Goal: Task Accomplishment & Management: Manage account settings

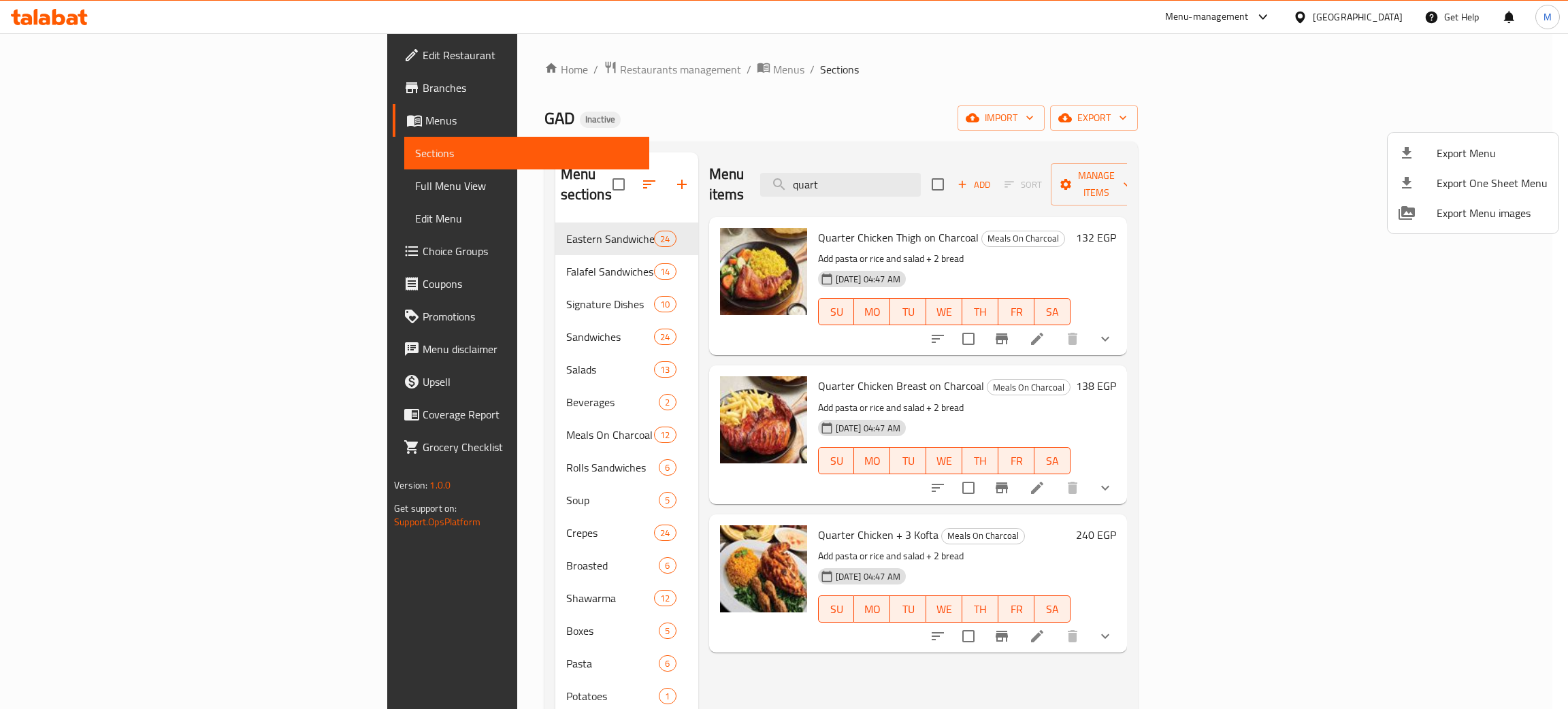
click at [1391, 16] on div at bounding box center [784, 354] width 1568 height 709
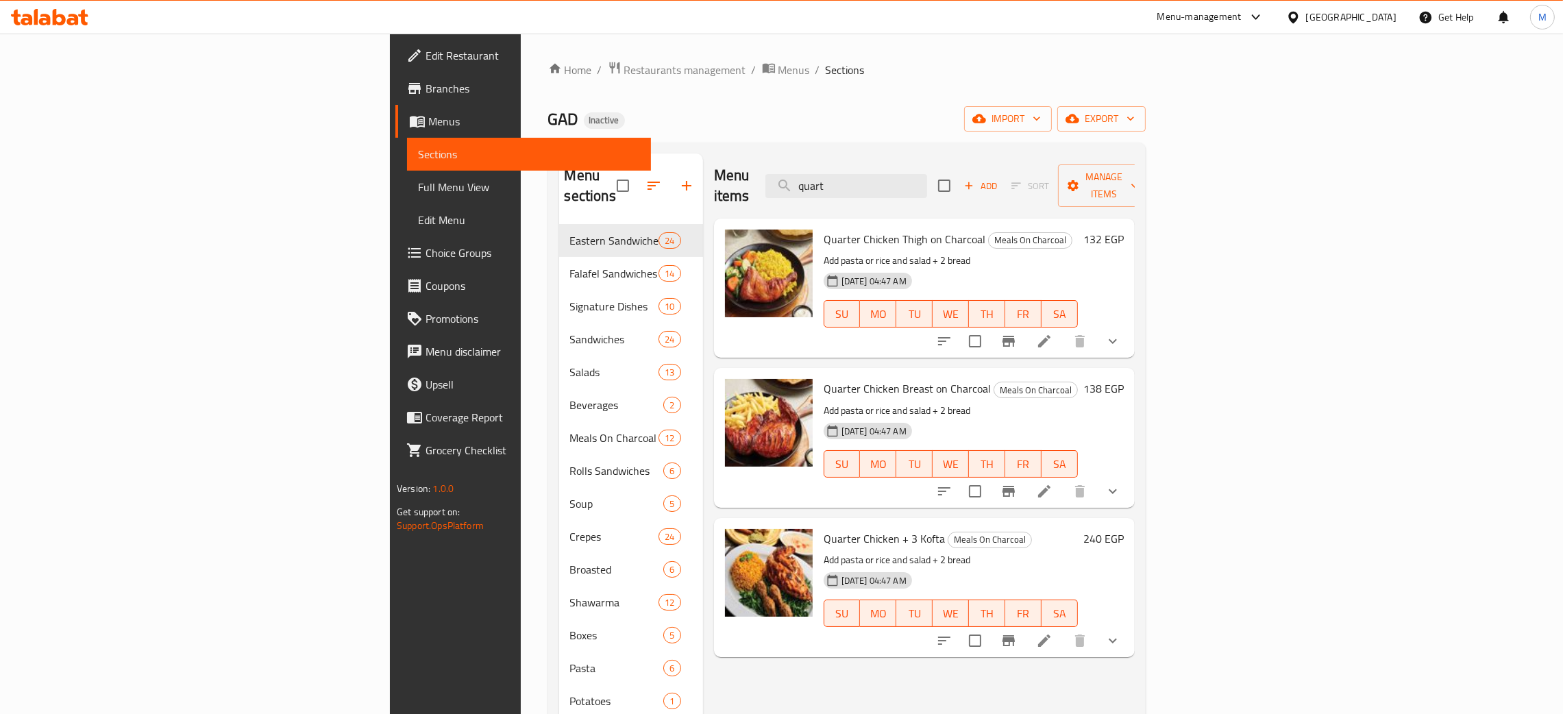
click at [1375, 19] on div "Egypt" at bounding box center [1351, 17] width 90 height 15
click at [1222, 199] on div "Jordan" at bounding box center [1216, 201] width 49 height 32
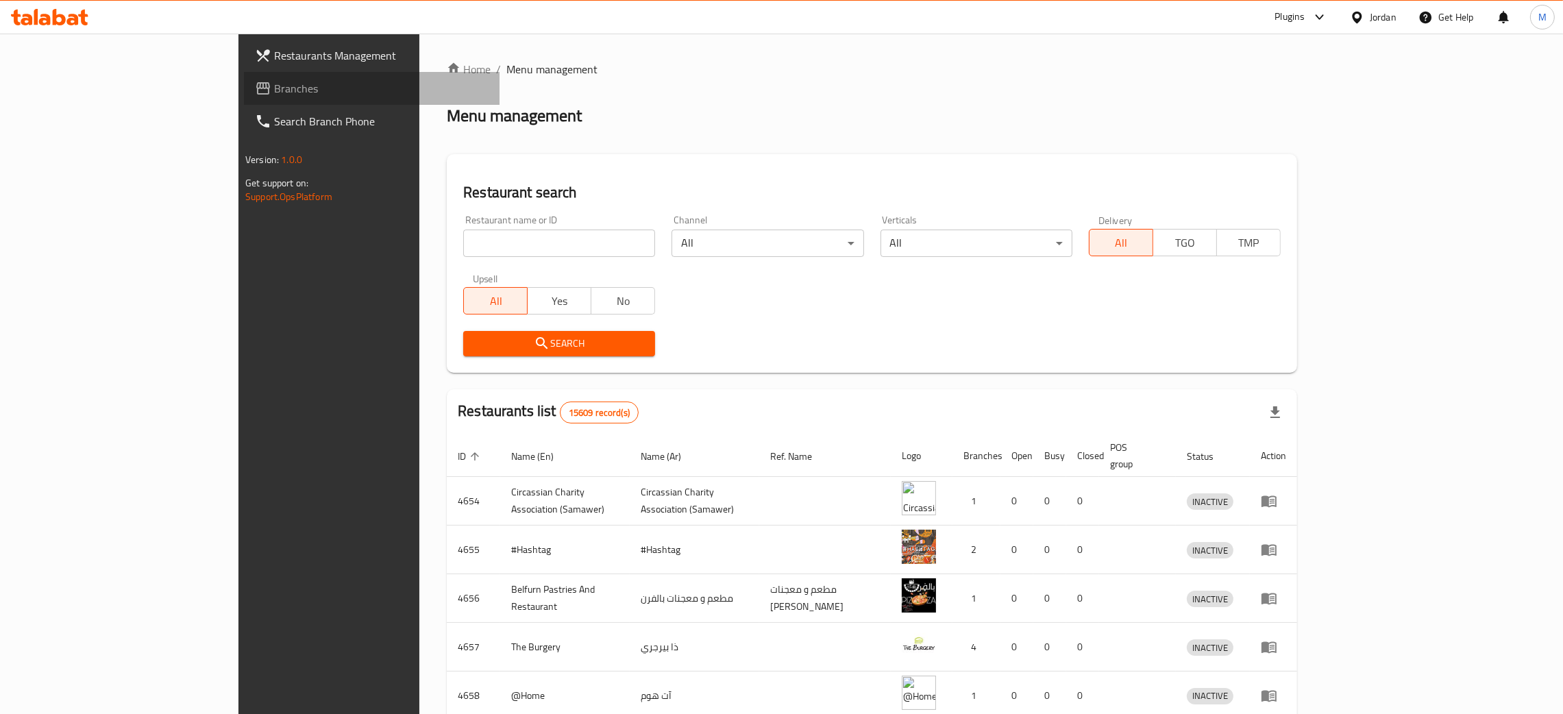
click at [274, 84] on span "Branches" at bounding box center [381, 88] width 214 height 16
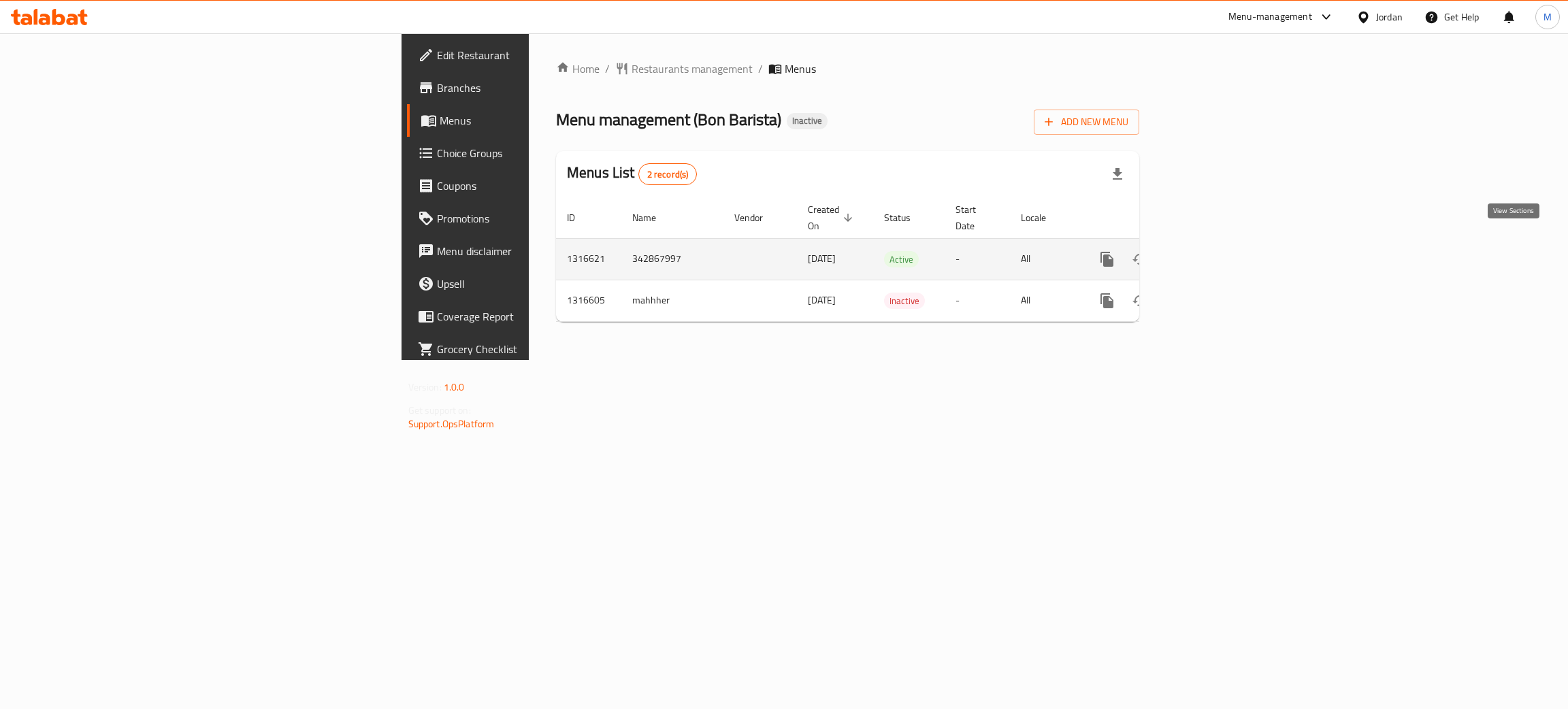
click at [1213, 251] on icon "enhanced table" at bounding box center [1205, 259] width 16 height 16
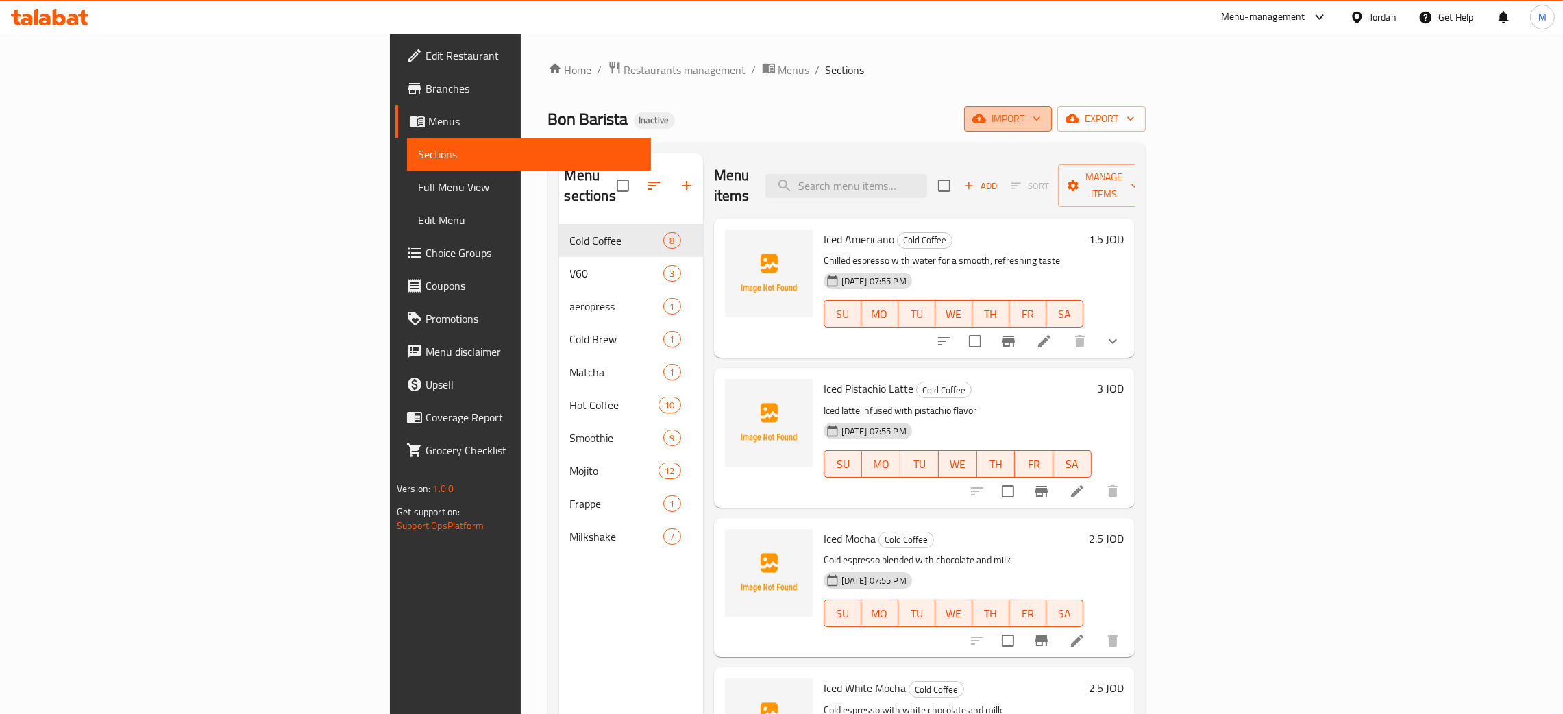
click at [1041, 116] on span "import" at bounding box center [1008, 118] width 66 height 17
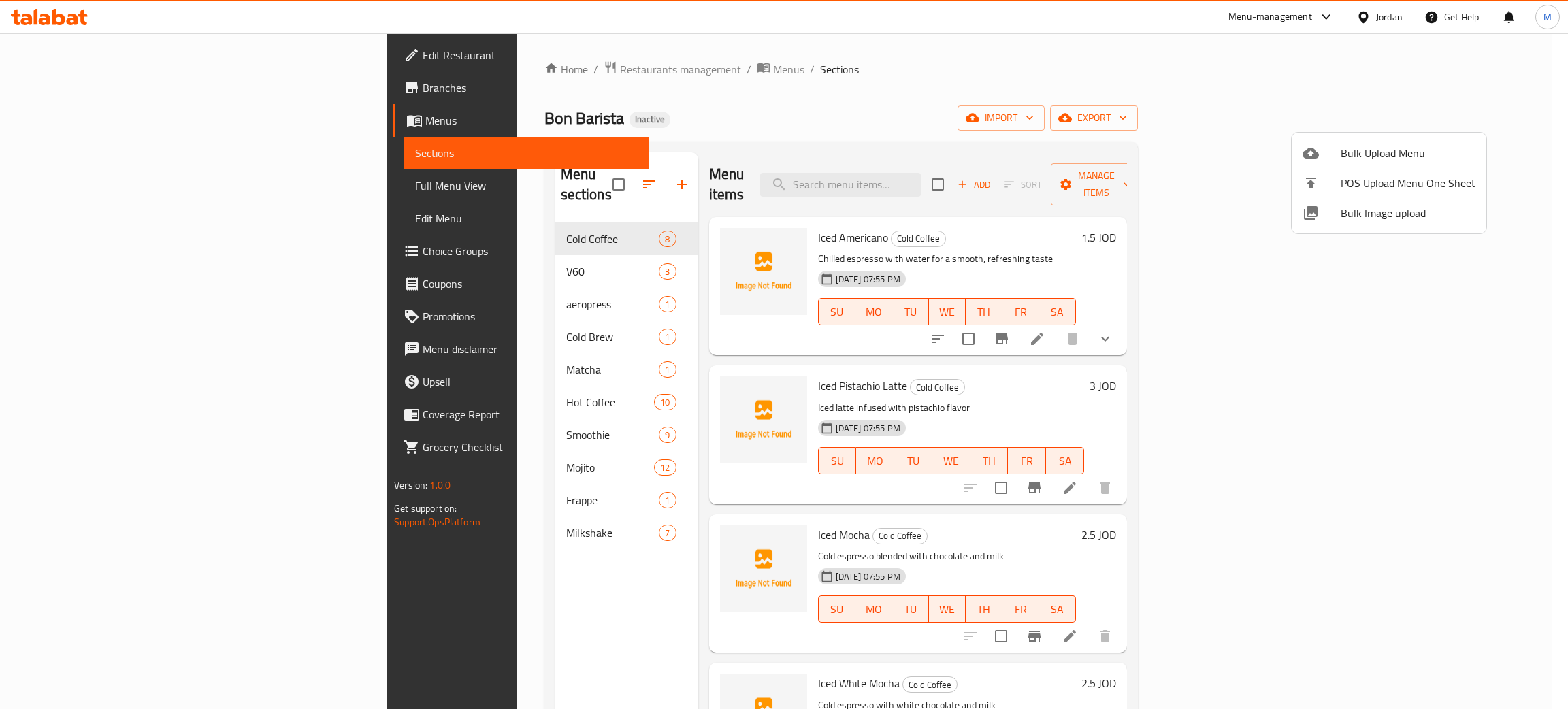
click at [1374, 207] on span "Bulk Image upload" at bounding box center [1408, 213] width 135 height 16
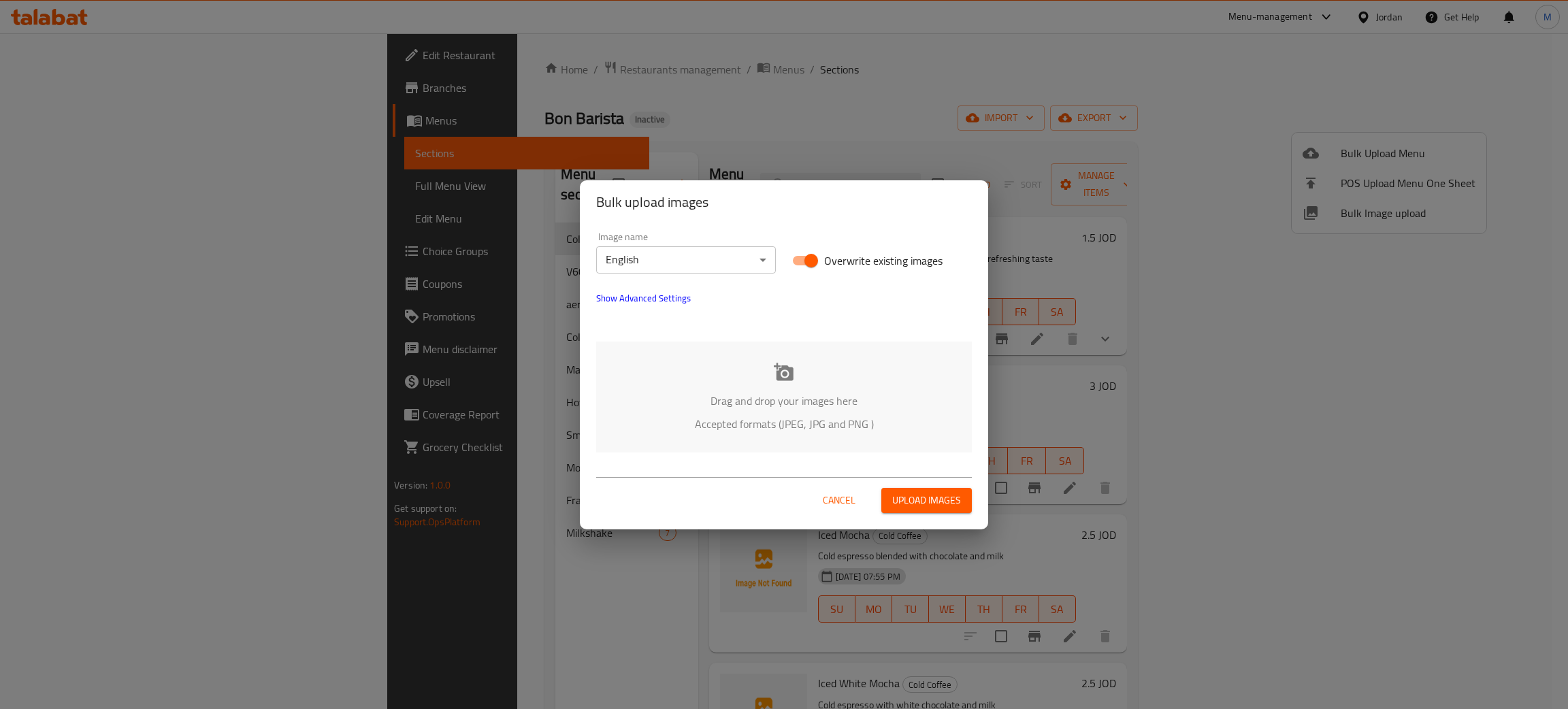
click at [748, 411] on div "Drag and drop your images here Accepted formats (JPEG, JPG and PNG )" at bounding box center [784, 397] width 375 height 111
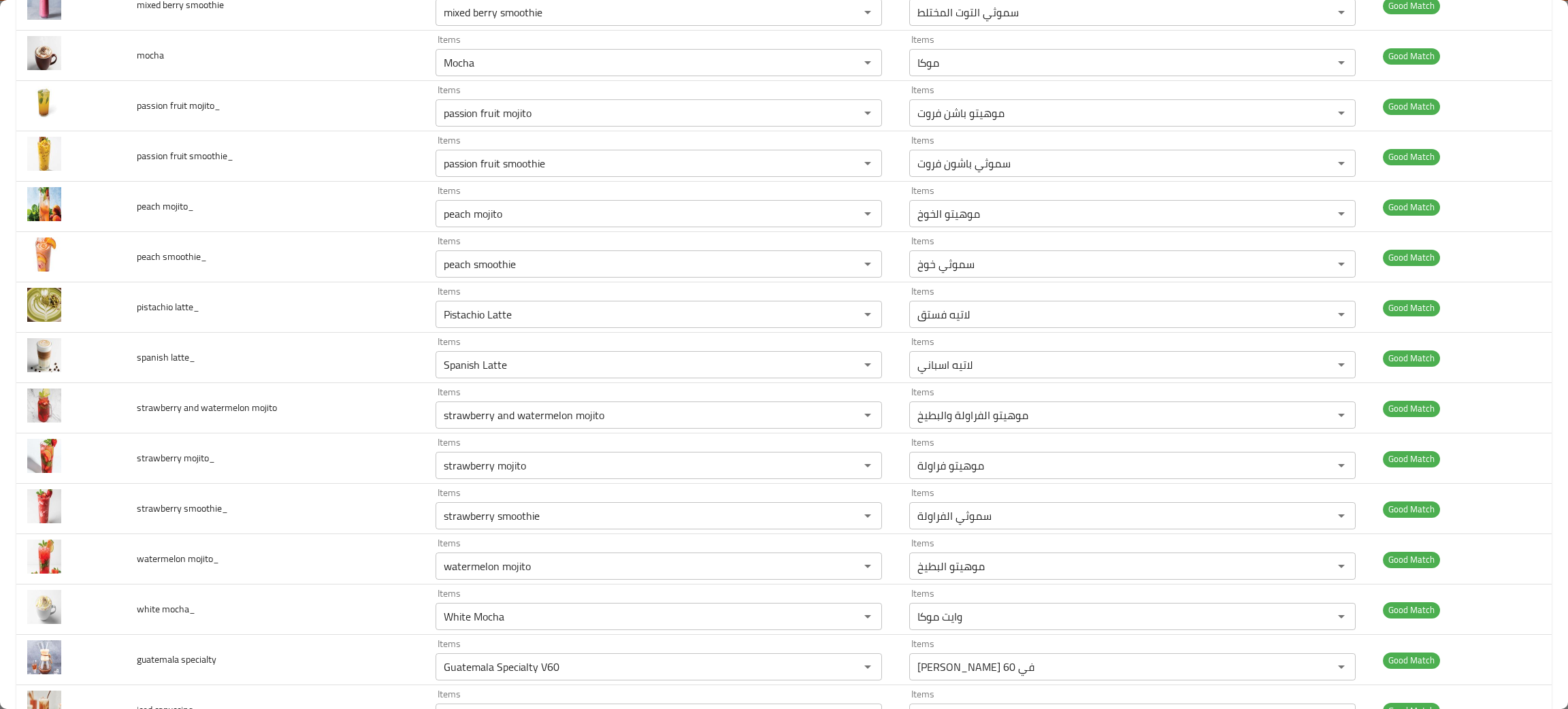
scroll to position [2143, 0]
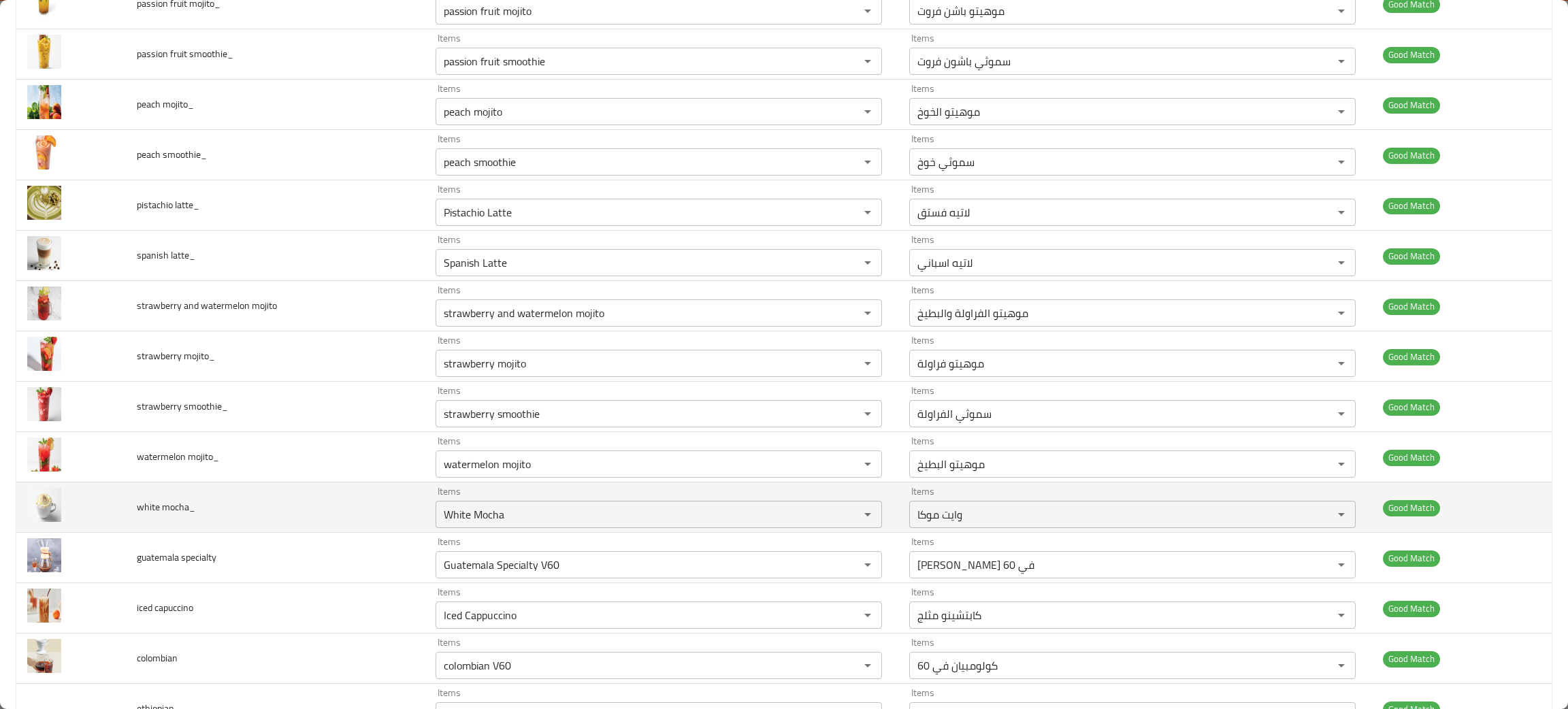
drag, startPoint x: 418, startPoint y: 406, endPoint x: 287, endPoint y: 496, distance: 158.9
click at [287, 496] on td "white mocha_" at bounding box center [275, 507] width 299 height 51
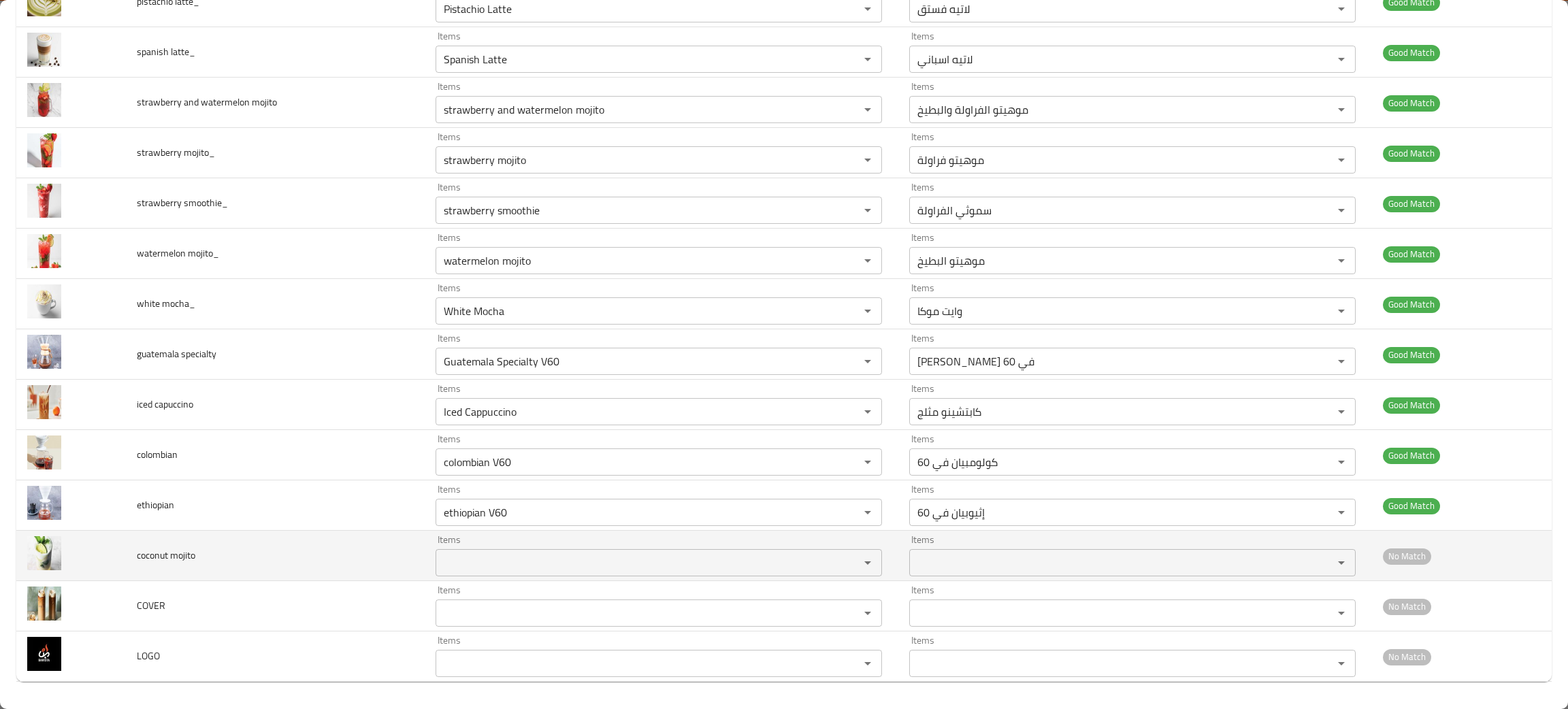
scroll to position [2353, 0]
click at [541, 559] on mojito "Items" at bounding box center [639, 562] width 398 height 19
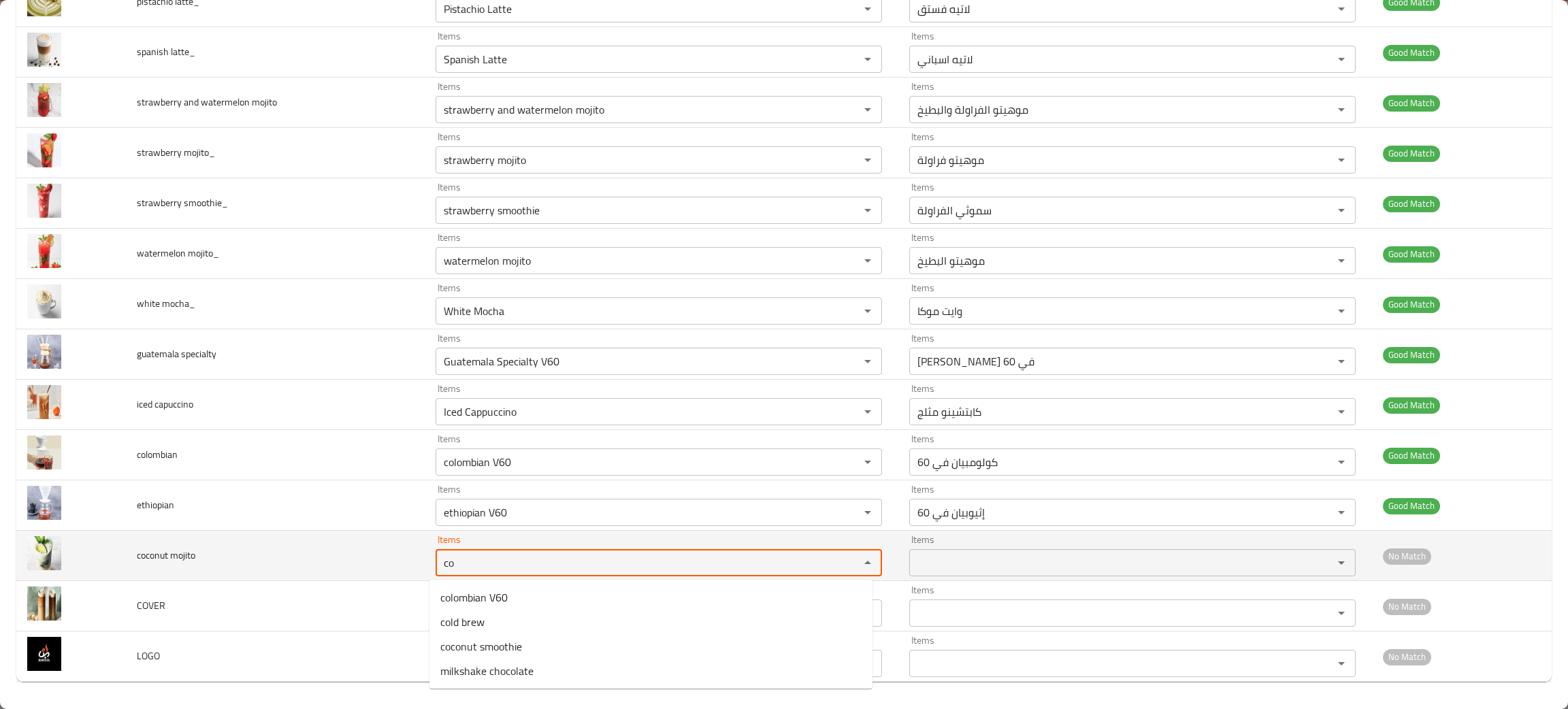
type mojito "co"
drag, startPoint x: 129, startPoint y: 552, endPoint x: 138, endPoint y: 554, distance: 9.2
click at [127, 552] on td "coconut mojito" at bounding box center [275, 555] width 299 height 51
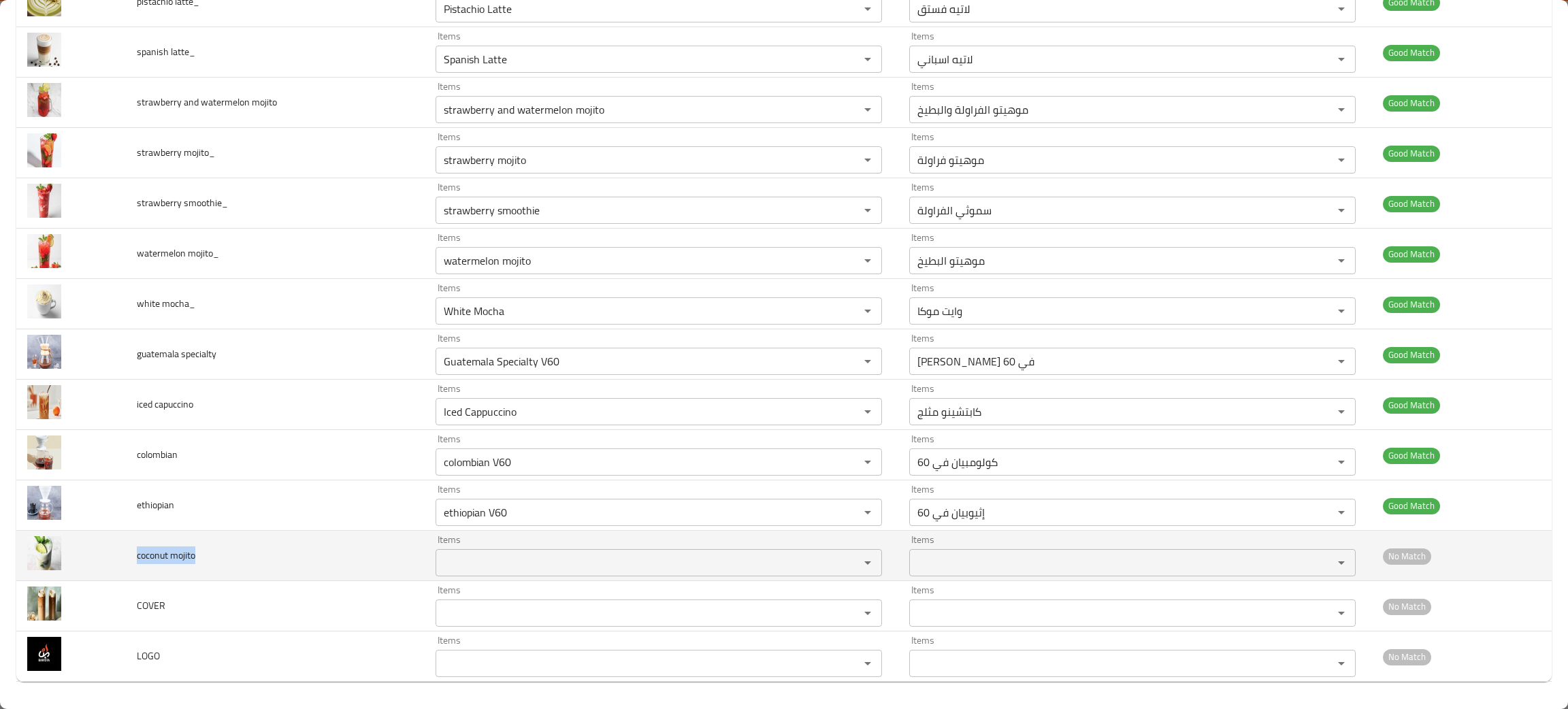
copy span "coconut mojito"
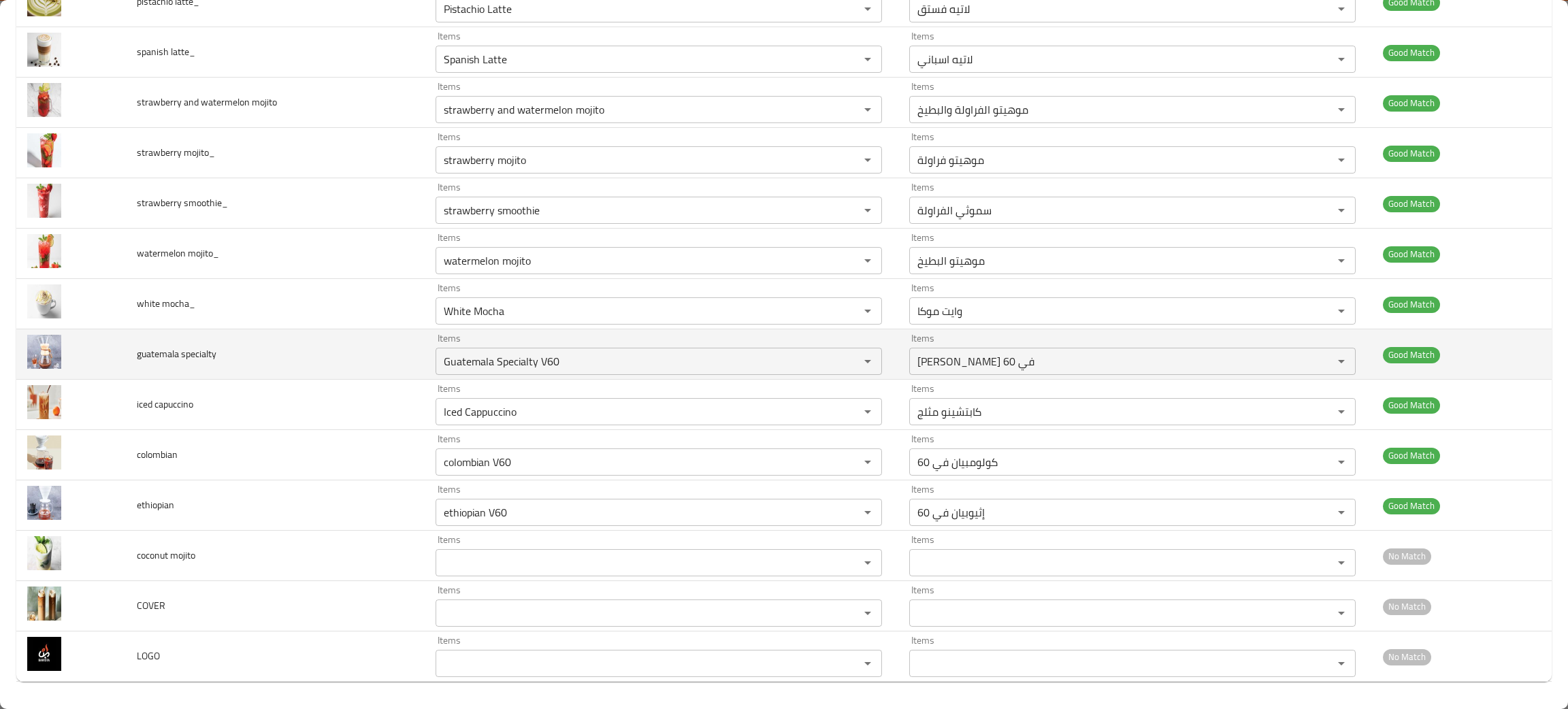
click at [357, 333] on td "guatemala specialty" at bounding box center [275, 354] width 299 height 51
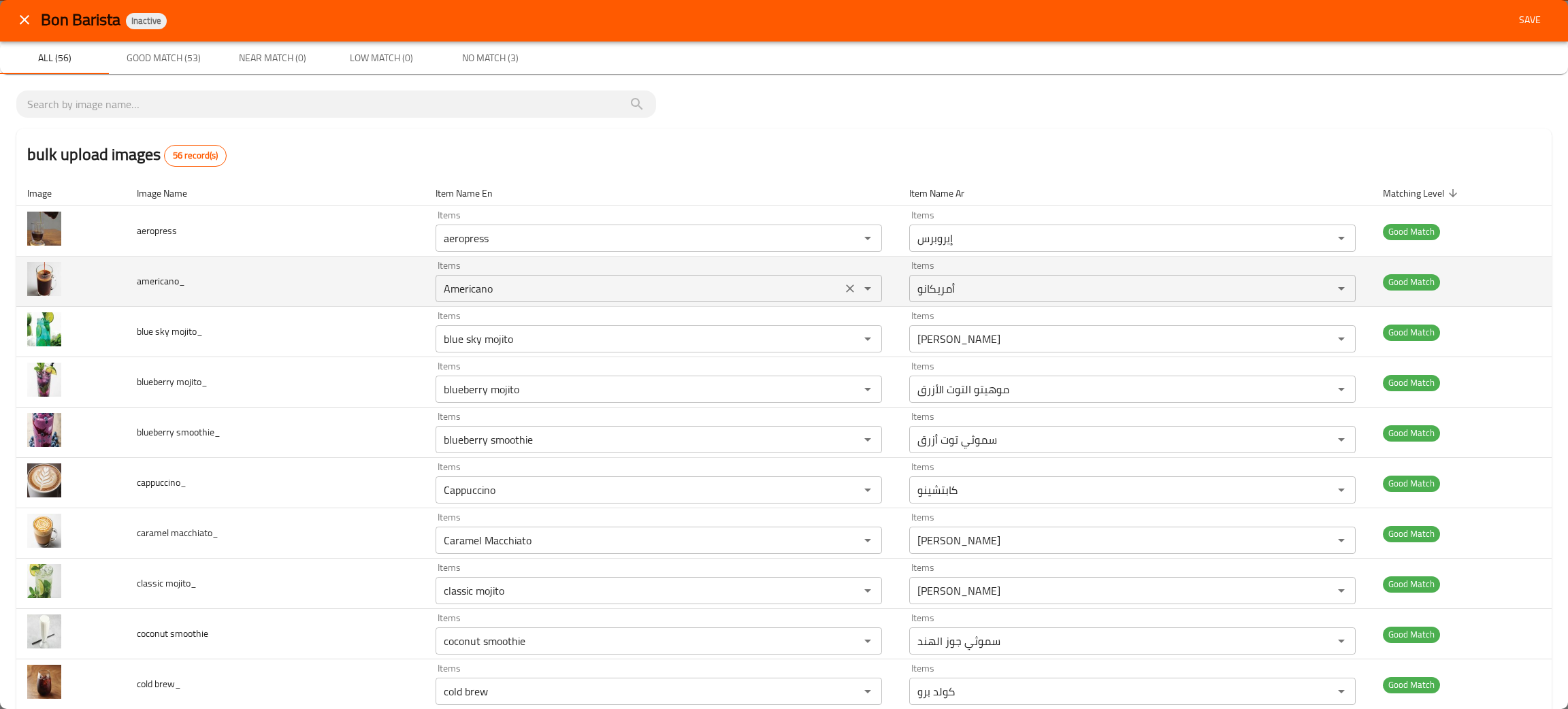
scroll to position [0, 0]
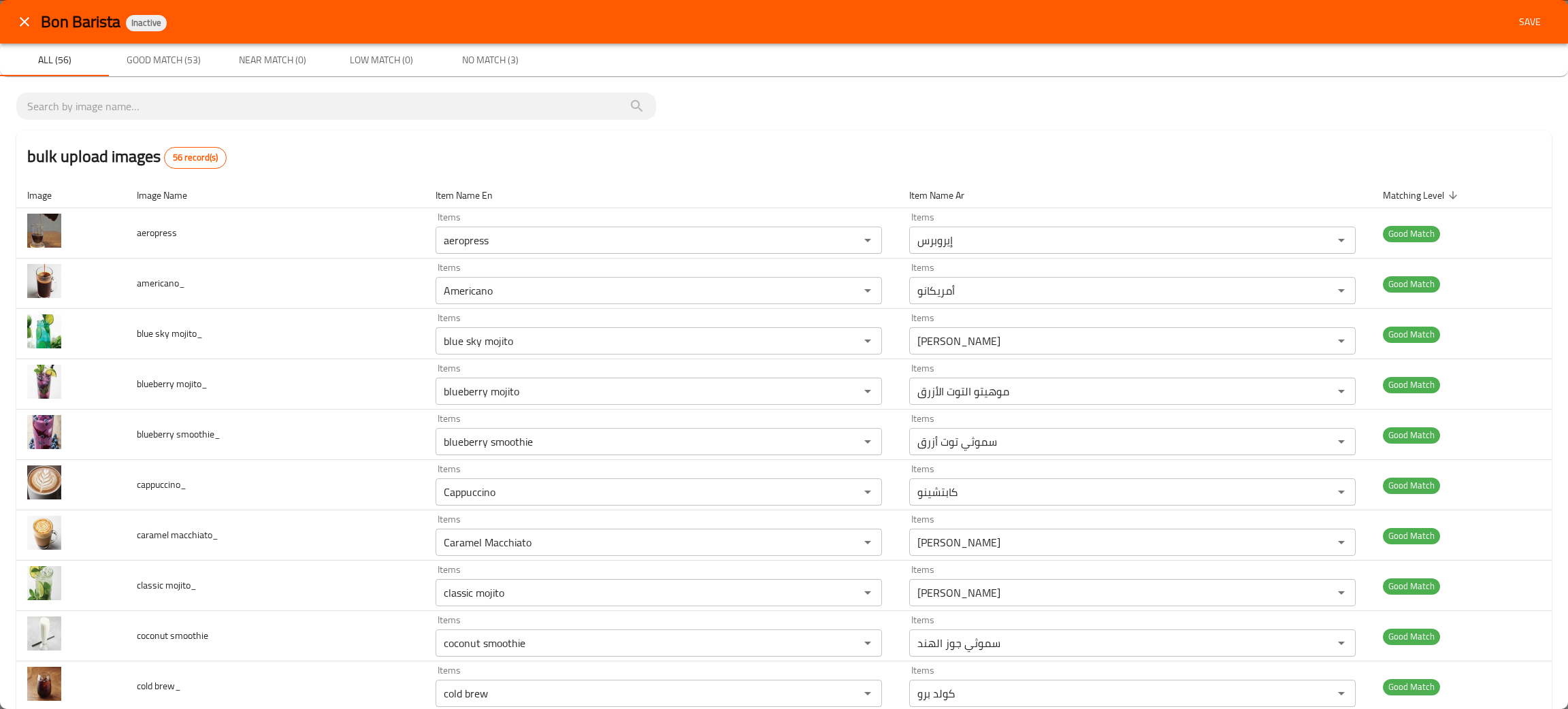
click at [1513, 15] on span "Save" at bounding box center [1529, 22] width 33 height 17
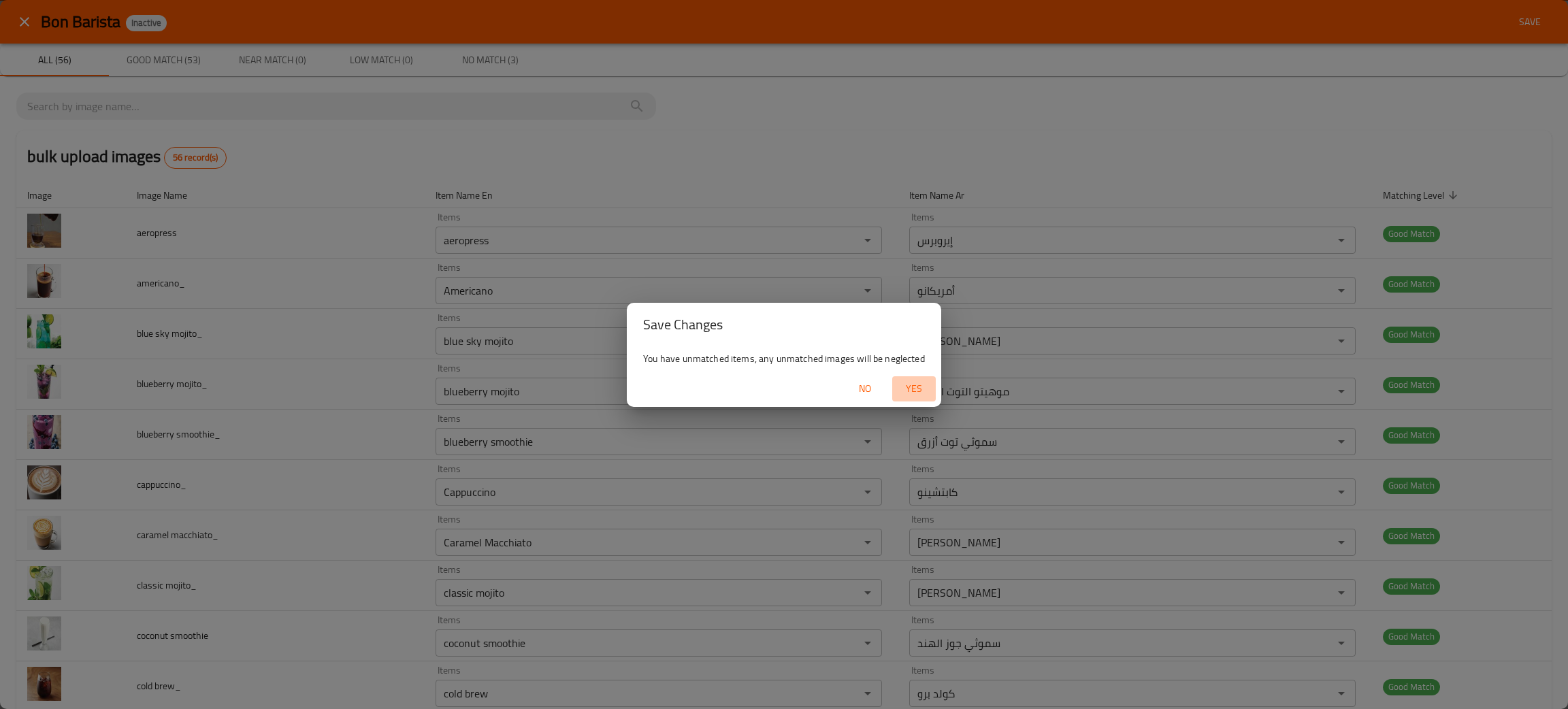
click at [914, 389] on span "Yes" at bounding box center [914, 388] width 33 height 17
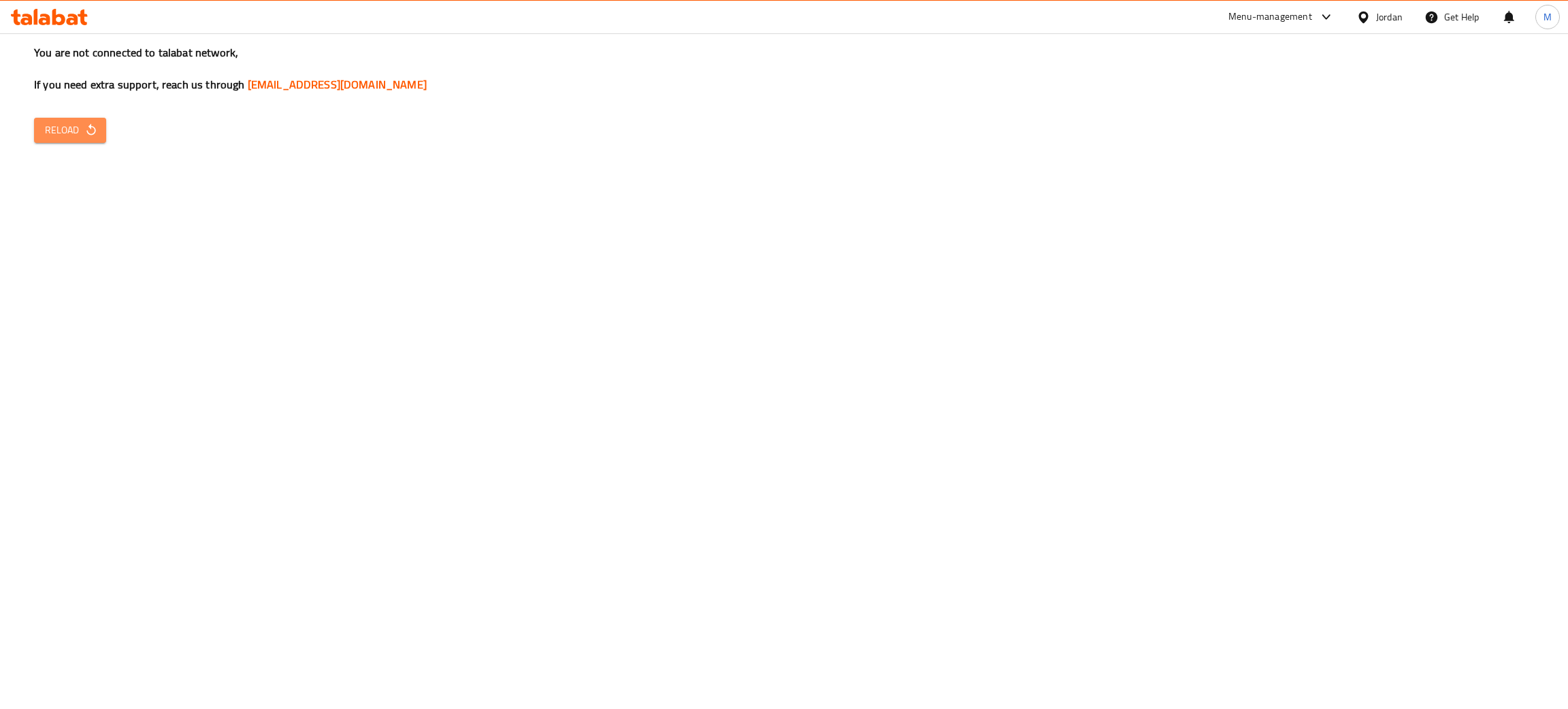
click at [74, 129] on span "Reload" at bounding box center [70, 130] width 51 height 17
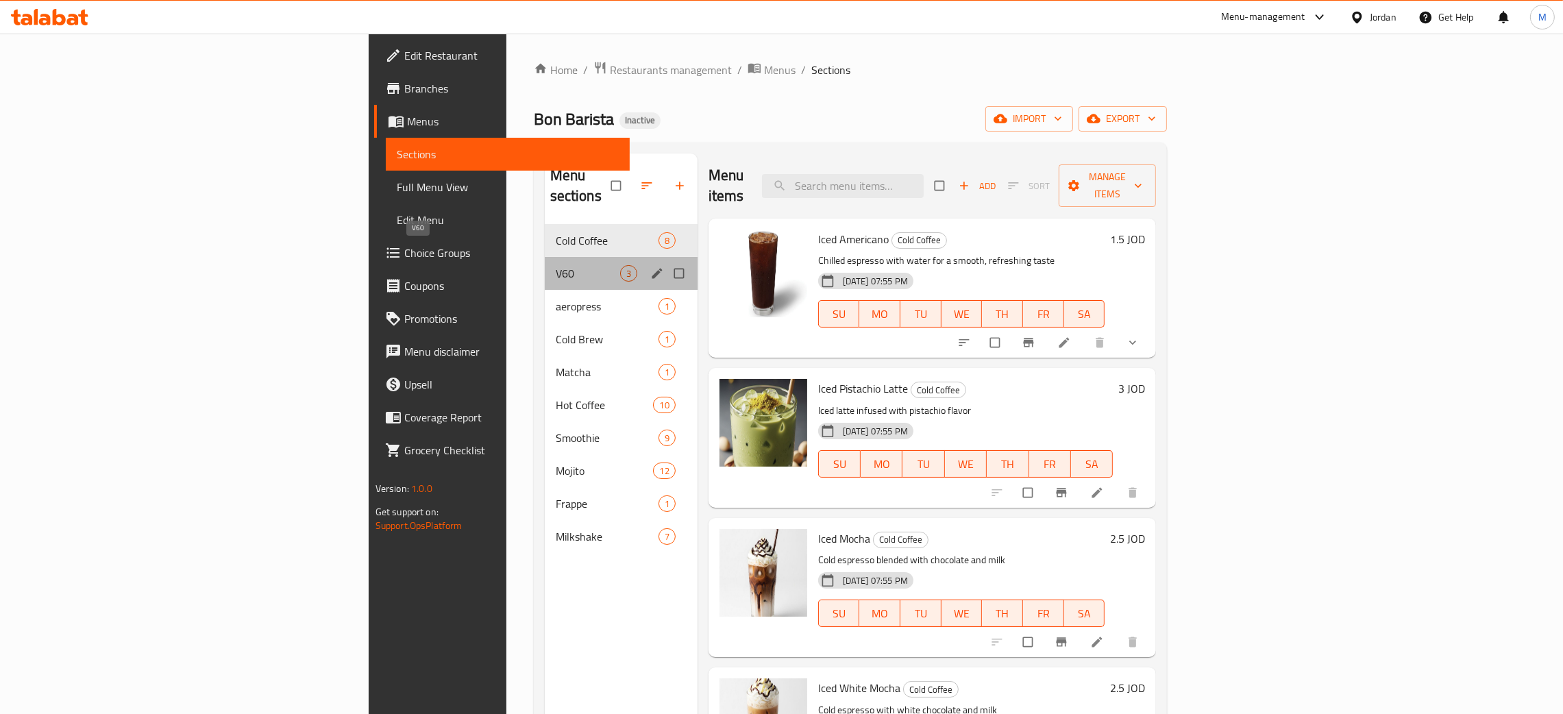
click at [556, 265] on span "V60" at bounding box center [588, 273] width 64 height 16
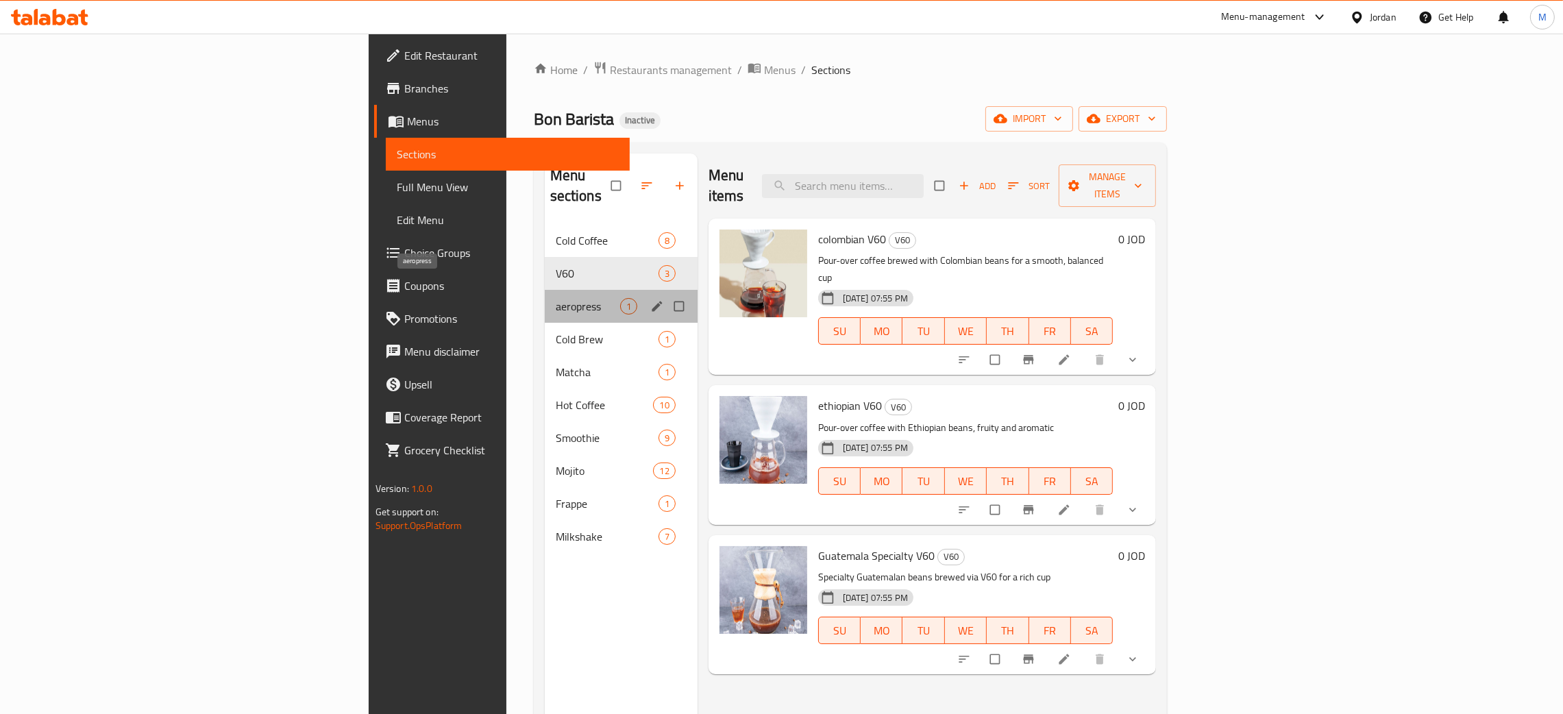
click at [556, 298] on span "aeropress" at bounding box center [588, 306] width 64 height 16
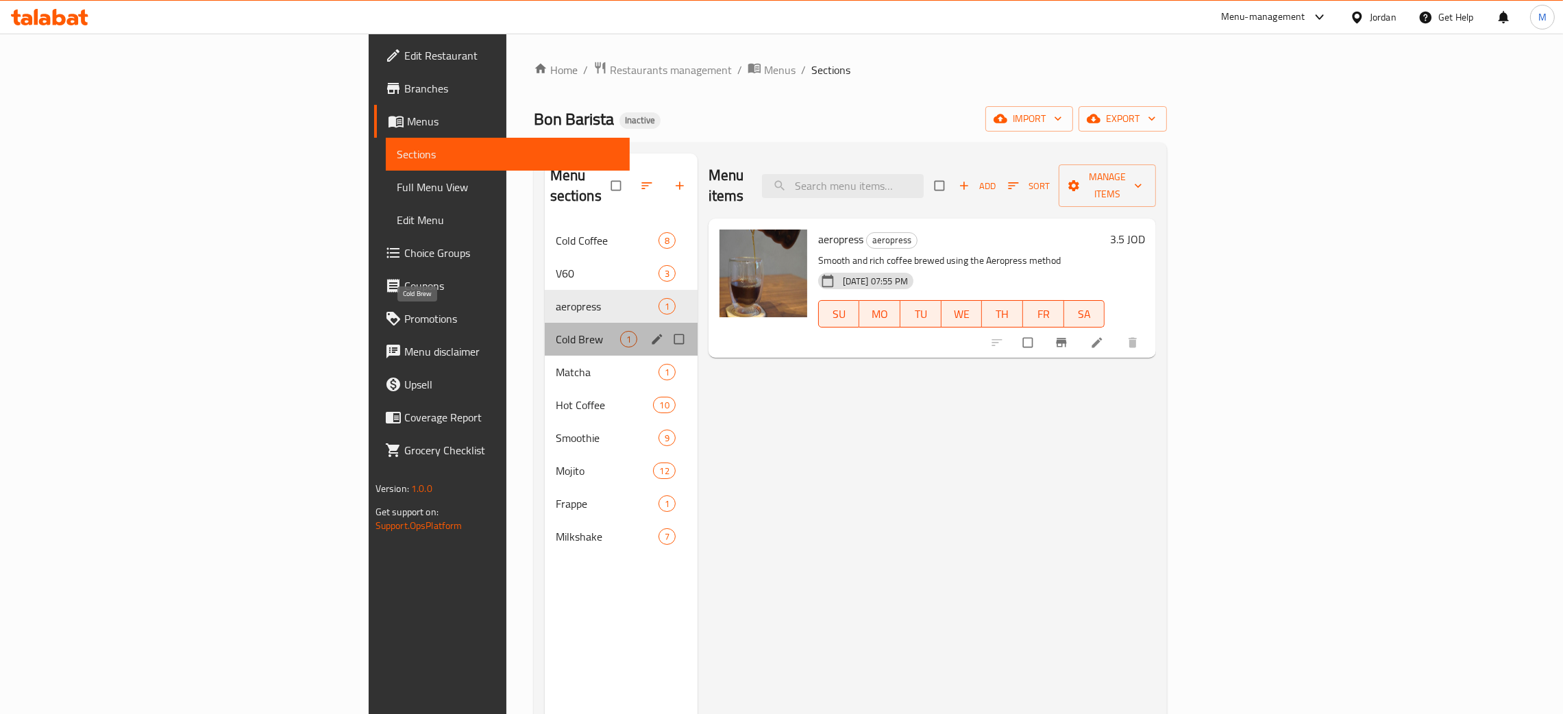
click at [556, 331] on span "Cold Brew" at bounding box center [588, 339] width 64 height 16
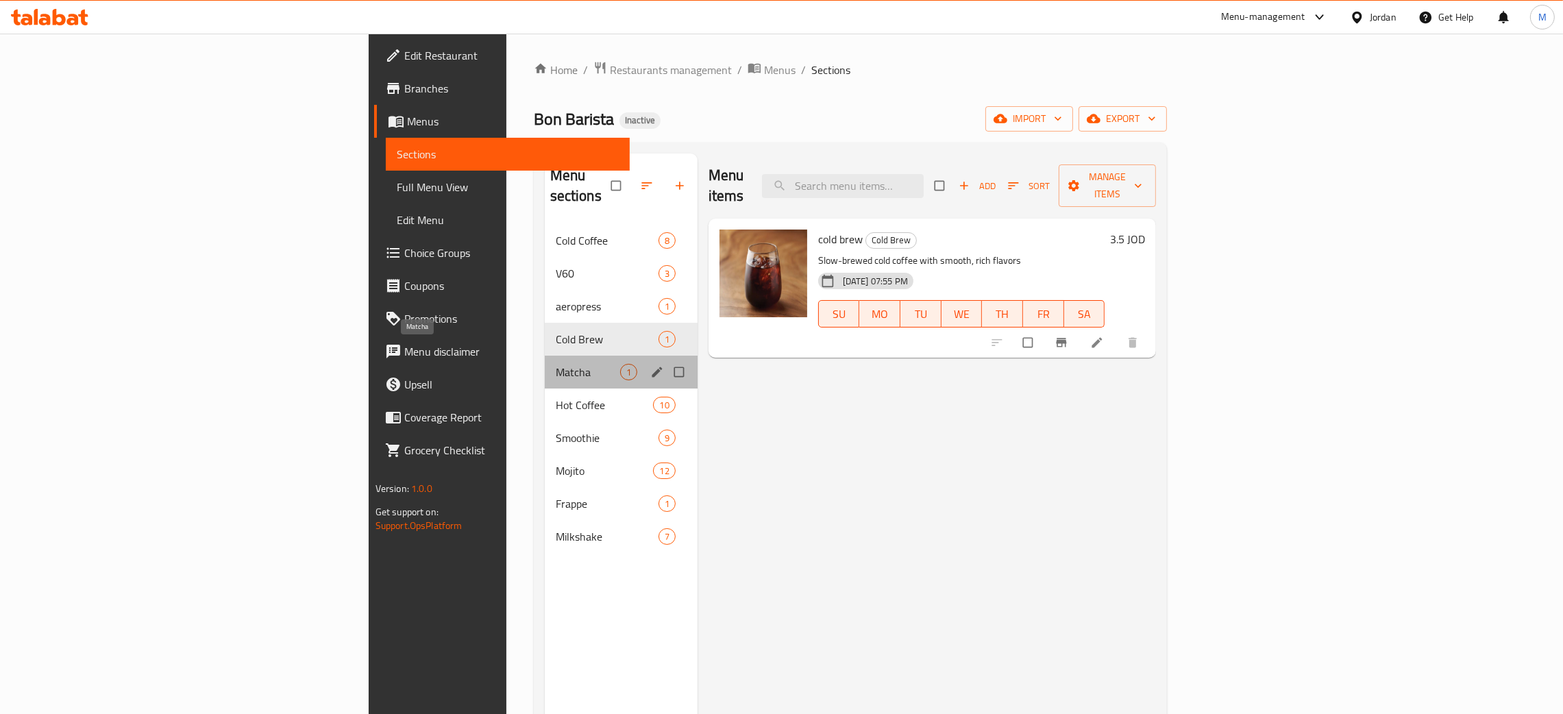
click at [556, 364] on span "Matcha" at bounding box center [588, 372] width 64 height 16
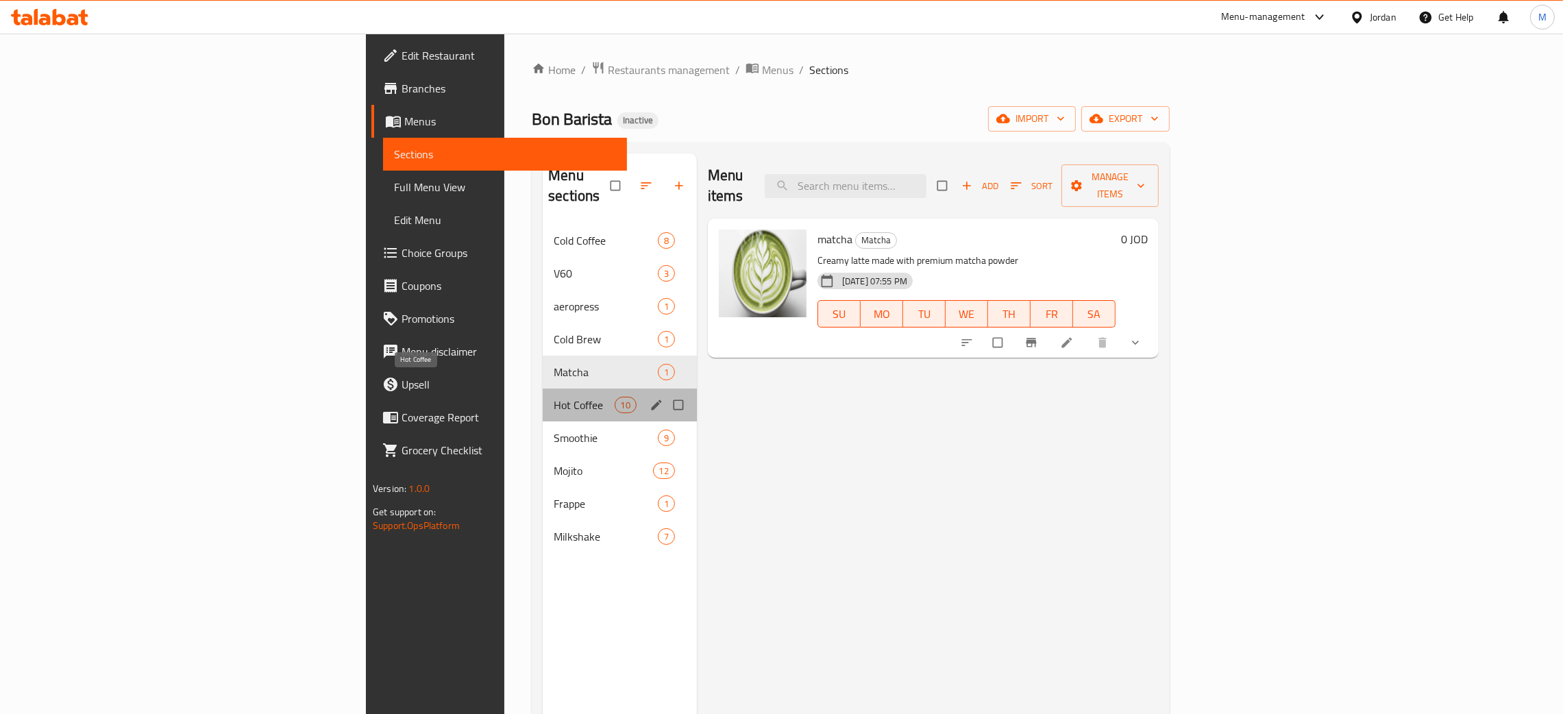
click at [554, 397] on span "Hot Coffee" at bounding box center [584, 405] width 60 height 16
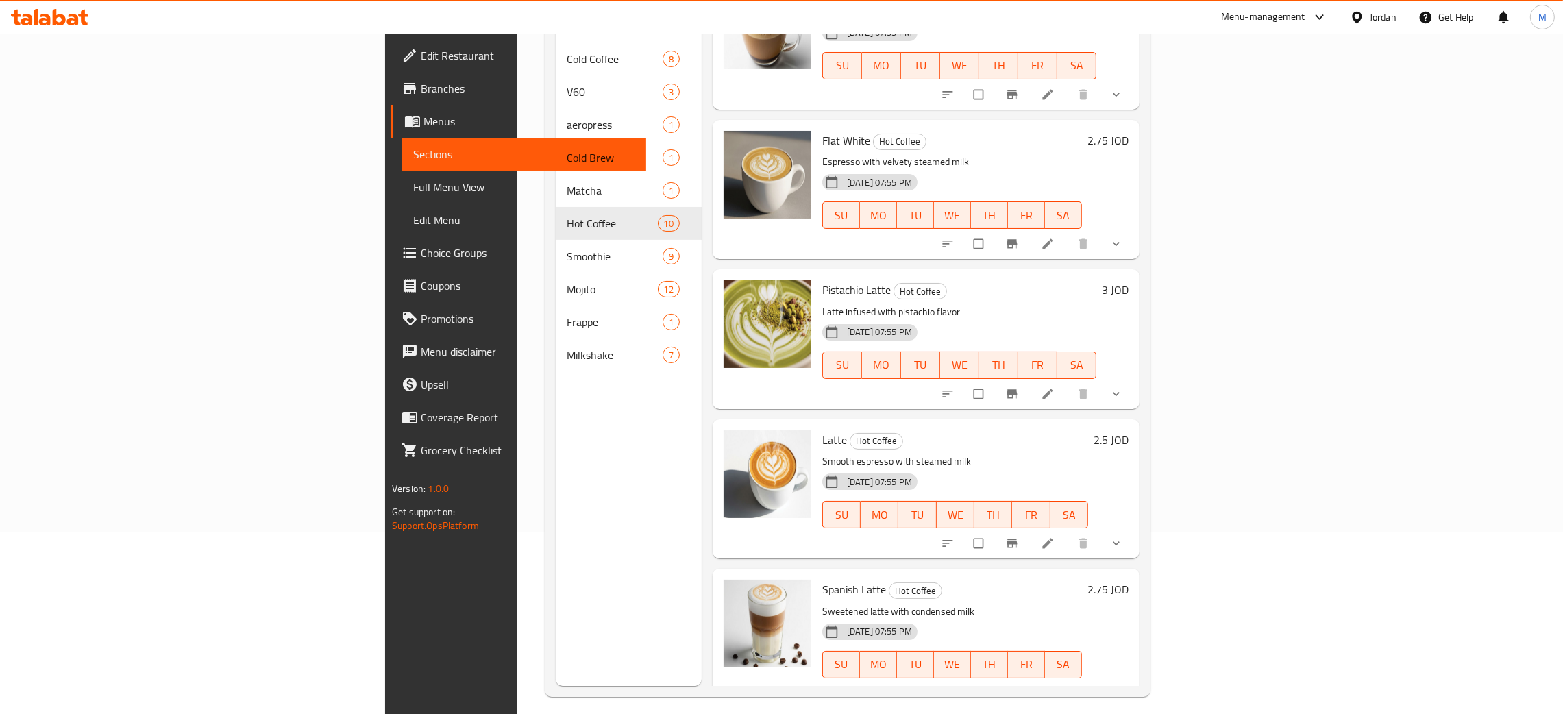
scroll to position [193, 0]
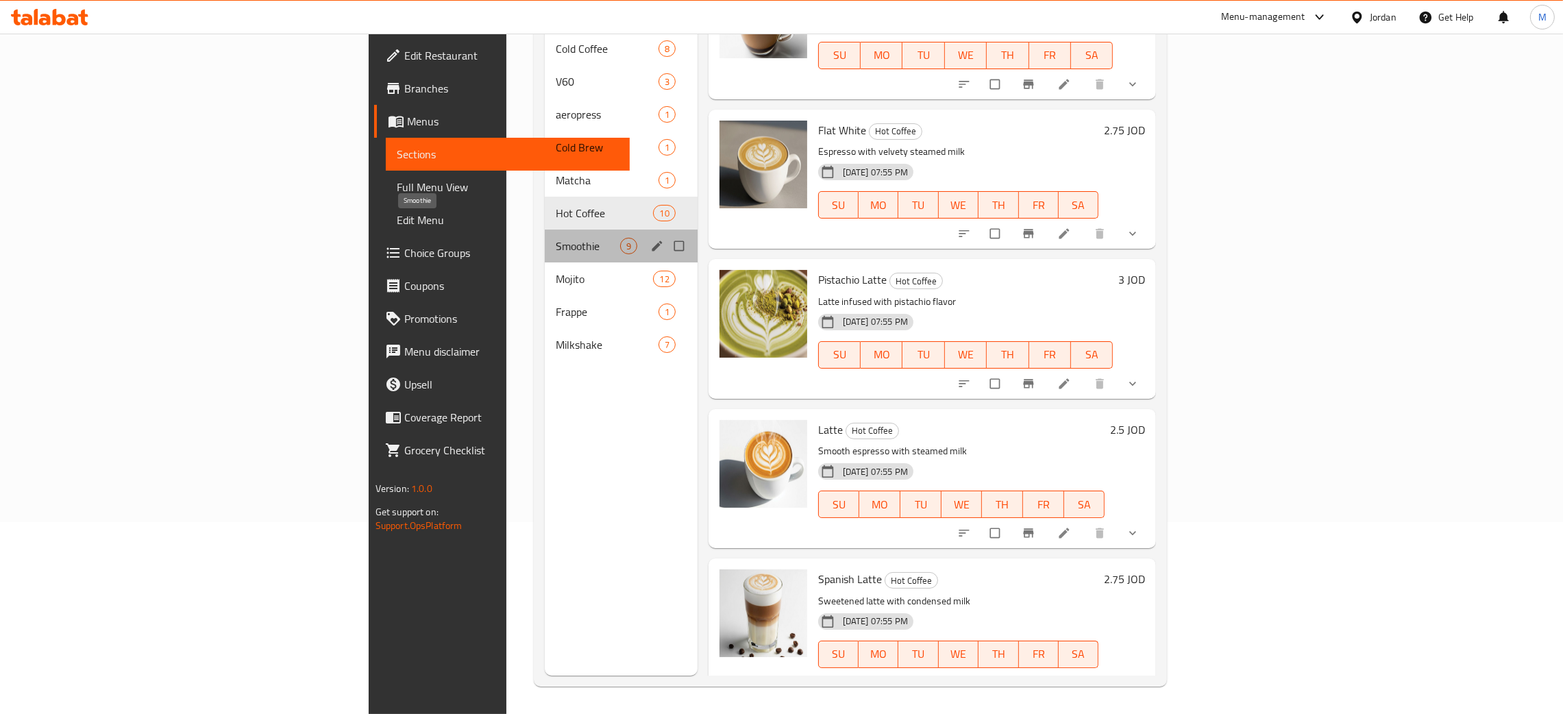
click at [556, 238] on span "Smoothie" at bounding box center [588, 246] width 64 height 16
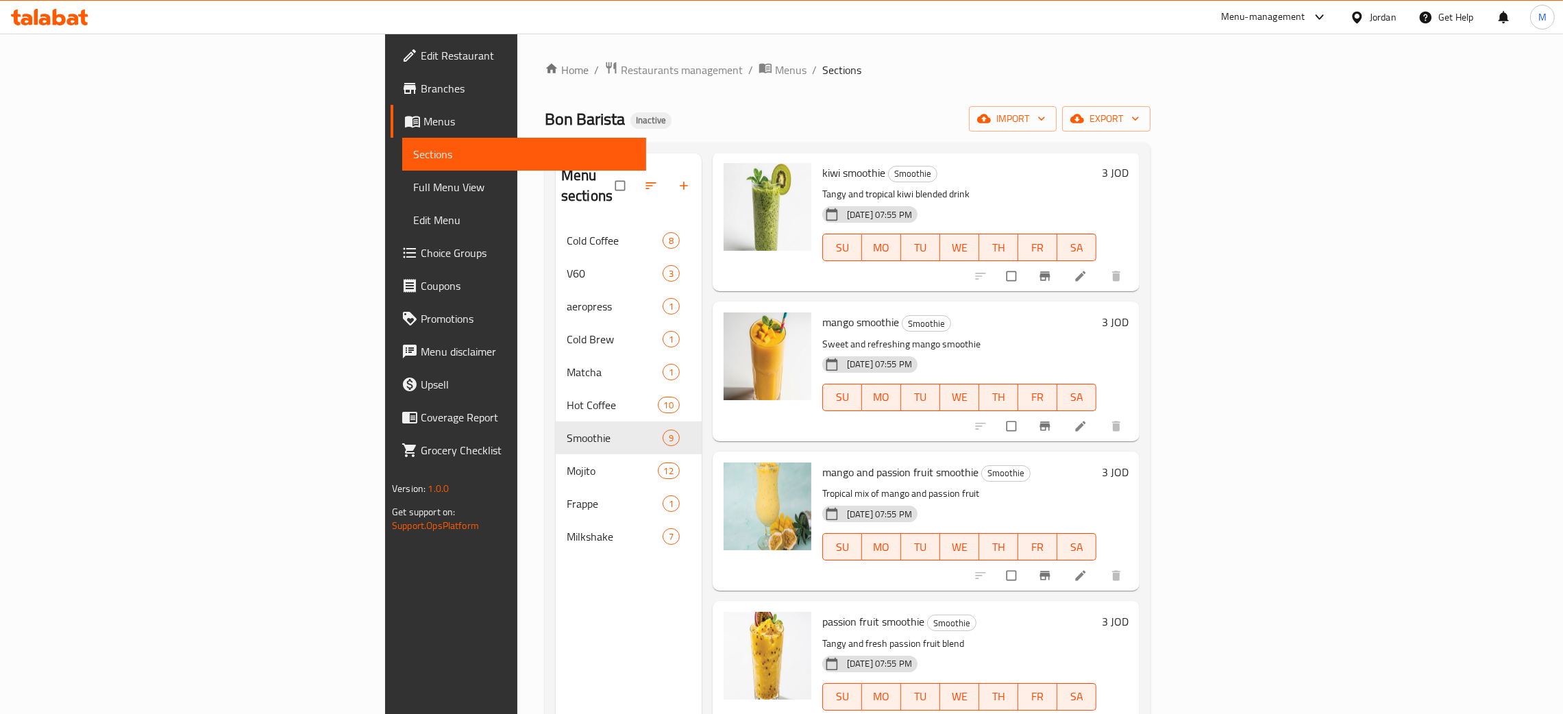
scroll to position [193, 0]
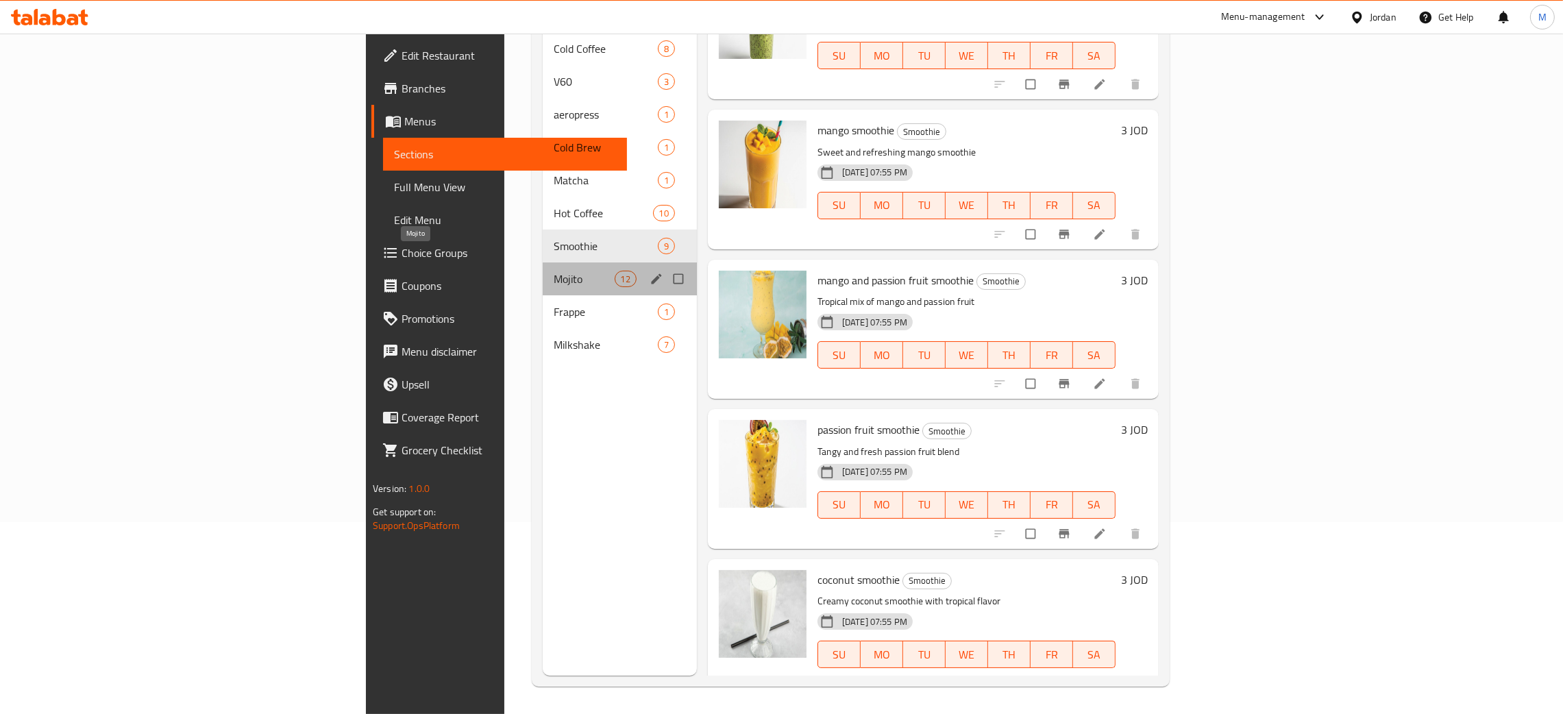
click at [554, 271] on span "Mojito" at bounding box center [584, 279] width 60 height 16
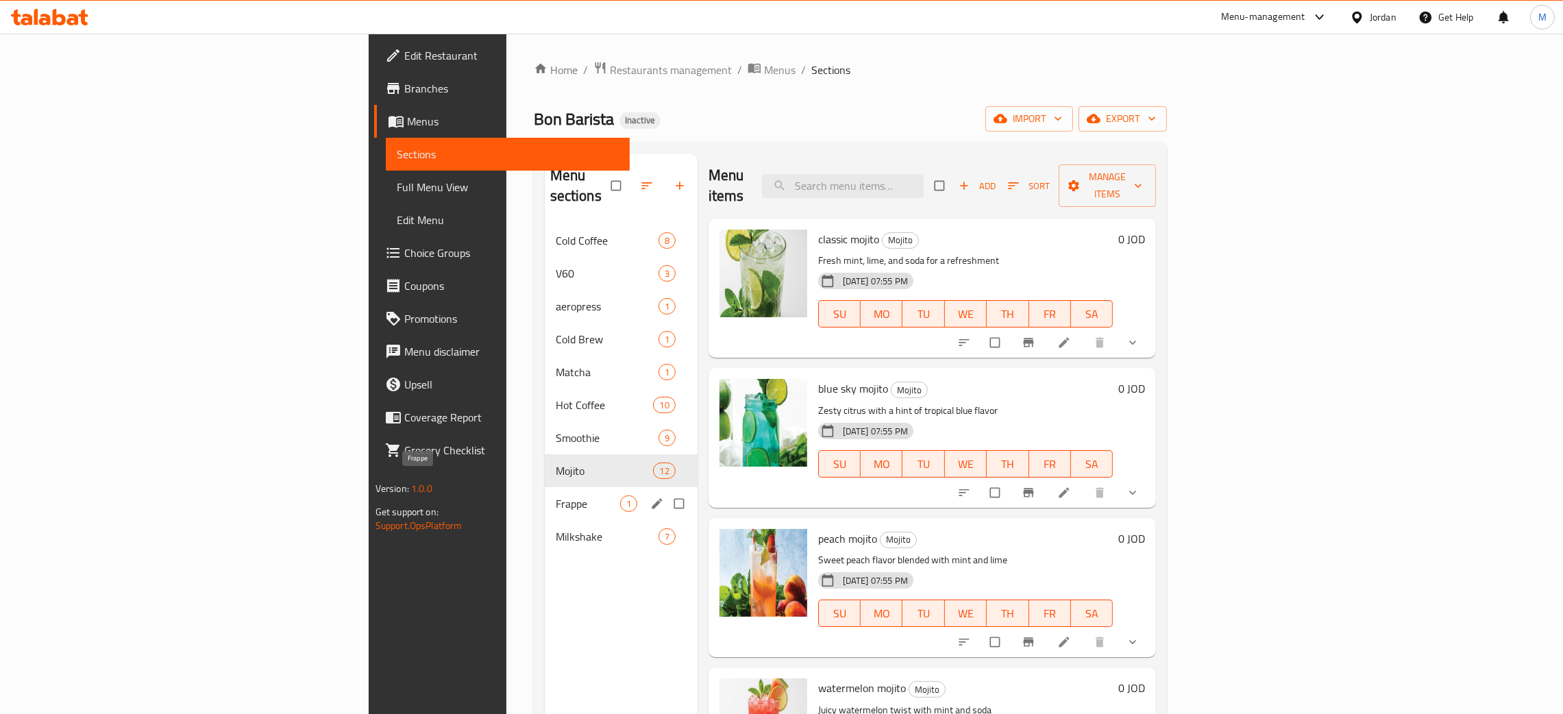
click at [556, 495] on span "Frappe" at bounding box center [588, 503] width 64 height 16
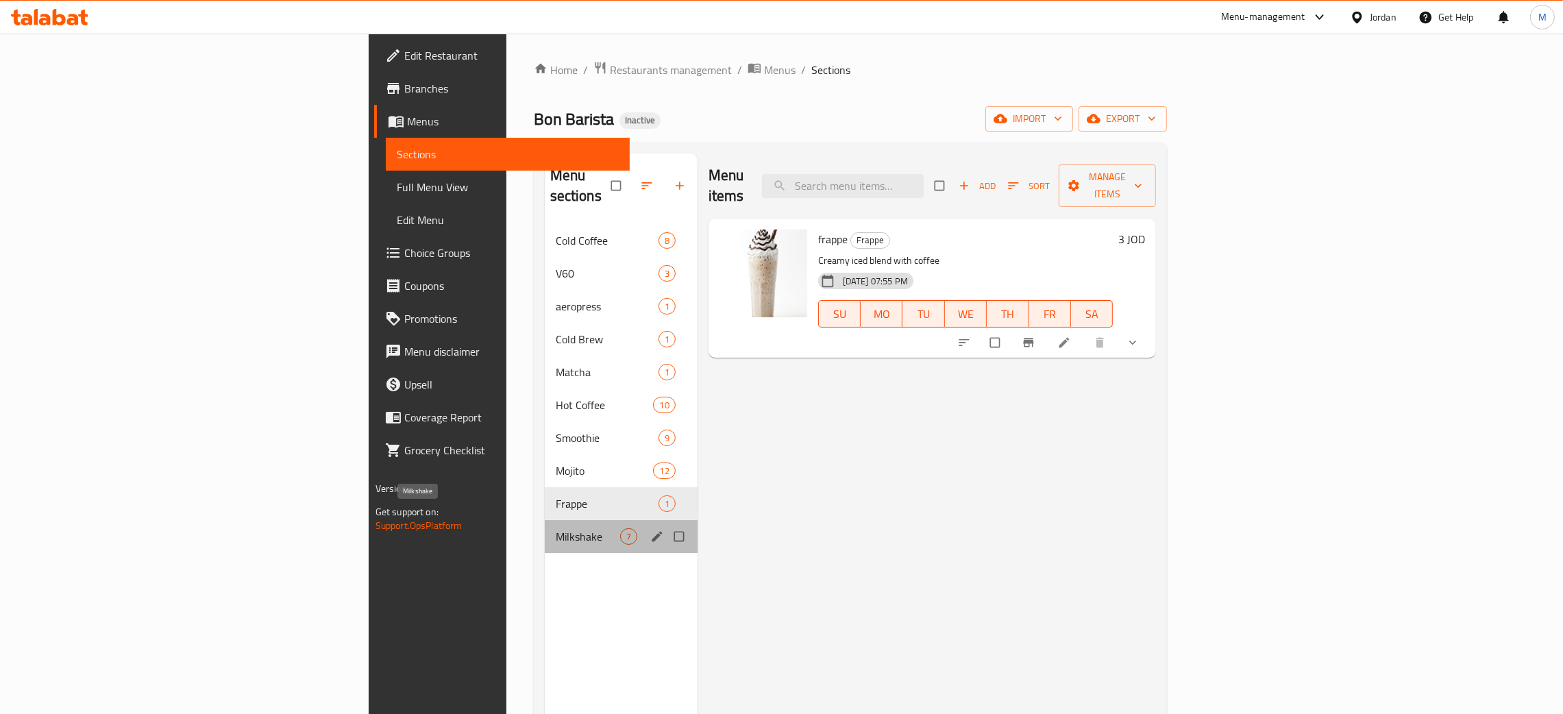
click at [556, 528] on span "Milkshake" at bounding box center [588, 536] width 64 height 16
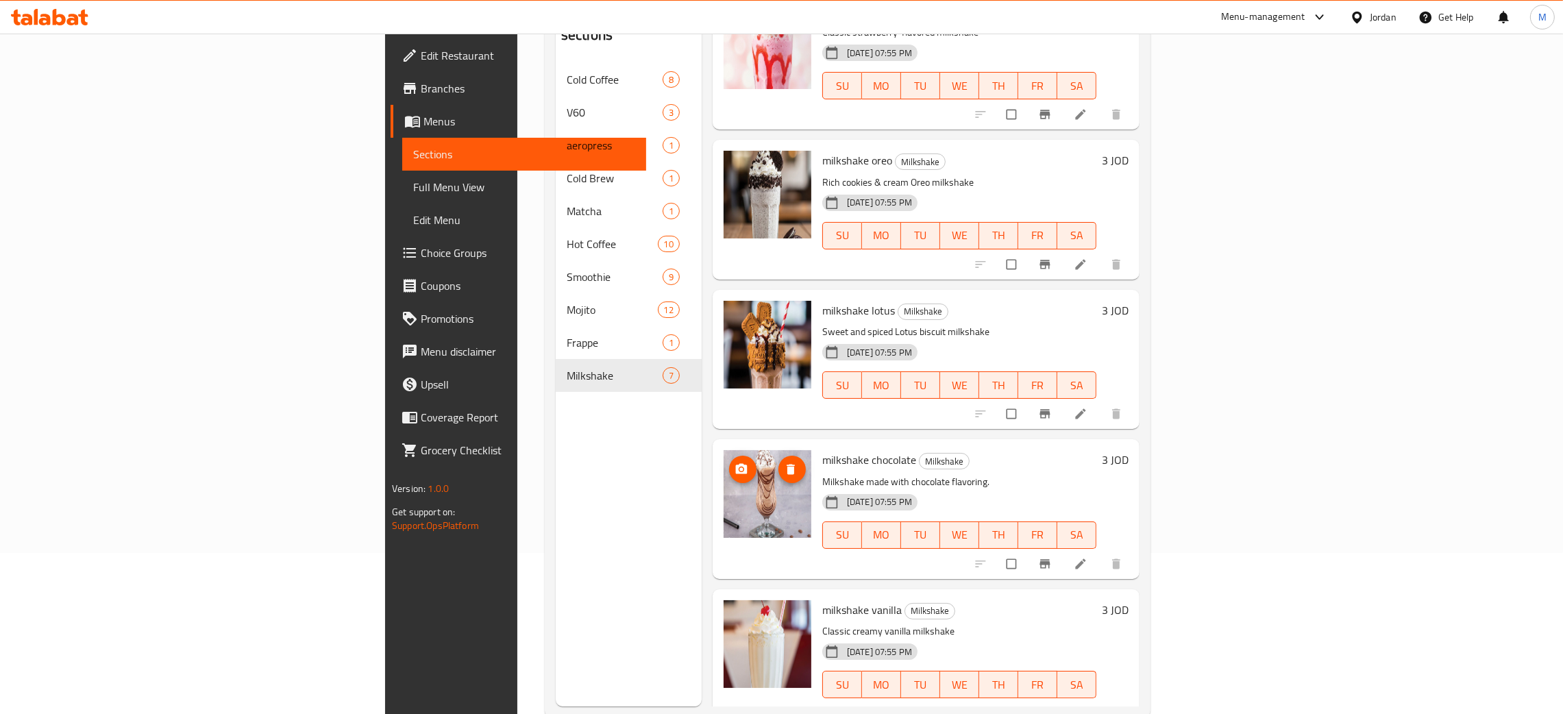
scroll to position [193, 0]
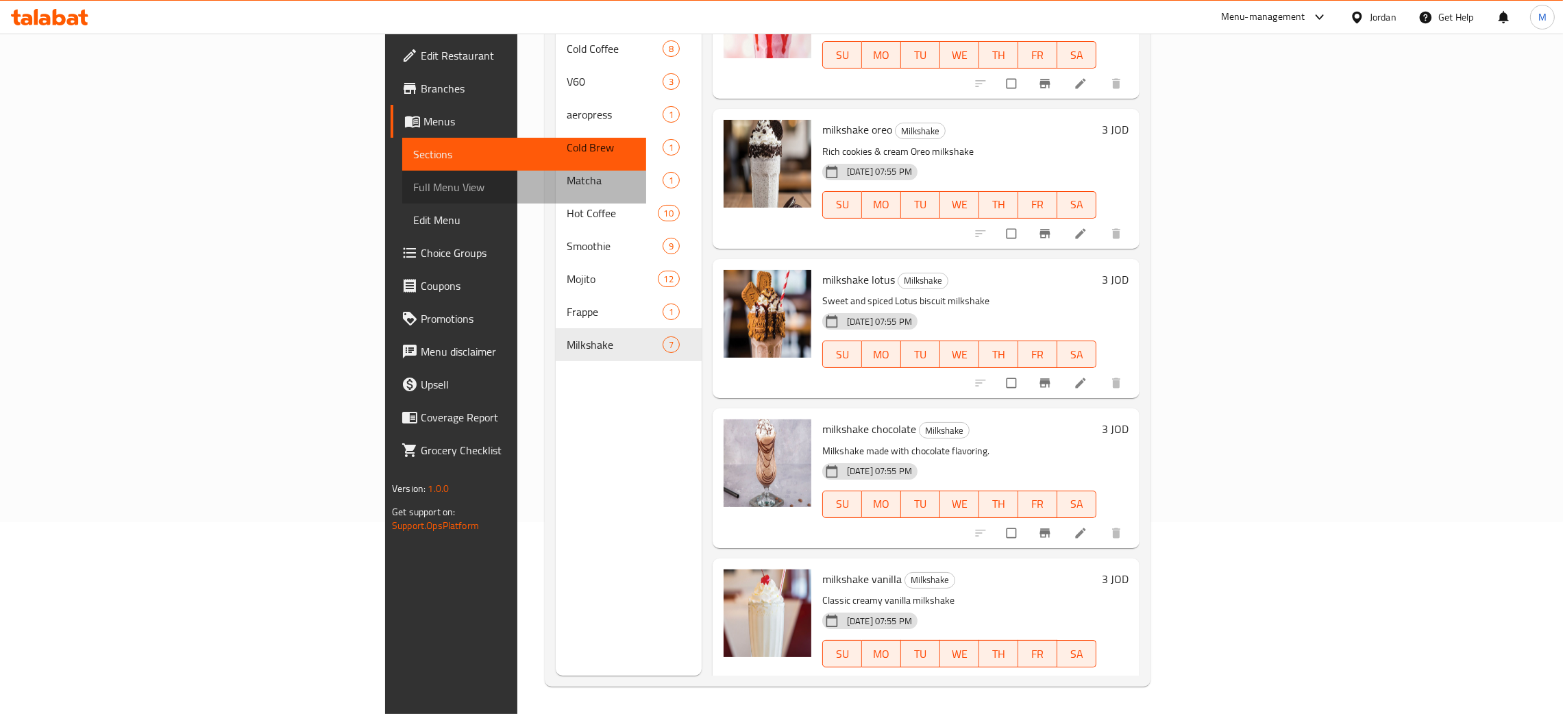
click at [413, 179] on span "Full Menu View" at bounding box center [524, 187] width 222 height 16
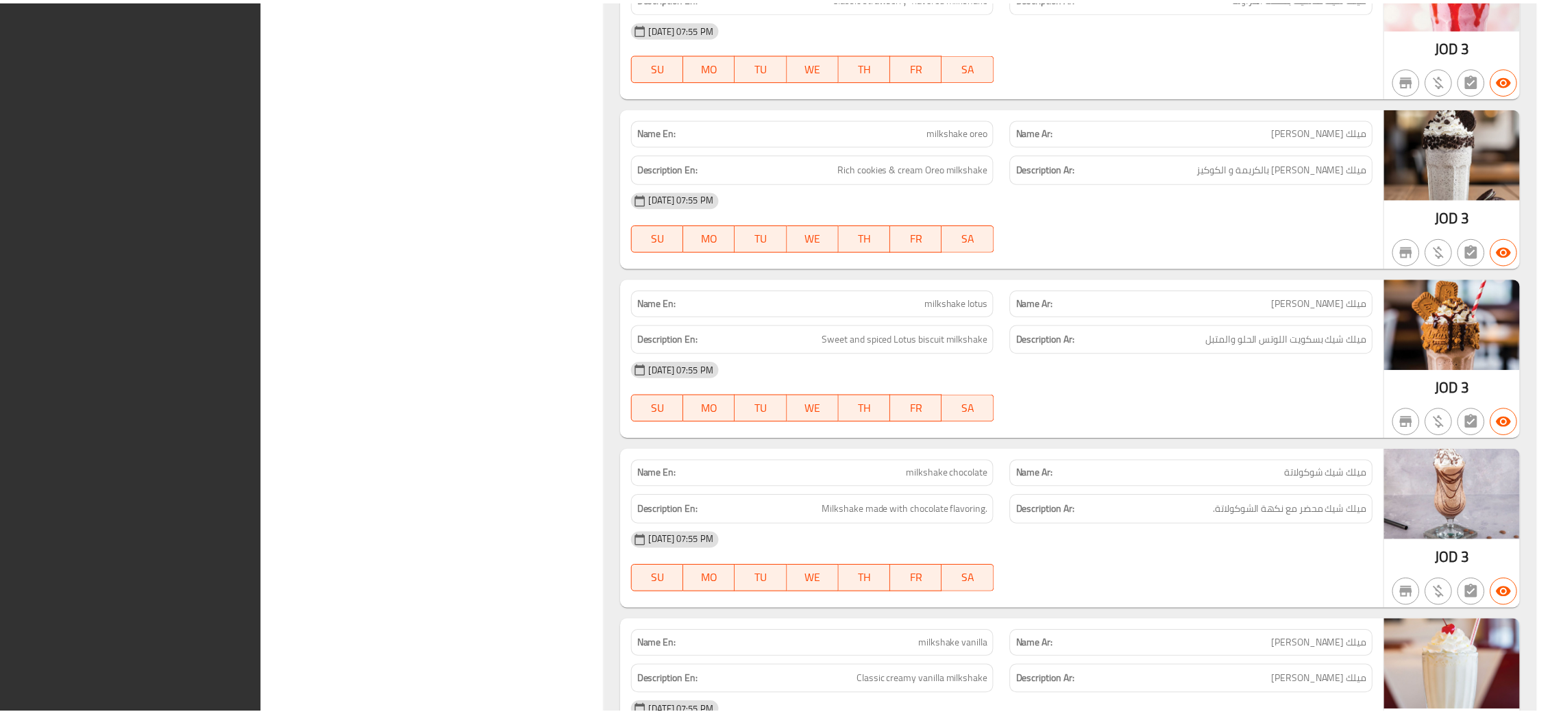
scroll to position [11661, 0]
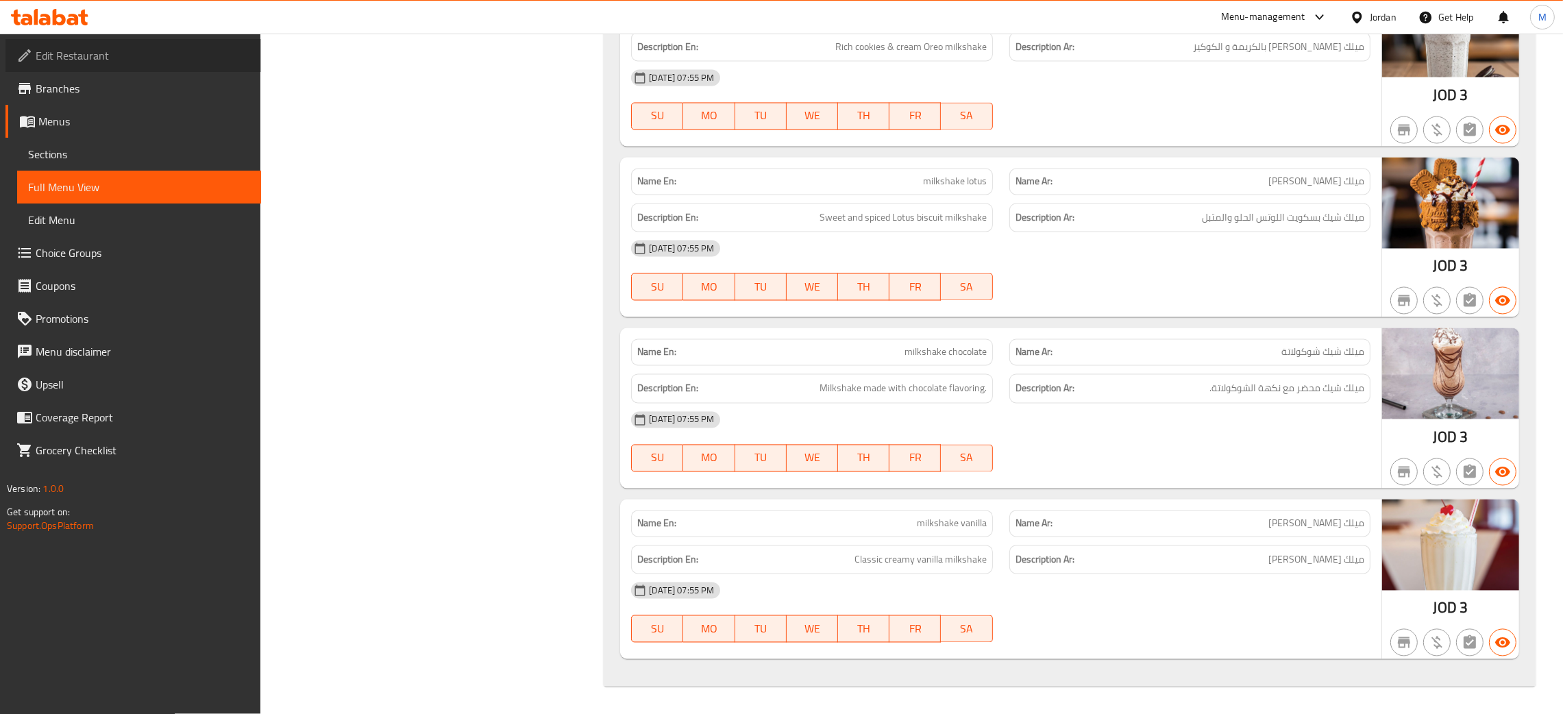
click at [73, 51] on span "Edit Restaurant" at bounding box center [143, 55] width 214 height 16
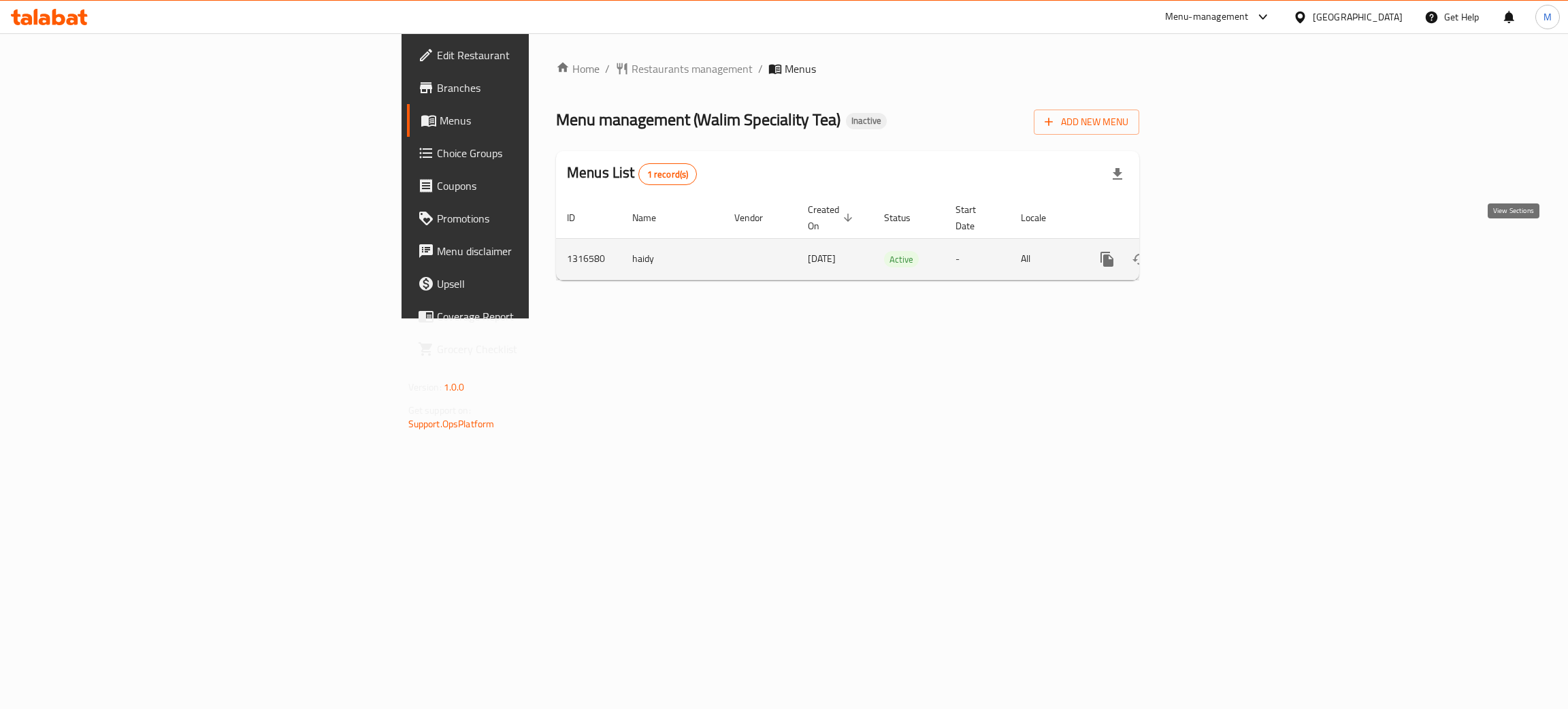
click at [1213, 251] on icon "enhanced table" at bounding box center [1205, 259] width 16 height 16
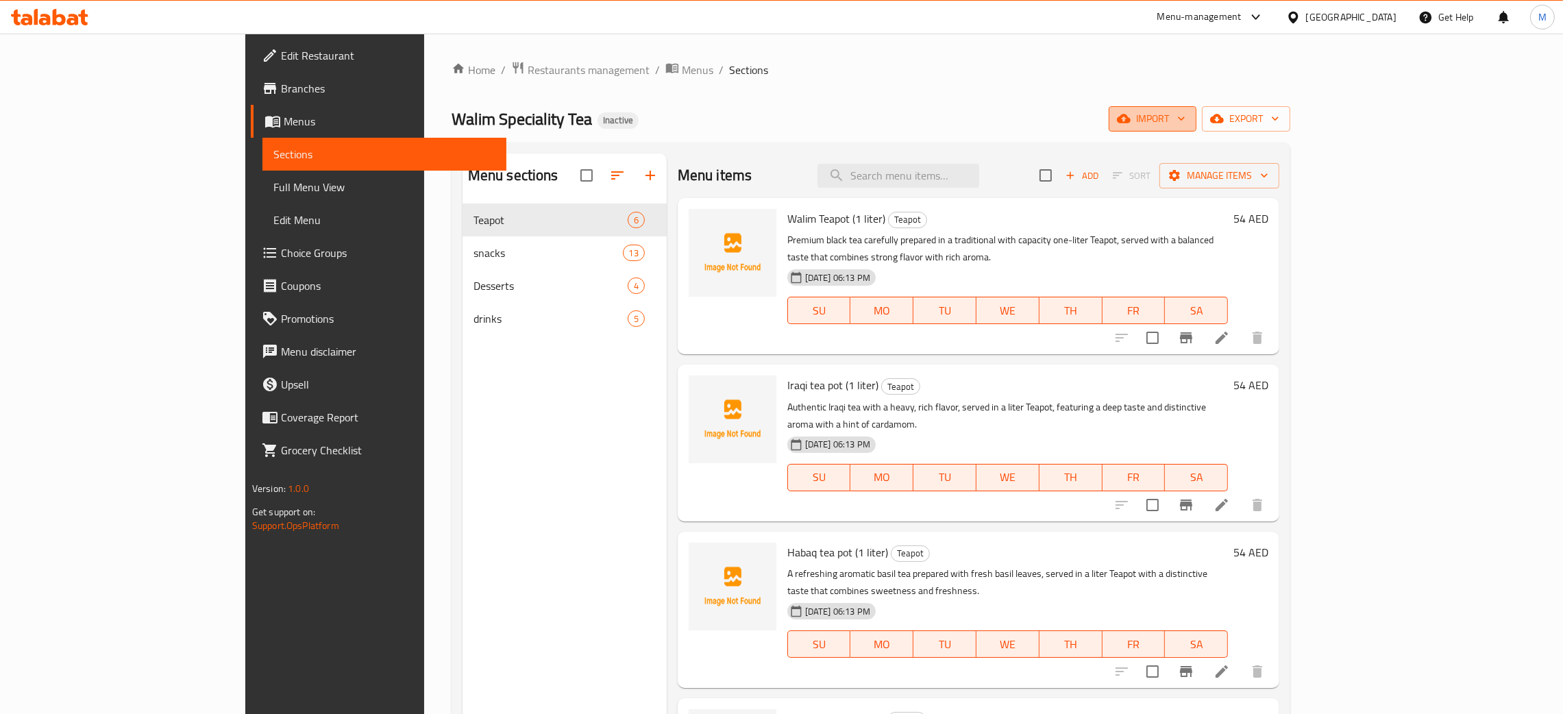
click at [1185, 123] on span "import" at bounding box center [1153, 118] width 66 height 17
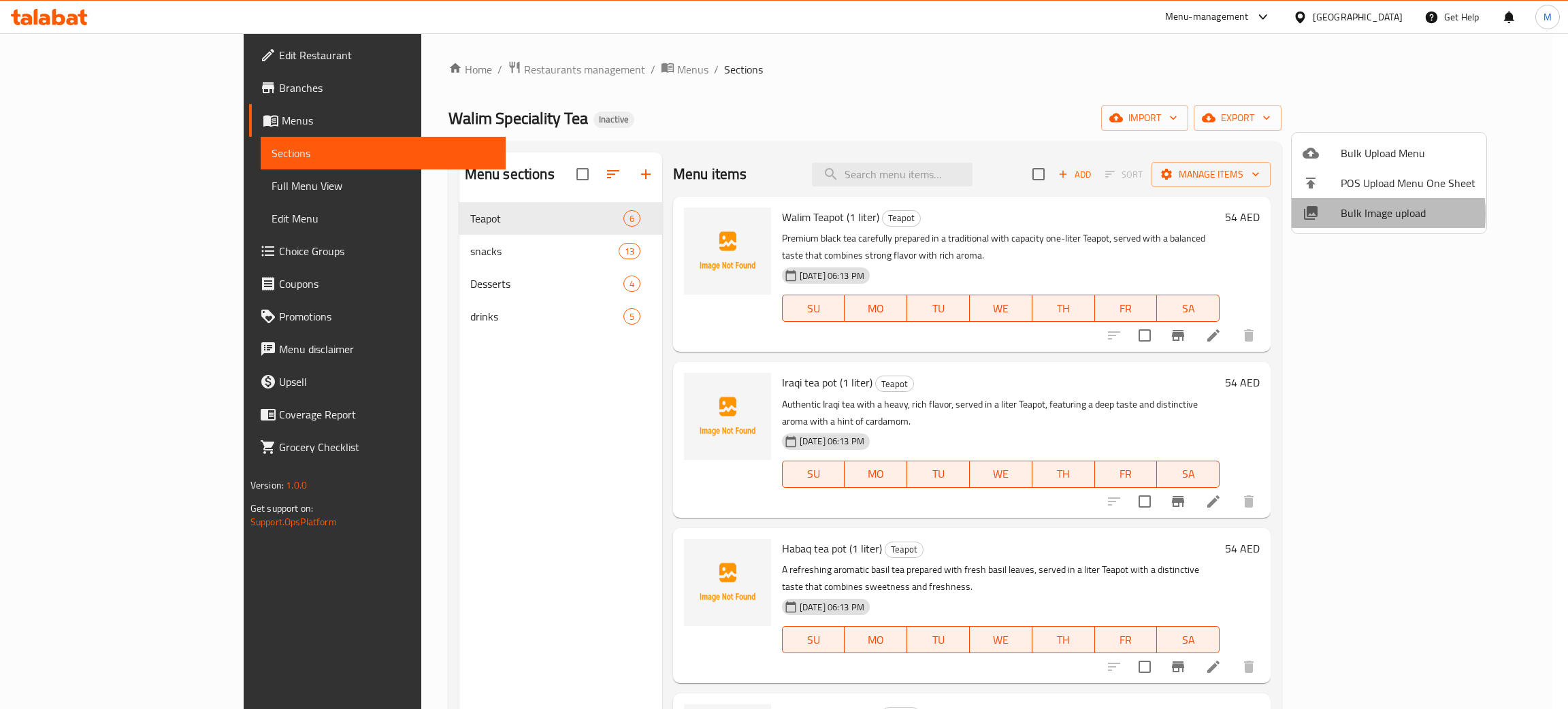
click at [1346, 213] on span "Bulk Image upload" at bounding box center [1408, 213] width 135 height 16
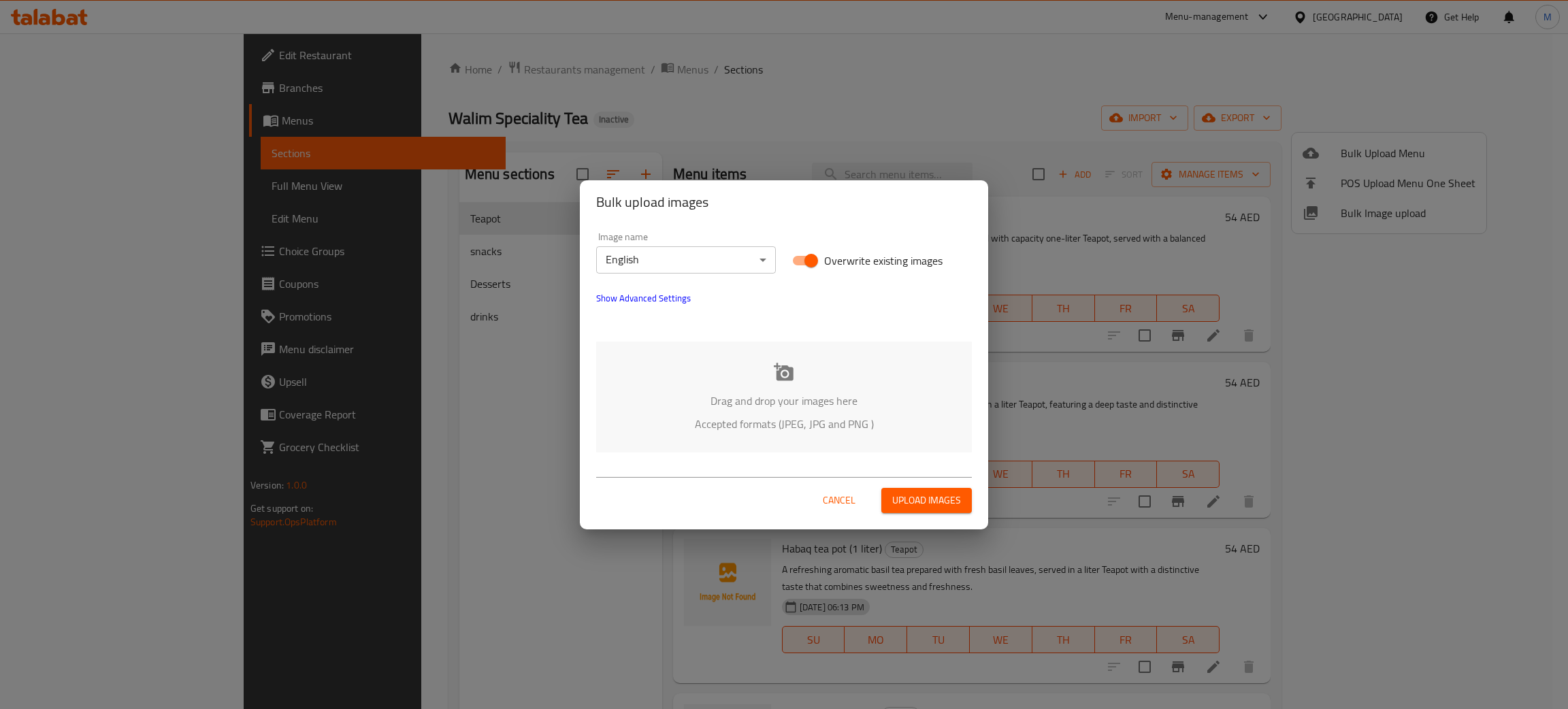
click at [769, 416] on p "Accepted formats (JPEG, JPG and PNG )" at bounding box center [784, 424] width 335 height 16
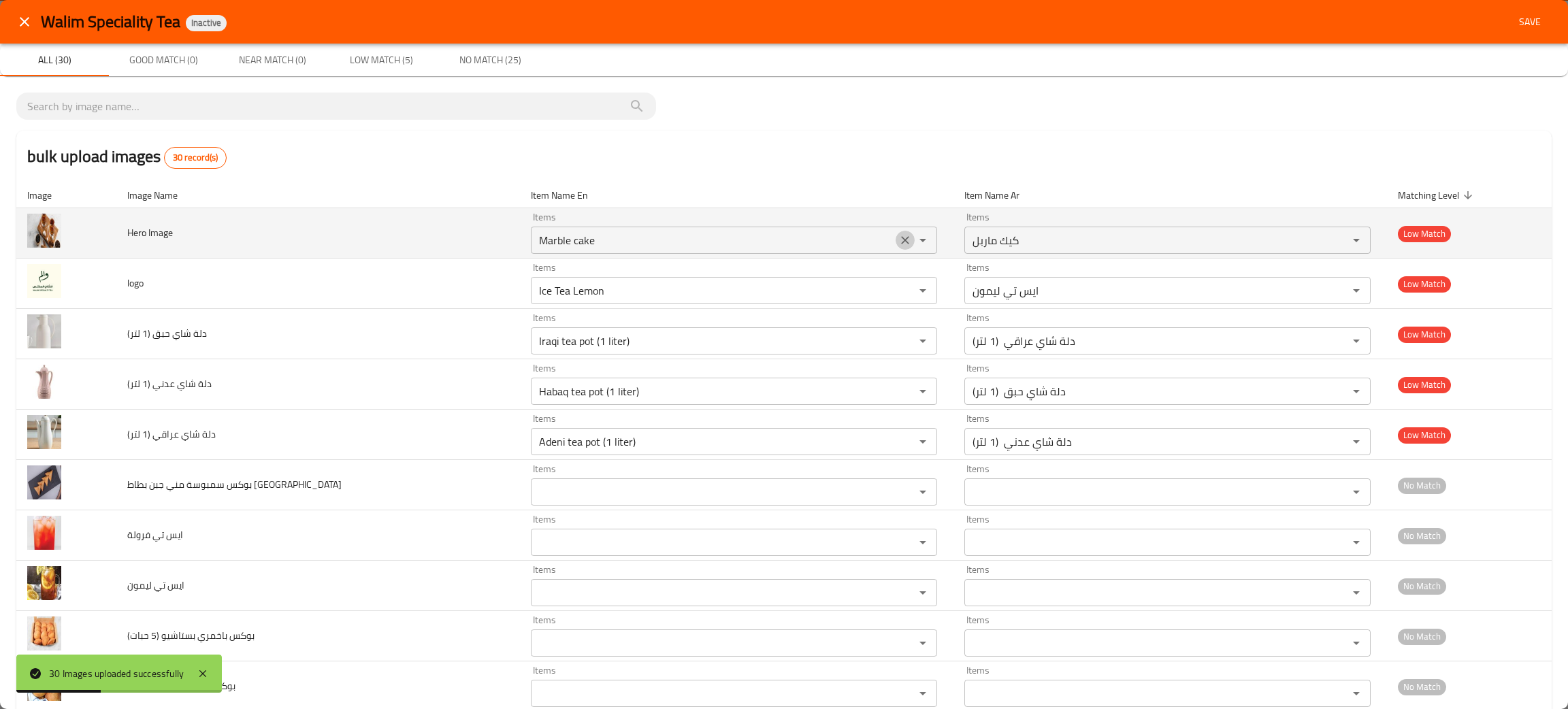
click at [901, 238] on icon "Clear" at bounding box center [905, 240] width 8 height 8
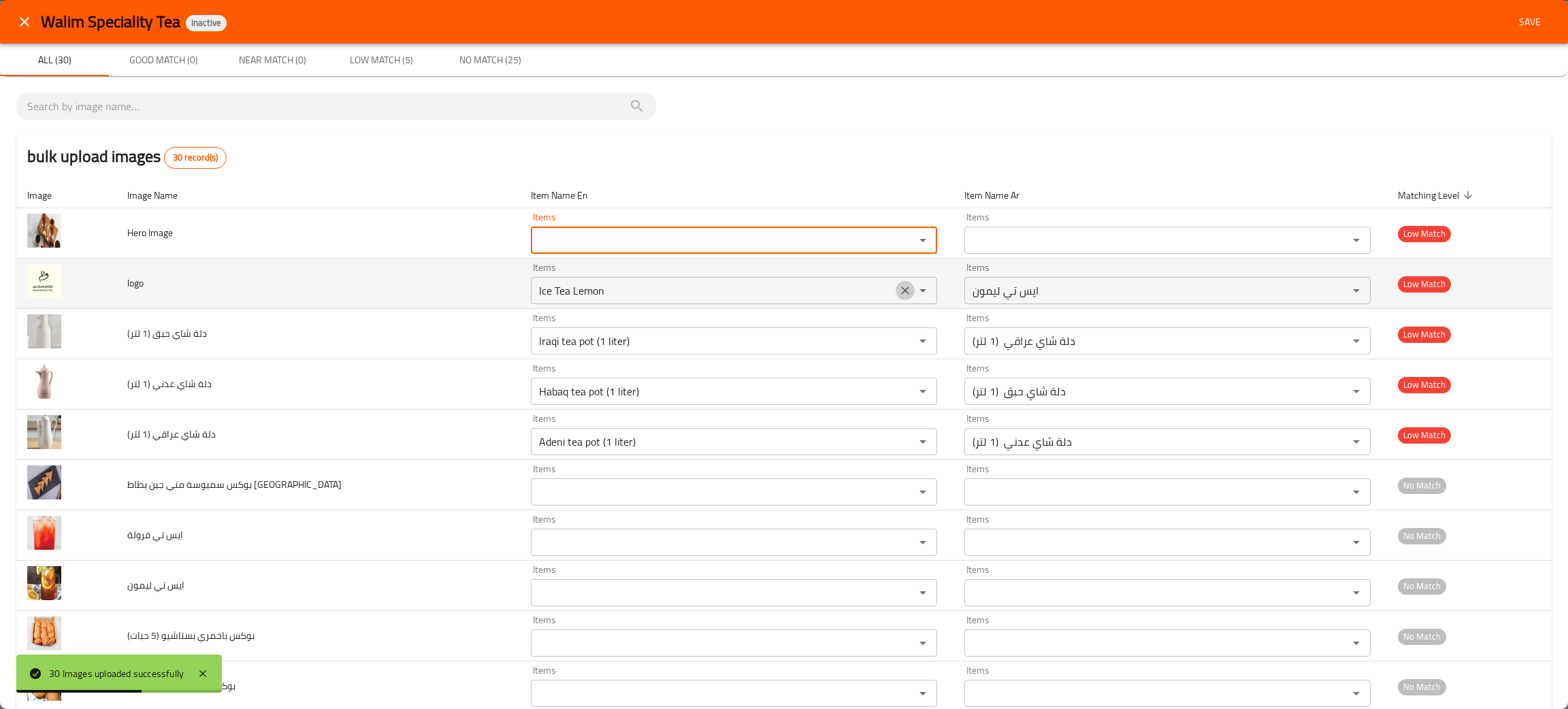
click at [899, 289] on icon "Clear" at bounding box center [906, 291] width 14 height 14
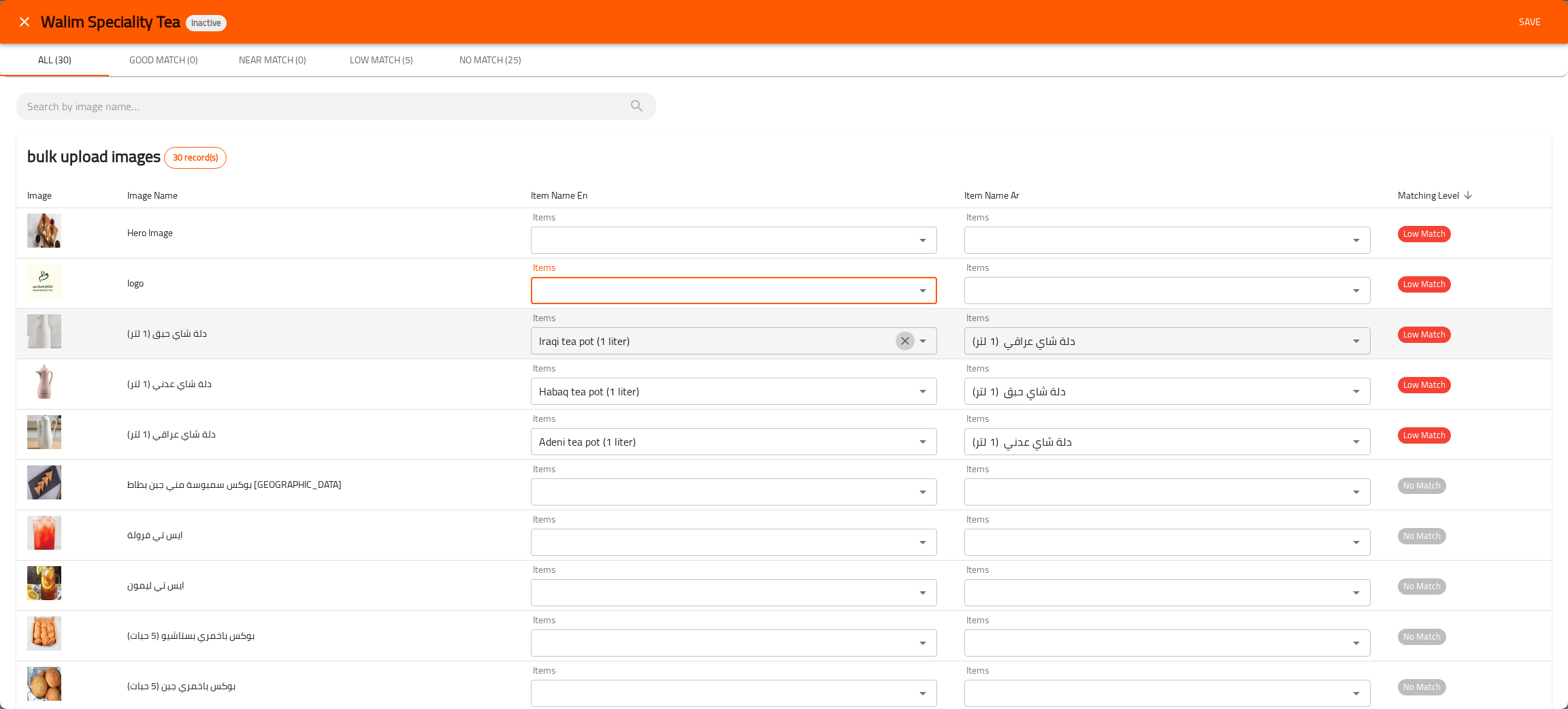
click at [899, 342] on icon "Clear" at bounding box center [906, 341] width 14 height 14
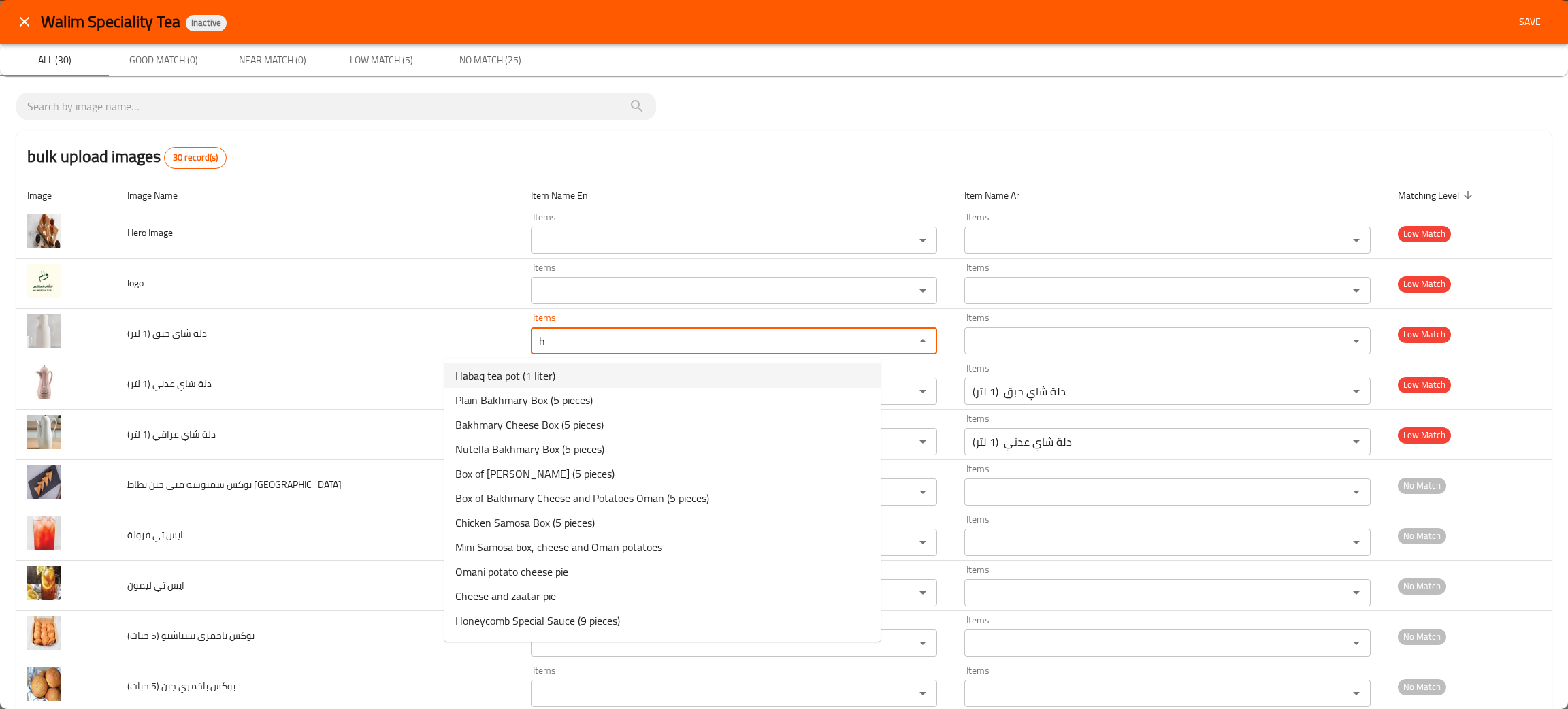
click at [529, 370] on span "Habaq tea pot (1 liter)" at bounding box center [504, 375] width 100 height 16
type لتر\) "Habaq tea pot (1 liter)"
type لتر\)-ar "دلة شاي حبق (1 لتر)"
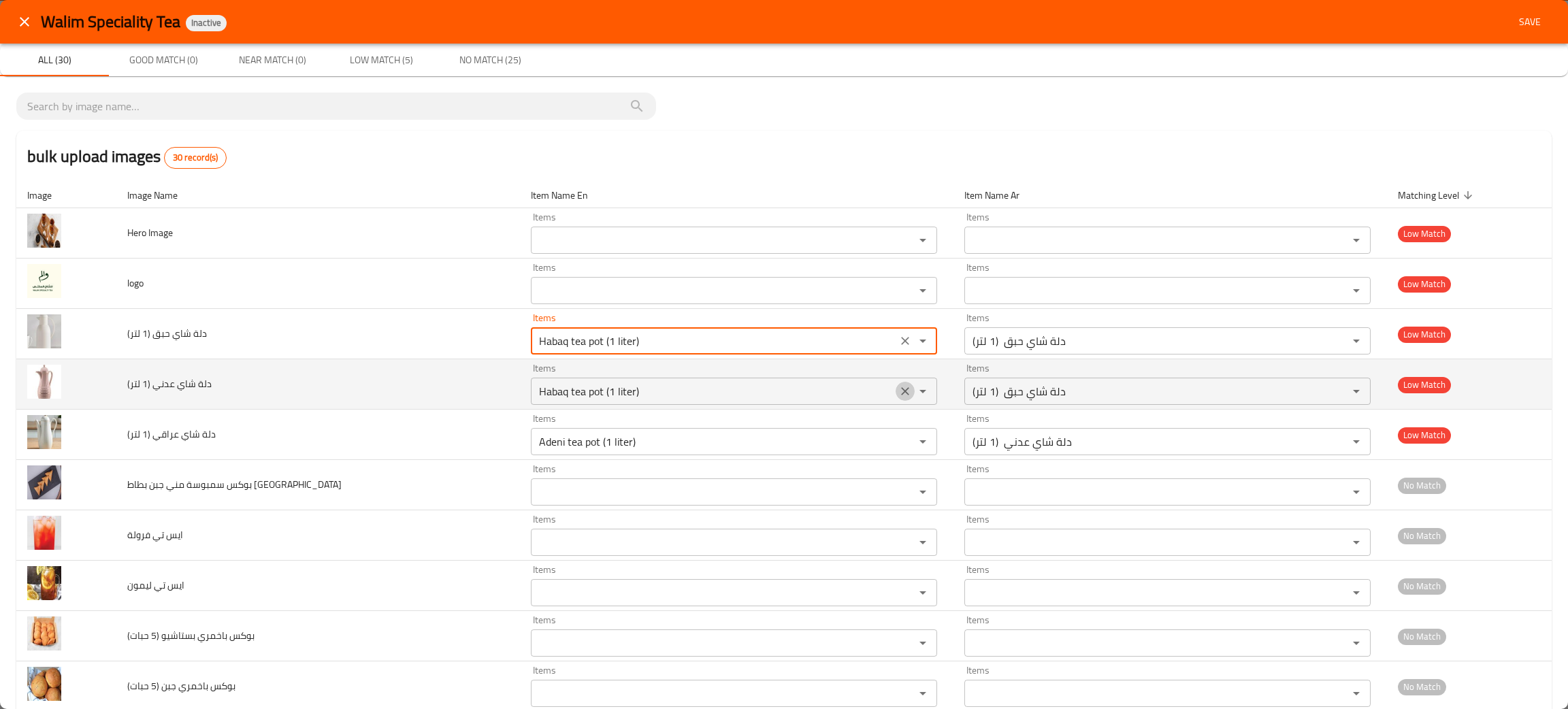
click at [899, 393] on icon "Clear" at bounding box center [906, 391] width 14 height 14
type لتر\) "Habaq tea pot (1 liter)"
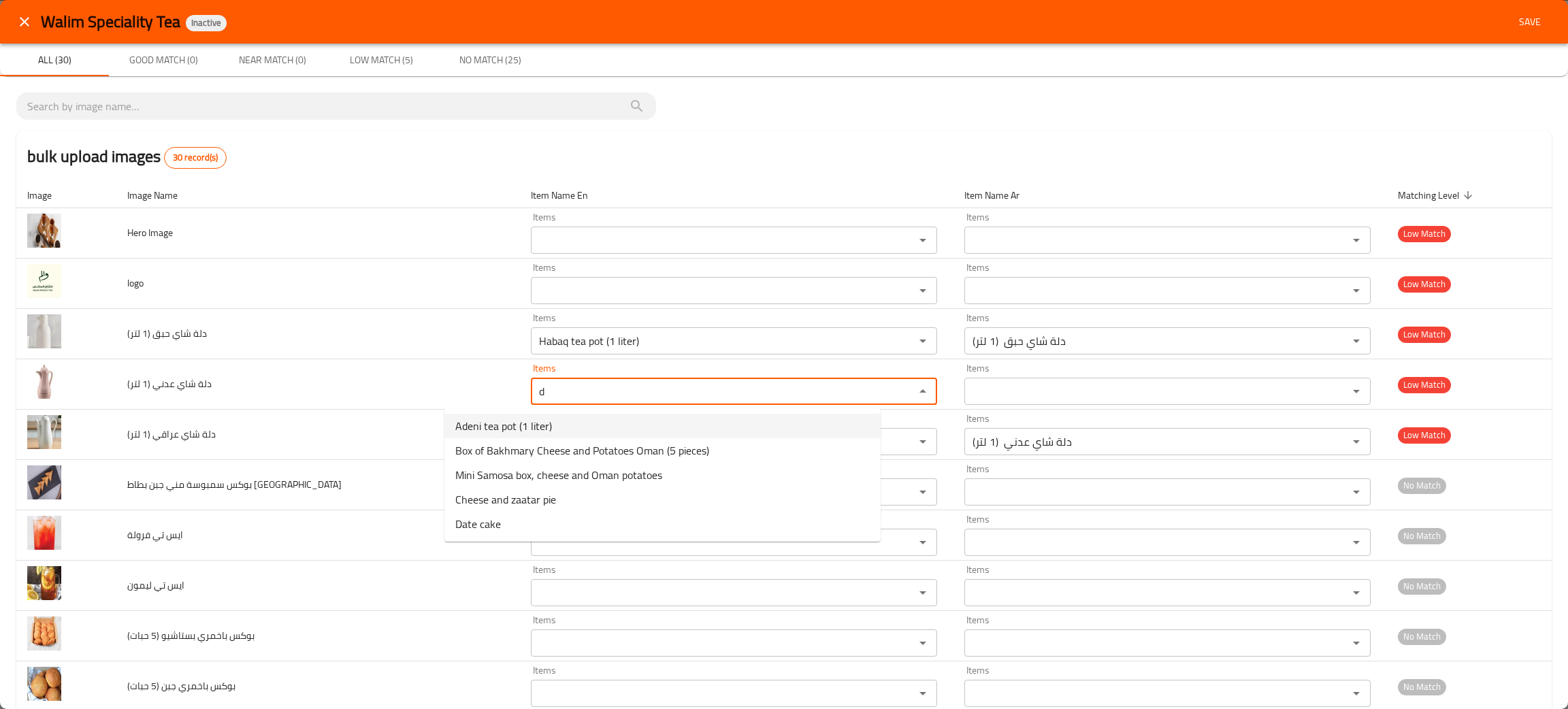
click at [525, 422] on span "Adeni tea pot (1 liter)" at bounding box center [502, 426] width 96 height 16
type لتر\) "Adeni tea pot (1 liter)"
type لتر\)-ar "دلة شاي عدني (1 لتر)"
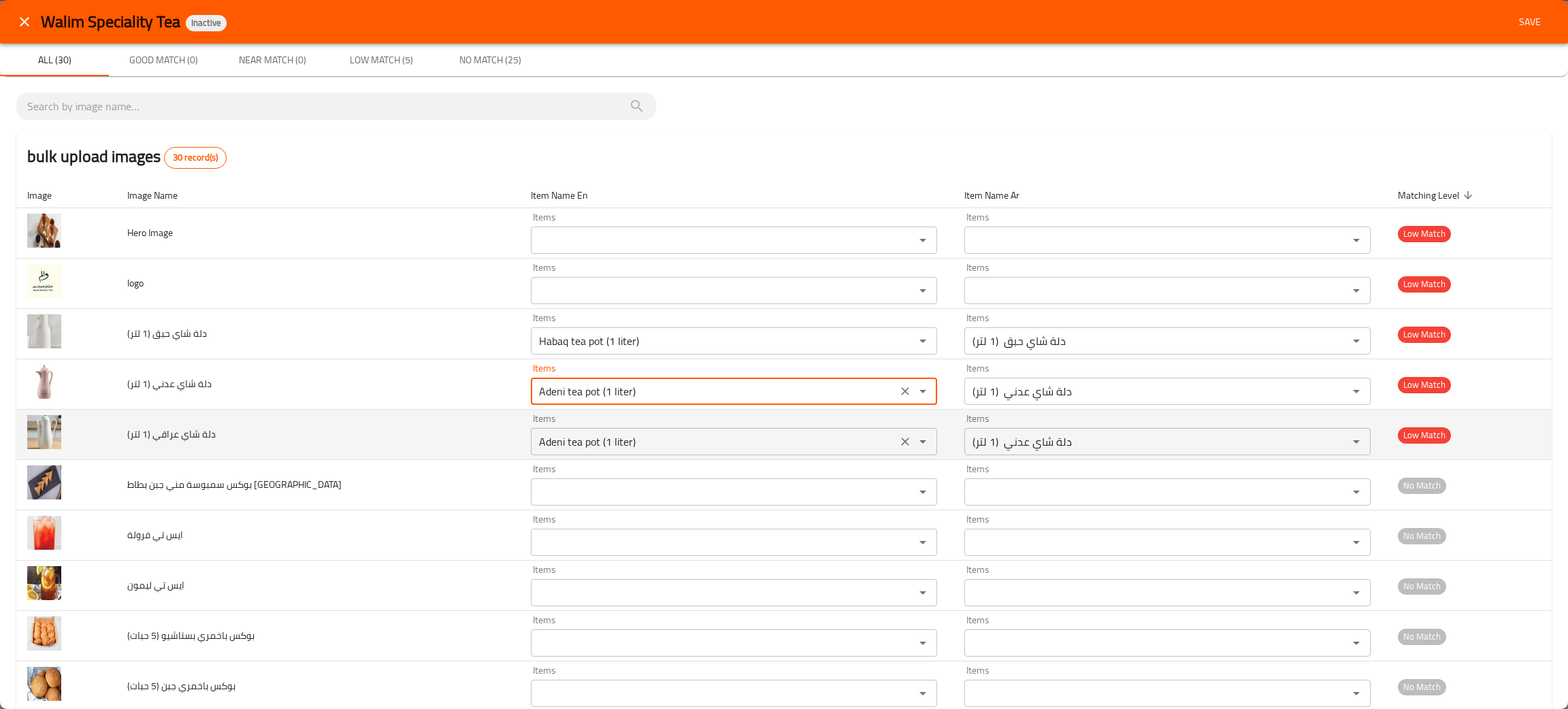
click at [901, 442] on icon "Clear" at bounding box center [905, 442] width 8 height 8
type لتر\) "Adeni tea pot (1 liter)"
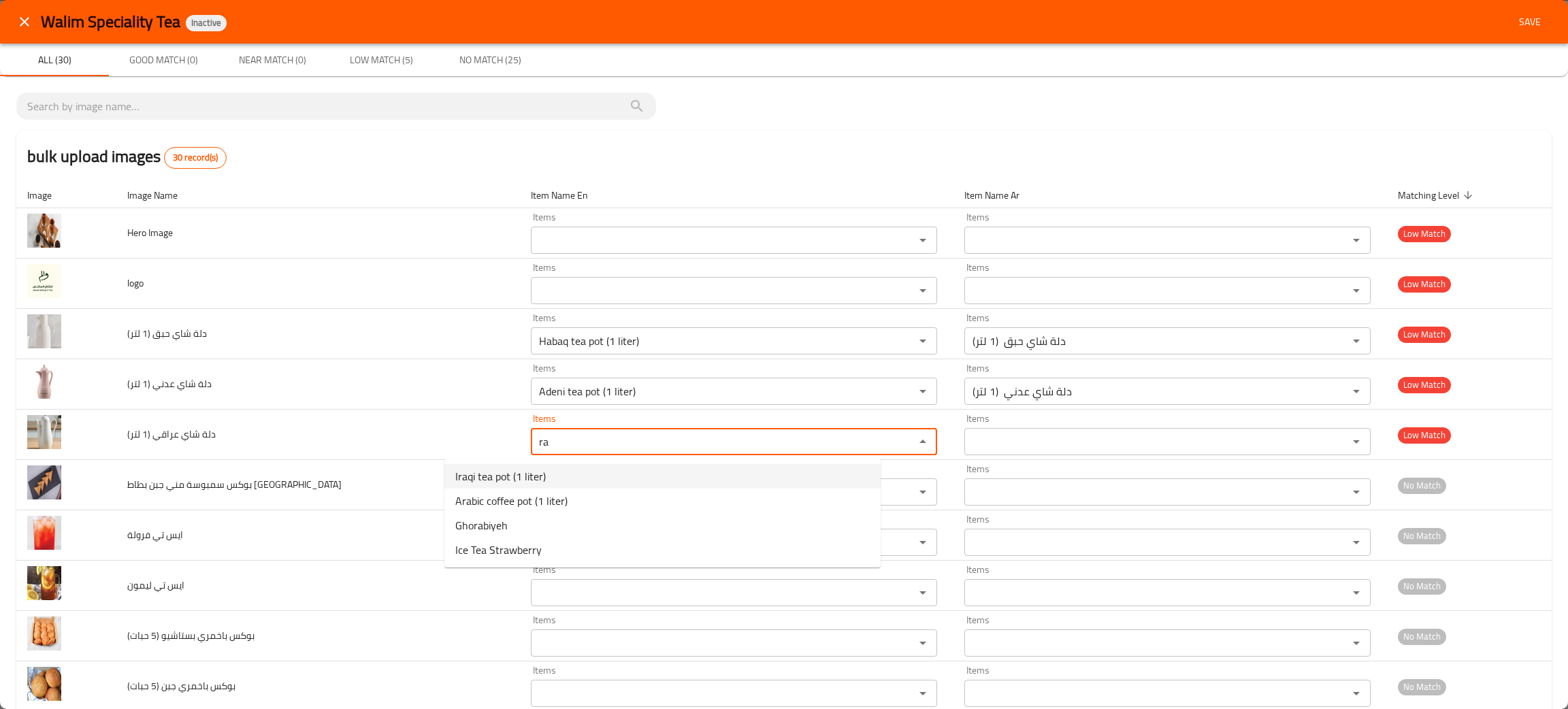
click at [561, 471] on لتر\)-option-0 "Iraqi tea pot (1 liter)" at bounding box center [661, 476] width 436 height 25
type لتر\) "Iraqi tea pot (1 liter)"
type لتر\)-ar "دلة شاي عراقي (1 لتر)"
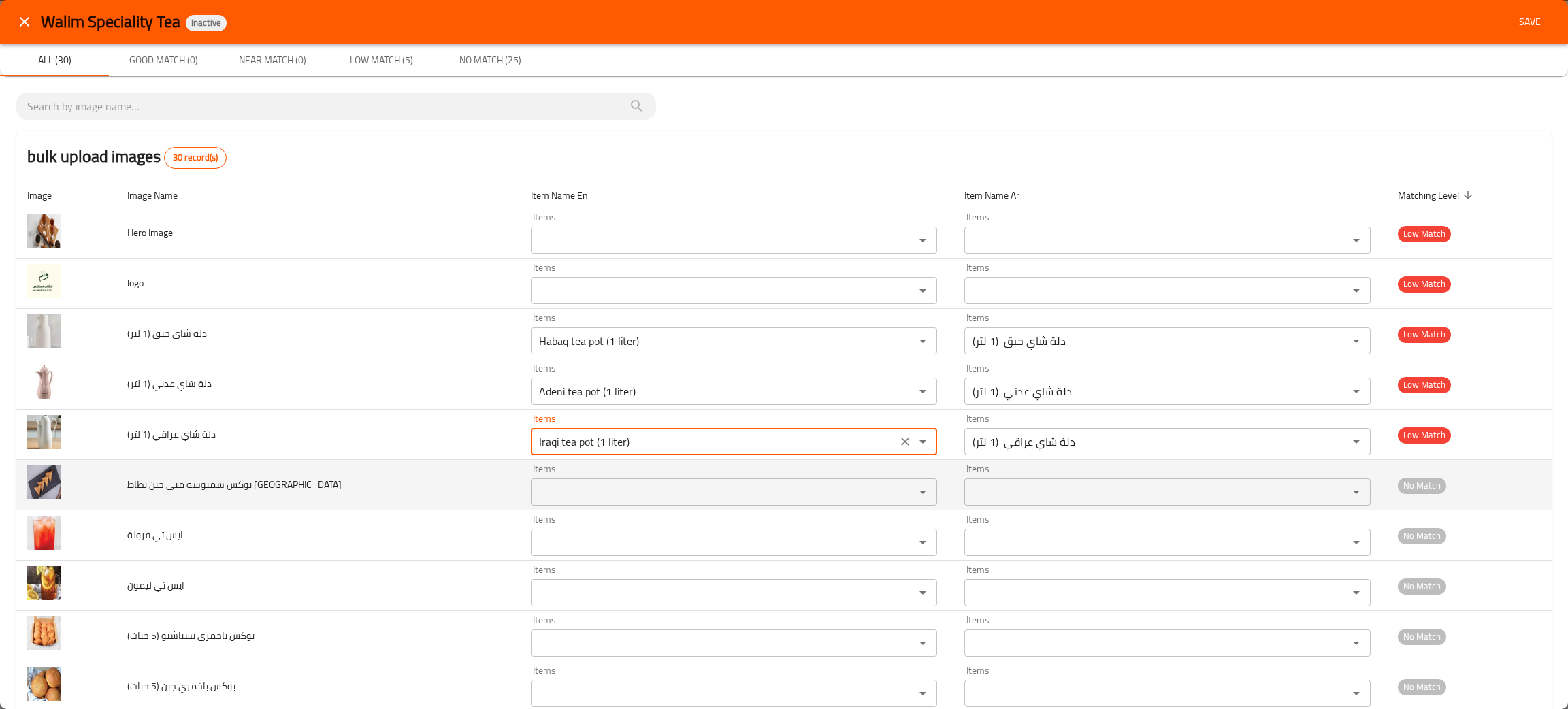
type لتر\) "Iraqi tea pot (1 liter)"
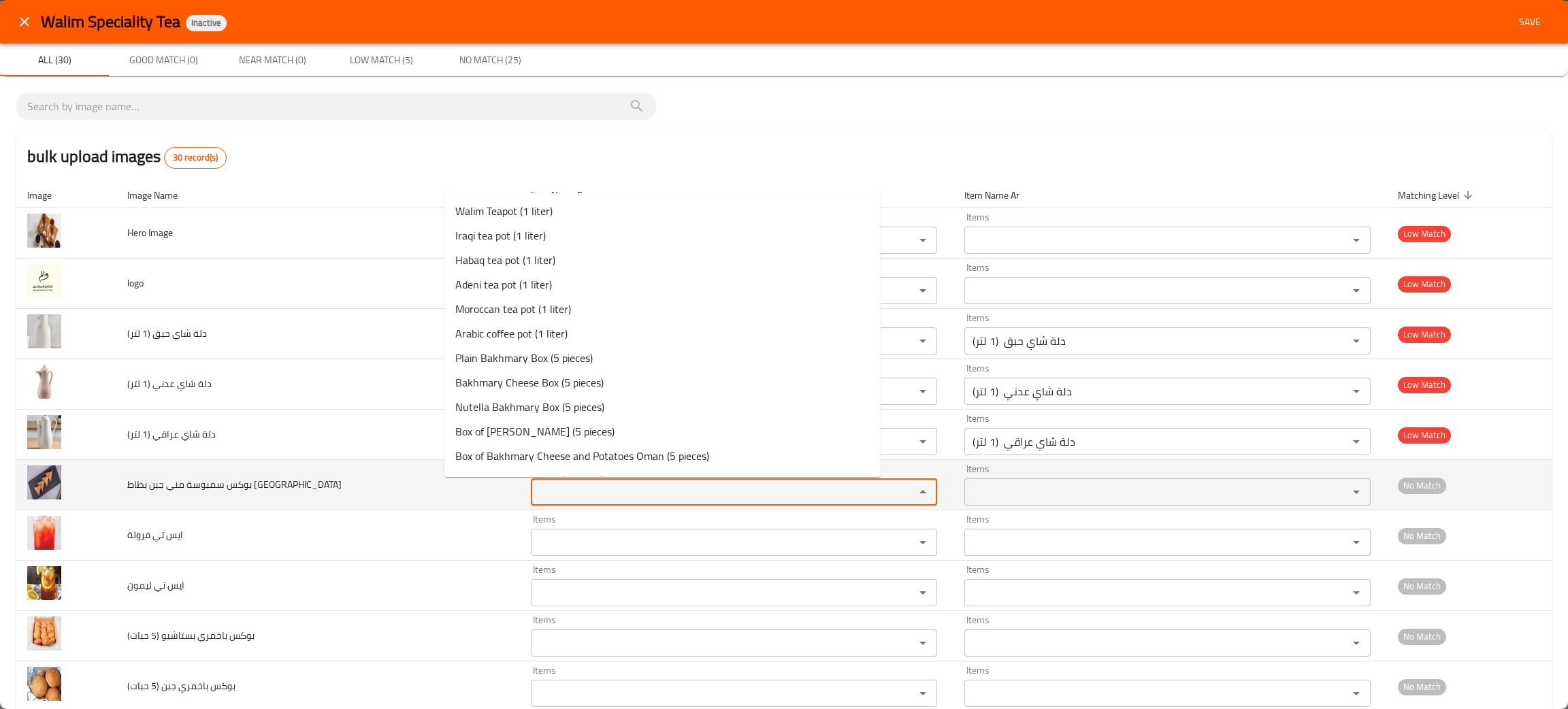
click at [535, 500] on عمان "Items" at bounding box center [714, 492] width 357 height 19
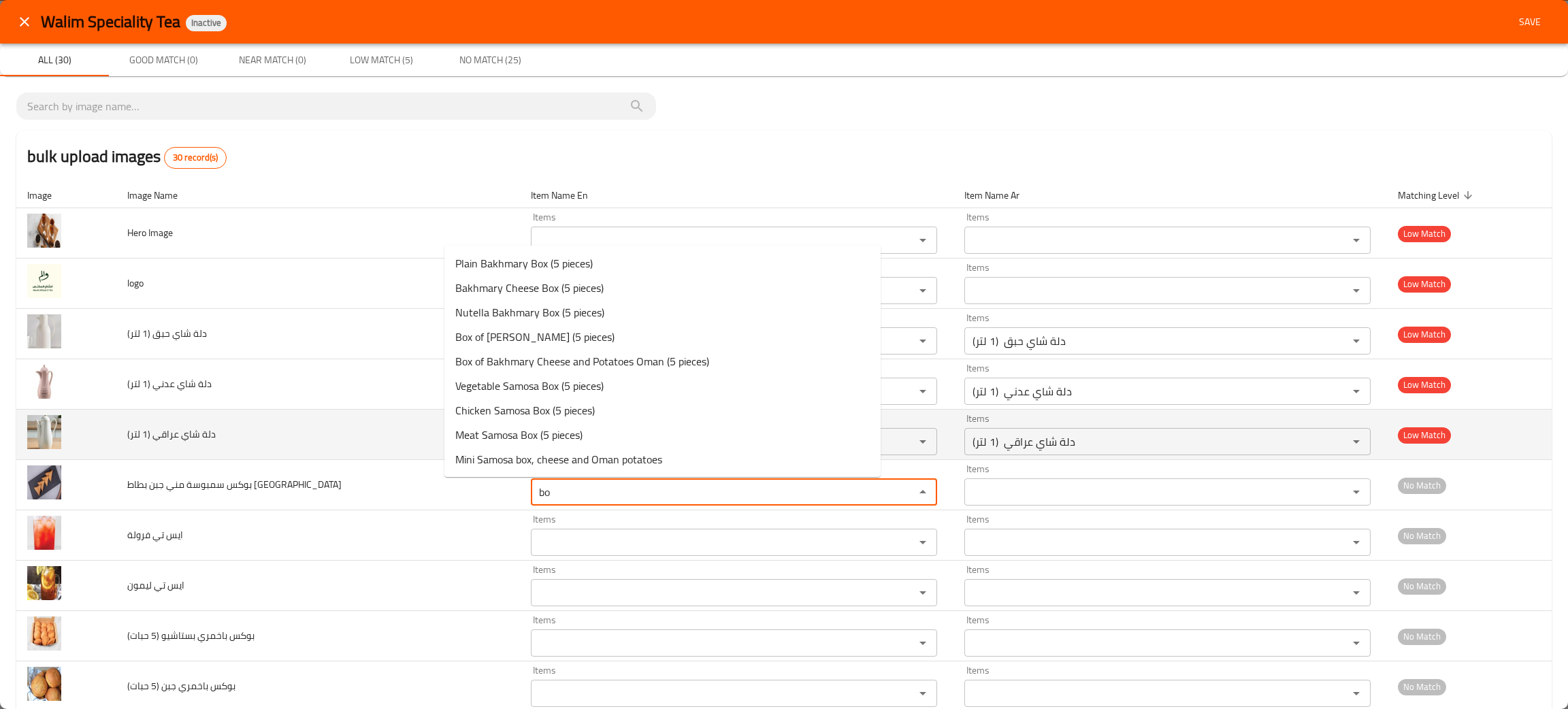
type عمان "b"
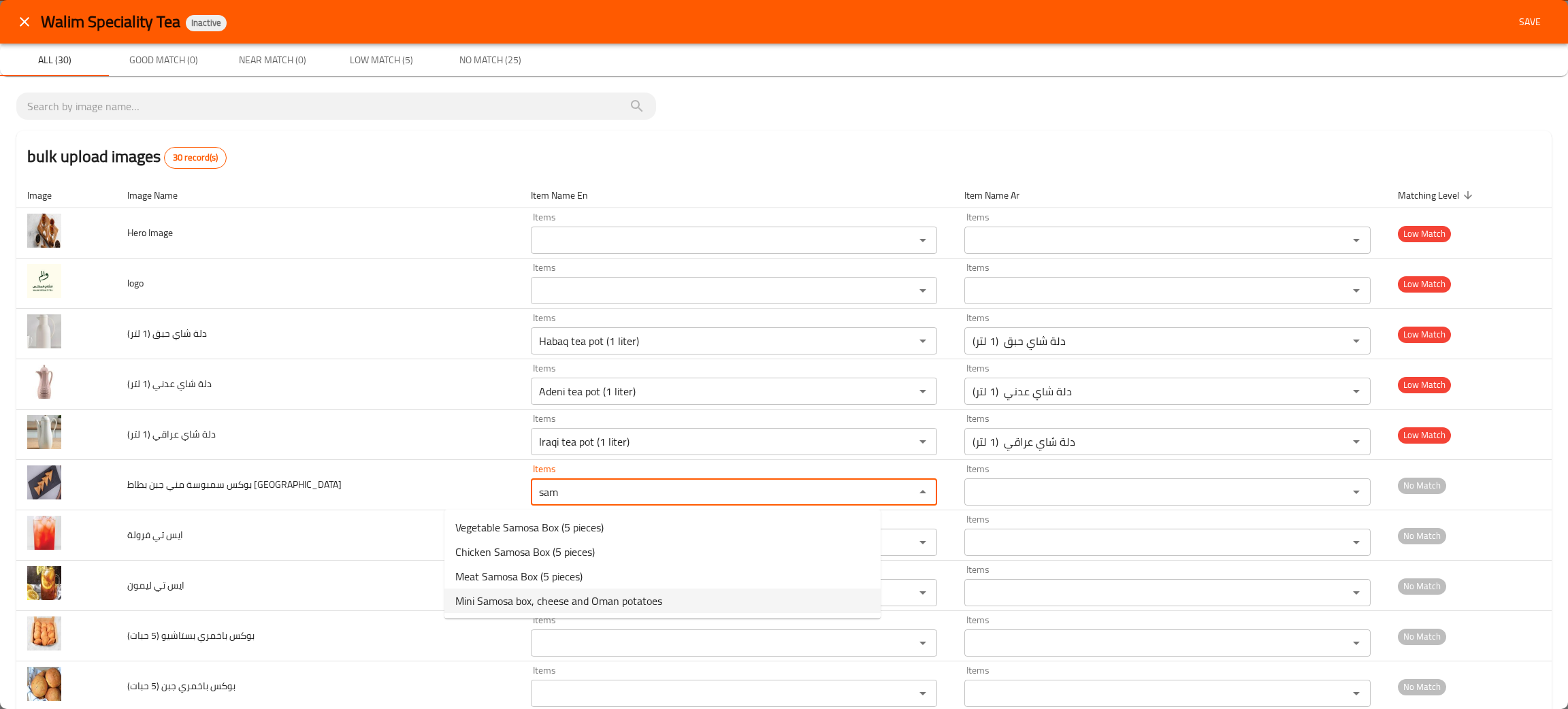
click at [585, 600] on span "Mini Samosa box, cheese and Oman potatoes" at bounding box center [558, 601] width 207 height 16
type عمان "Mini Samosa box, cheese and Oman potatoes"
type عمان-ar "بوكس سمبوسة ميني جبن و بطاطس عمان"
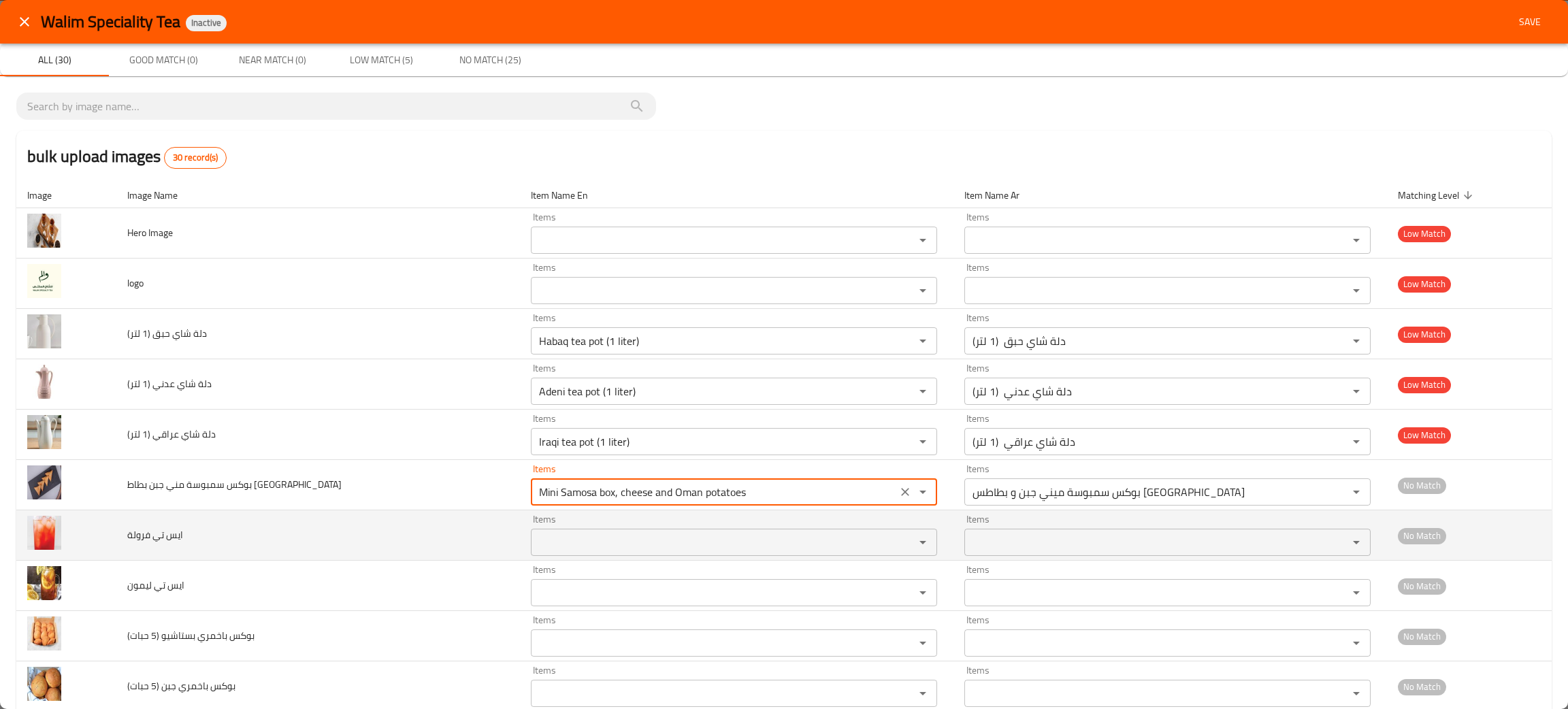
type عمان "Mini Samosa box, cheese and Oman potatoes"
click at [535, 544] on فرولة "Items" at bounding box center [714, 542] width 357 height 19
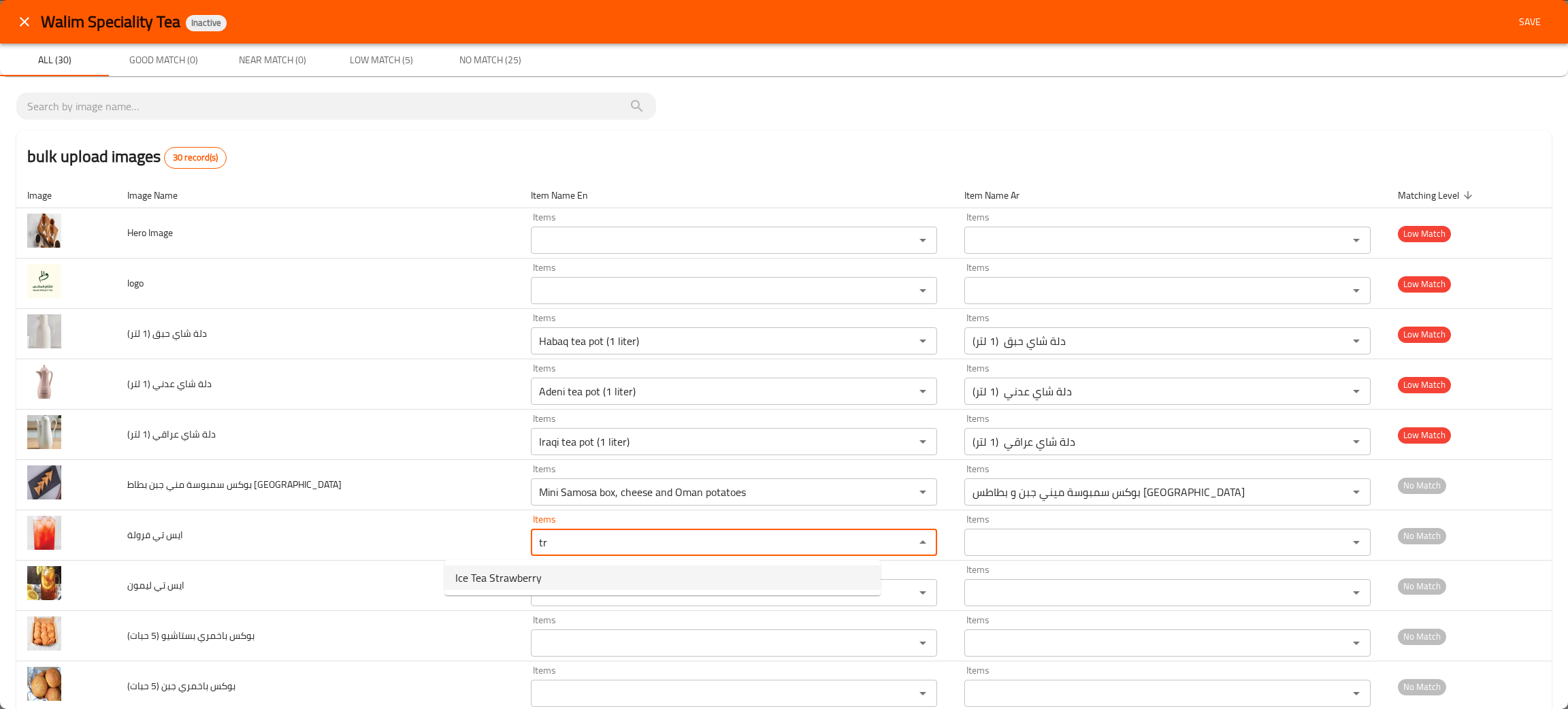
click at [517, 574] on span "Ice Tea Strawberry" at bounding box center [498, 578] width 86 height 16
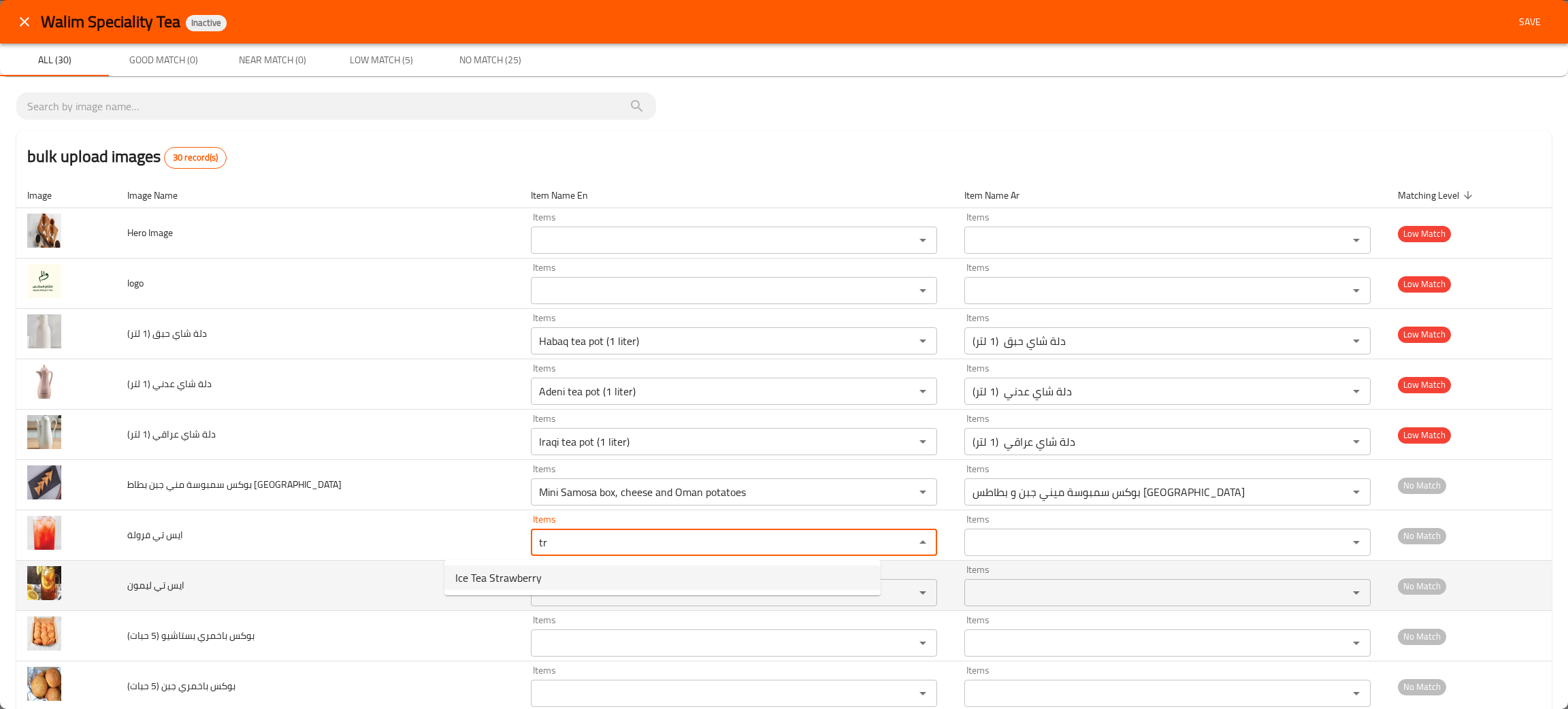
type فرولة "Ice Tea Strawberry"
type فرولة-ar "ايس تي فراولة"
type فرولة "Ice Tea Strawberry"
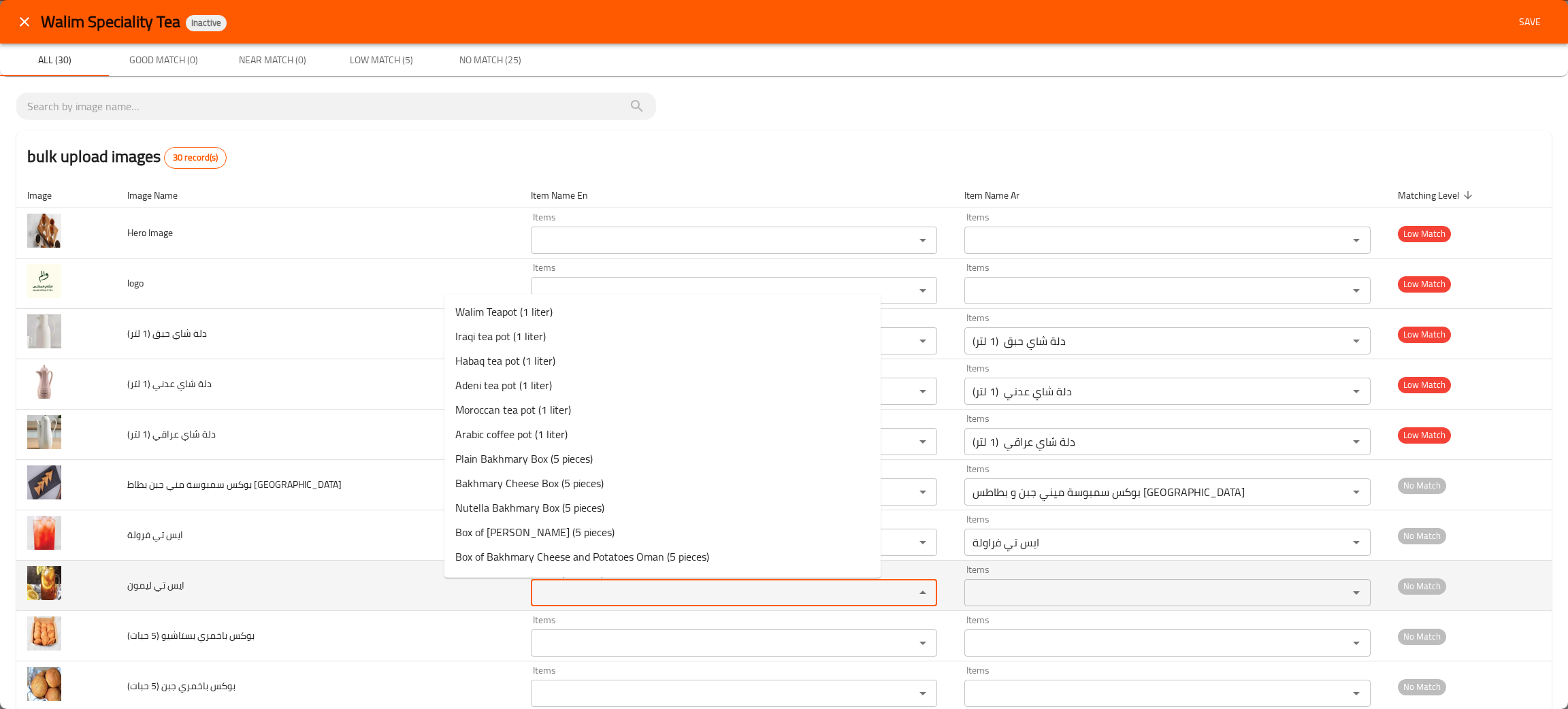
click at [552, 600] on ليمون "Items" at bounding box center [714, 592] width 357 height 19
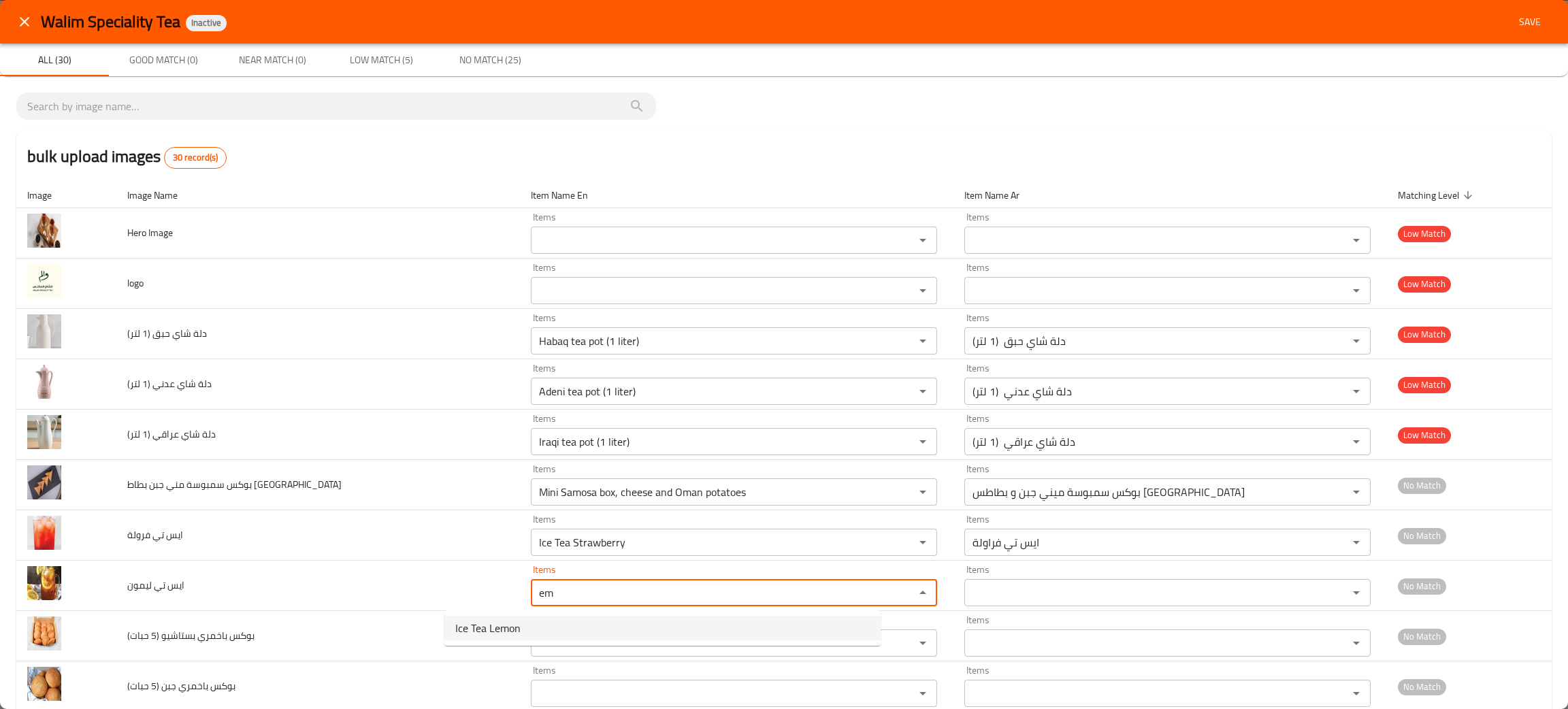
click at [505, 623] on span "Ice Tea Lemon" at bounding box center [488, 628] width 66 height 16
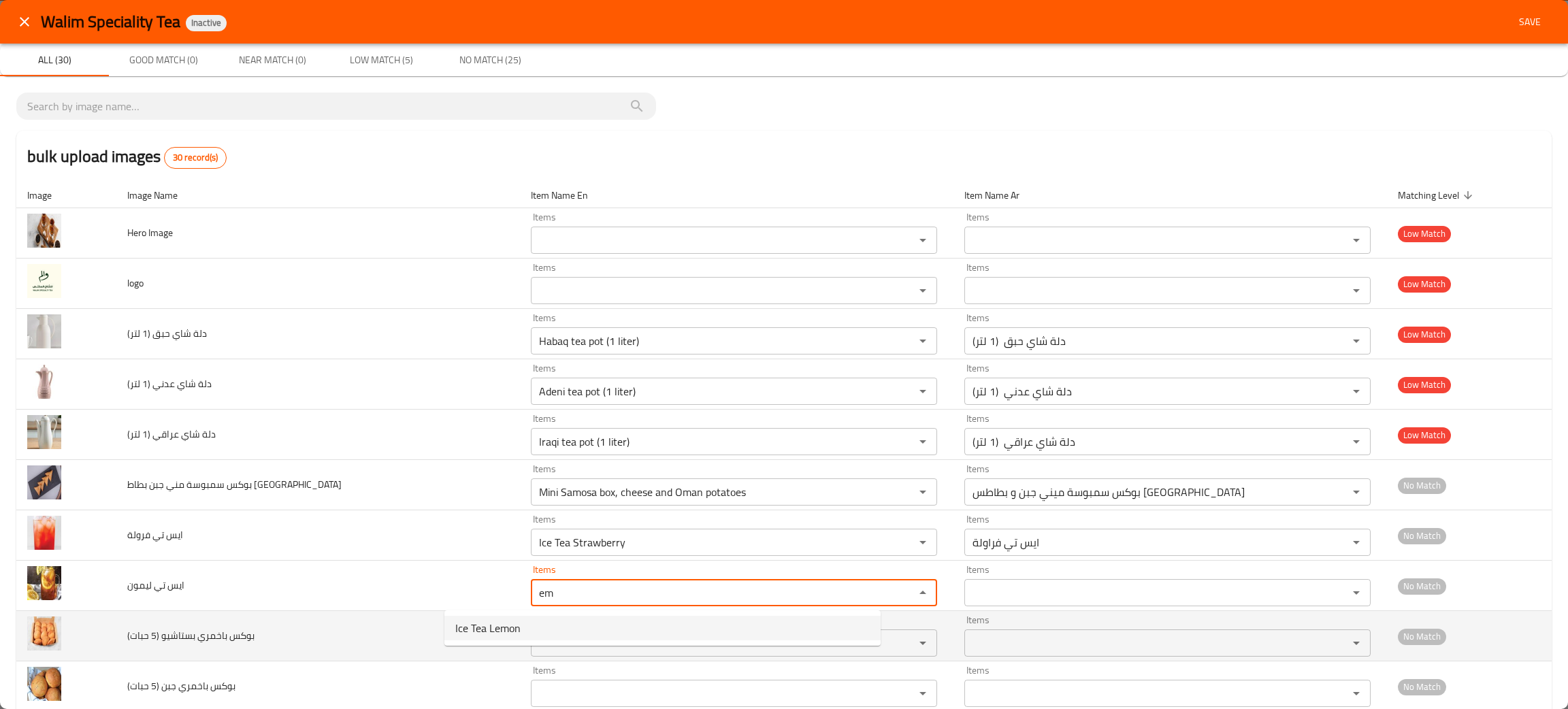
type ليمون "Ice Tea Lemon"
type ليمون-ar "ايس تي ليمون"
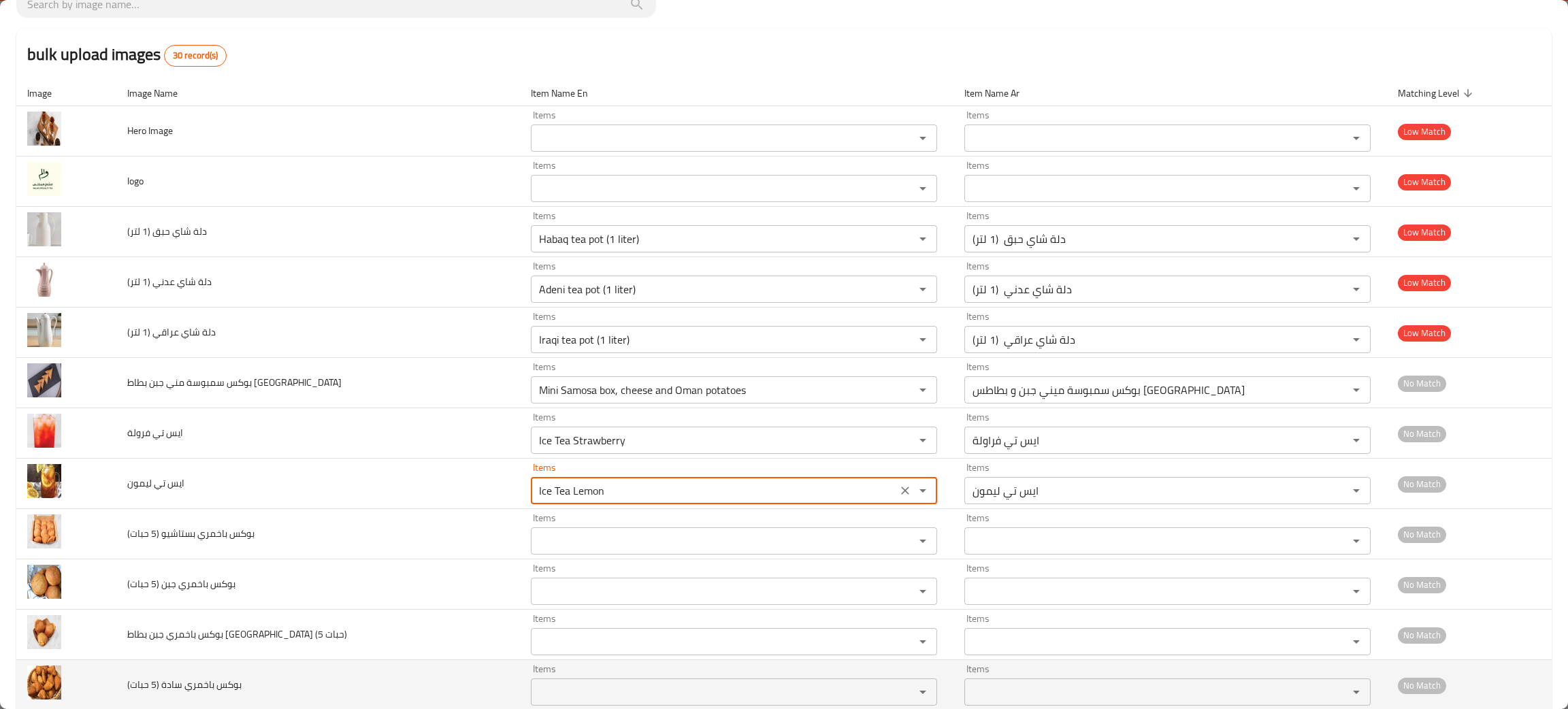
scroll to position [205, 0]
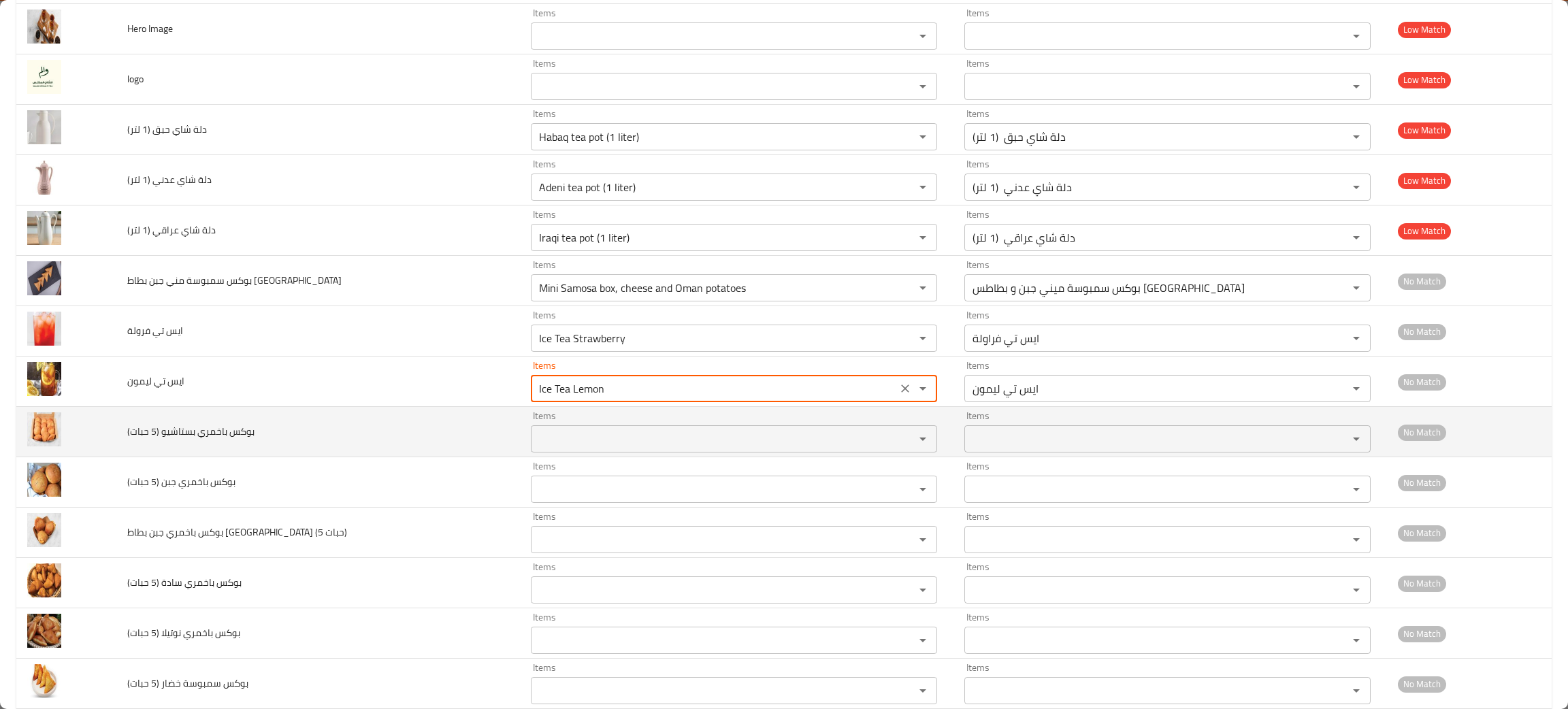
type ليمون "Ice Tea Lemon"
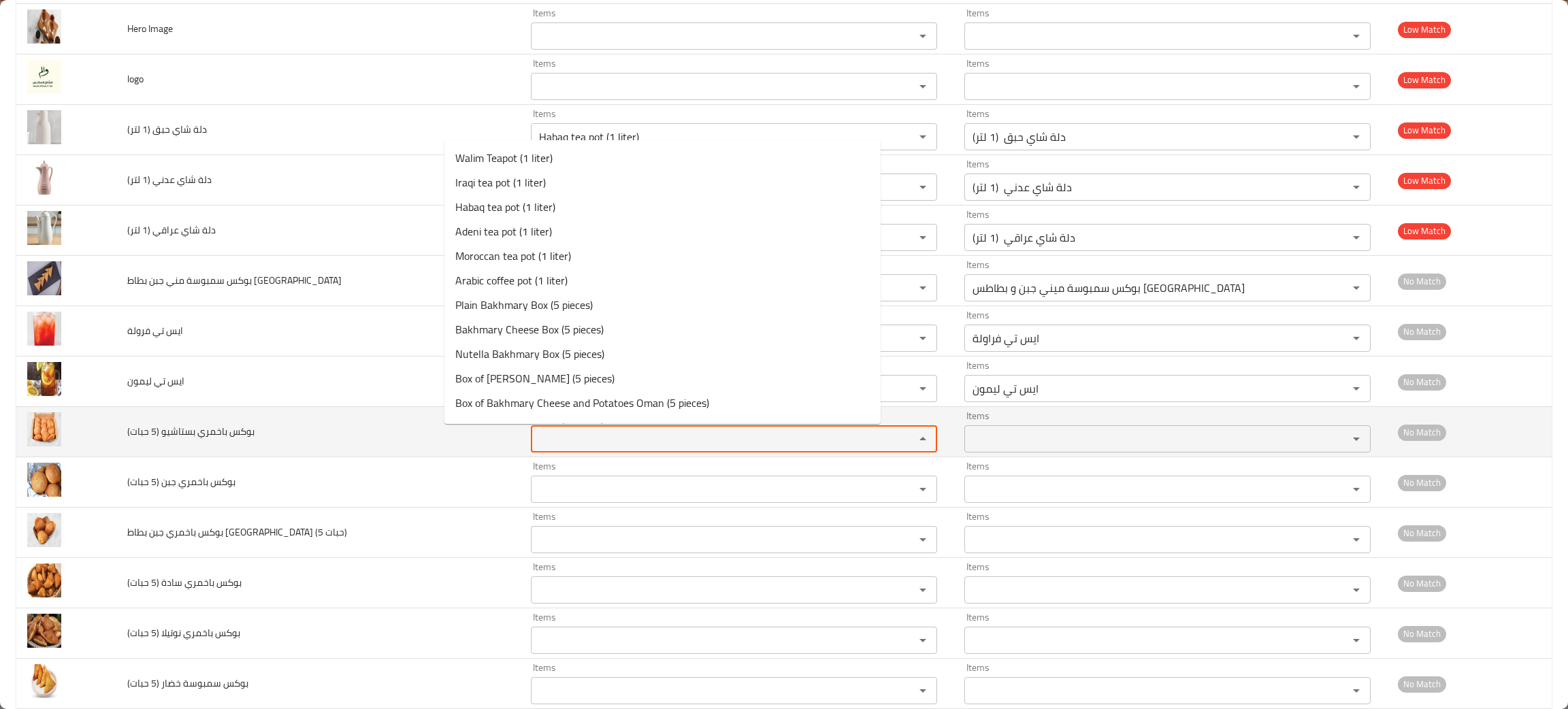
click at [535, 443] on حبات\) "Items" at bounding box center [714, 438] width 357 height 19
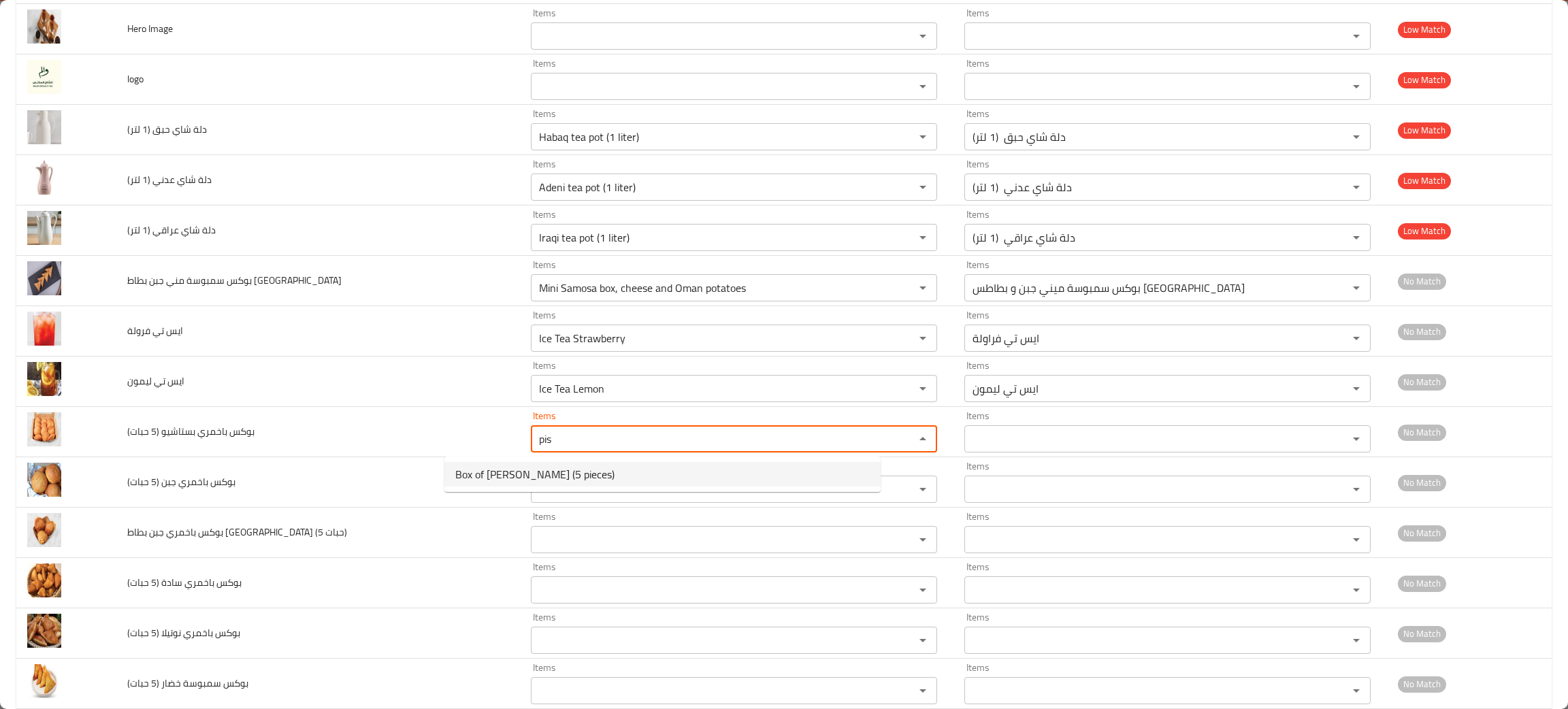
click at [539, 481] on span "Box of Bakhmary Pistachios (5 pieces)" at bounding box center [534, 474] width 159 height 16
type حبات\) "Box of Bakhmary Pistachios (5 pieces)"
type حبات\)-ar "بوكس باخمري بستاشيو (5 حبات)"
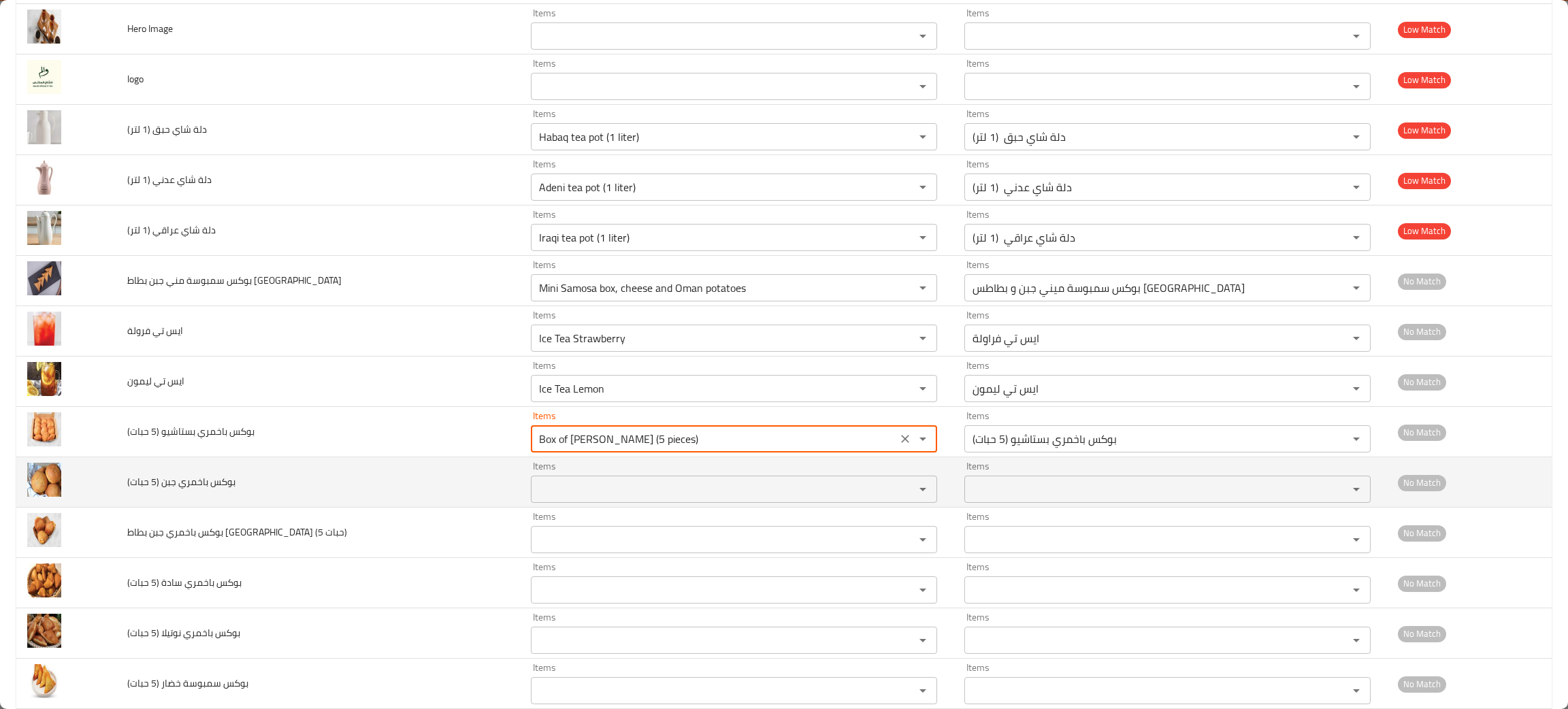
type حبات\) "Box of Bakhmary Pistachios (5 pieces)"
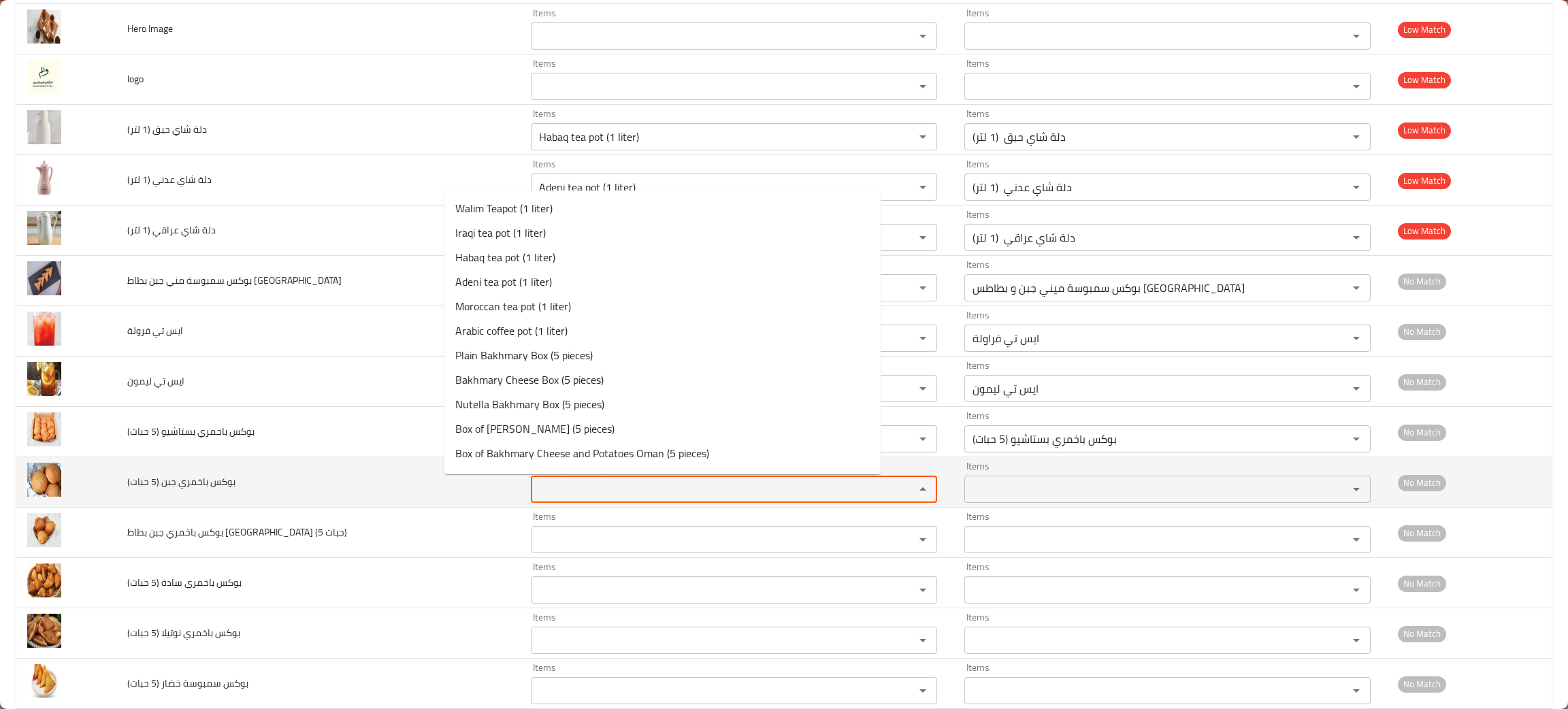
click at [535, 493] on حبات\) "Items" at bounding box center [714, 489] width 357 height 19
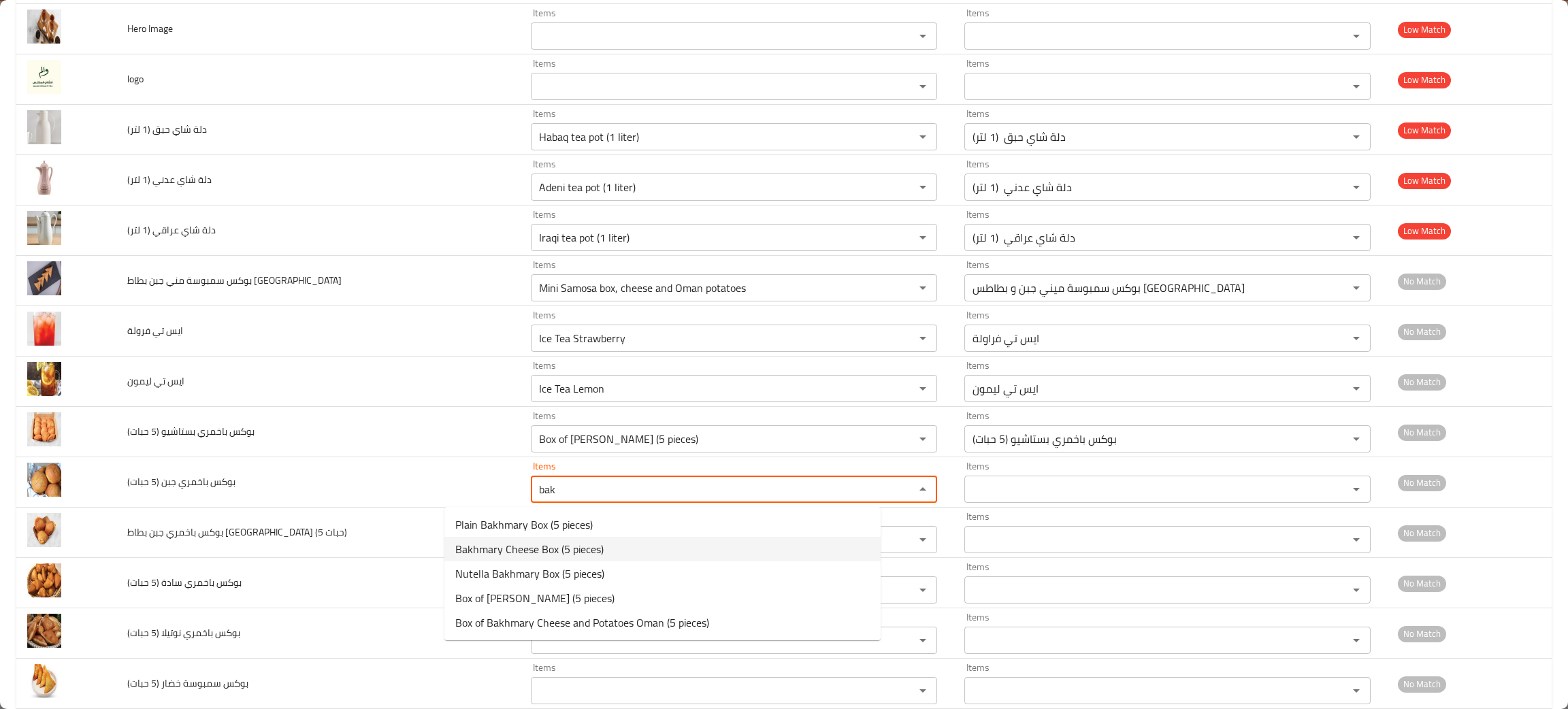
click at [537, 537] on حبات\)-option-1 "Bakhmary Cheese Box (5 pieces)" at bounding box center [661, 549] width 436 height 25
type حبات\) "Bakhmary Cheese Box (5 pieces)"
type حبات\)-ar "بوكس باخمري جبن (5 حبات)"
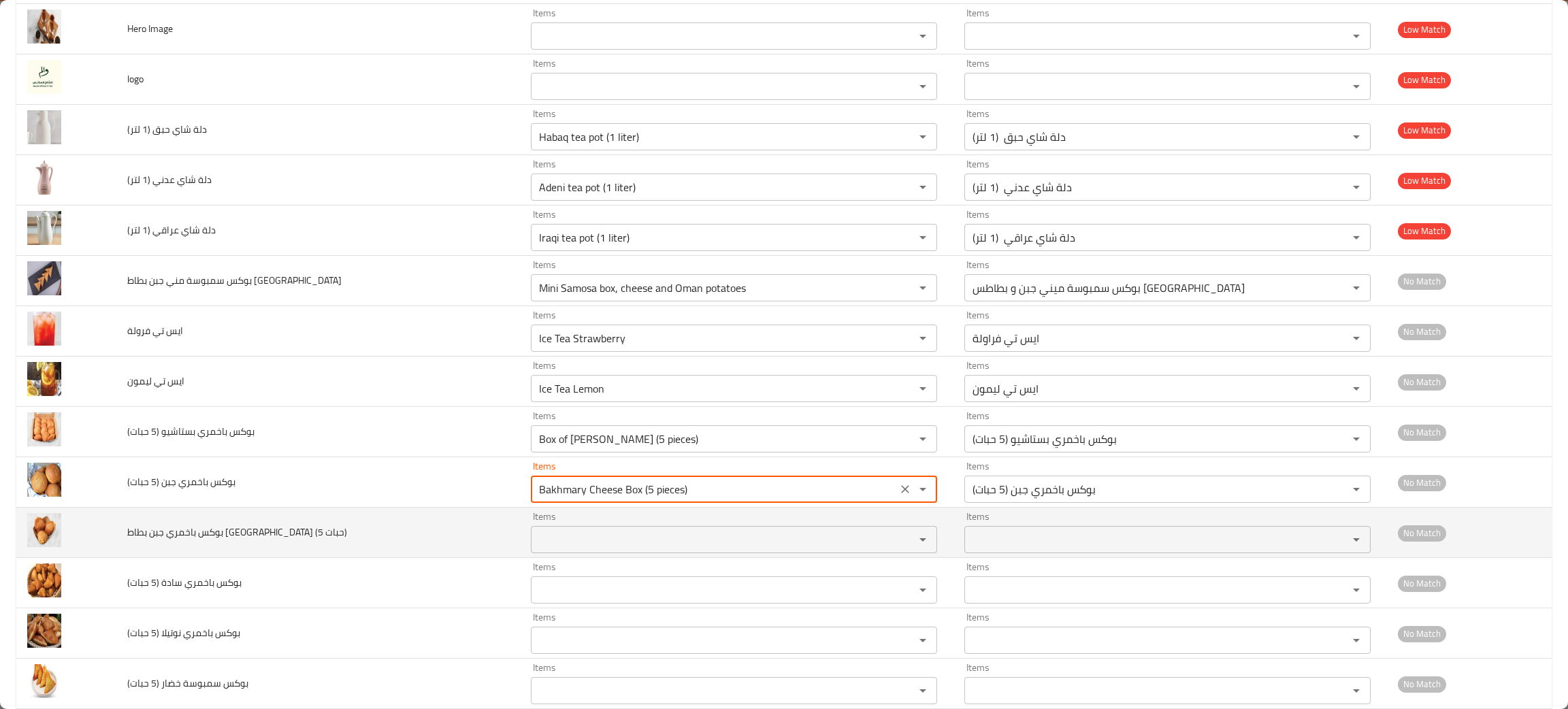
type حبات\) "Bakhmary Cheese Box (5 pieces)"
click at [535, 546] on حبات\) "Items" at bounding box center [714, 539] width 357 height 19
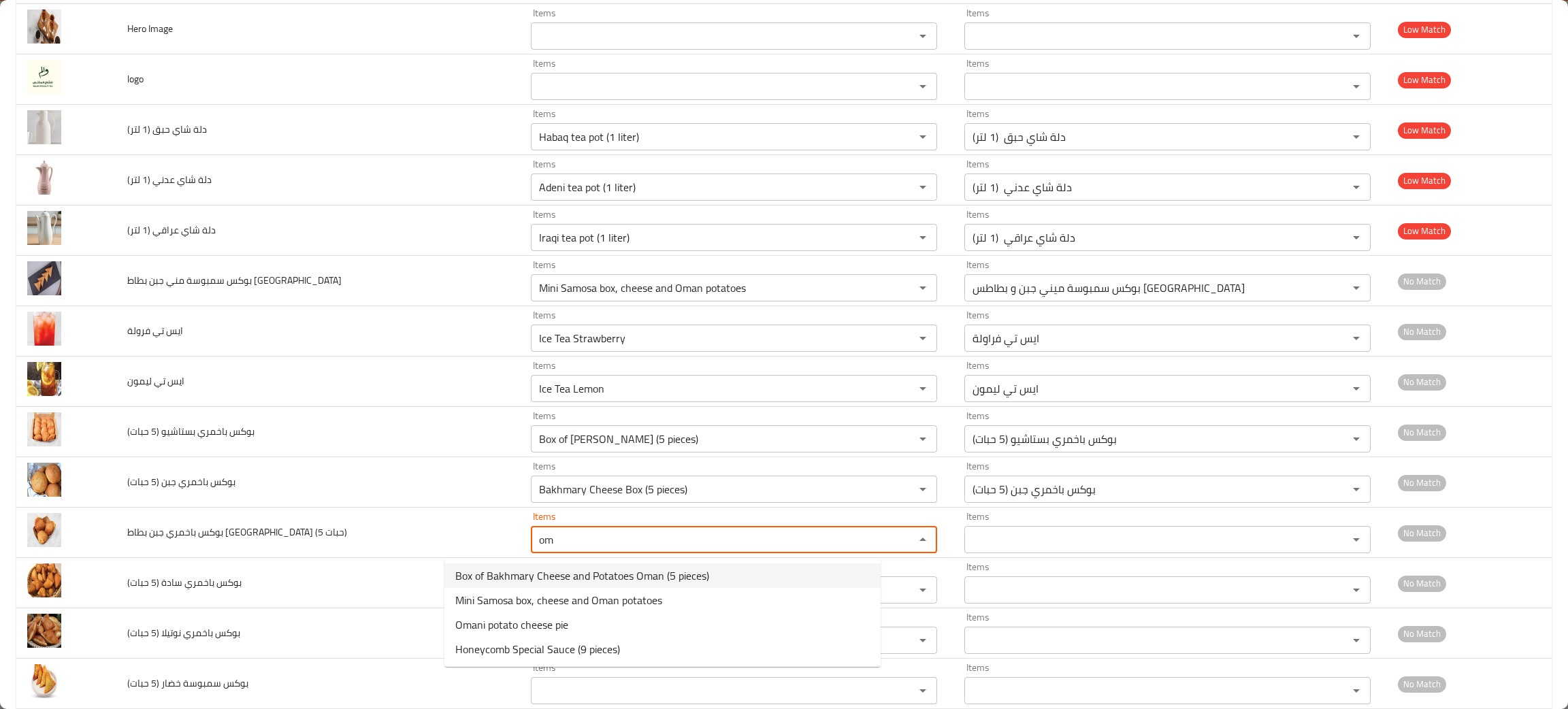
click at [484, 578] on span "Box of Bakhmary Cheese and Potatoes Oman (5 pieces)" at bounding box center [582, 575] width 254 height 16
type حبات\) "Box of Bakhmary Cheese and Potatoes Oman (5 pieces)"
type حبات\)-ar "بوكس باخمري جبن بطاطس عمان (5 حبات)"
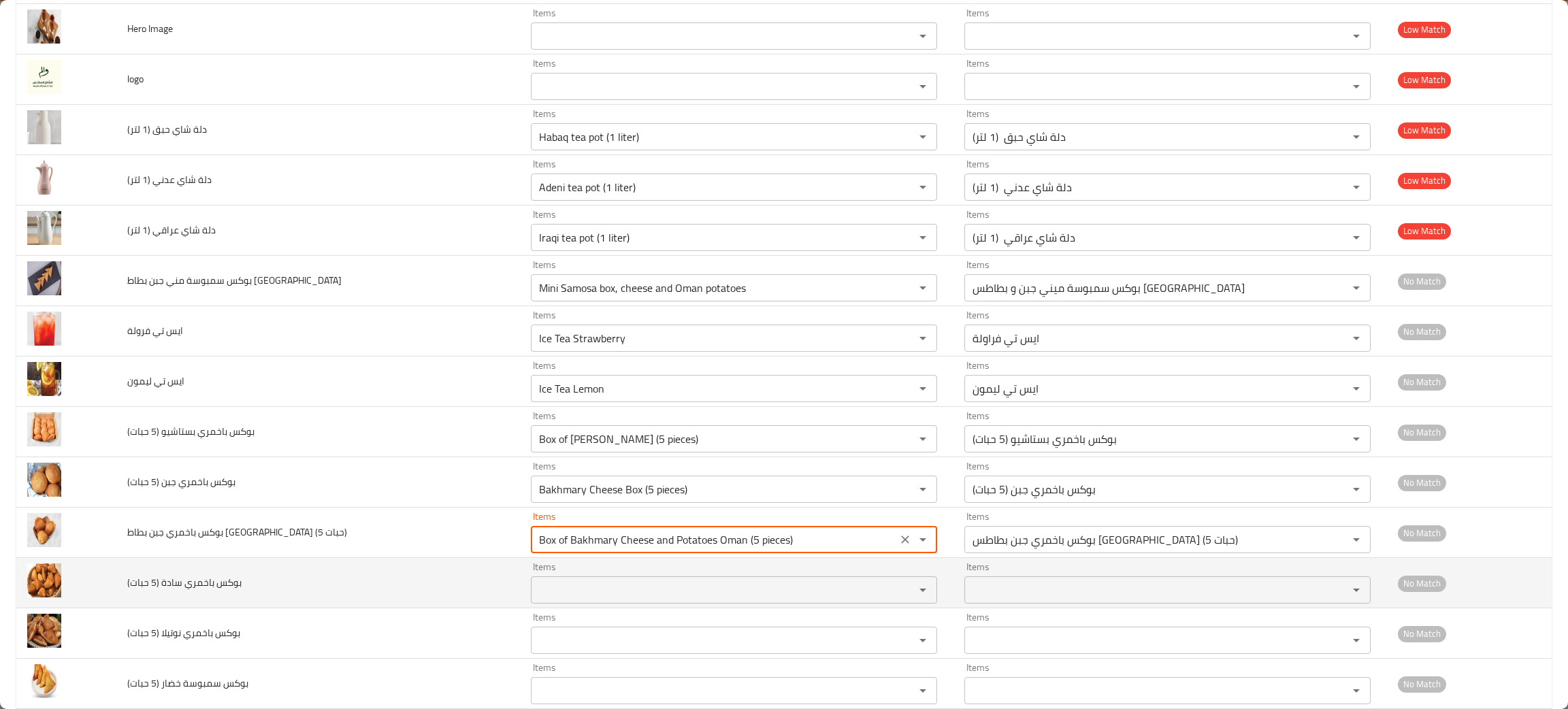
type حبات\) "Box of Bakhmary Cheese and Potatoes Oman (5 pieces)"
click at [535, 585] on حبات\) "Items" at bounding box center [714, 590] width 357 height 19
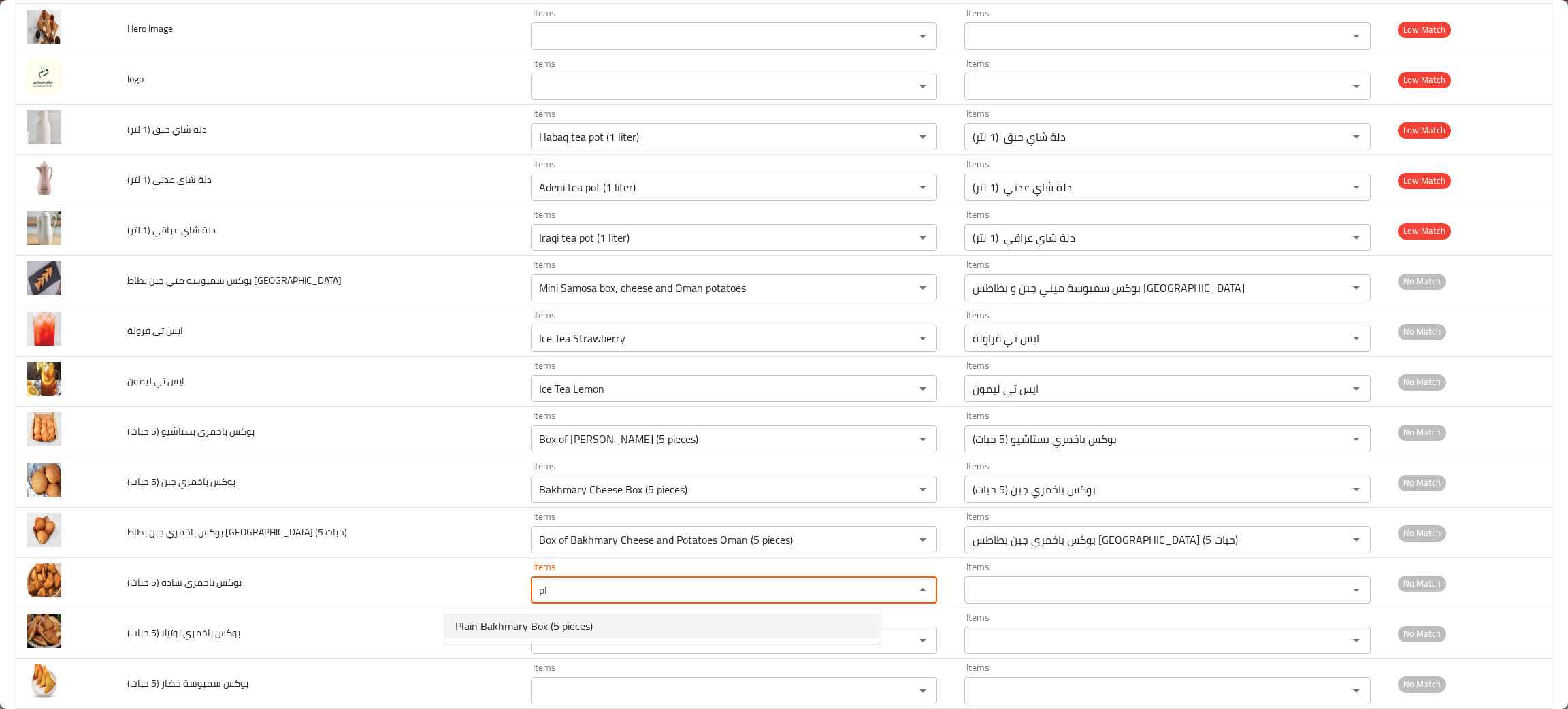
click at [498, 620] on span "Plain Bakhmary Box (5 pieces)" at bounding box center [523, 626] width 137 height 16
type حبات\) "Plain Bakhmary Box (5 pieces)"
type حبات\)-ar "بوكس باخمري سادة (5 حبات)"
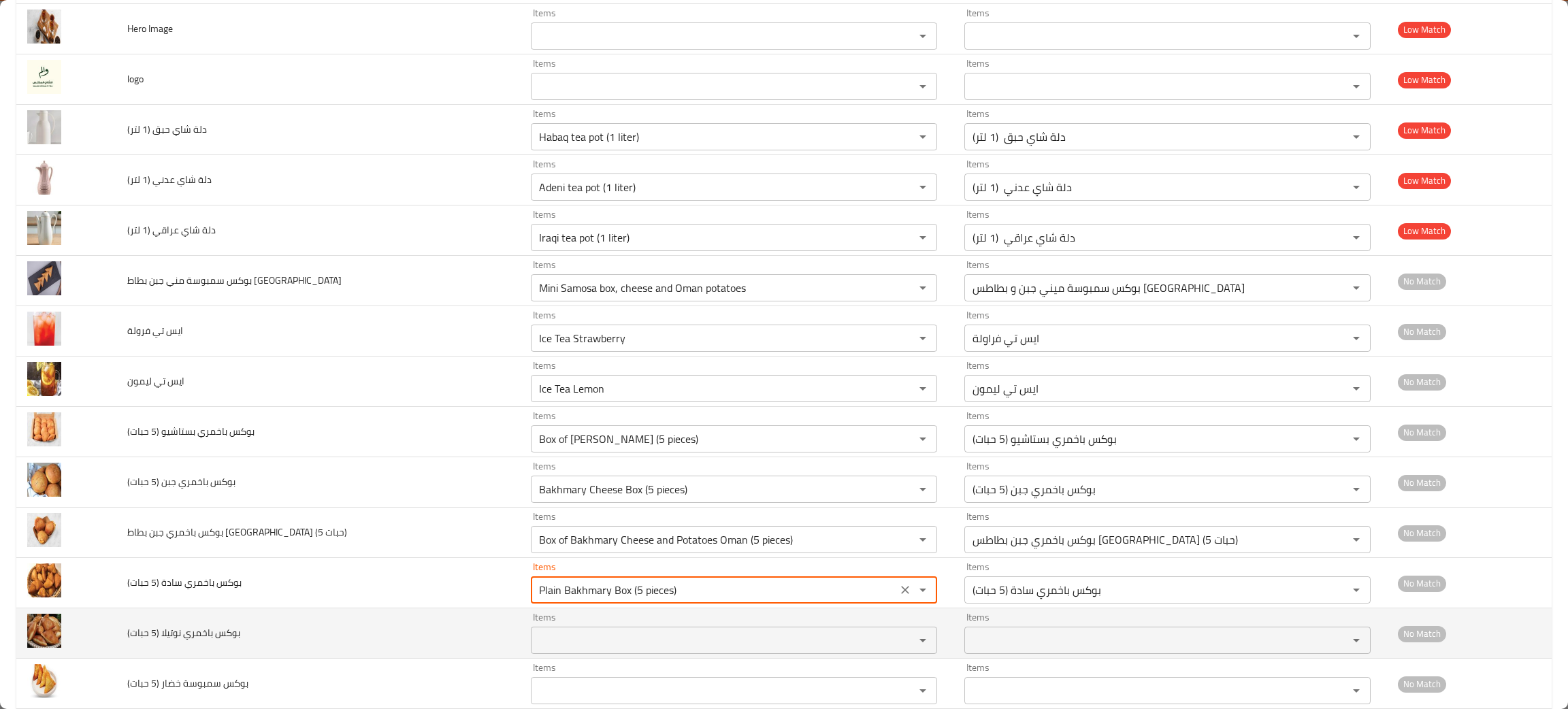
type حبات\) "Plain Bakhmary Box (5 pieces)"
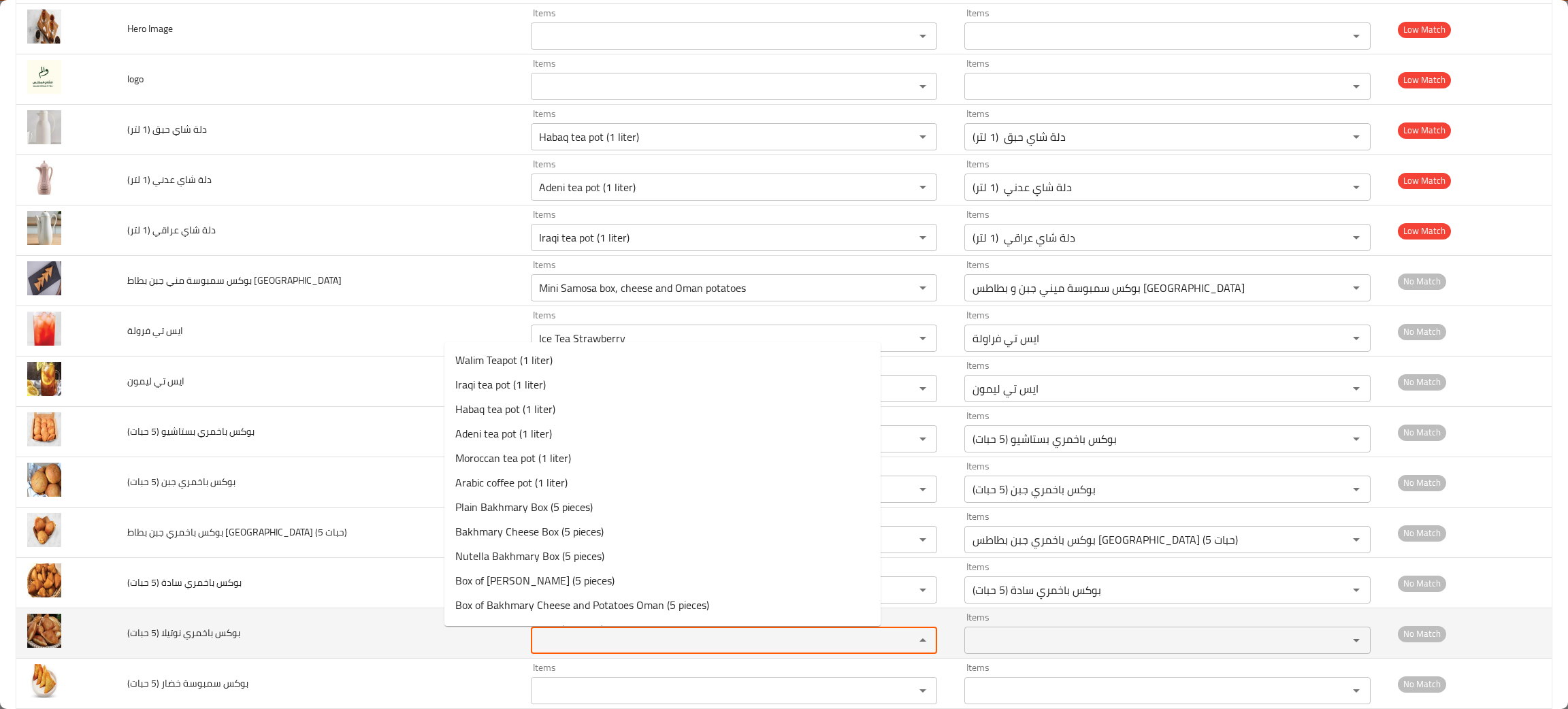
click at [535, 643] on حبات\) "Items" at bounding box center [714, 639] width 357 height 19
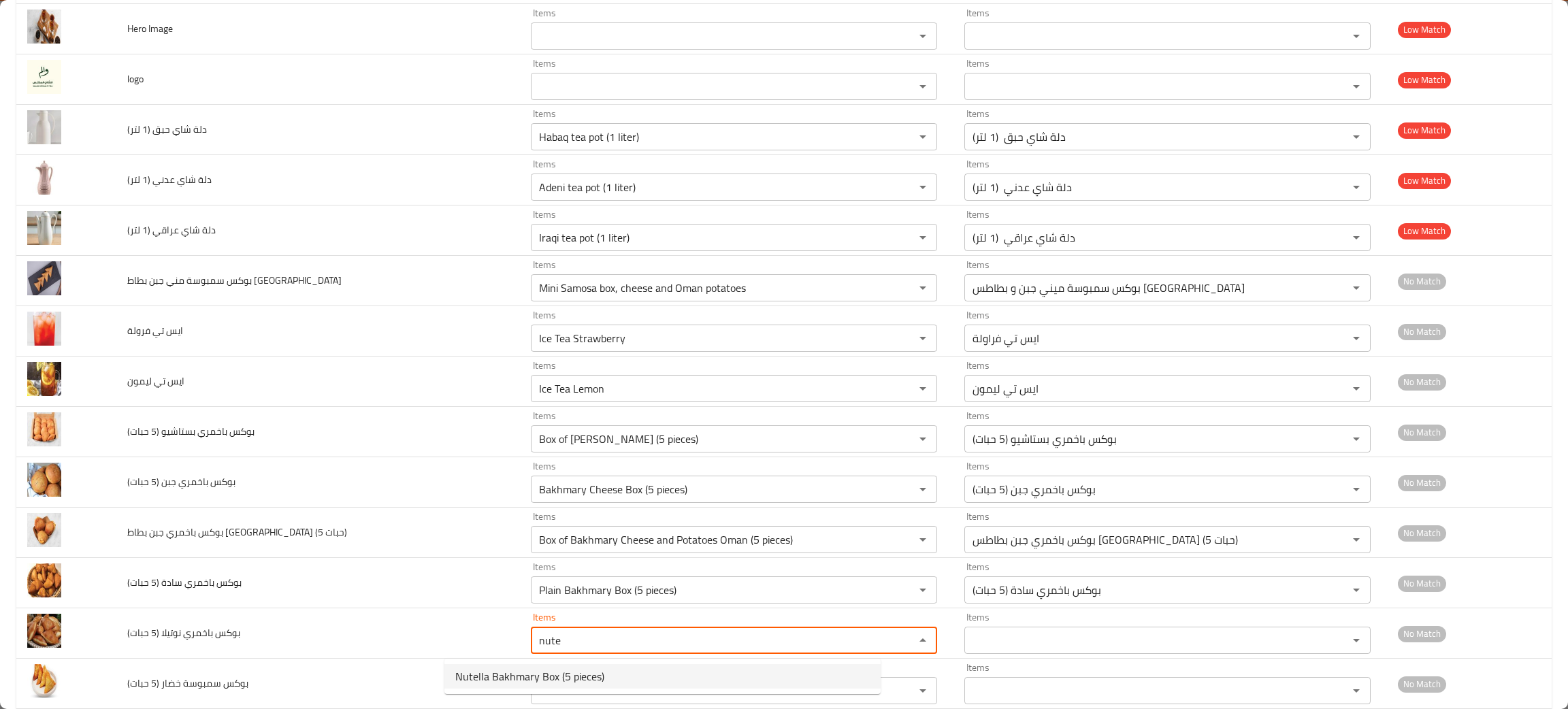
click at [507, 668] on span "Nutella Bakhmary Box (5 pieces)" at bounding box center [529, 676] width 149 height 16
type حبات\) "Nutella Bakhmary Box (5 pieces)"
type حبات\)-ar "بوكس باخمري نوتيلا (5 حبات)"
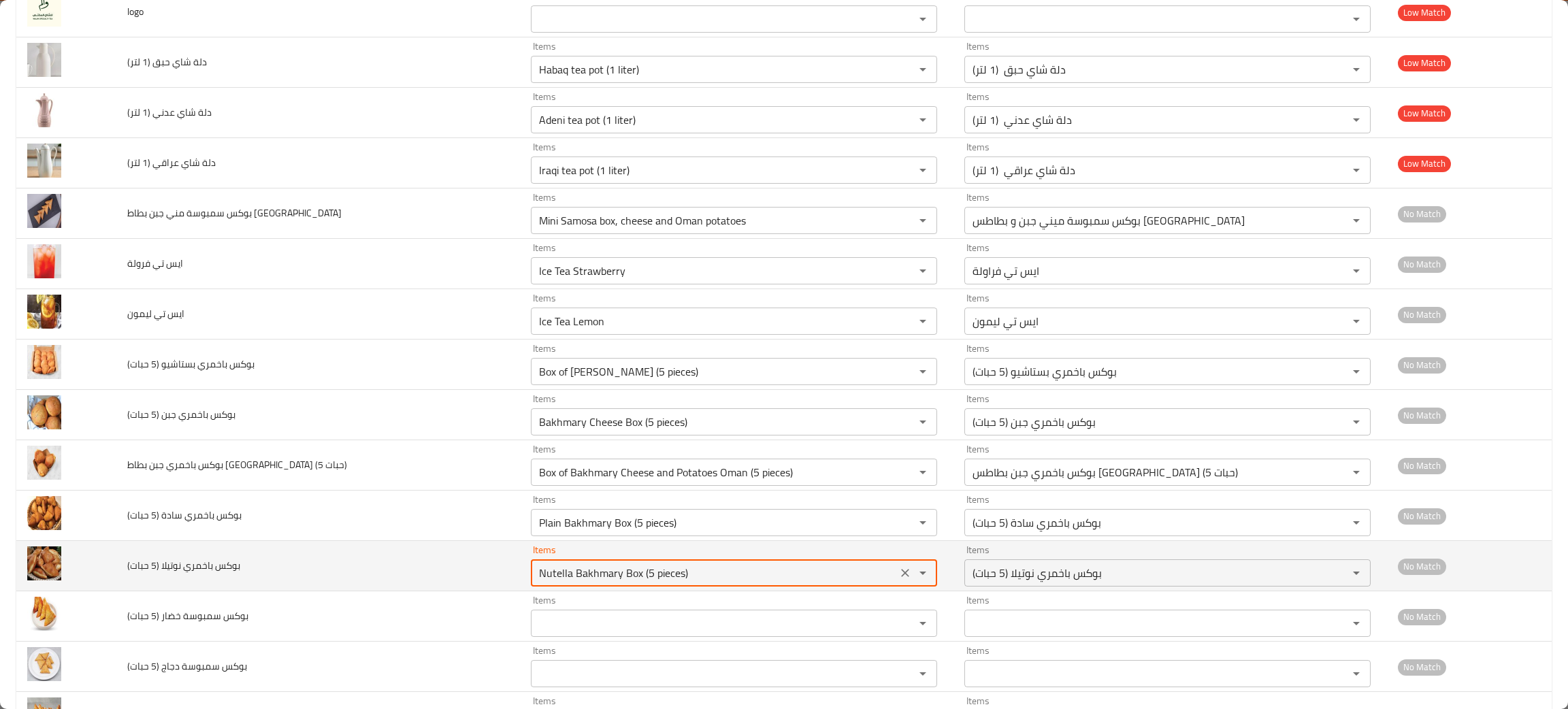
scroll to position [306, 0]
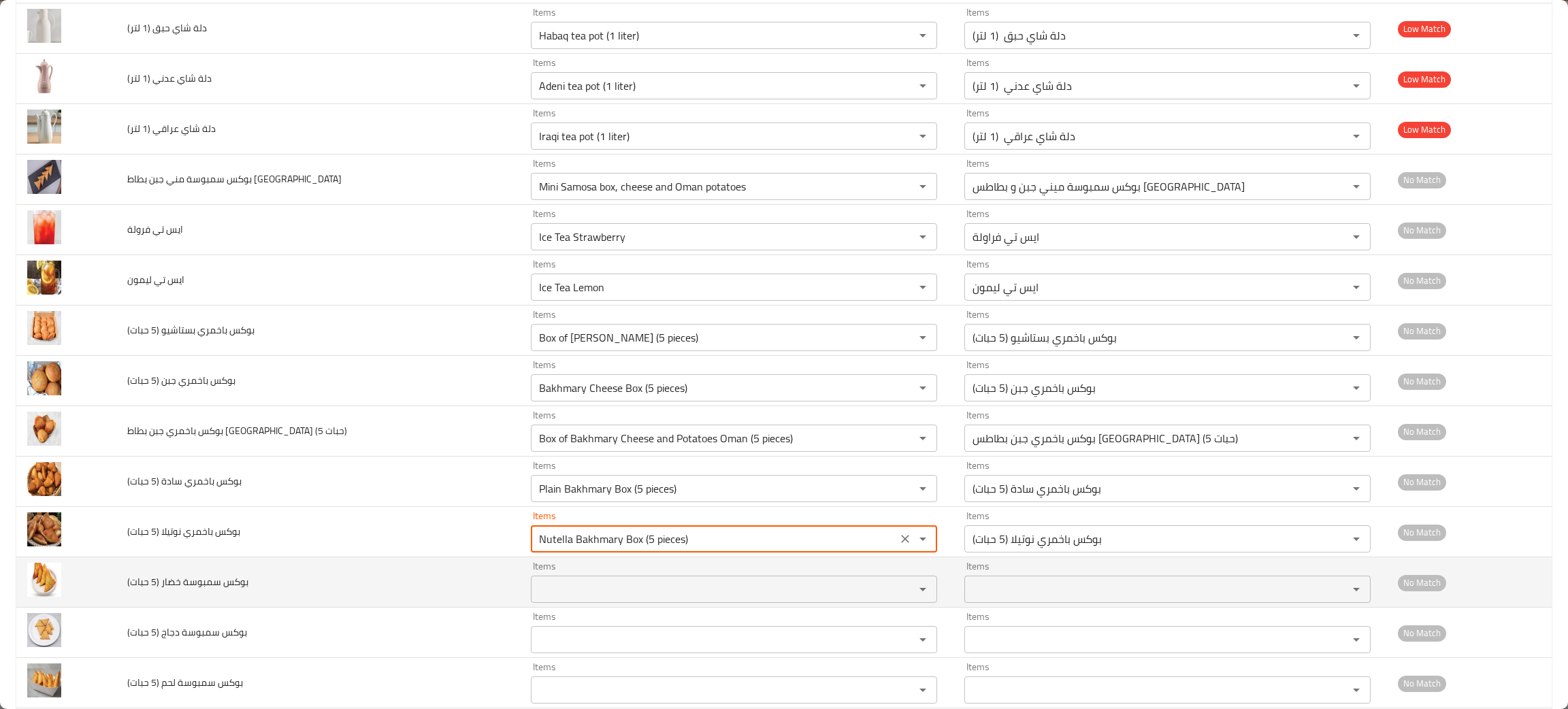
type حبات\) "Nutella Bakhmary Box (5 pieces)"
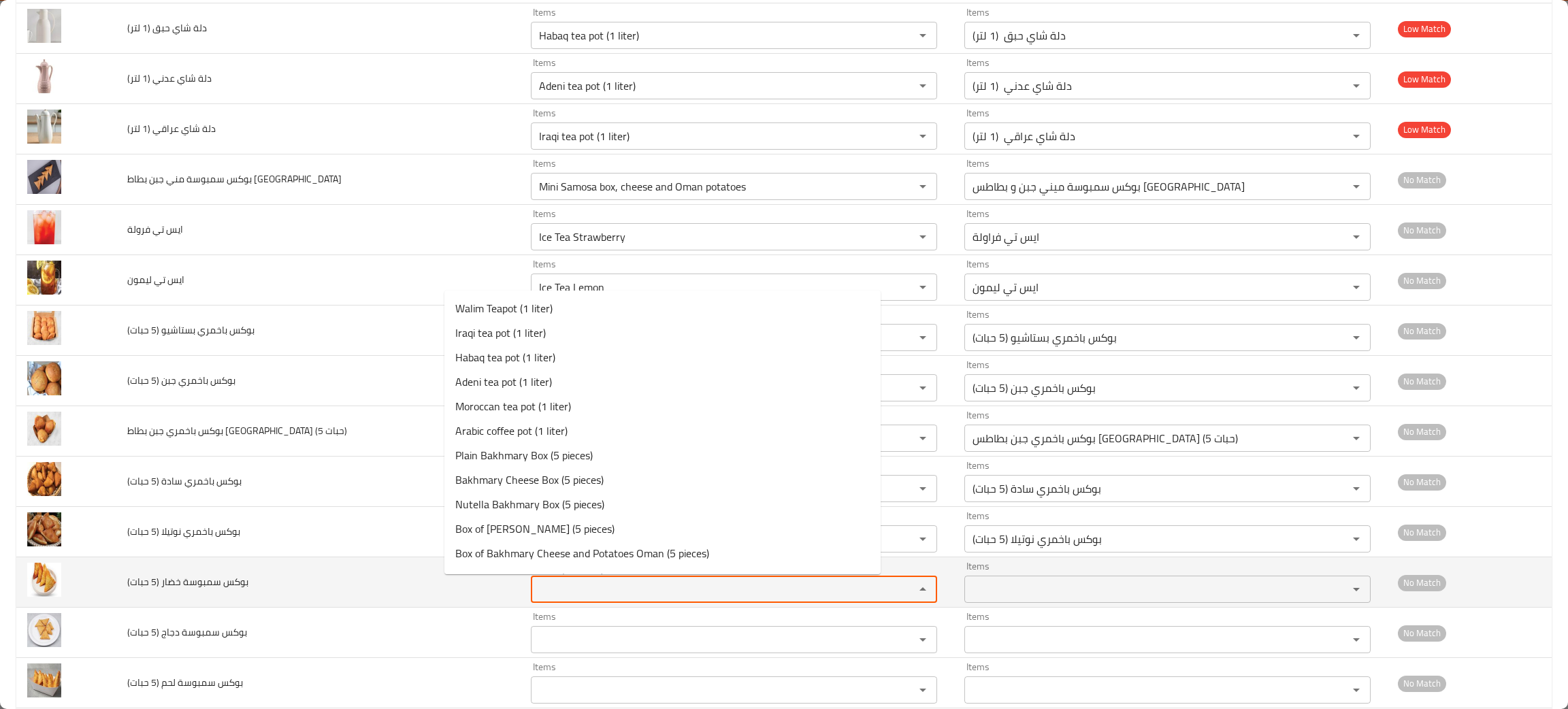
click at [541, 599] on حبات\) "Items" at bounding box center [714, 589] width 357 height 19
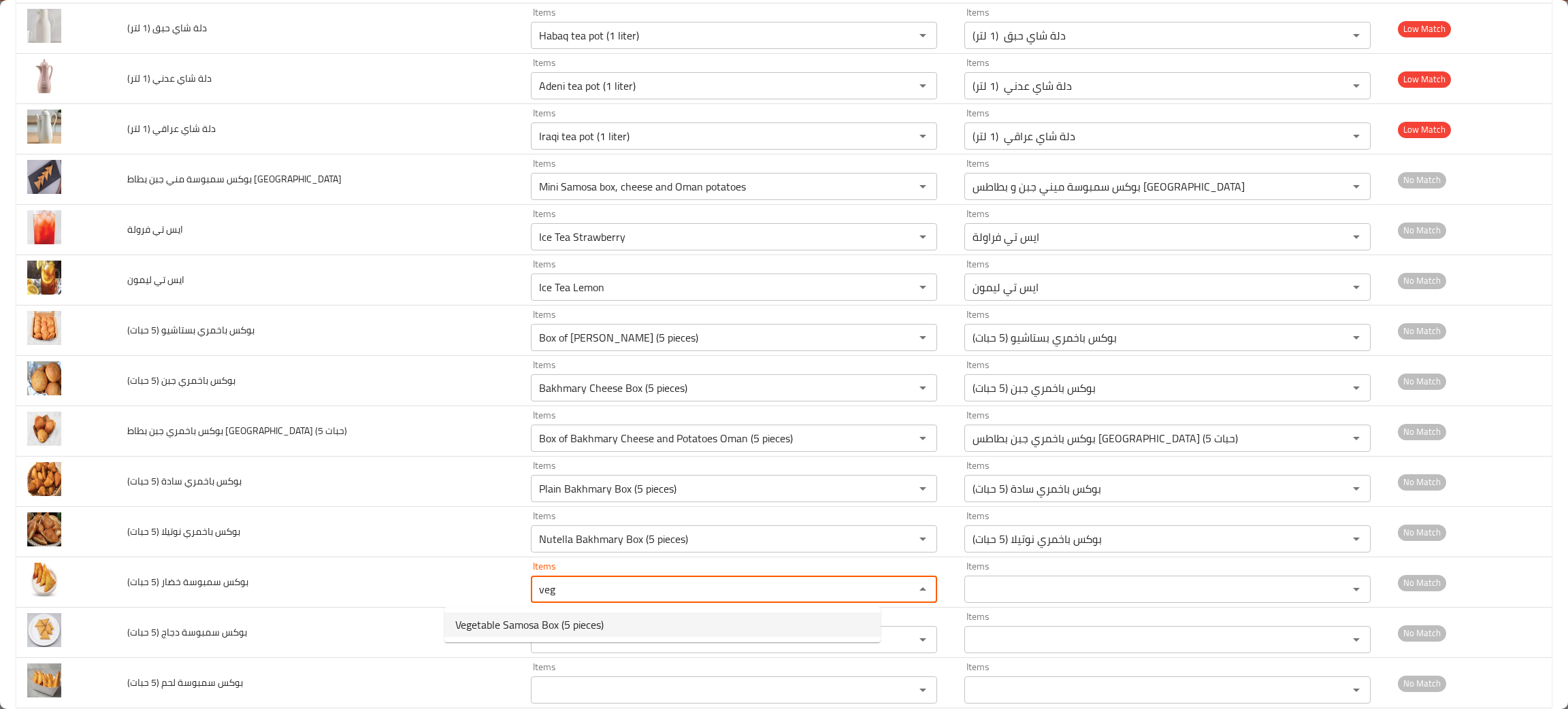
click at [517, 622] on span "Vegetable Samosa Box (5 pieces)" at bounding box center [528, 625] width 148 height 16
type حبات\) "Vegetable Samosa Box (5 pieces)"
type حبات\)-ar "بوكس سمبوسة خضار (5 حبات)"
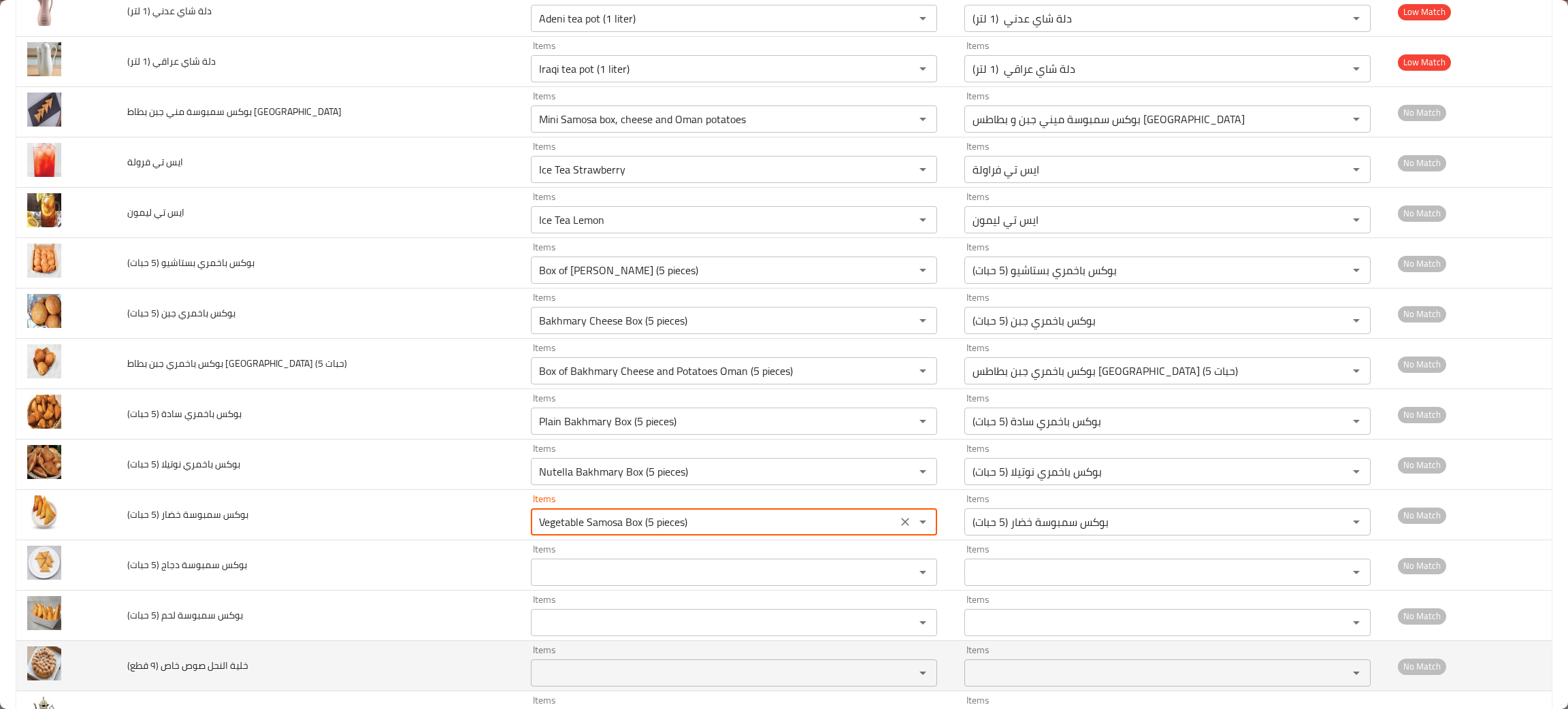
scroll to position [408, 0]
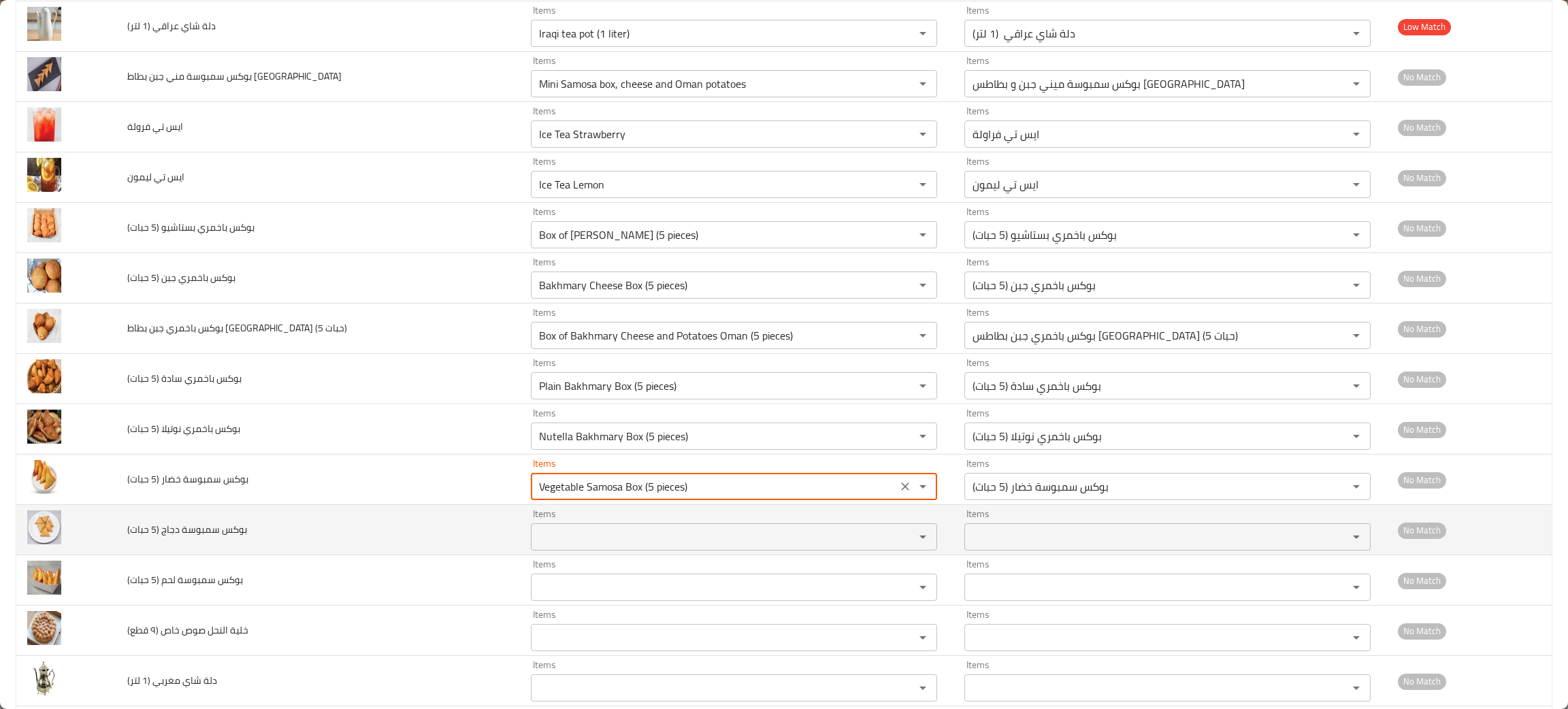
type حبات\) "Vegetable Samosa Box (5 pieces)"
click at [535, 532] on حبات\) "Items" at bounding box center [714, 536] width 357 height 19
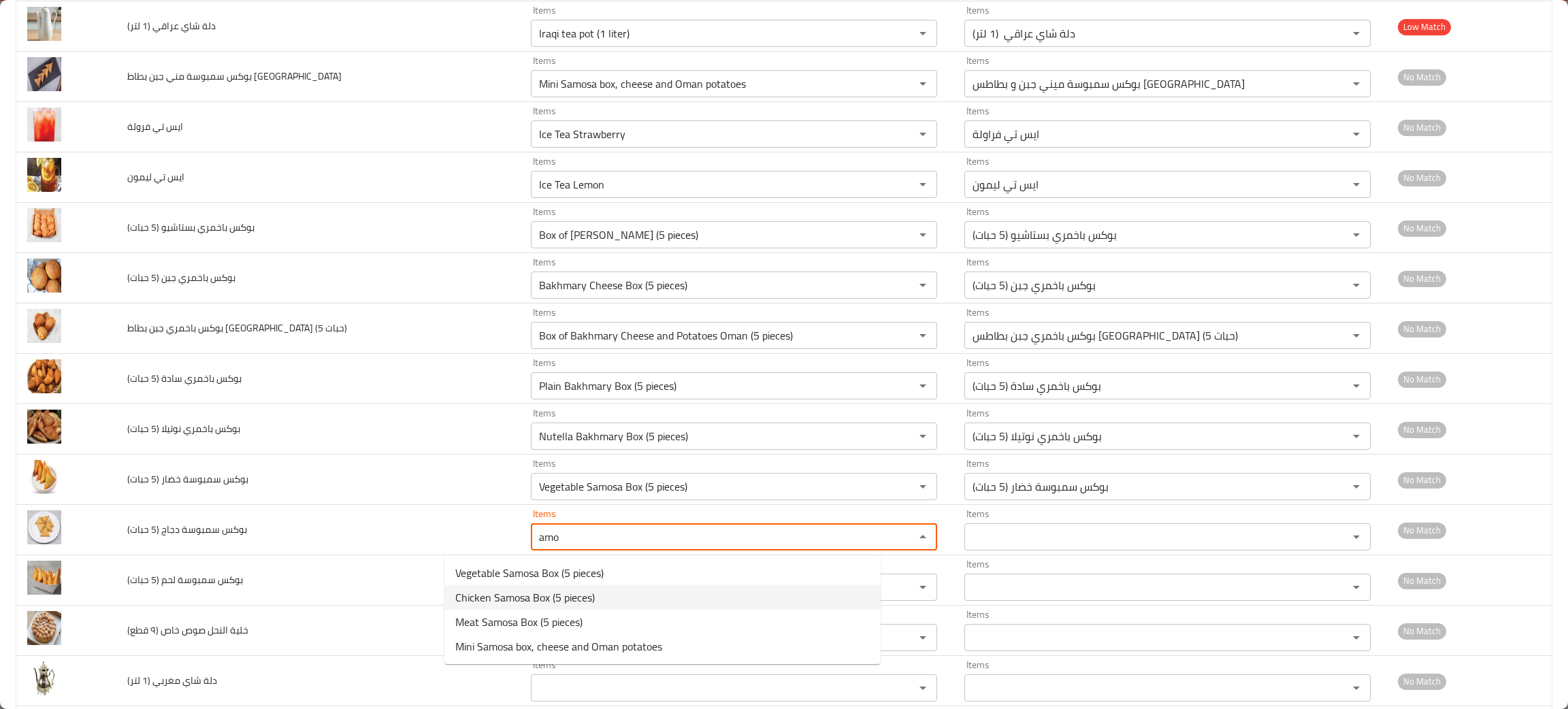
click at [552, 598] on span "Chicken Samosa Box (5 pieces)" at bounding box center [524, 597] width 139 height 16
type حبات\) "Chicken Samosa Box (5 pieces)"
type حبات\)-ar "بوكس سمبوسة دجاج (5 حبات)"
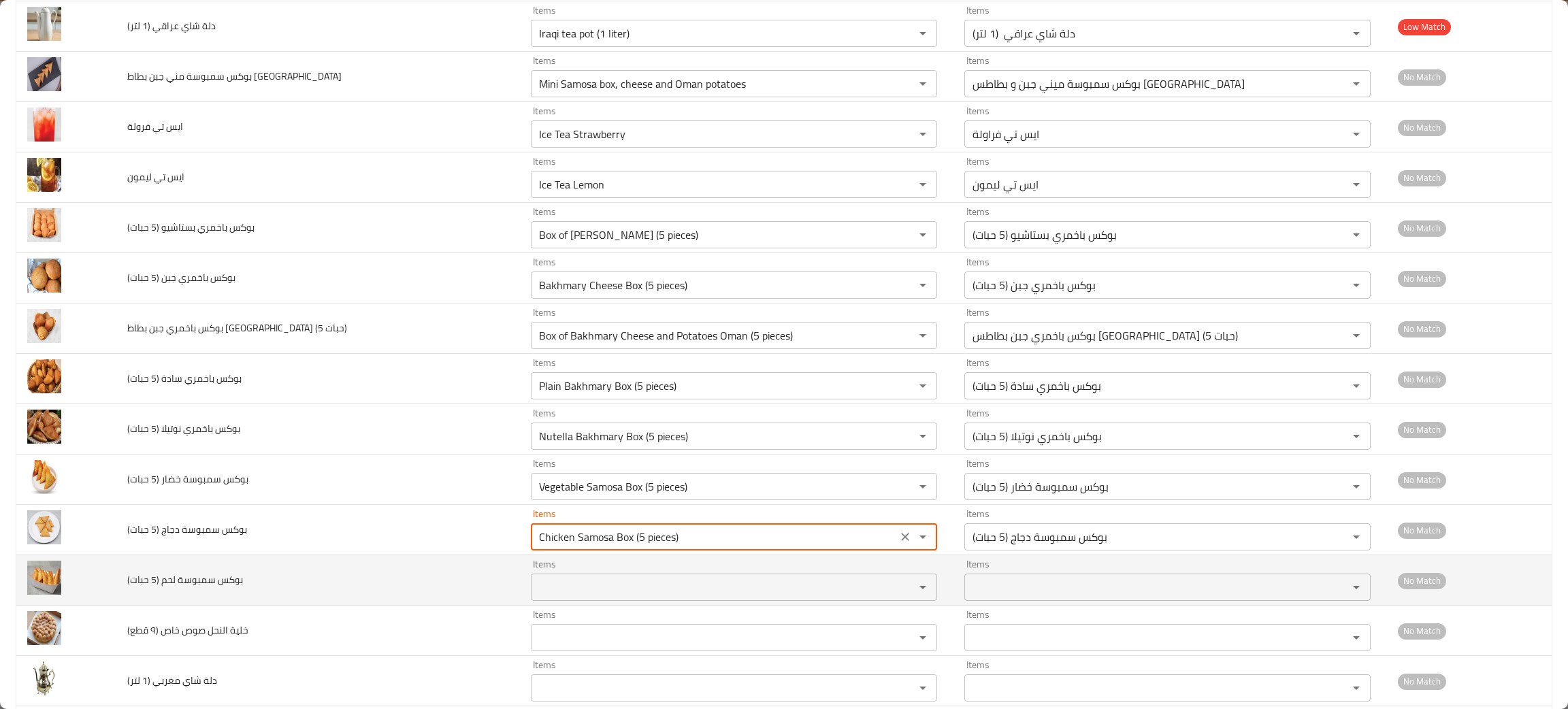
type حبات\) "Chicken Samosa Box (5 pieces)"
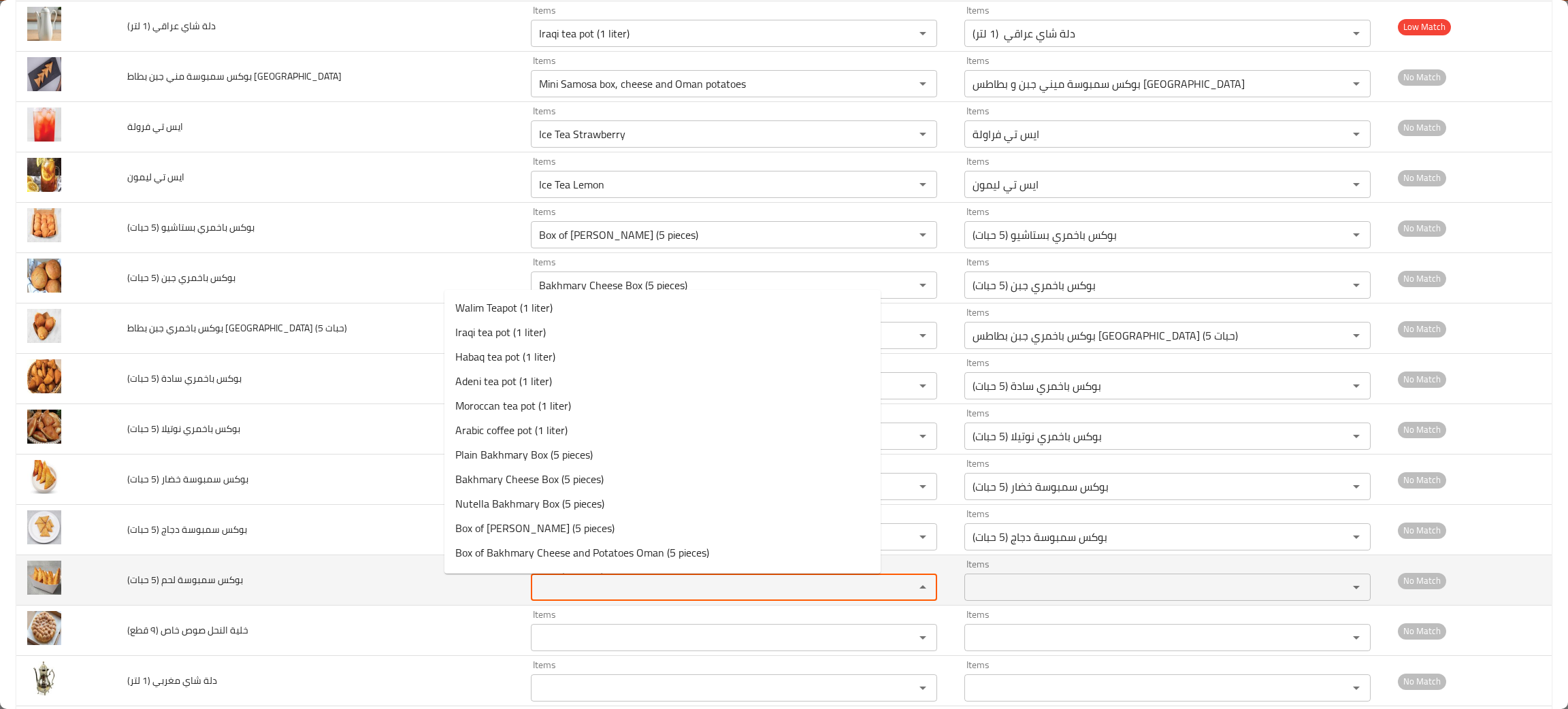
click at [535, 587] on حبات\) "Items" at bounding box center [714, 587] width 357 height 19
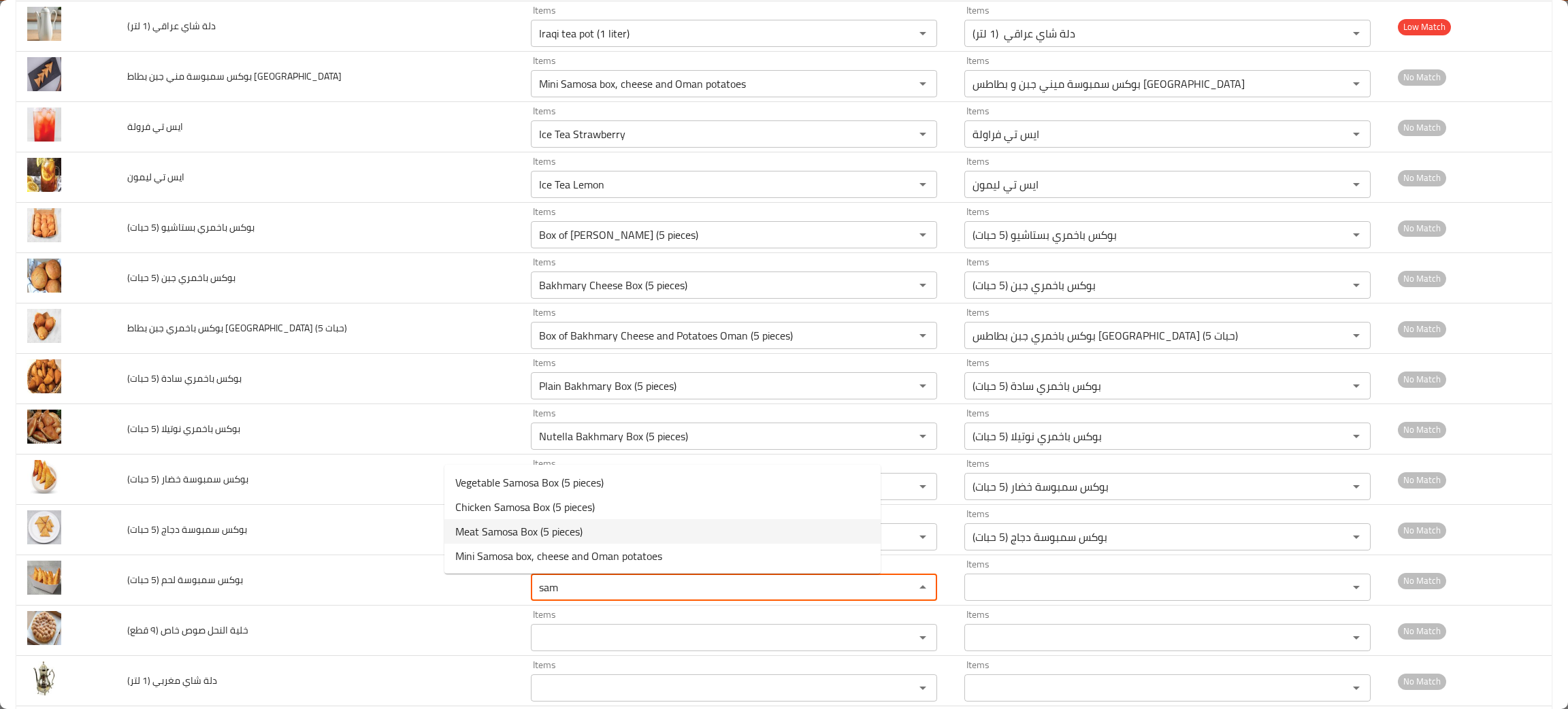
click at [521, 533] on span "Meat Samosa Box (5 pieces)" at bounding box center [518, 531] width 127 height 16
type حبات\) "Meat Samosa Box (5 pieces)"
type حبات\)-ar "بوكس سمبوسة لحم (5 حبات)"
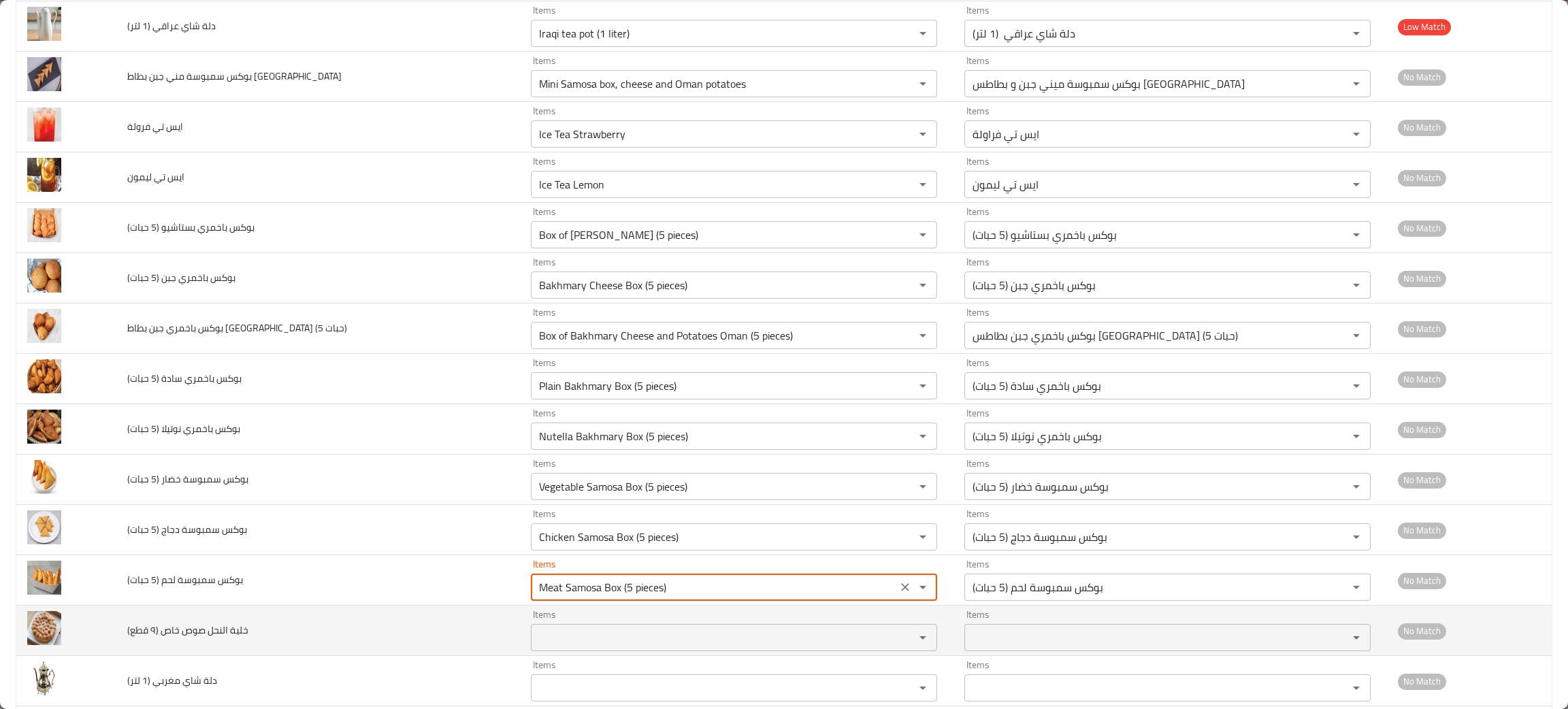
type حبات\) "Meat Samosa Box (5 pieces)"
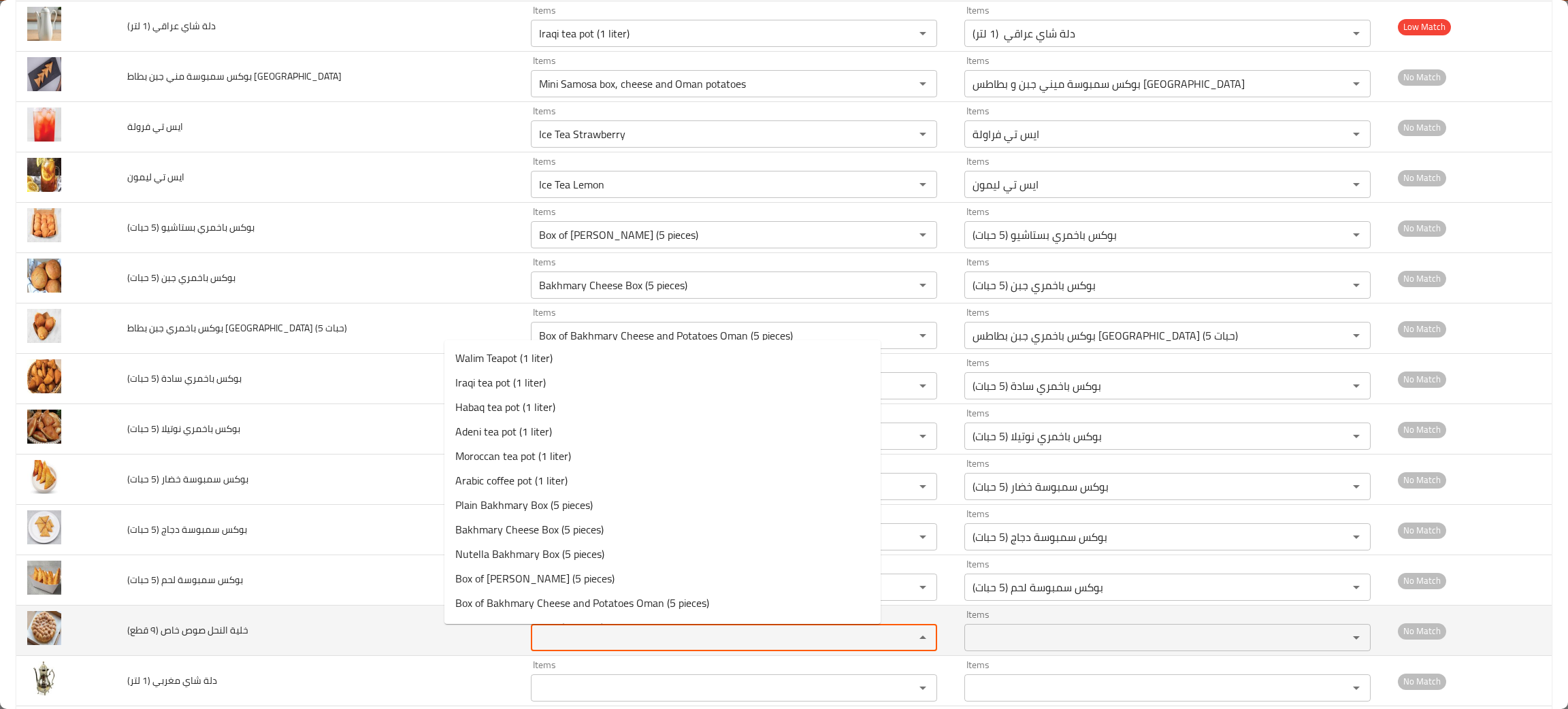
click at [535, 639] on قطع\) "Items" at bounding box center [714, 637] width 357 height 19
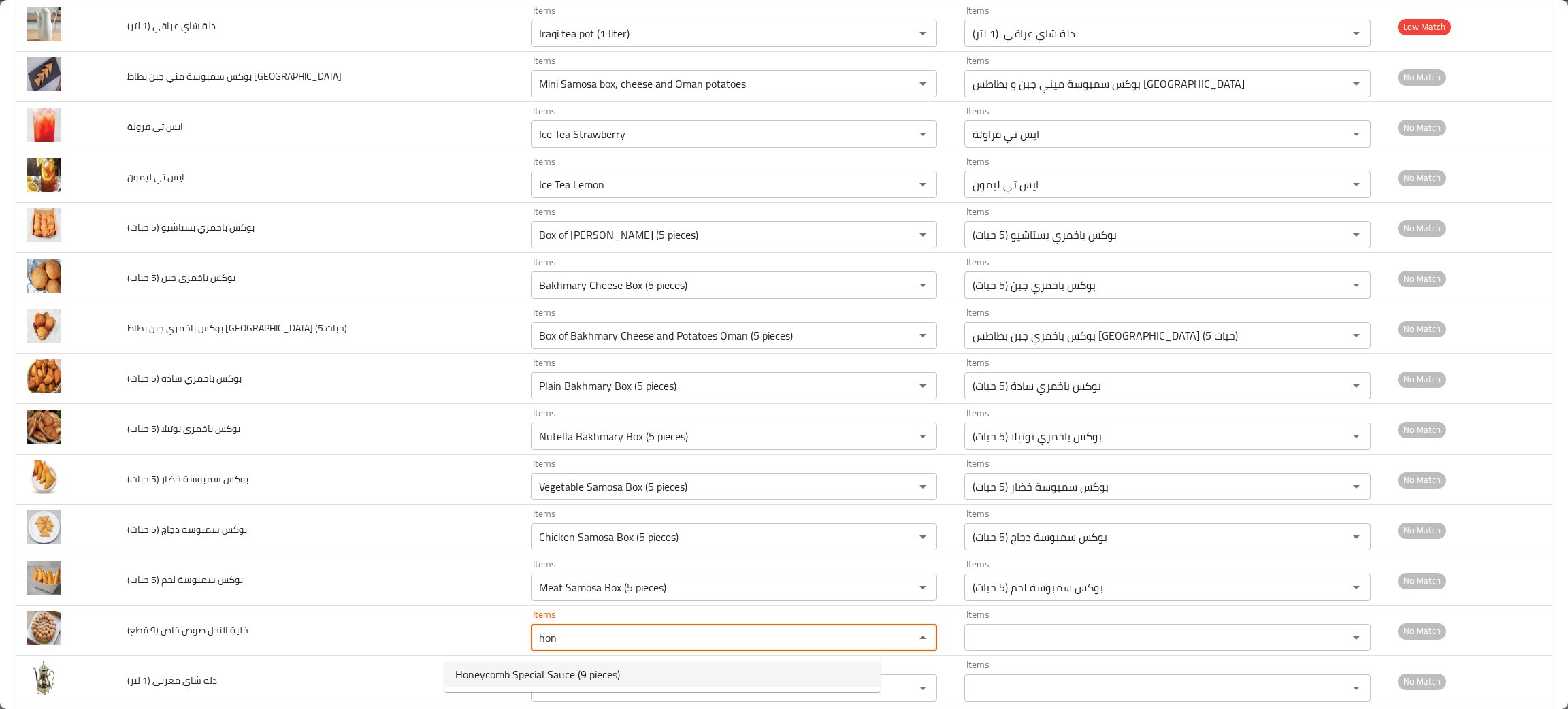
click at [500, 667] on span "Honeycomb Special Sauce (9 pieces)" at bounding box center [537, 674] width 165 height 16
type قطع\) "Honeycomb Special Sauce (9 pieces)"
type قطع\)-ar "خلية النحل صوص خاص (9 قطع)"
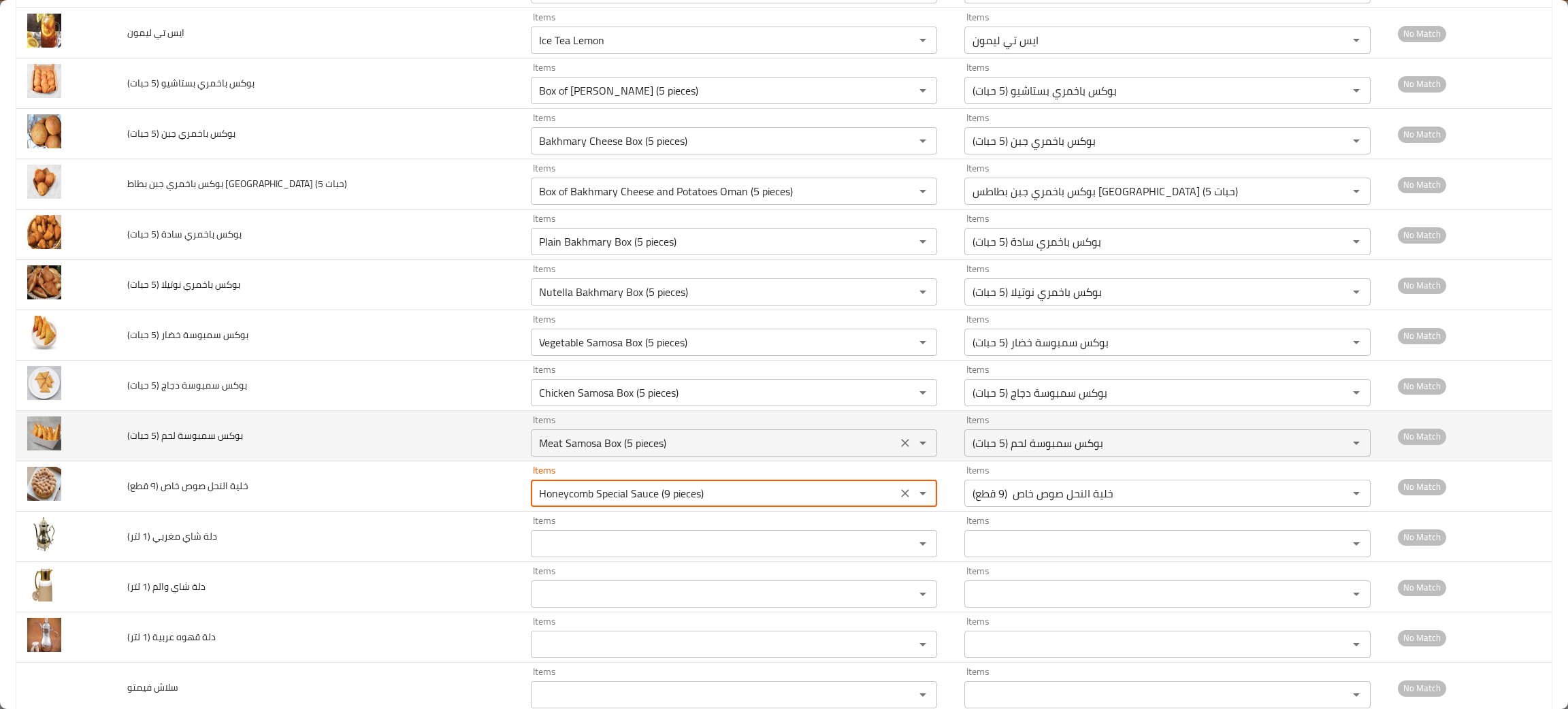
scroll to position [612, 0]
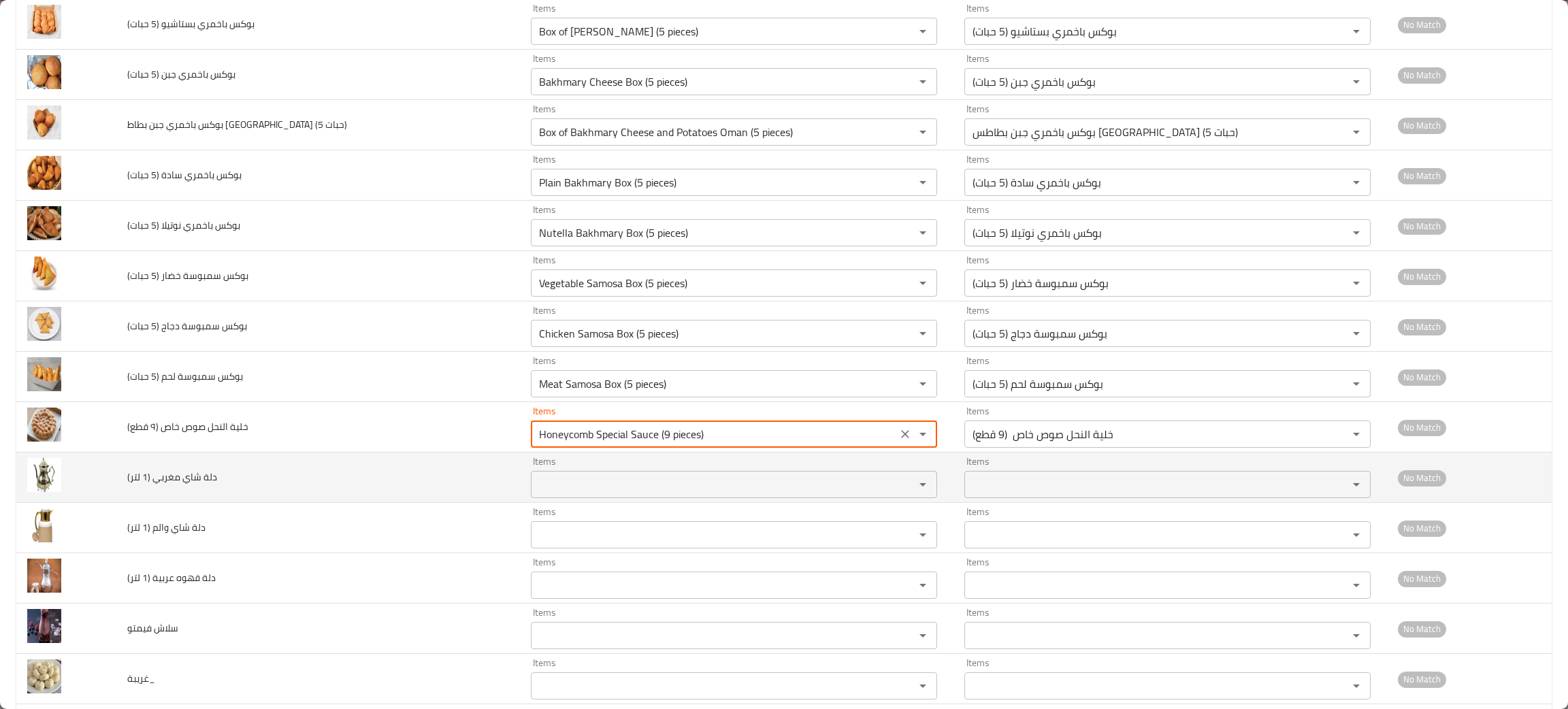
type قطع\) "Honeycomb Special Sauce (9 pieces)"
click at [535, 488] on لتر\) "Items" at bounding box center [714, 484] width 357 height 19
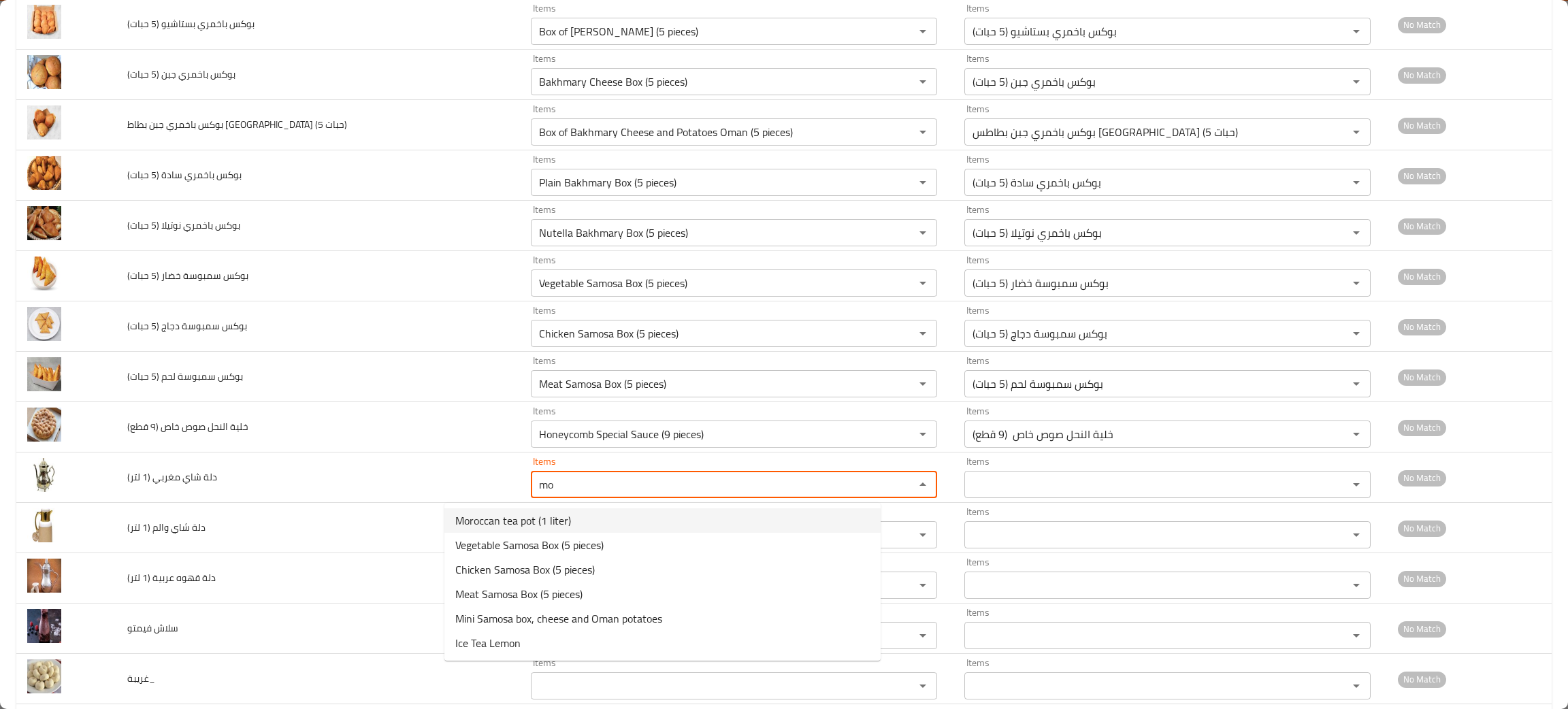
click at [521, 515] on span "Moroccan tea pot (1 liter)" at bounding box center [512, 520] width 115 height 16
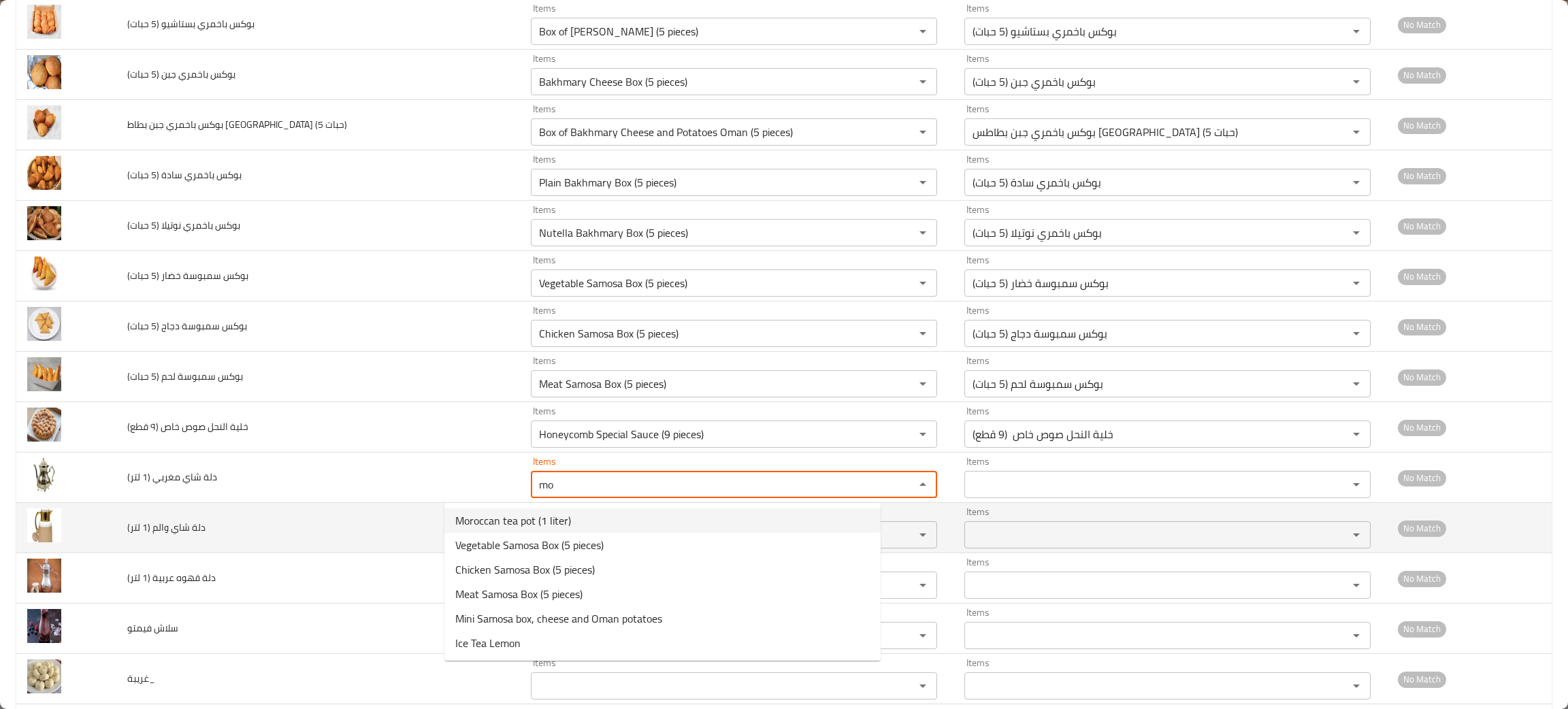
type لتر\) "Moroccan tea pot (1 liter)"
type لتر\)-ar "دلة شاي مغربي (1 لتر)"
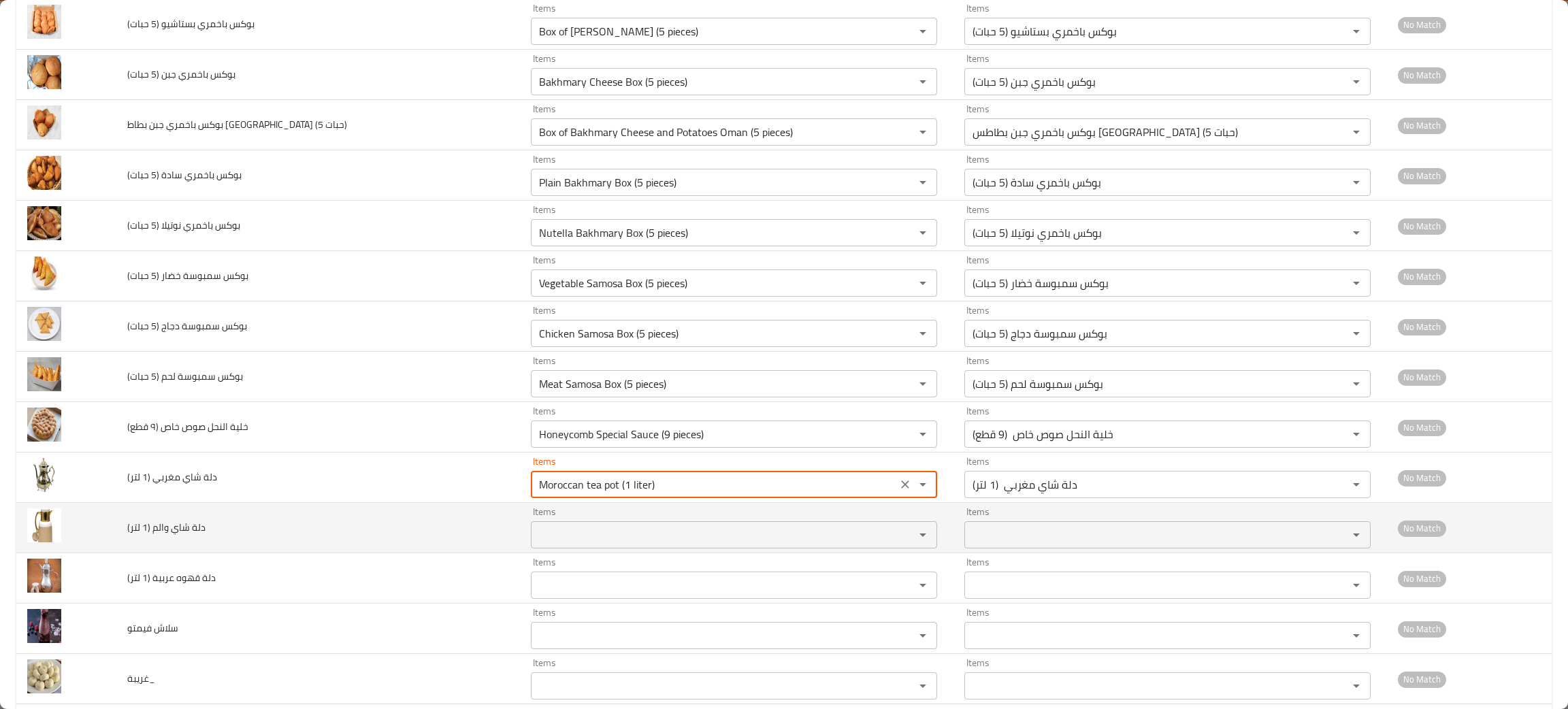
type لتر\) "Moroccan tea pot (1 liter)"
click at [535, 537] on لتر\) "Items" at bounding box center [714, 534] width 357 height 19
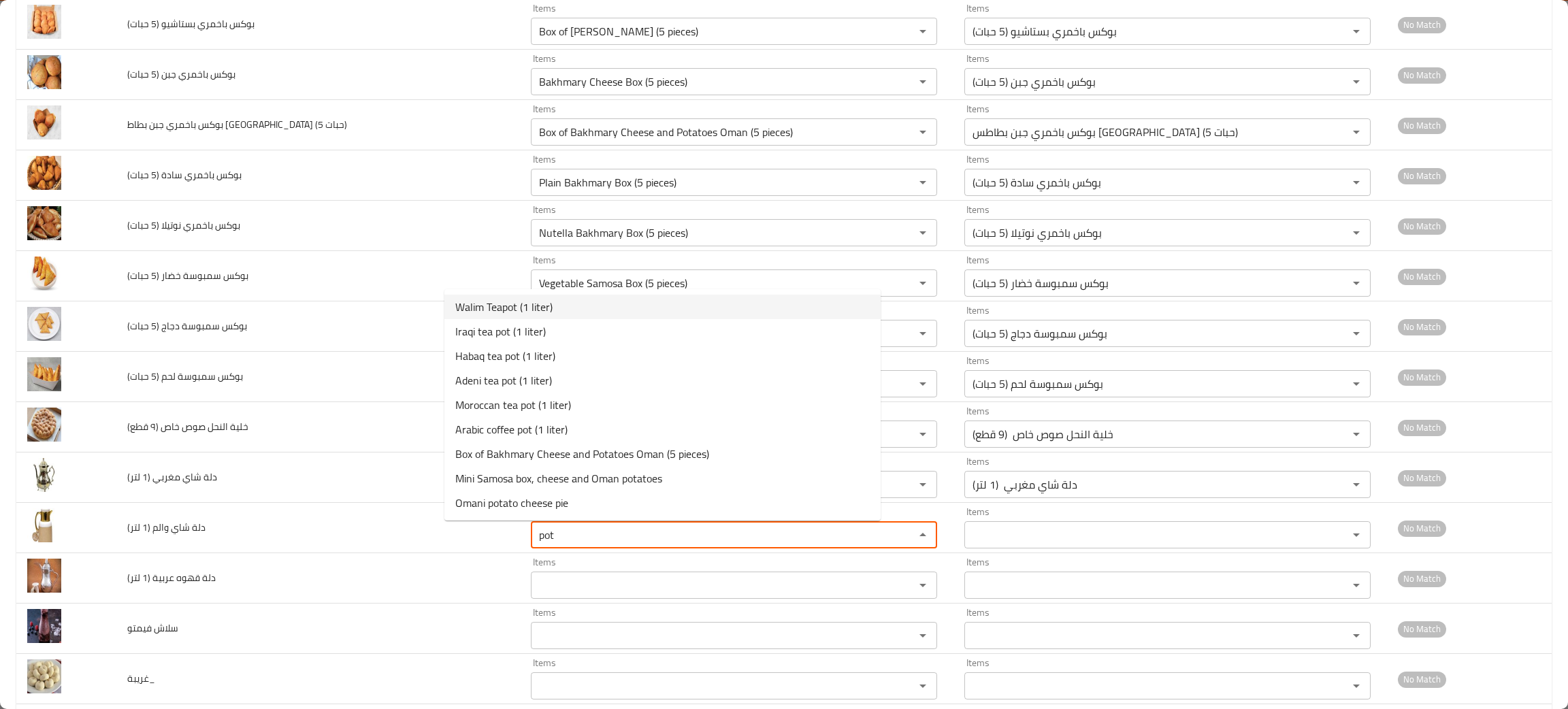
click at [504, 306] on span "Walim Teapot (1 liter)" at bounding box center [503, 307] width 97 height 16
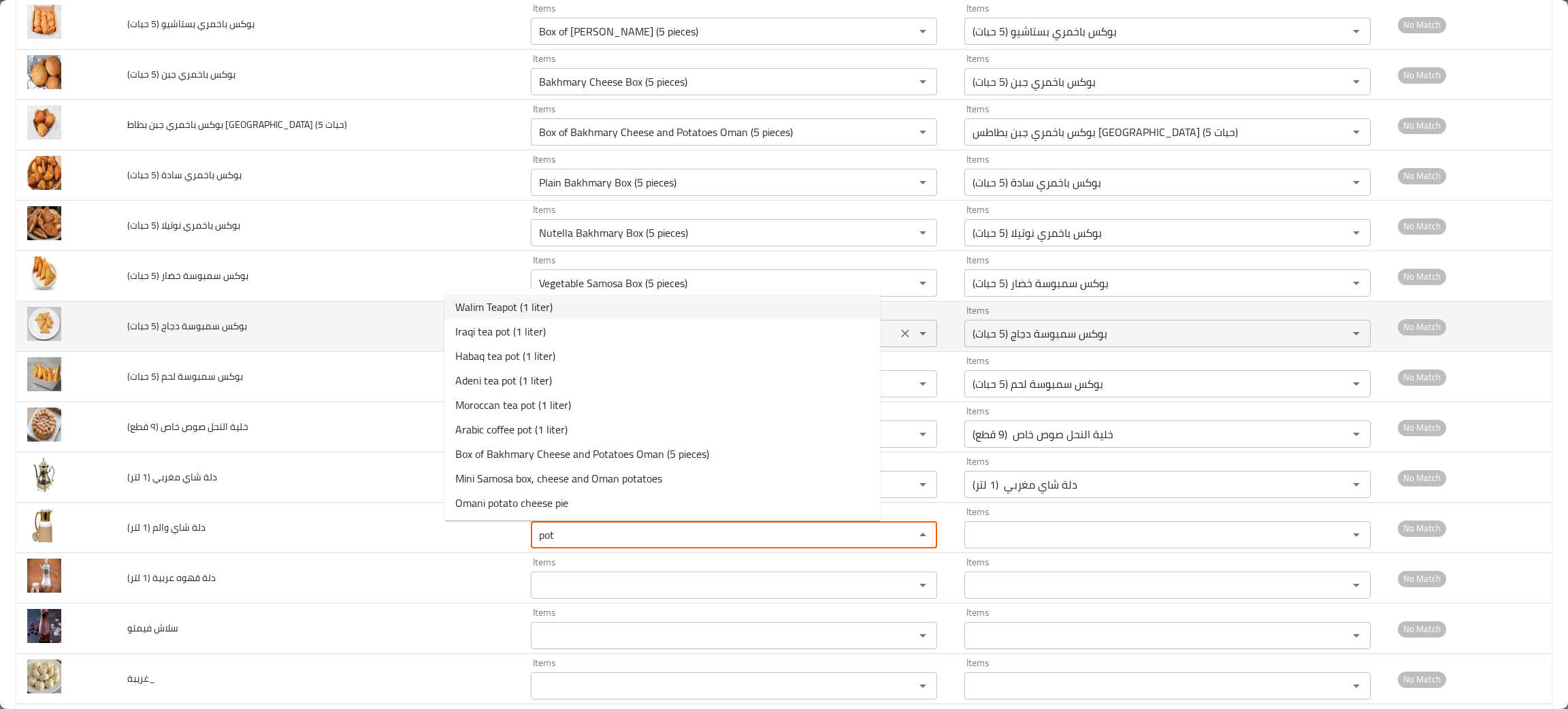
type لتر\) "Walim Teapot (1 liter)"
type لتر\)-ar "دلة شاي والم (1 لتر)"
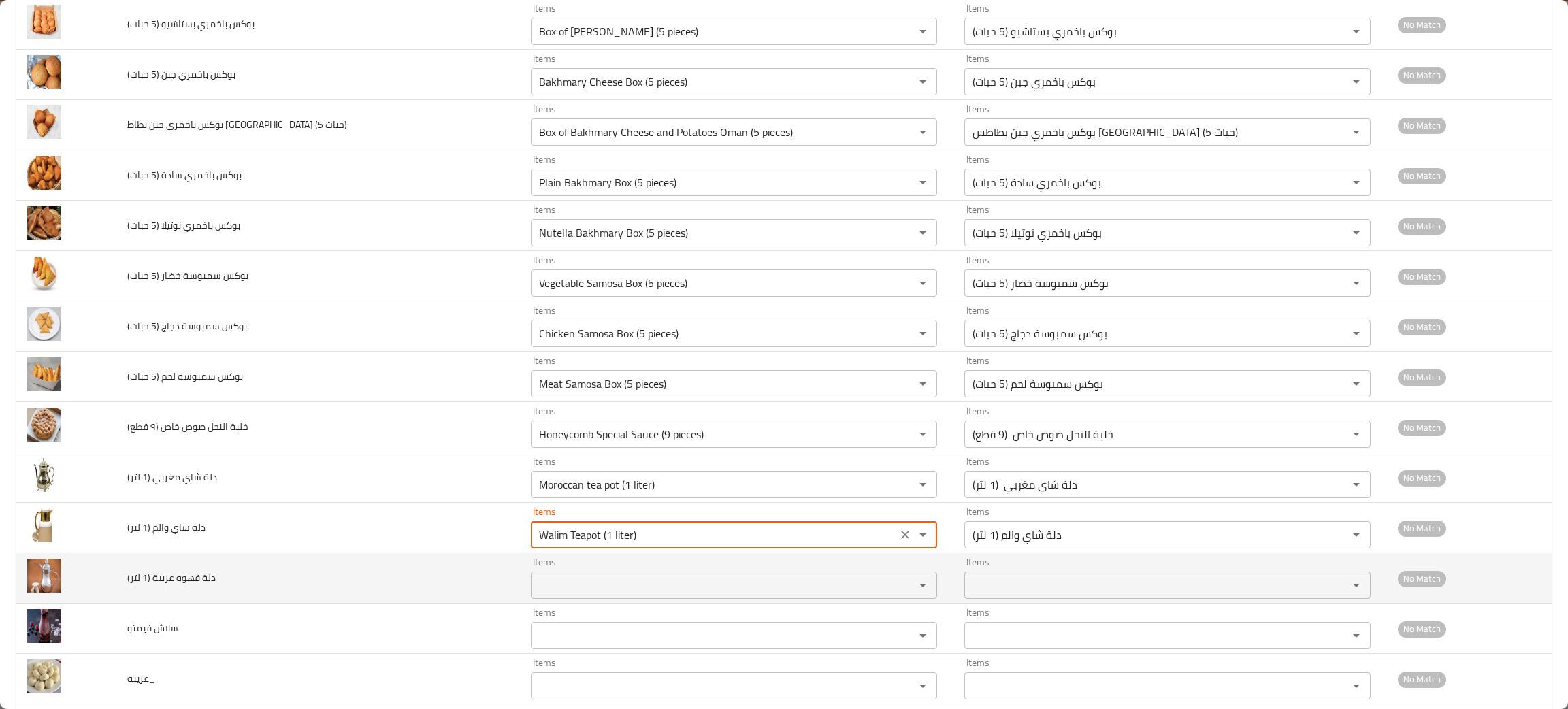
type لتر\) "Walim Teapot (1 liter)"
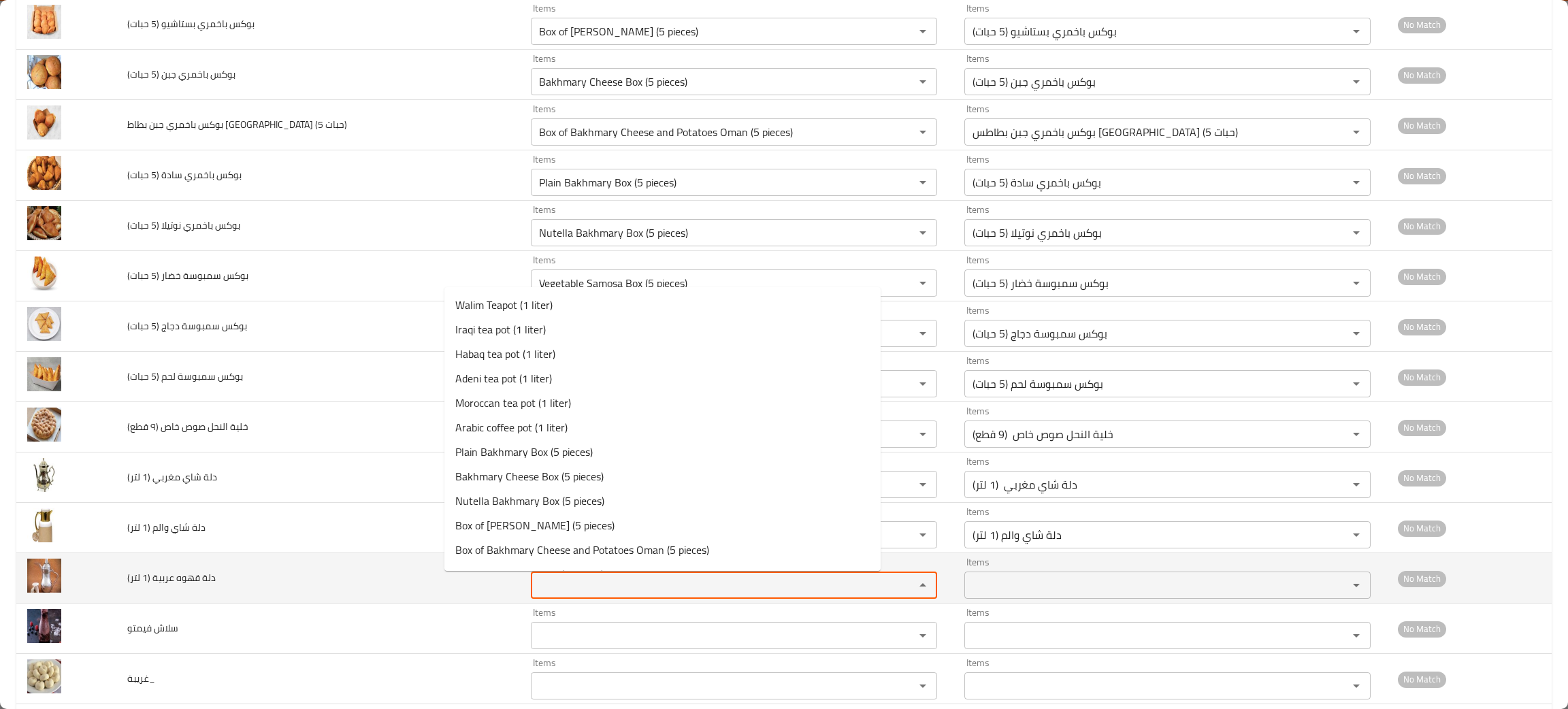
click at [535, 581] on لتر\) "Items" at bounding box center [714, 585] width 357 height 19
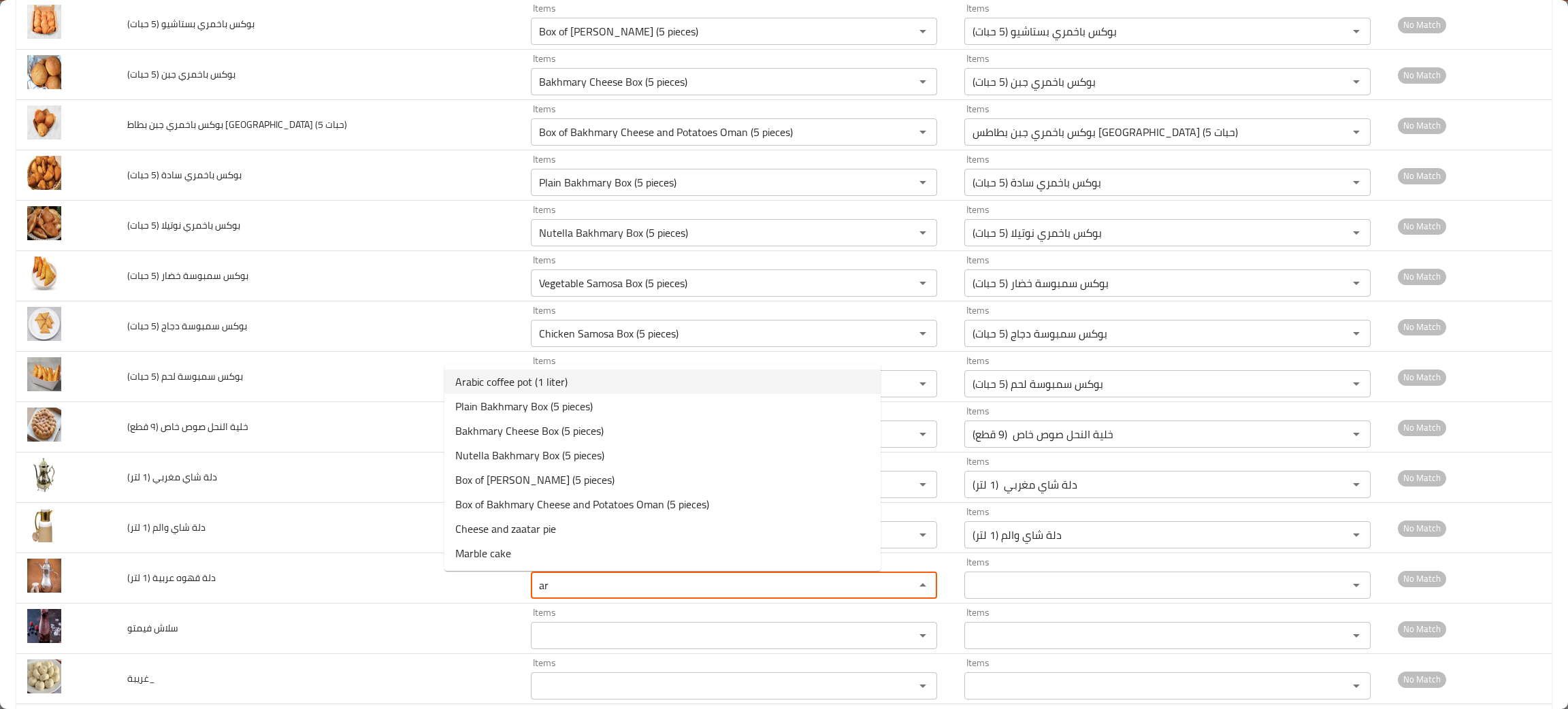
click at [490, 378] on span "Arabic coffee pot (1 liter)" at bounding box center [510, 381] width 112 height 16
type لتر\) "Arabic coffee pot (1 liter)"
type لتر\)-ar "دلة قهوه عربية (1 لتر)"
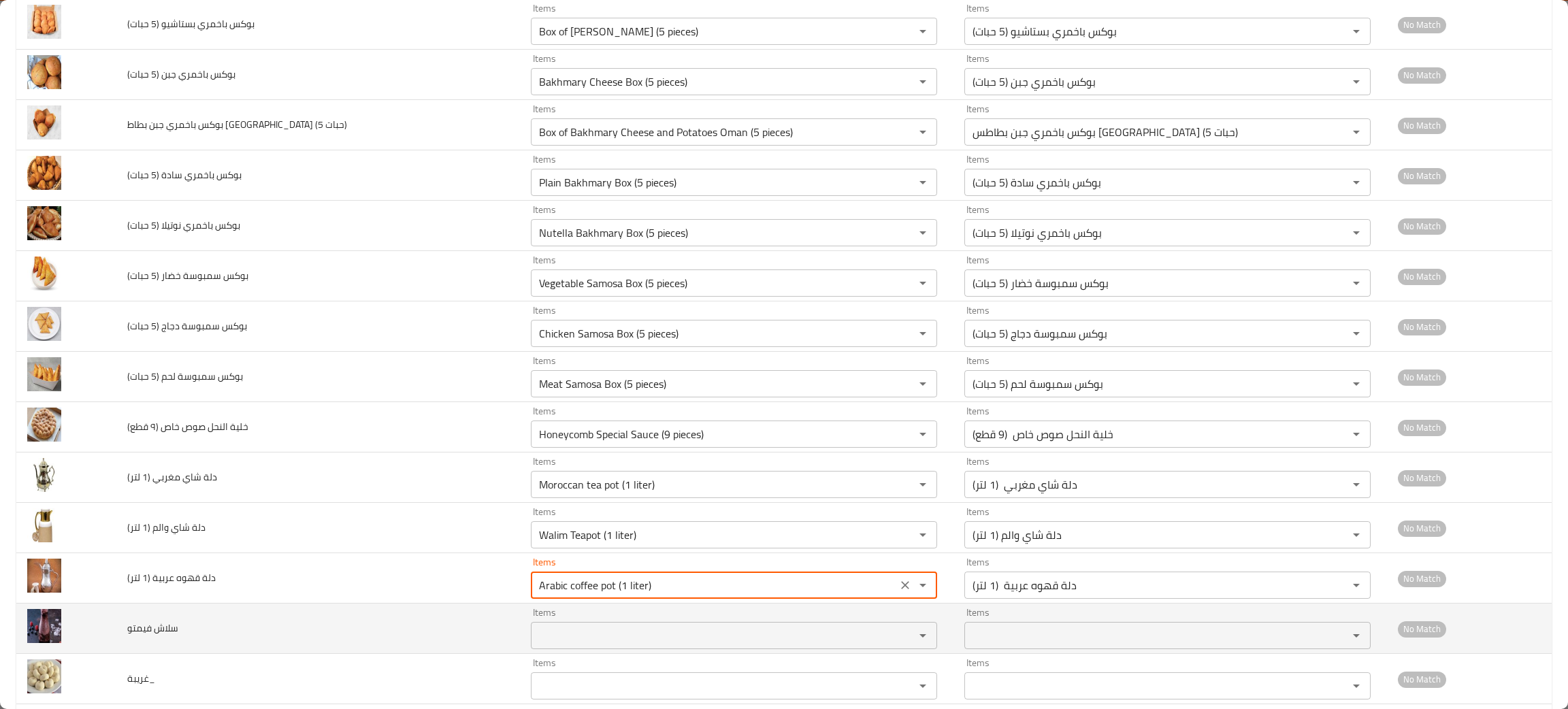
type لتر\) "Arabic coffee pot (1 liter)"
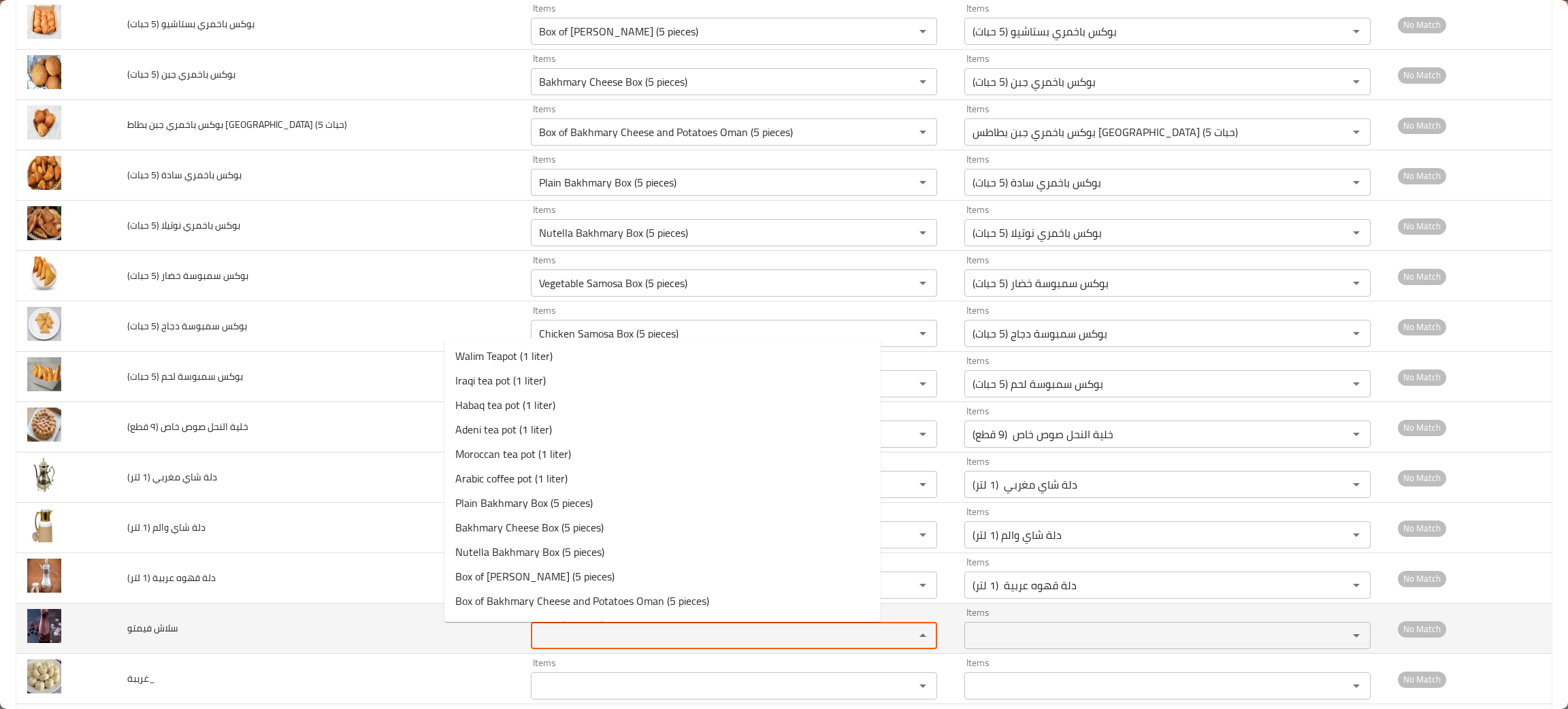
click at [535, 640] on فيمتو "Items" at bounding box center [714, 635] width 357 height 19
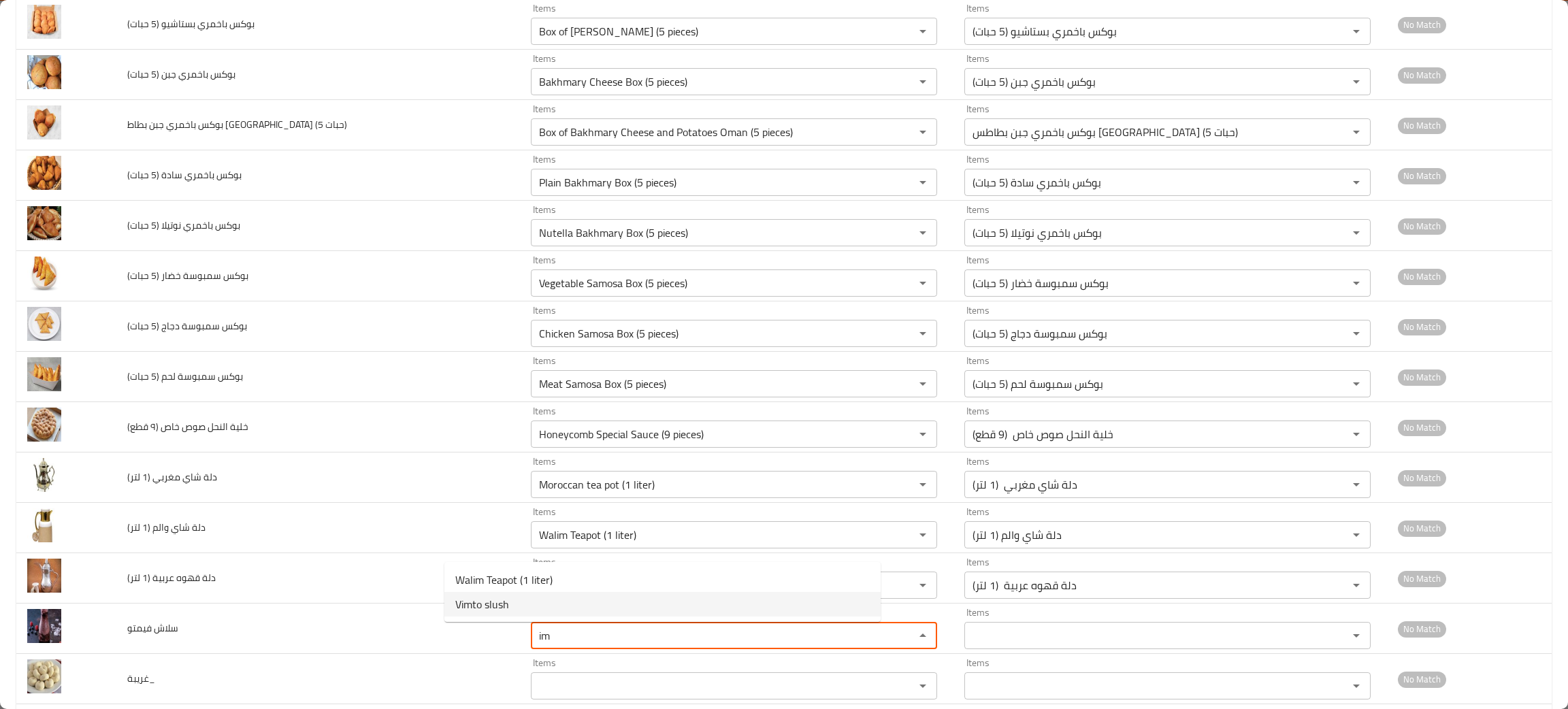
click at [488, 600] on span "Vimto slush" at bounding box center [482, 604] width 54 height 16
type فيمتو "Vimto slush"
type فيمتو-ar "سلاش فيمتو"
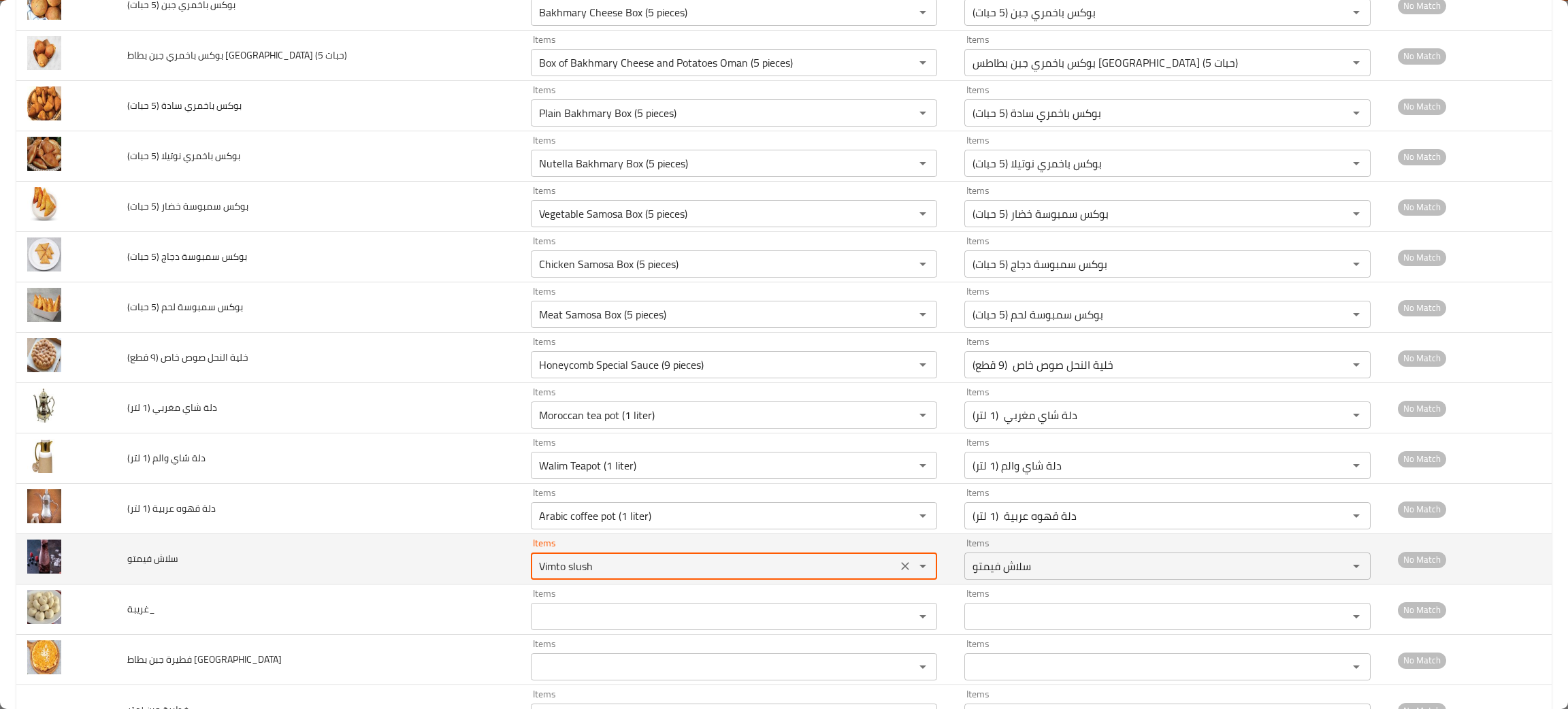
scroll to position [714, 0]
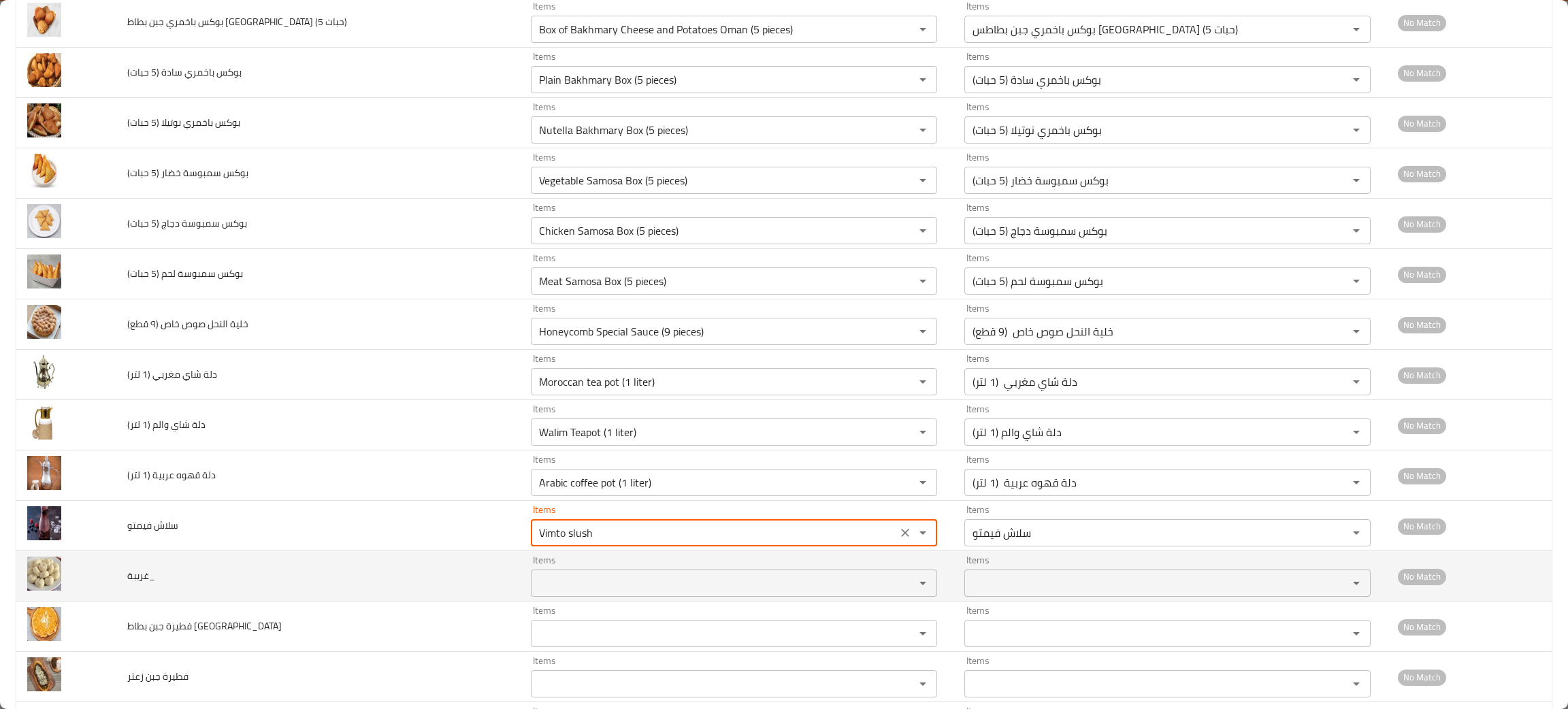
type فيمتو "Vimto slush"
click at [535, 590] on input "Items" at bounding box center [714, 583] width 357 height 19
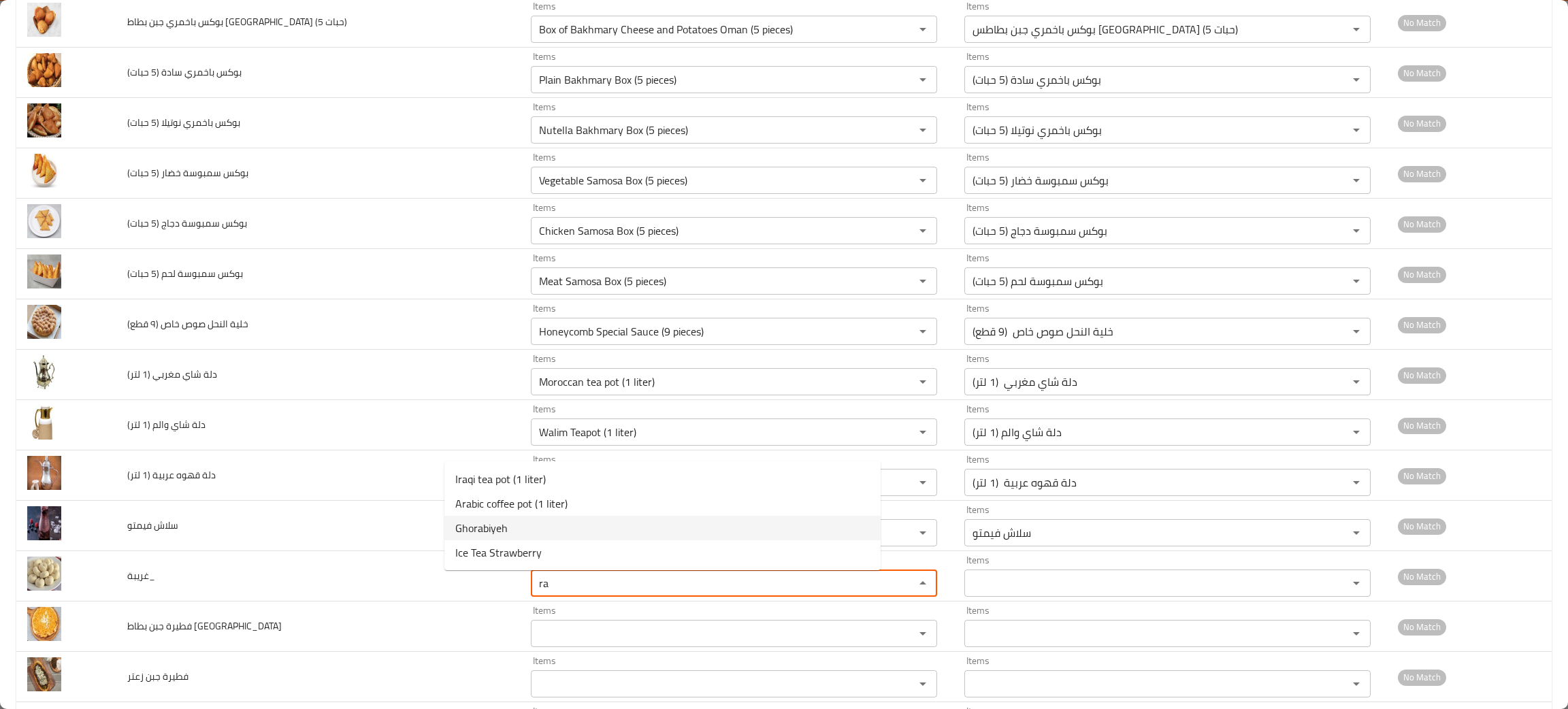
click at [492, 525] on span "Ghorabiyeh" at bounding box center [481, 528] width 53 height 16
type input "Ghorabiyeh"
type input "غريبة"
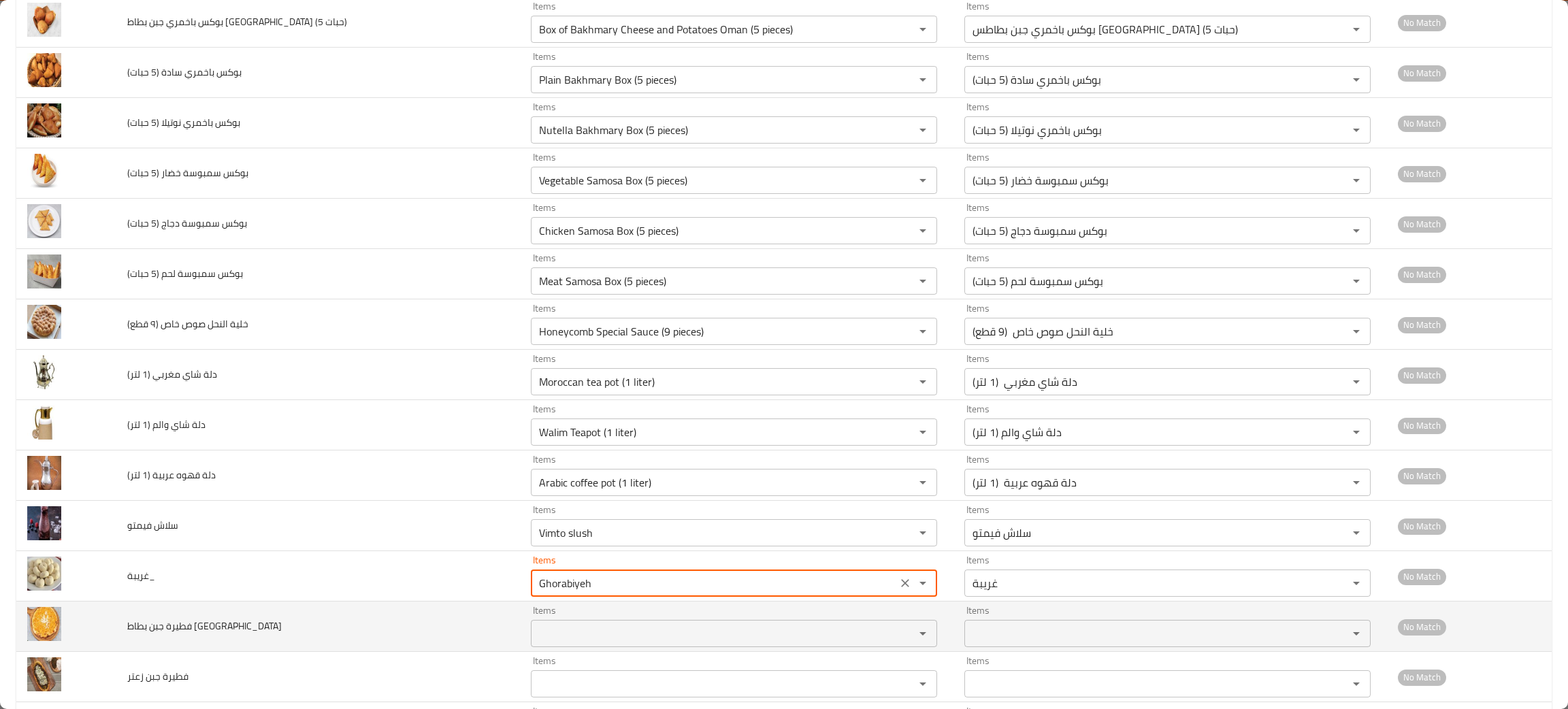
type input "Ghorabiyeh"
click at [535, 643] on عمان "Items" at bounding box center [714, 633] width 357 height 19
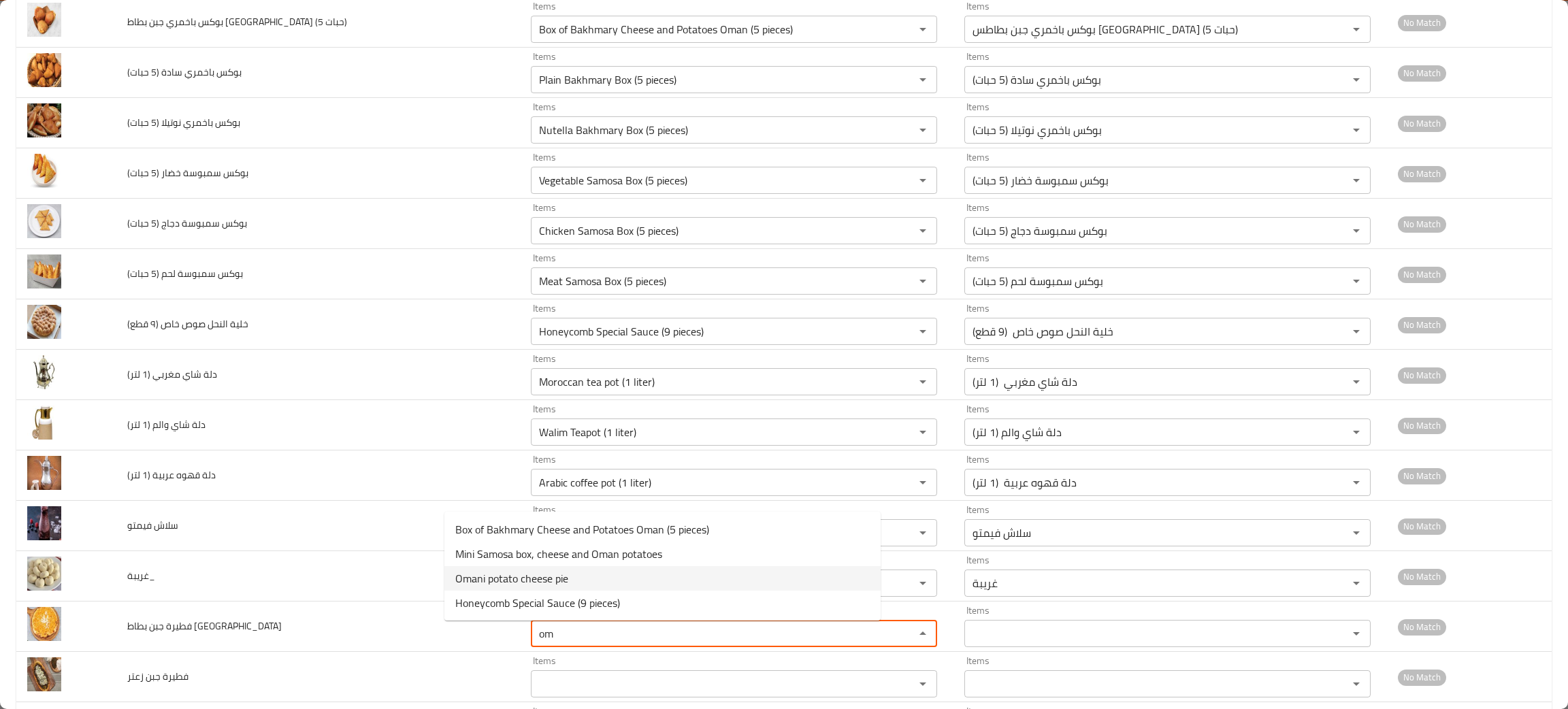
click at [513, 580] on span "Omani potato cheese pie" at bounding box center [511, 578] width 113 height 16
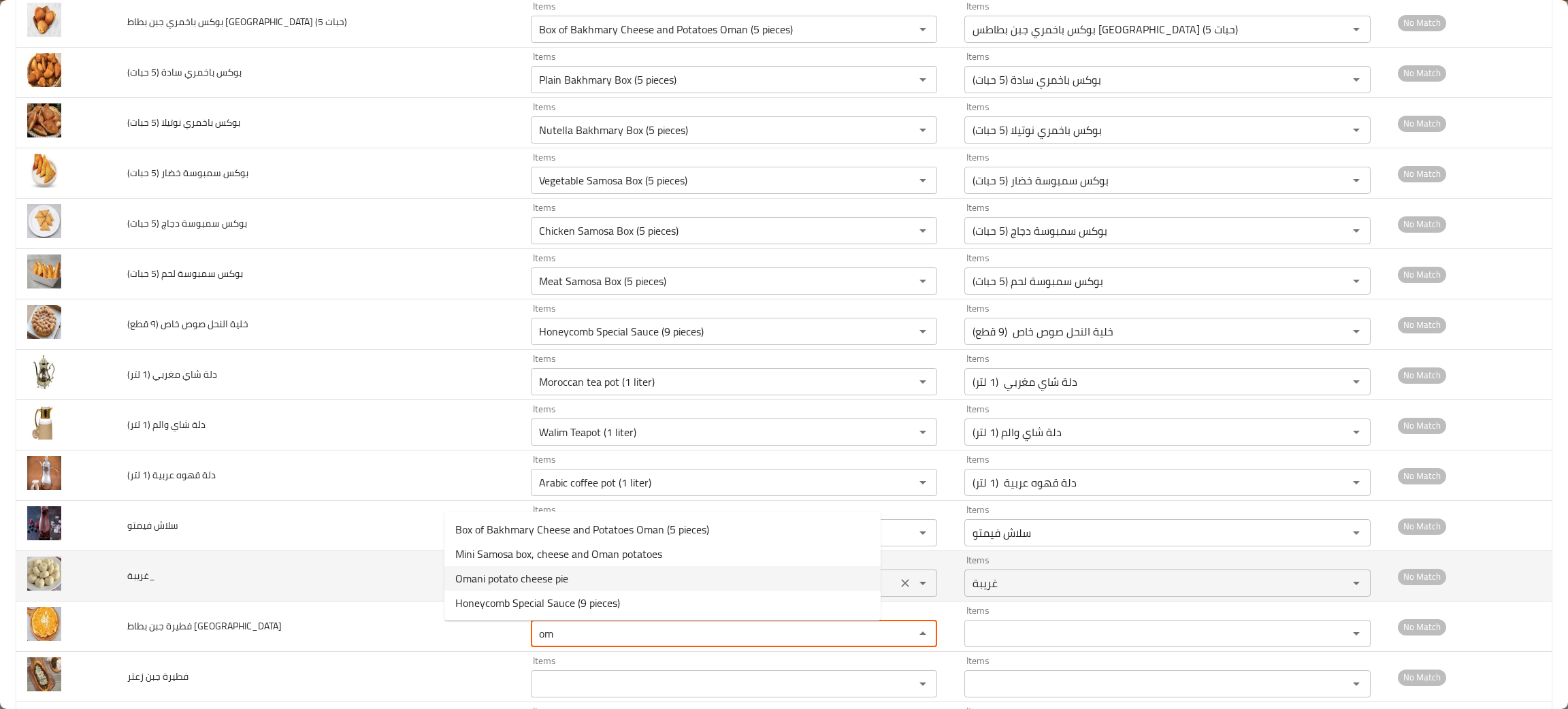
type عمان "Omani potato cheese pie"
type عمان-ar "فطيرة جبن بطاطس عمان"
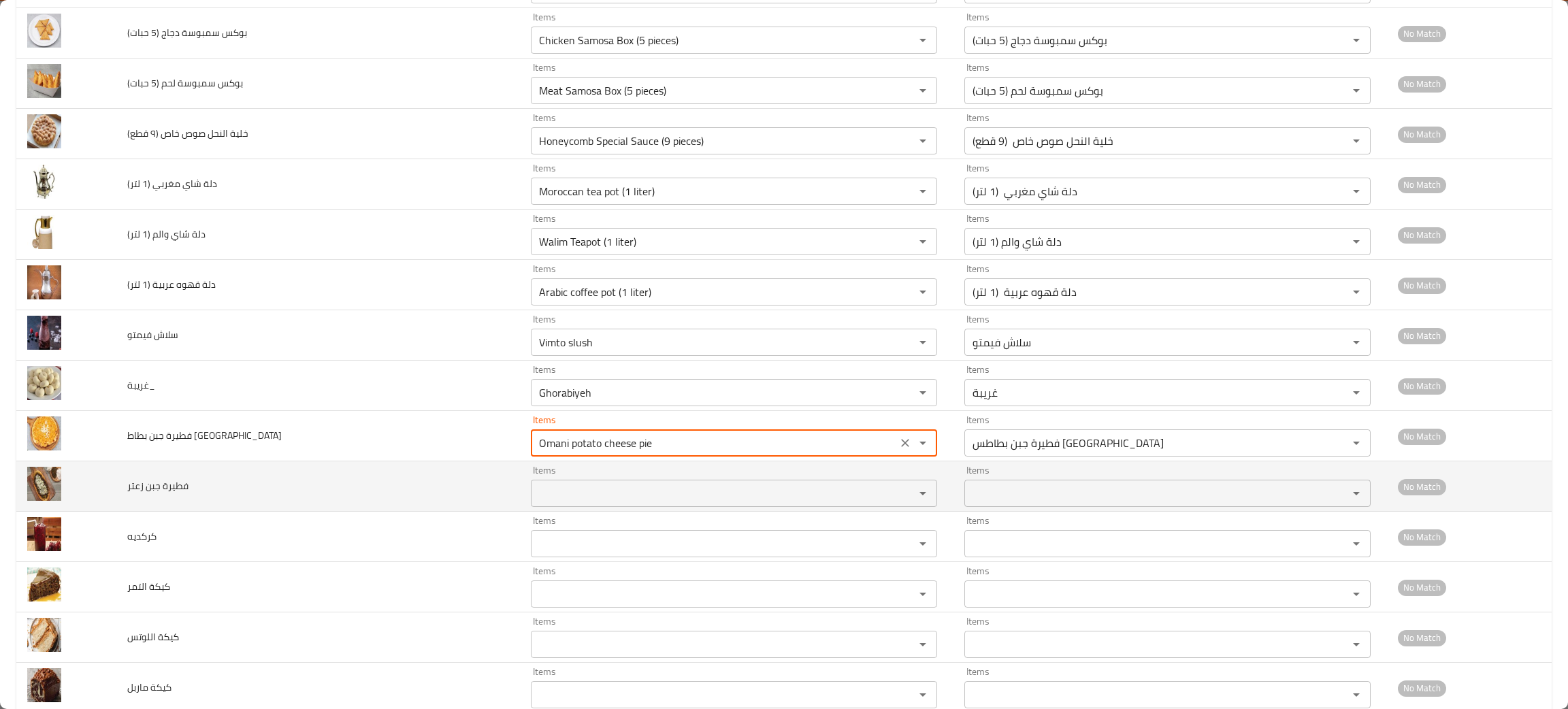
scroll to position [918, 0]
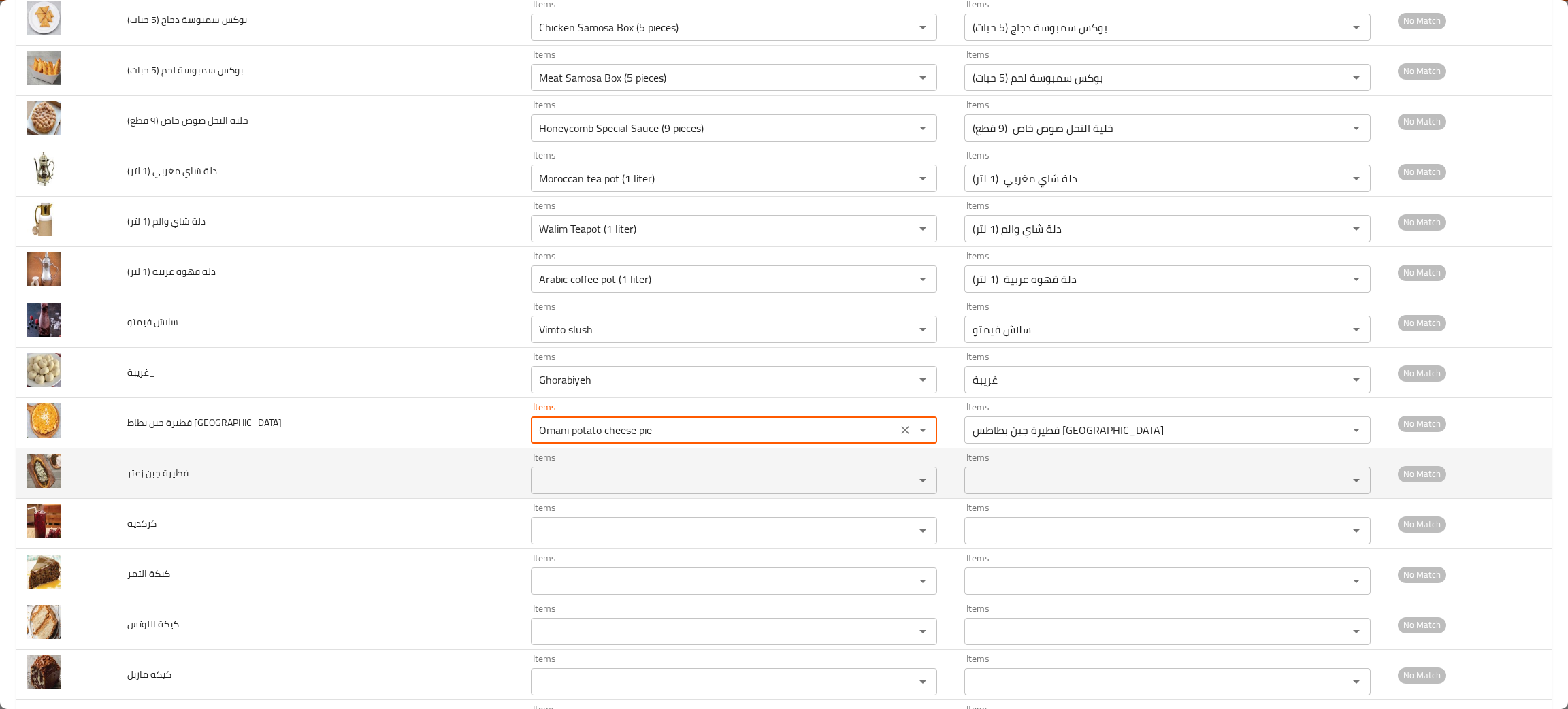
type عمان "Omani potato cheese pie"
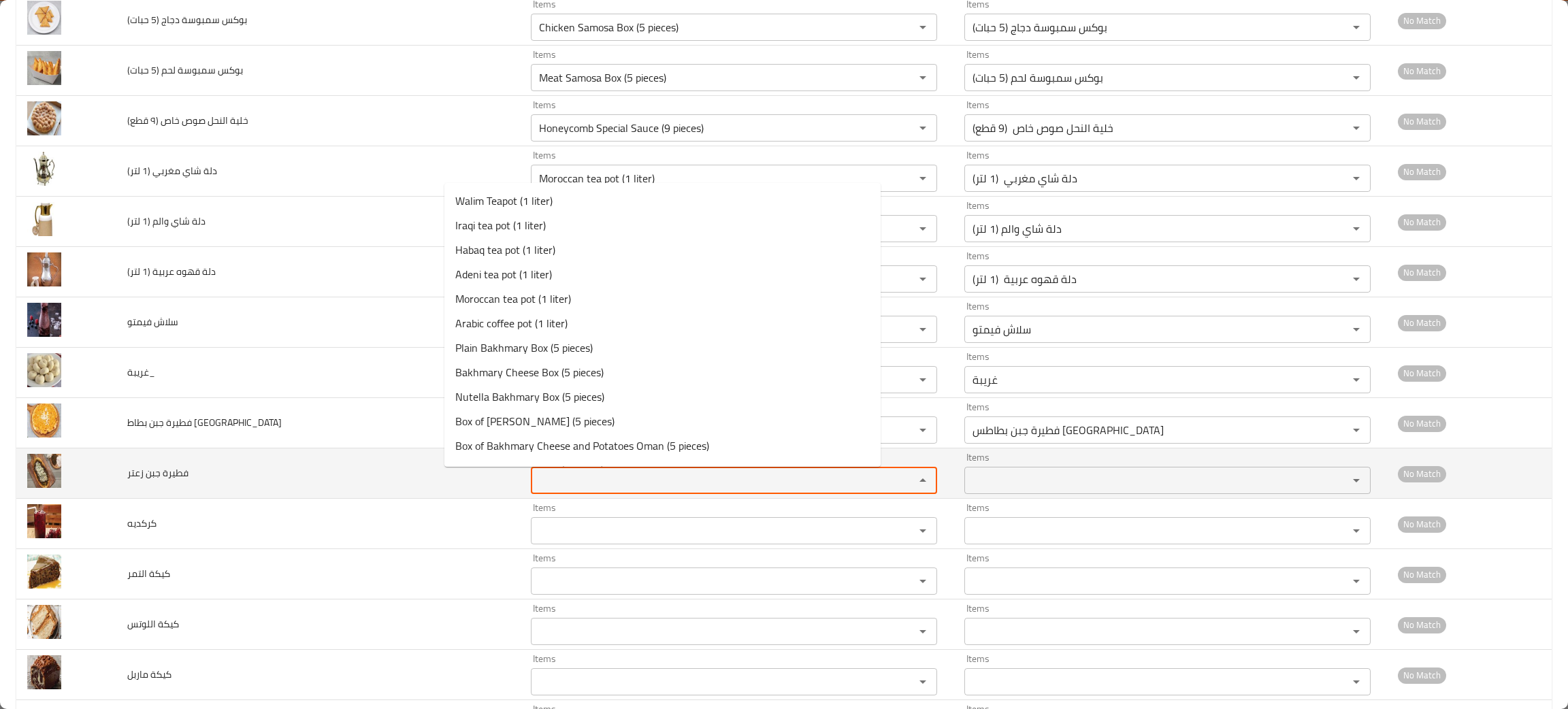
click at [535, 485] on زعتر "Items" at bounding box center [714, 480] width 357 height 19
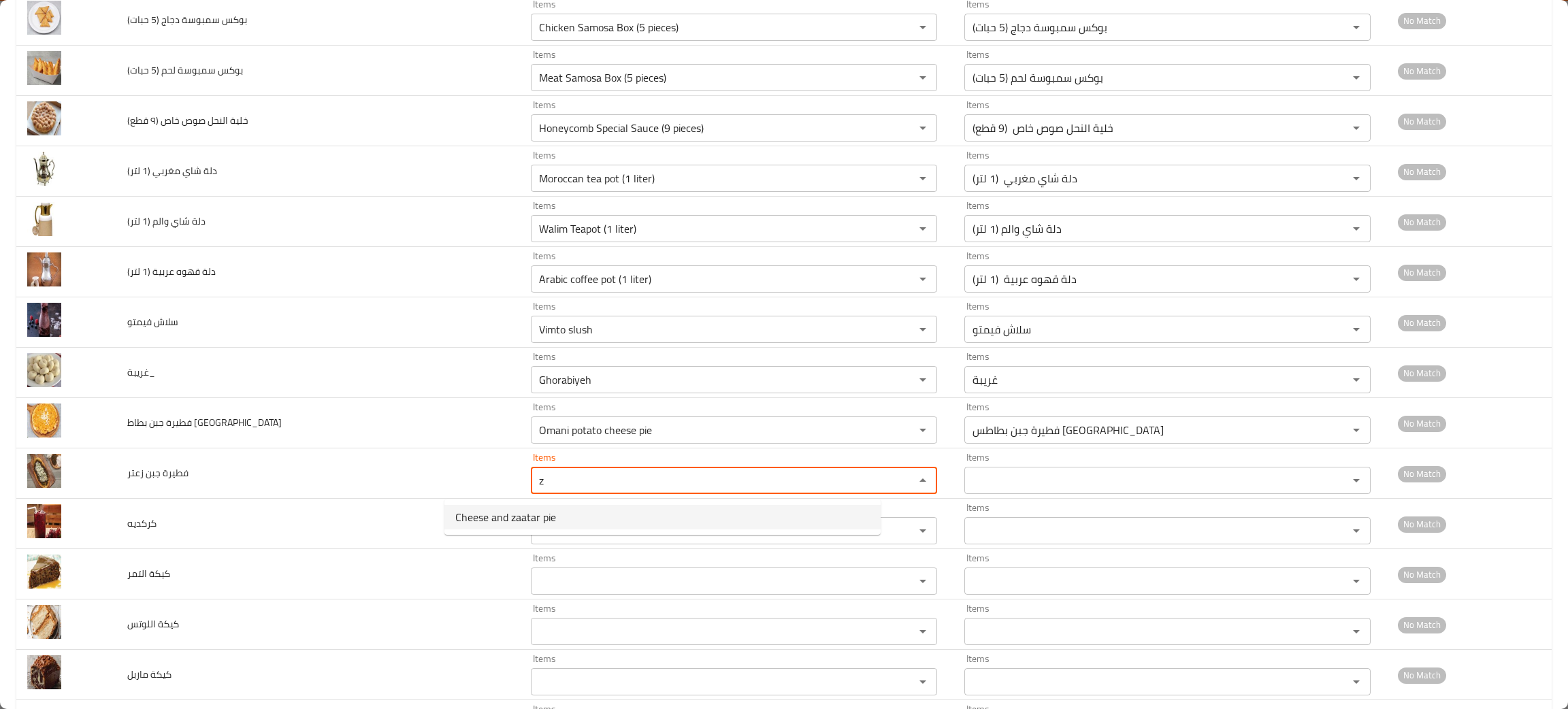
click at [501, 509] on span "Cheese and zaatar pie" at bounding box center [504, 517] width 100 height 16
type زعتر "Cheese and zaatar pie"
type زعتر-ar "فطيرة جبن زعتر"
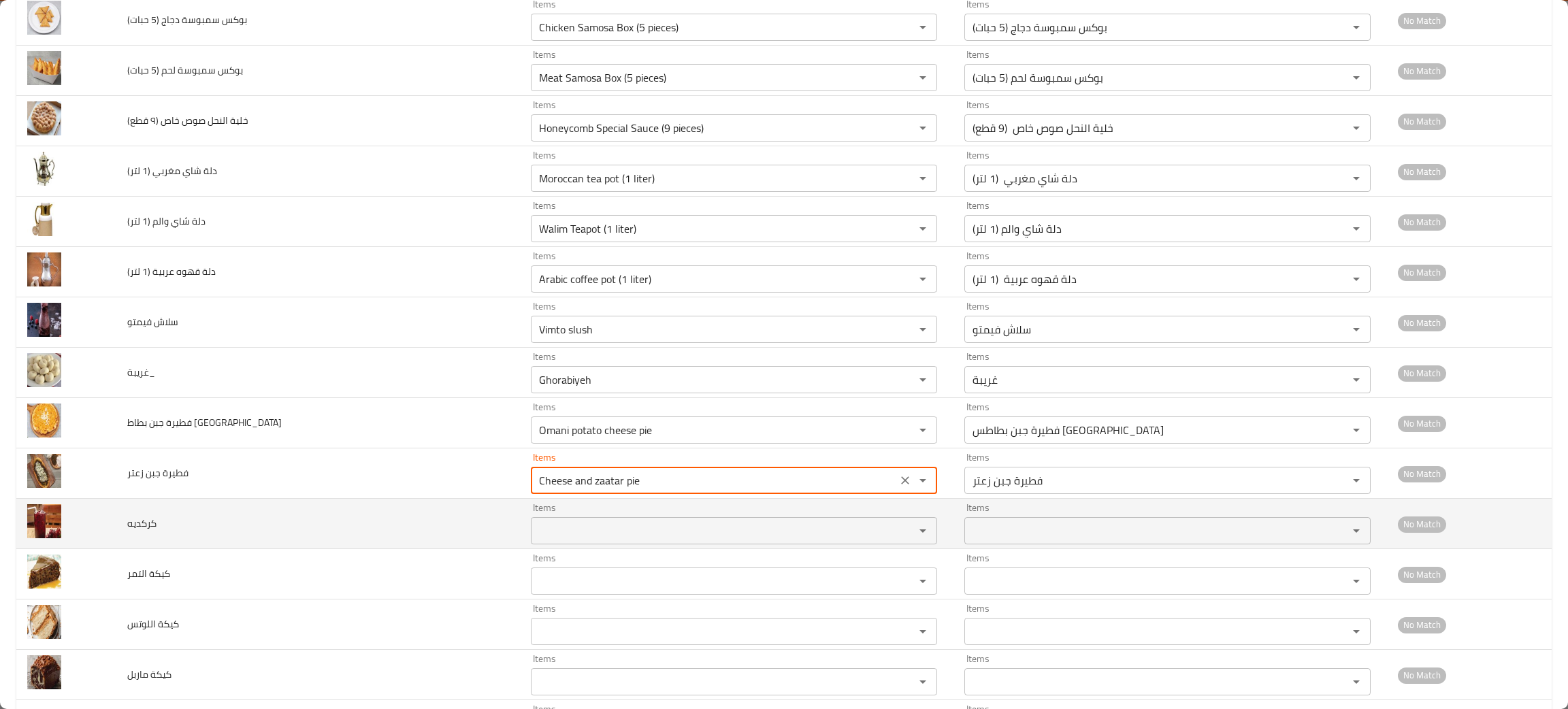
type زعتر "Cheese and zaatar pie"
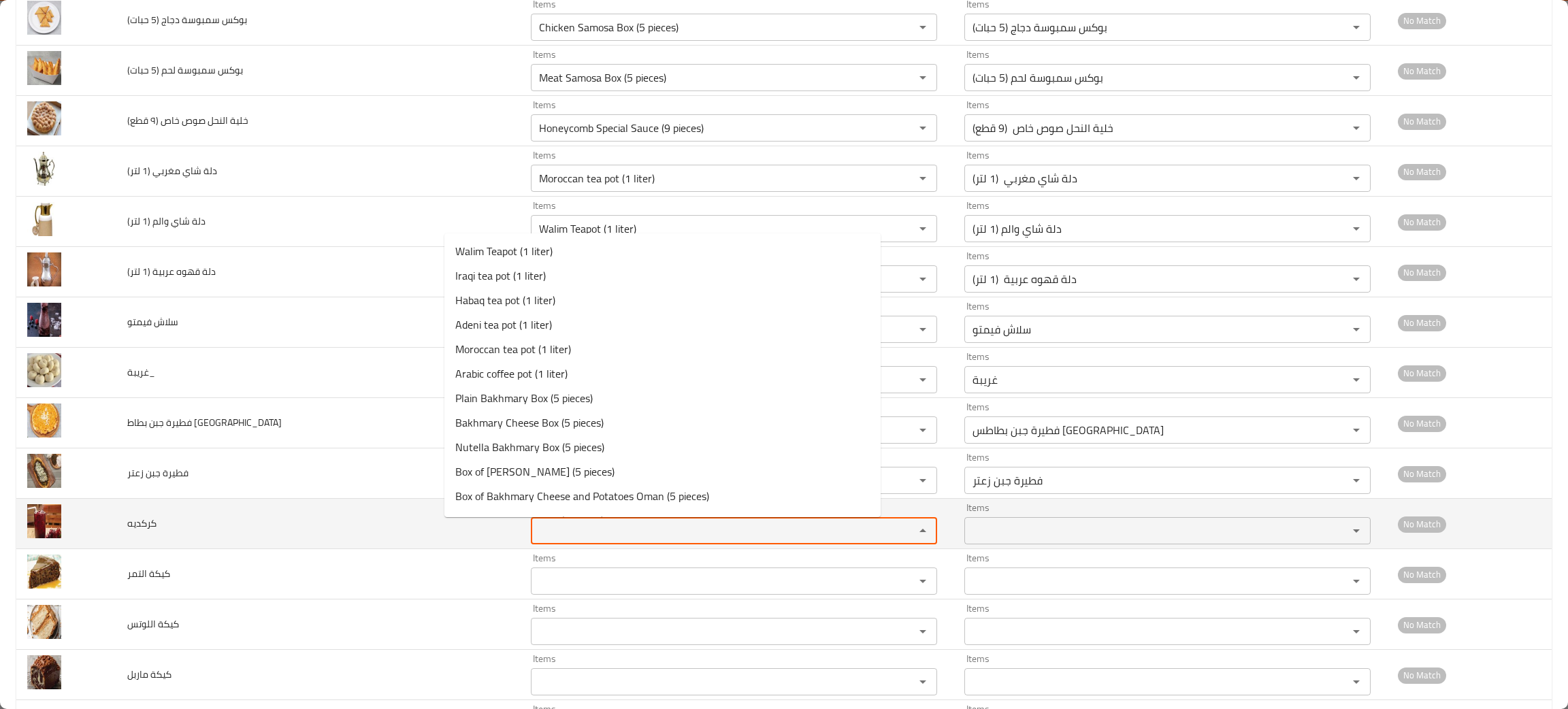
click at [535, 539] on input "Items" at bounding box center [714, 530] width 357 height 19
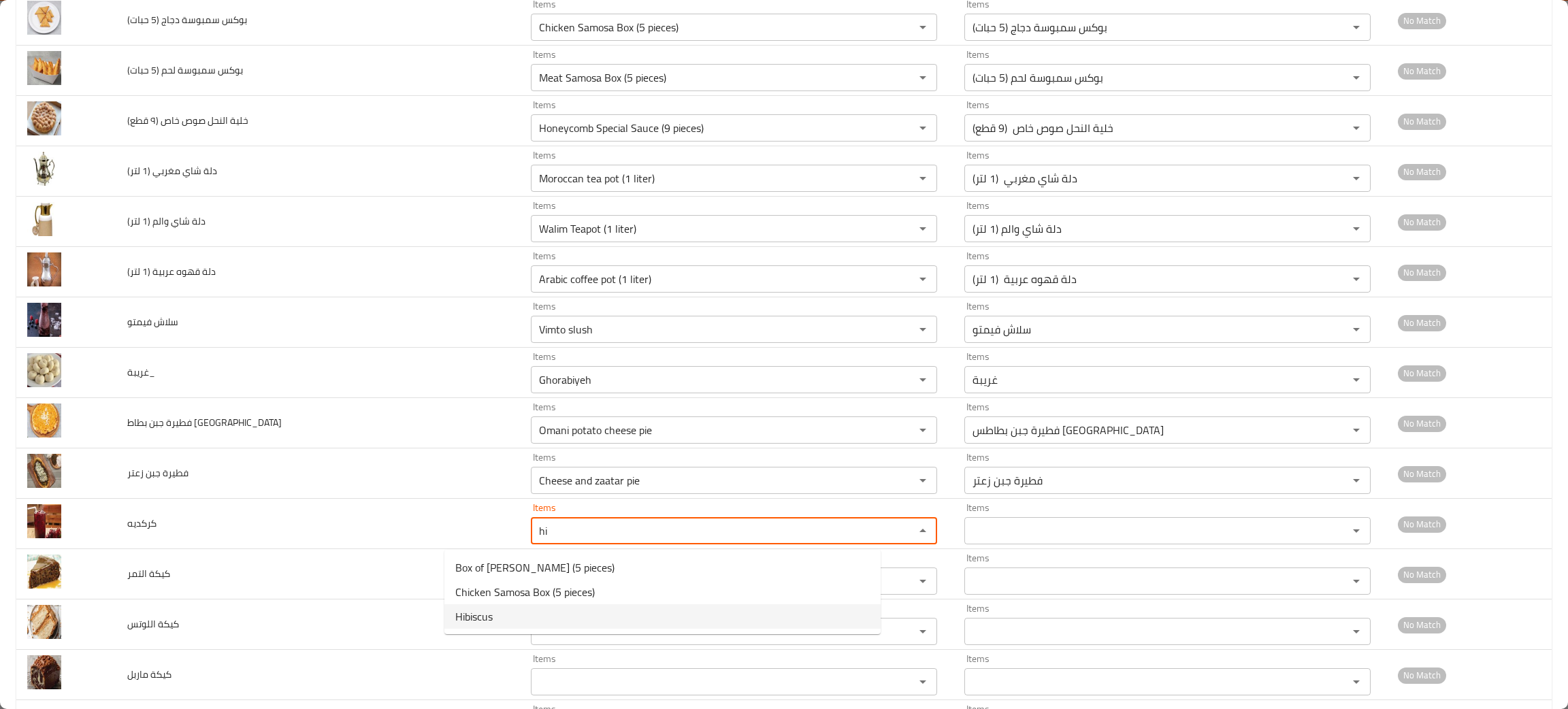
click at [504, 620] on li "Hibiscus" at bounding box center [661, 616] width 436 height 25
type input "Hibiscus"
type input "كركديه"
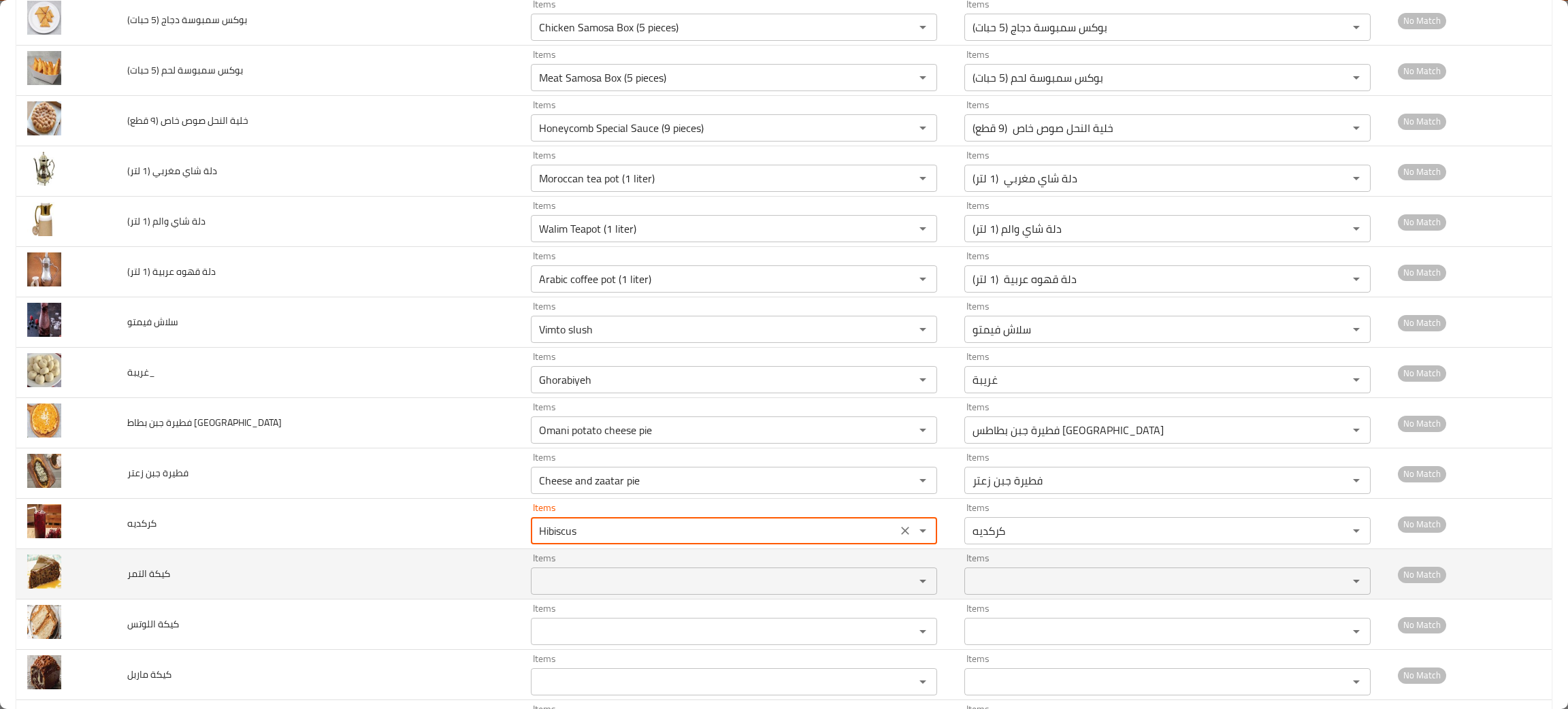
type input "Hibiscus"
click at [535, 583] on التمر "Items" at bounding box center [714, 581] width 357 height 19
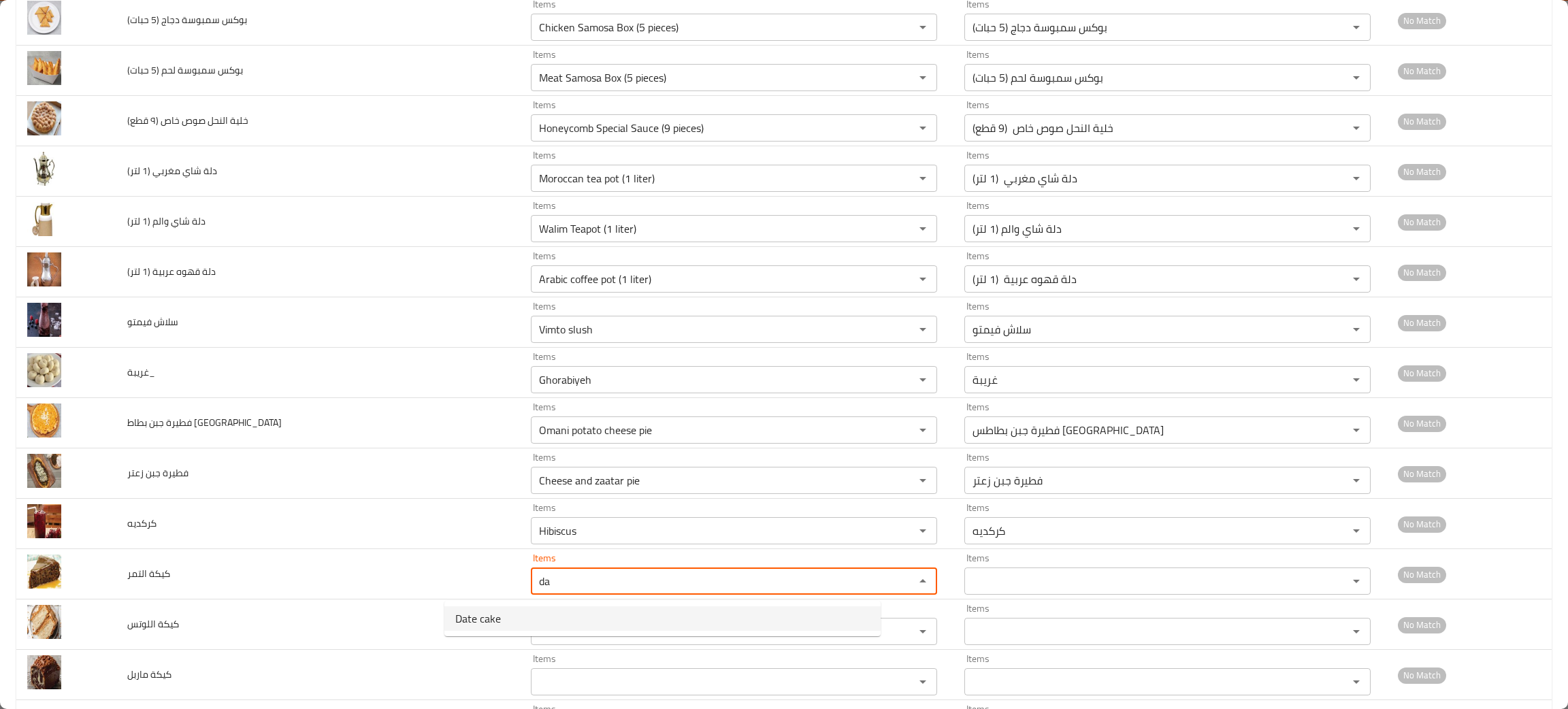
click at [485, 620] on span "Date cake" at bounding box center [478, 619] width 46 height 16
type التمر "Date cake"
type التمر-ar "كيك تمر"
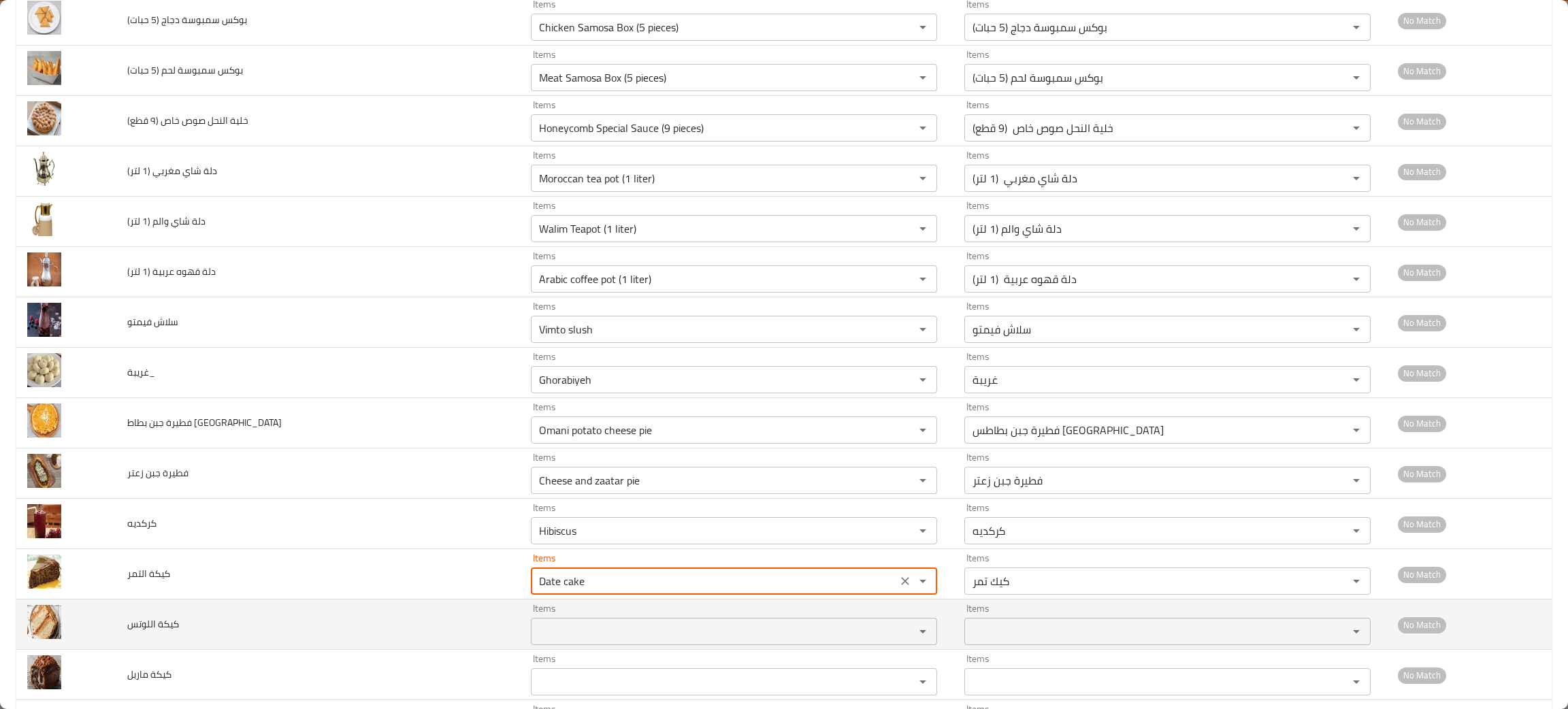
type التمر "Date cake"
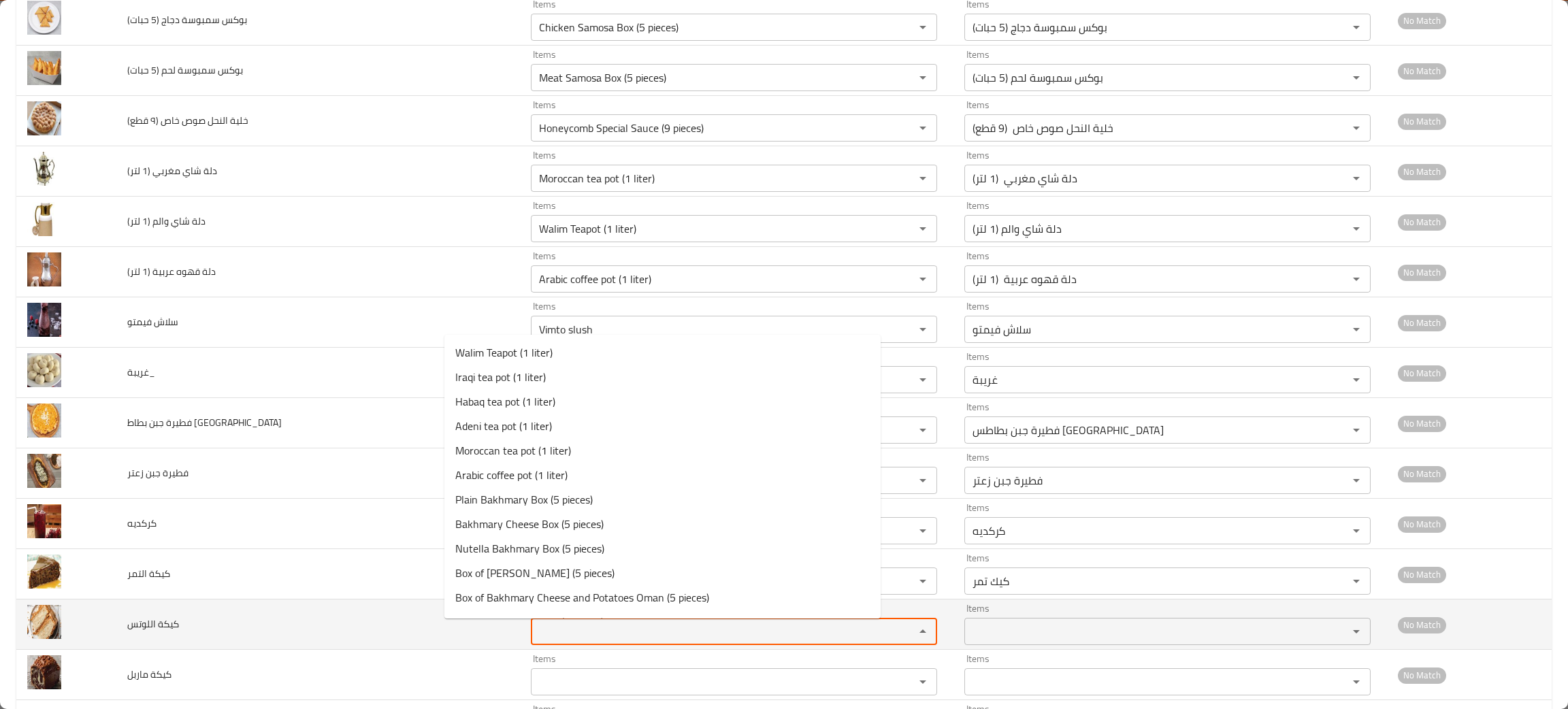
click at [535, 631] on اللوتس "Items" at bounding box center [714, 631] width 357 height 19
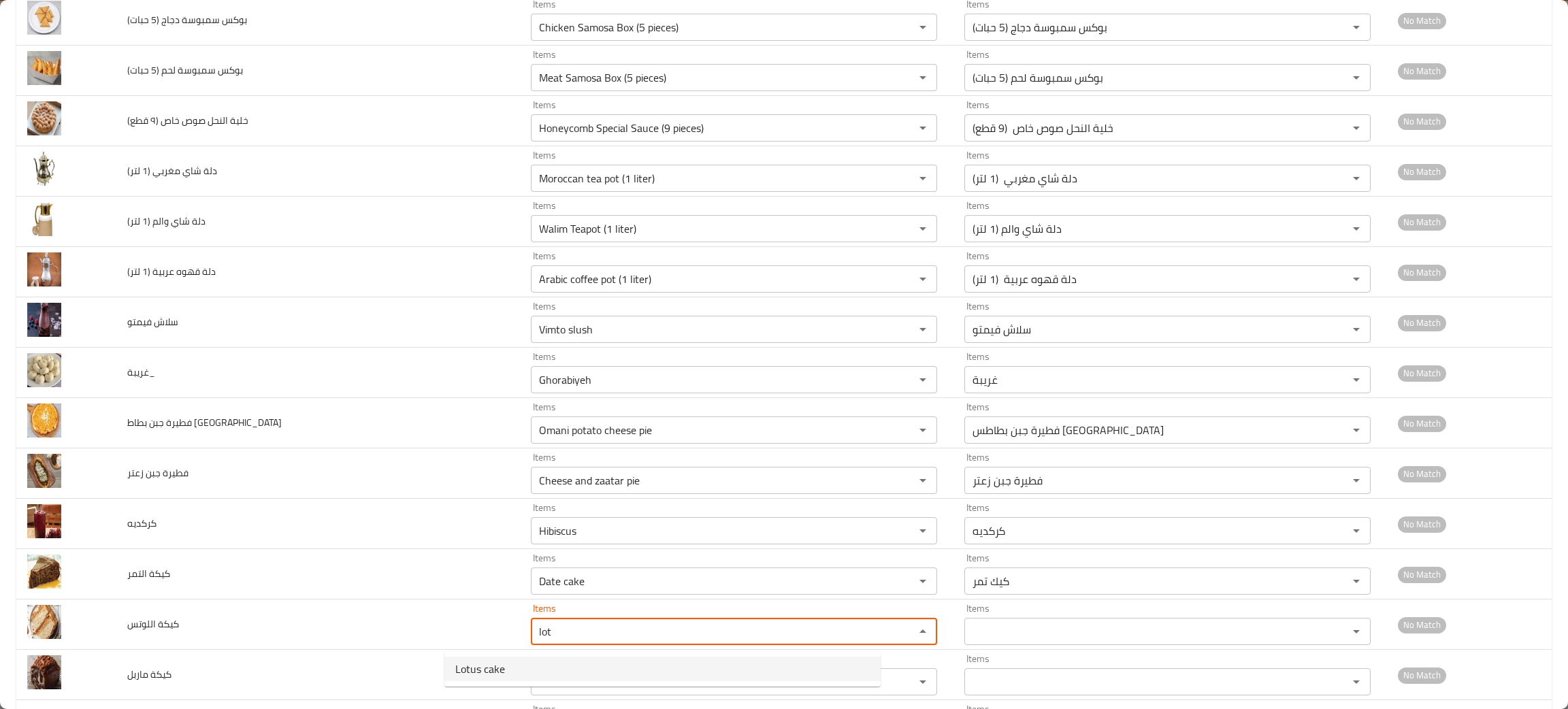
click at [481, 660] on span "Lotus cake" at bounding box center [480, 668] width 50 height 16
type اللوتس "Lotus cake"
type اللوتس-ar "كيك لوتس"
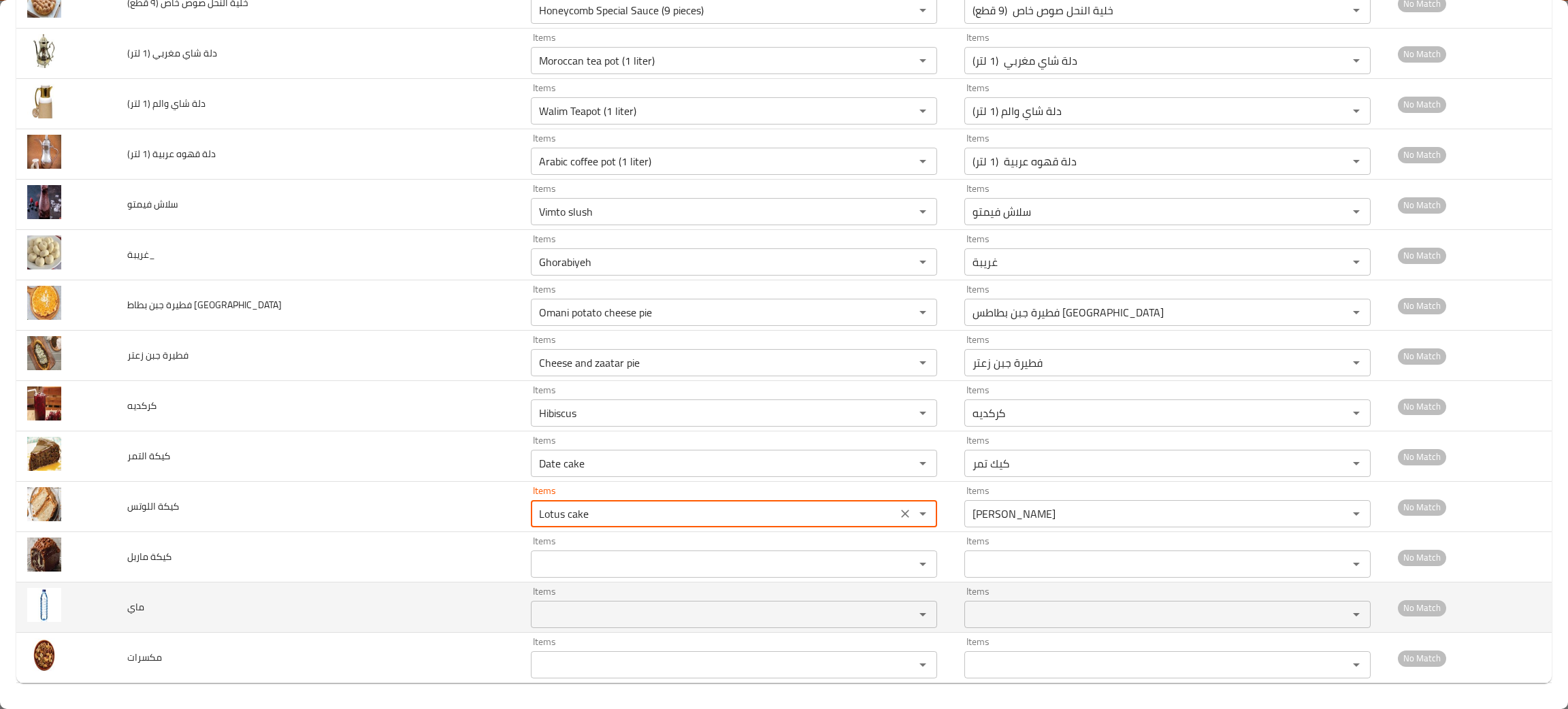
scroll to position [1041, 0]
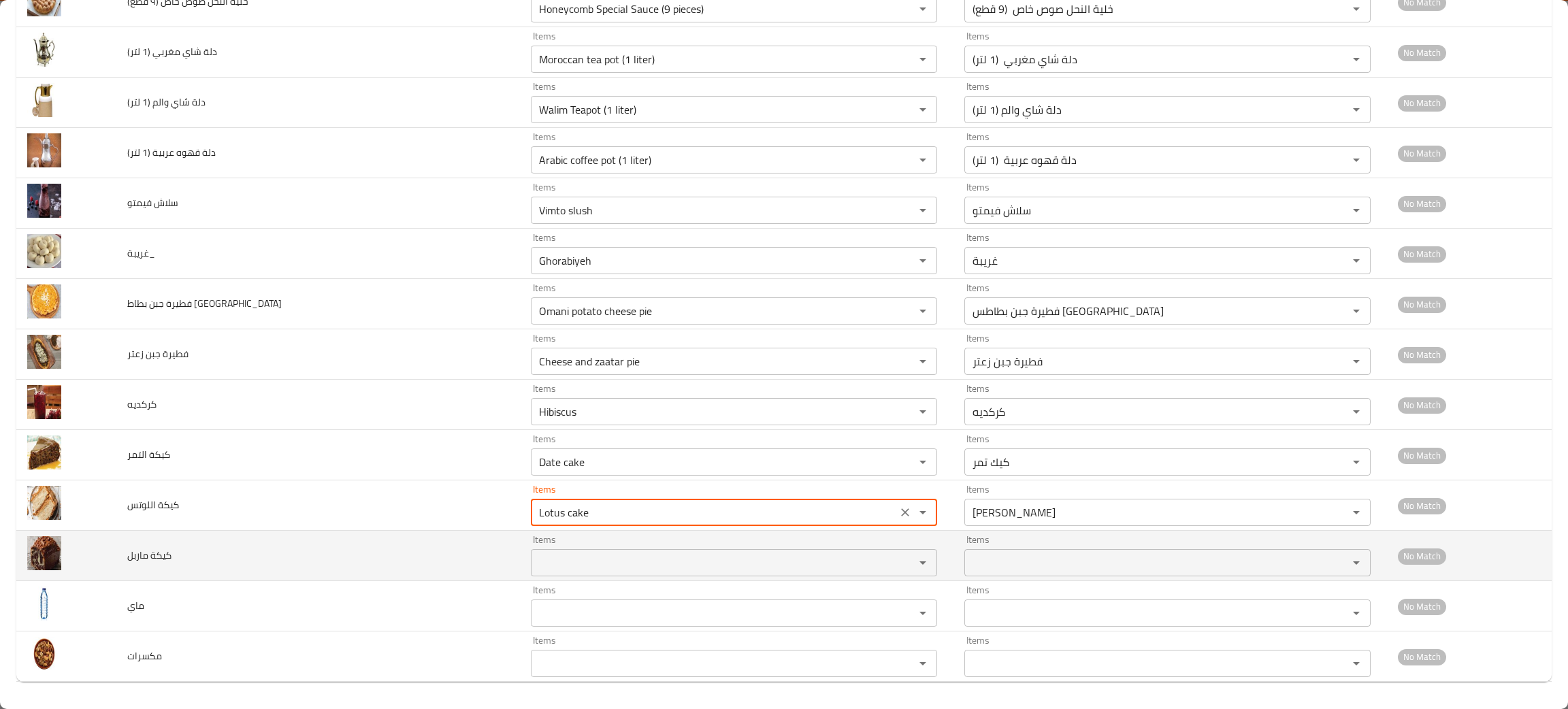
type اللوتس "Lotus cake"
click at [535, 570] on ماربل "Items" at bounding box center [714, 562] width 357 height 19
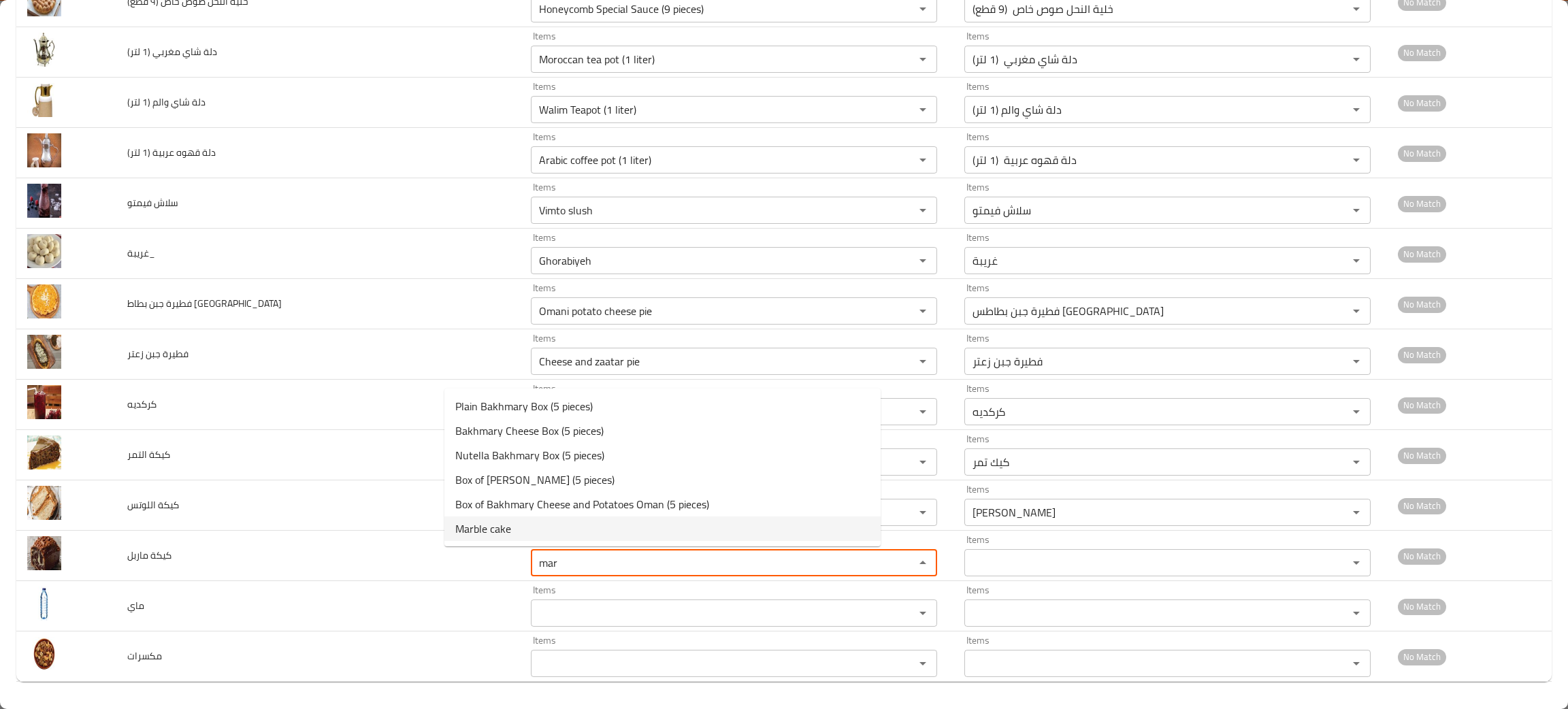
click at [494, 520] on span "Marble cake" at bounding box center [483, 528] width 56 height 16
type ماربل "Marble cake"
type ماربل-ar "كيك ماربل"
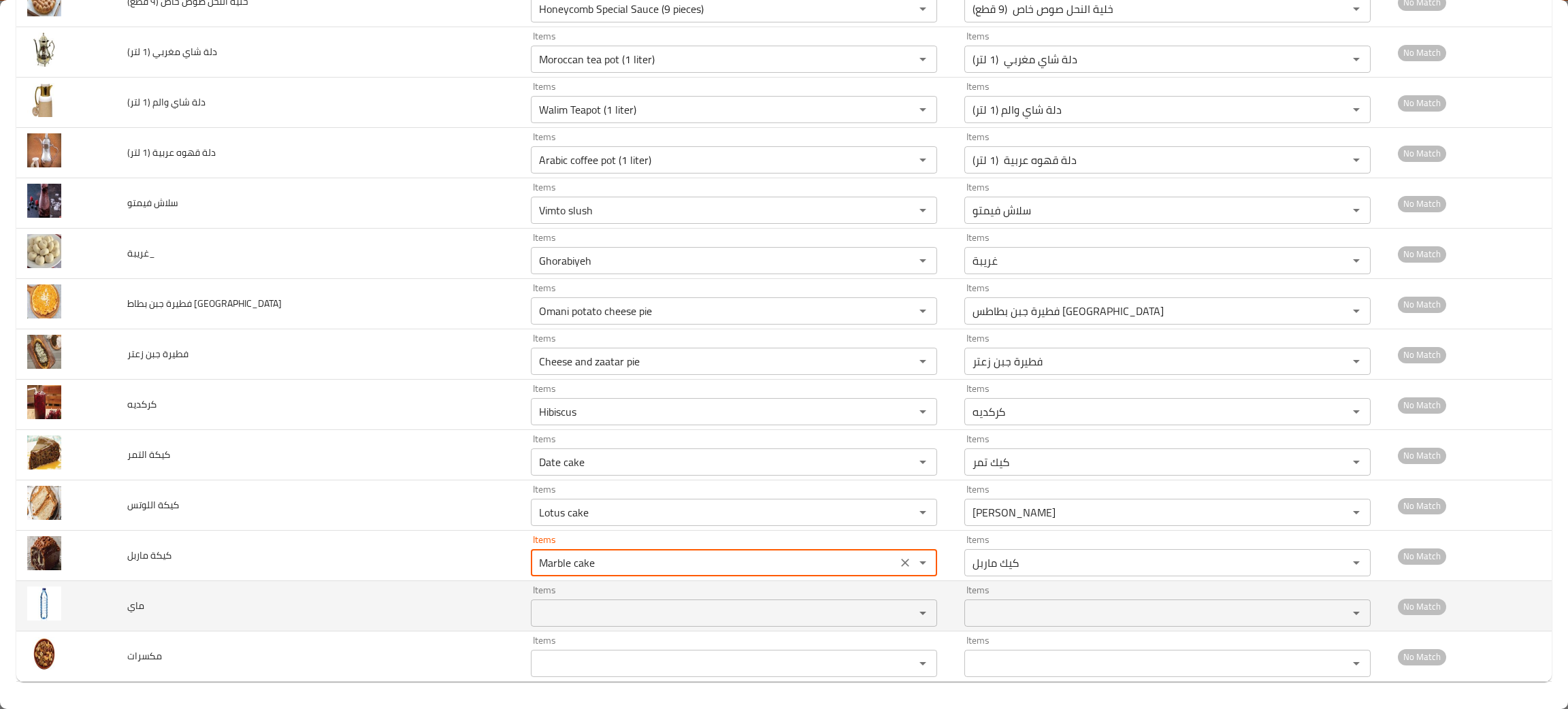
click at [530, 624] on div "Items" at bounding box center [733, 613] width 406 height 27
type ماربل "Marble cake"
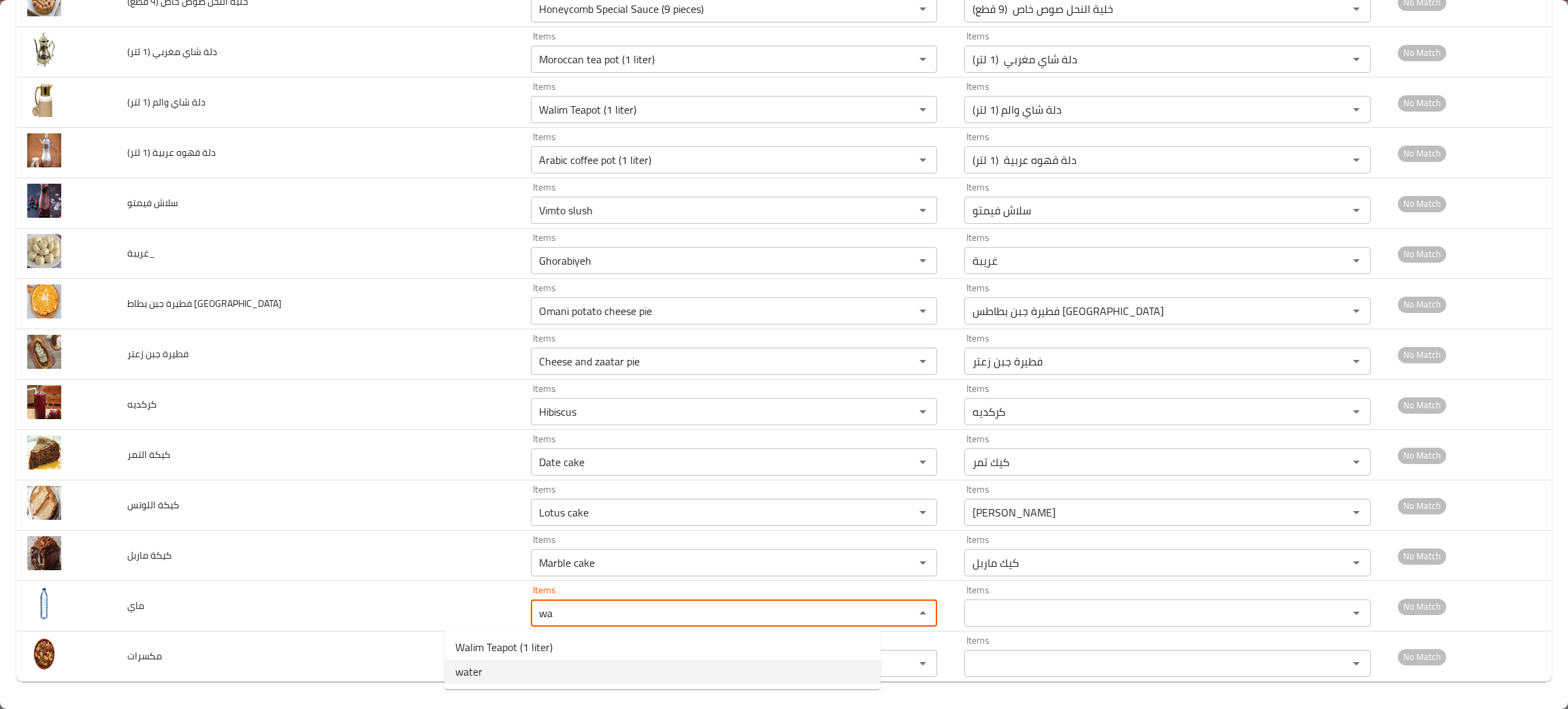
click at [484, 660] on li "water" at bounding box center [661, 671] width 436 height 25
type input "water"
type input "مياه"
type input "water"
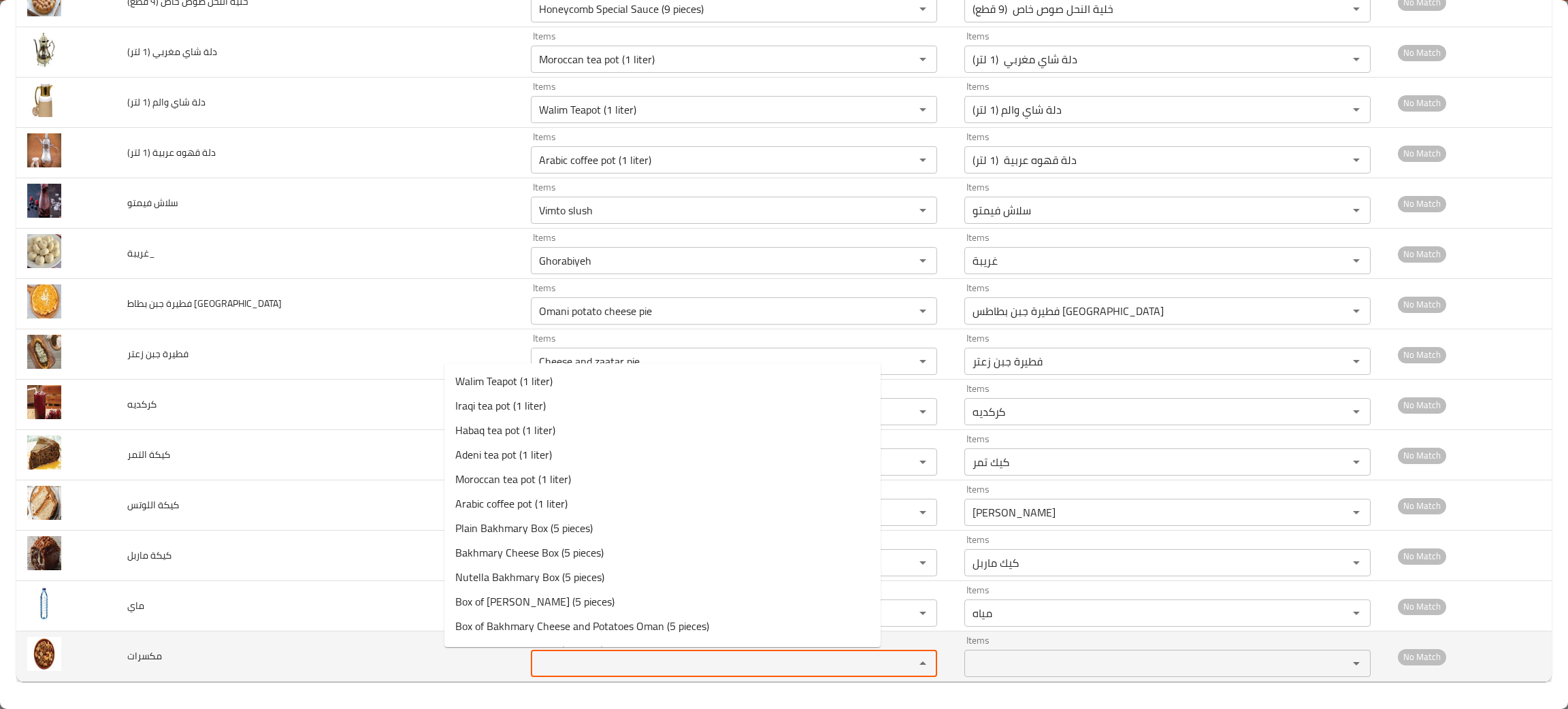
click at [535, 660] on input "Items" at bounding box center [714, 663] width 357 height 19
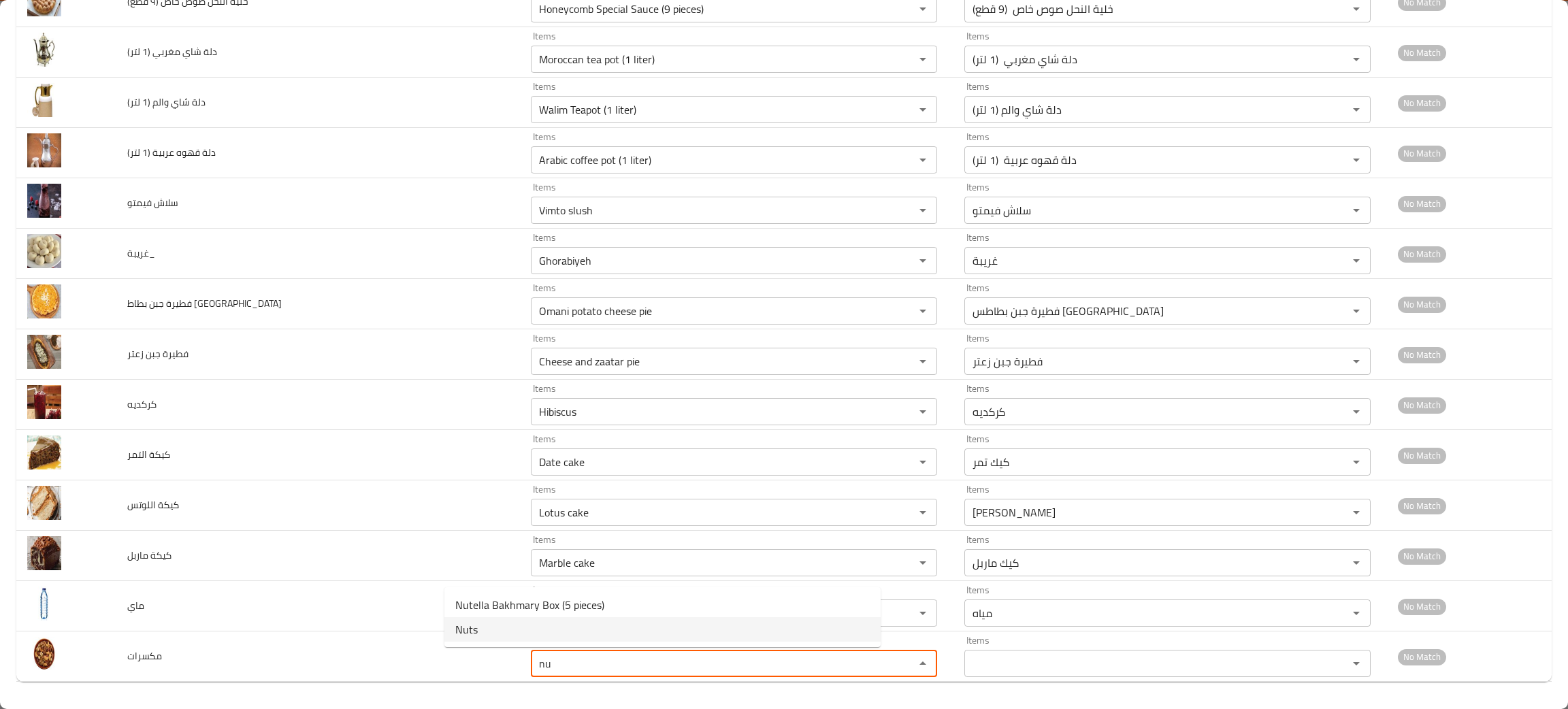
click at [472, 632] on span "Nuts" at bounding box center [466, 630] width 23 height 16
type input "Nuts"
type input "مكسرات"
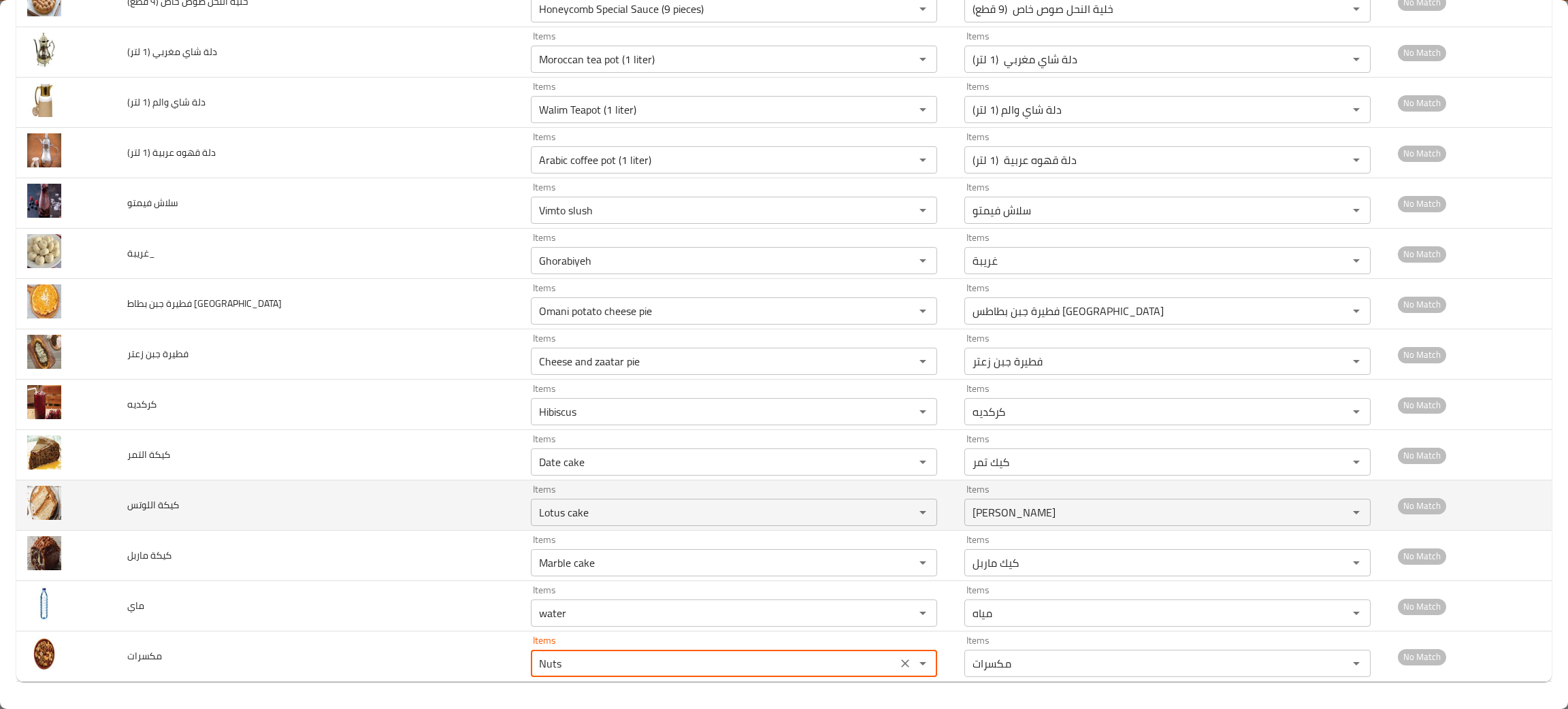
type input "Nuts"
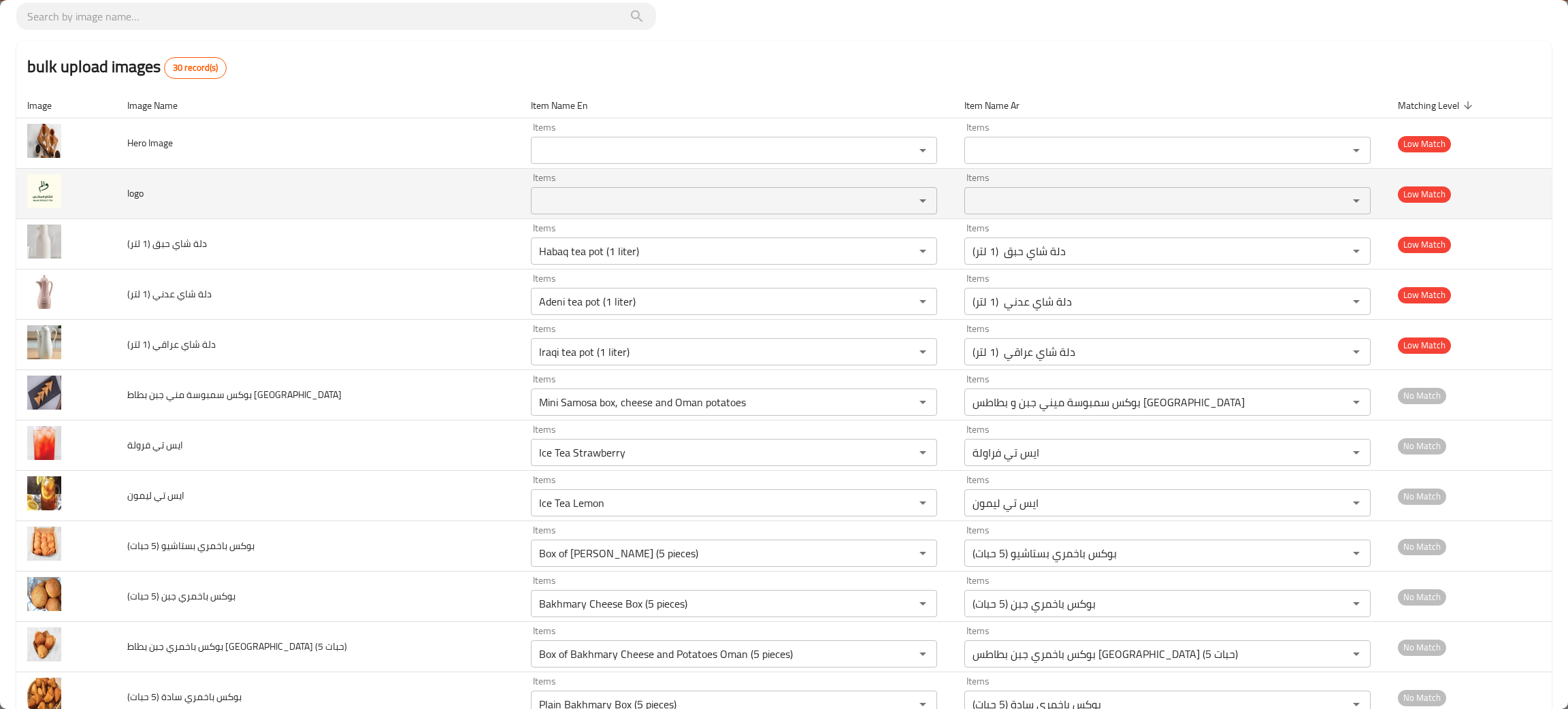
scroll to position [0, 0]
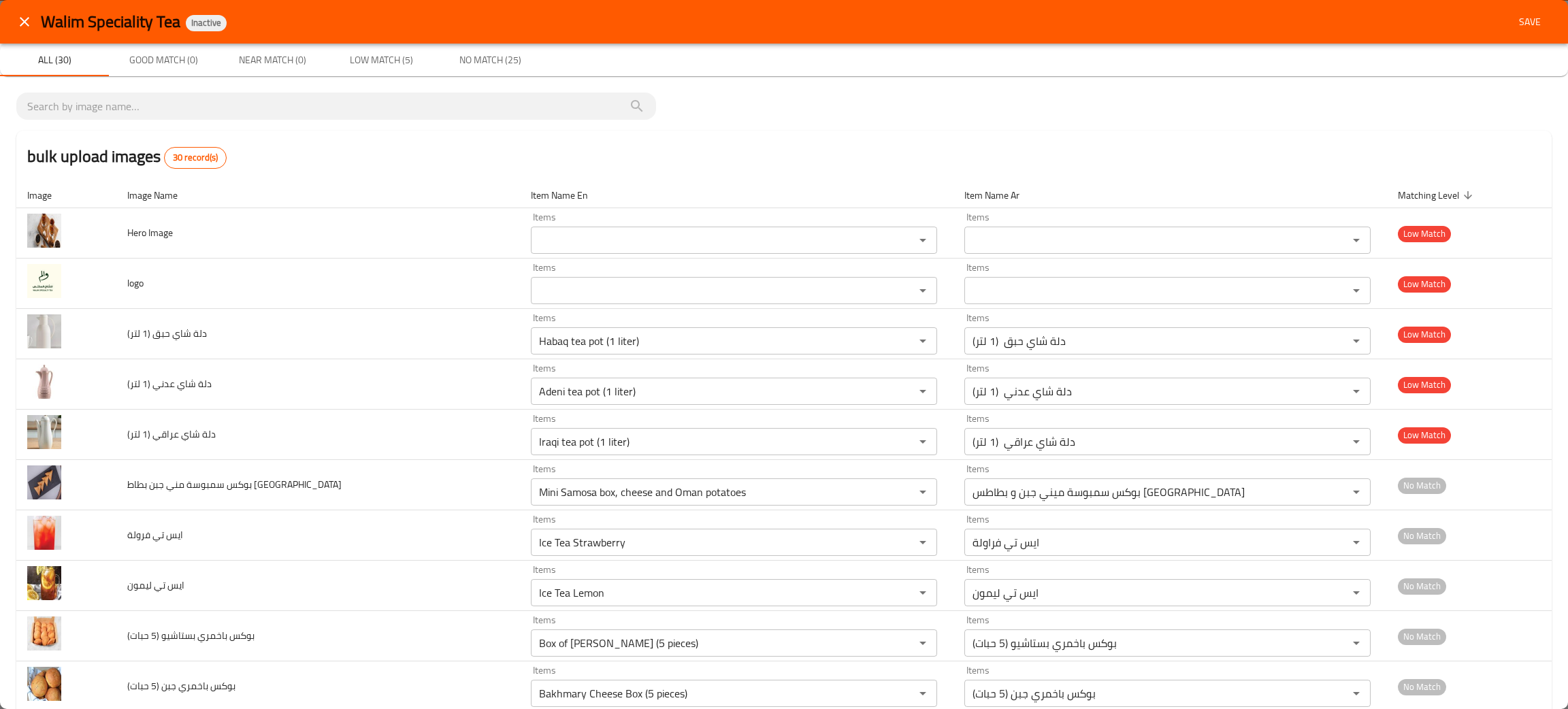
click at [1514, 19] on span "Save" at bounding box center [1529, 22] width 33 height 17
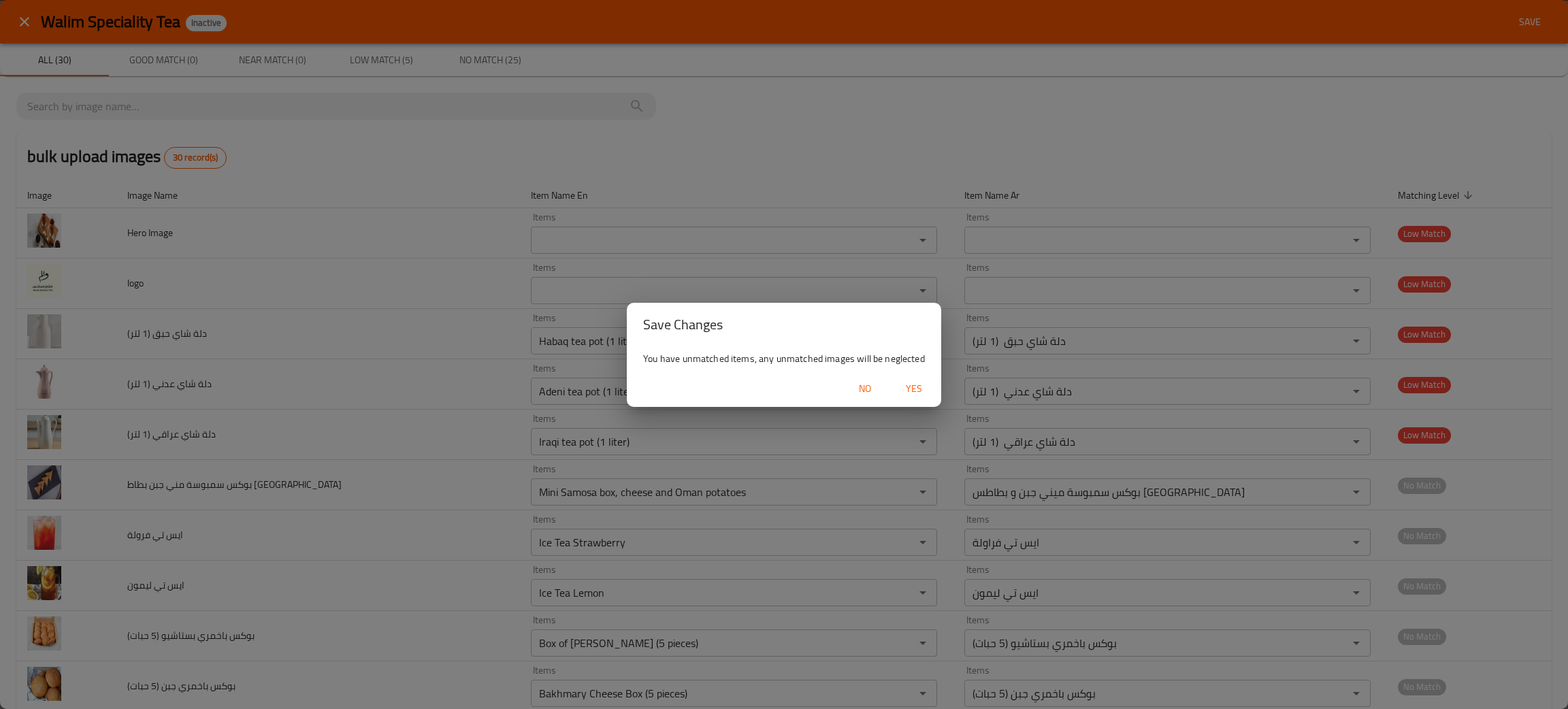
click at [925, 383] on span "Yes" at bounding box center [914, 388] width 33 height 17
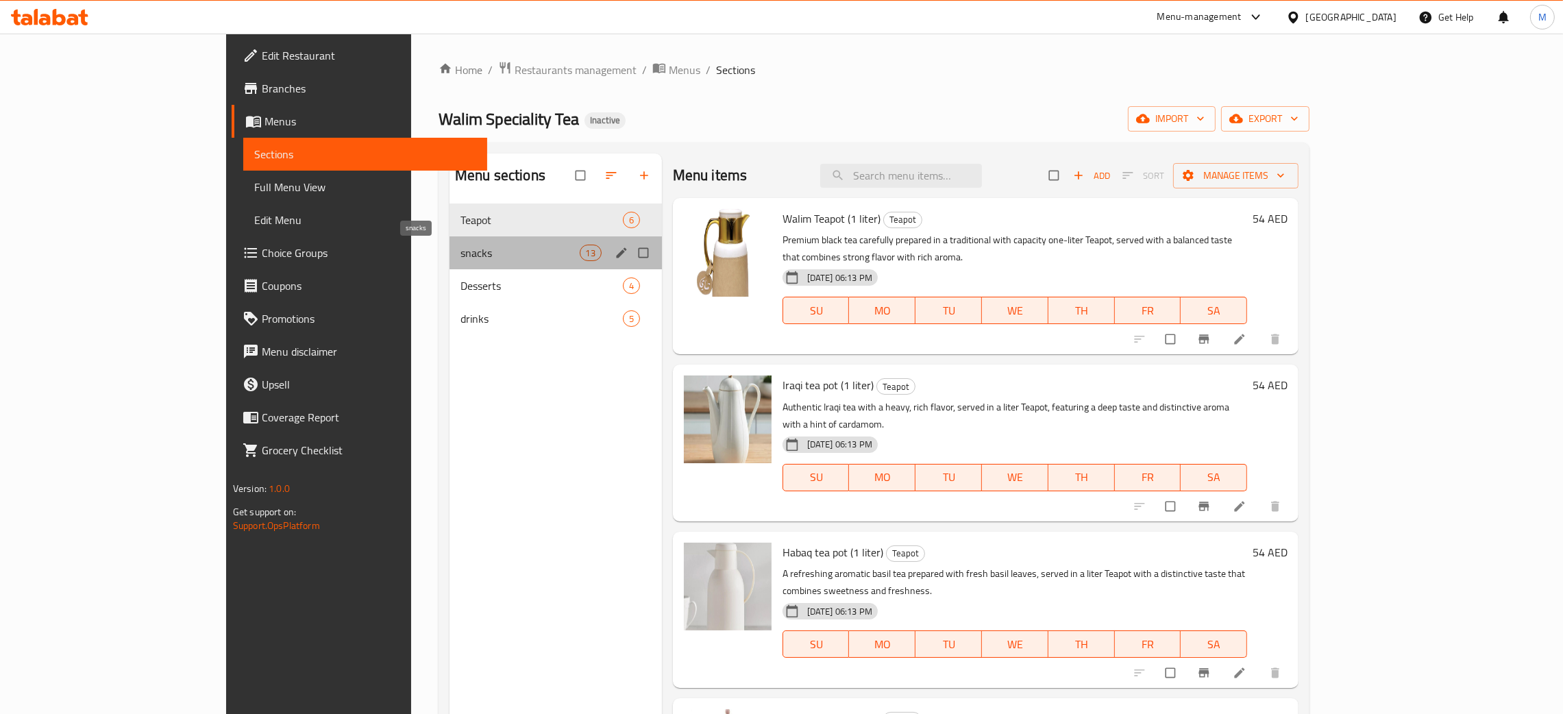
click at [460, 251] on span "snacks" at bounding box center [519, 253] width 119 height 16
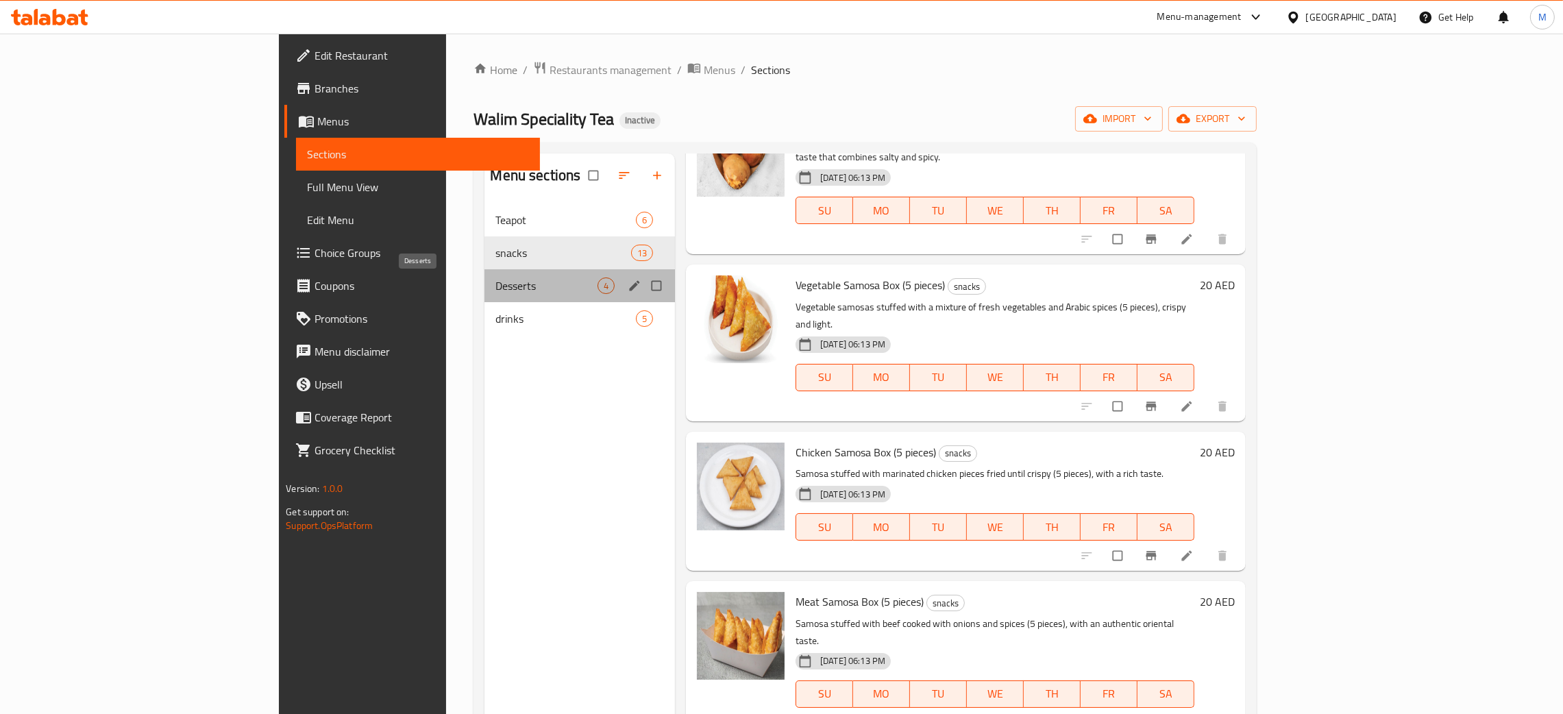
click at [495, 281] on span "Desserts" at bounding box center [546, 286] width 102 height 16
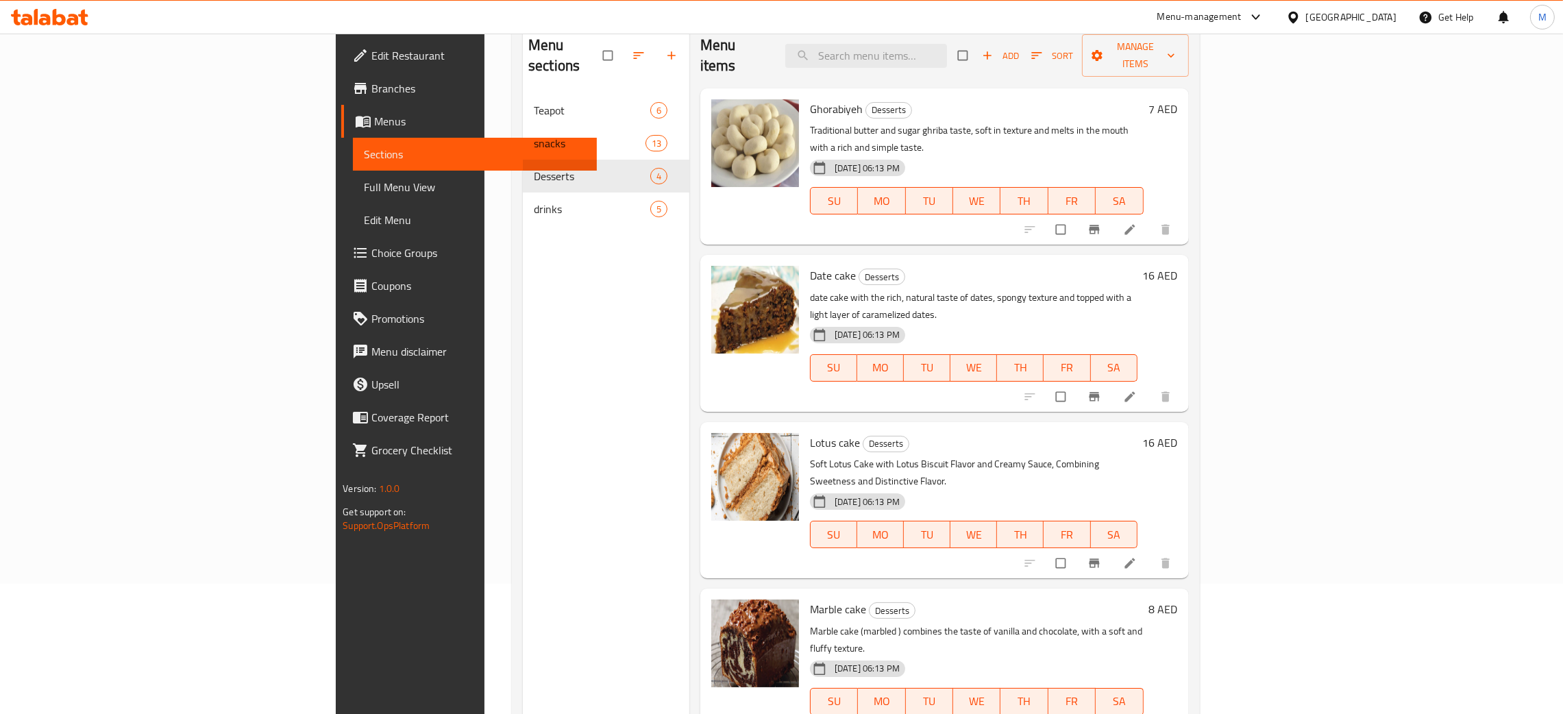
scroll to position [193, 0]
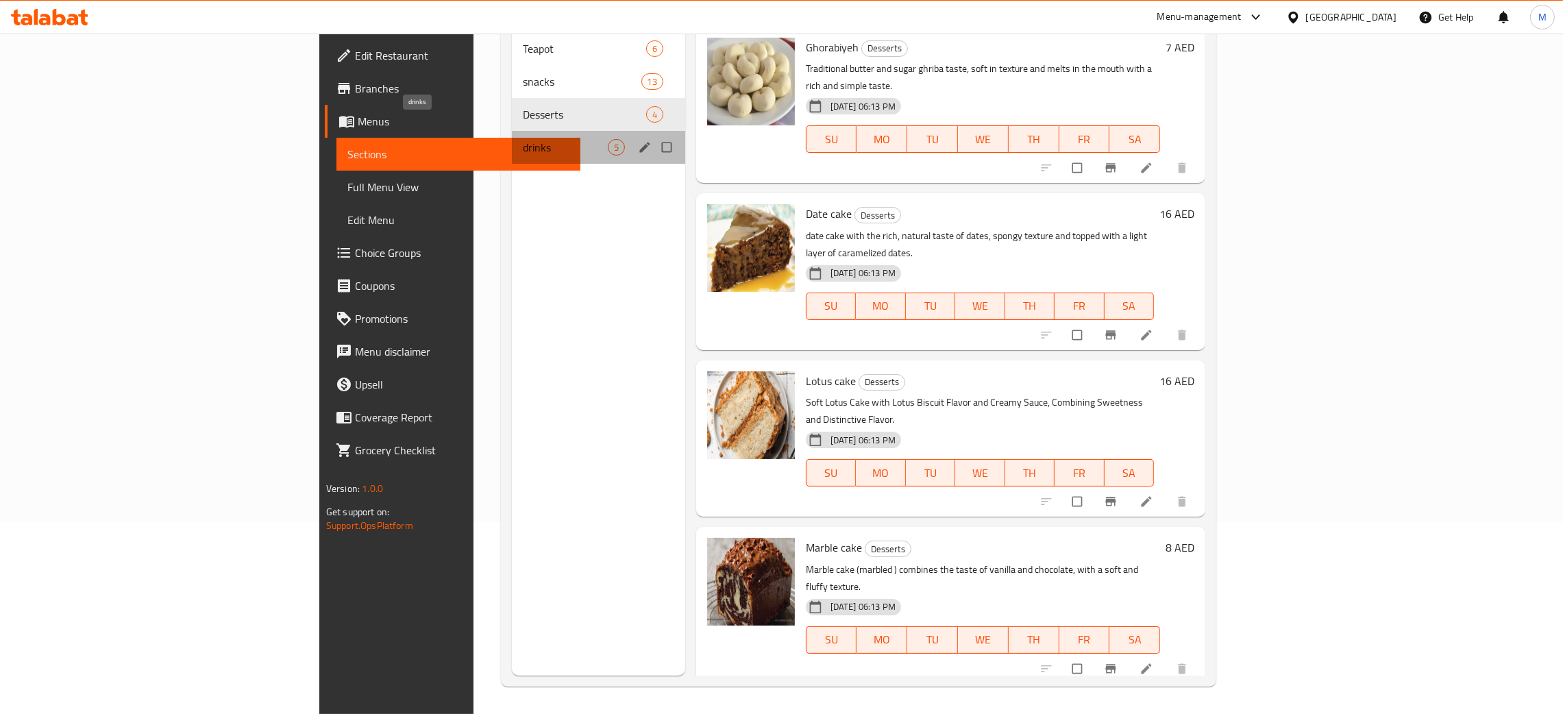
click at [523, 139] on span "drinks" at bounding box center [565, 147] width 85 height 16
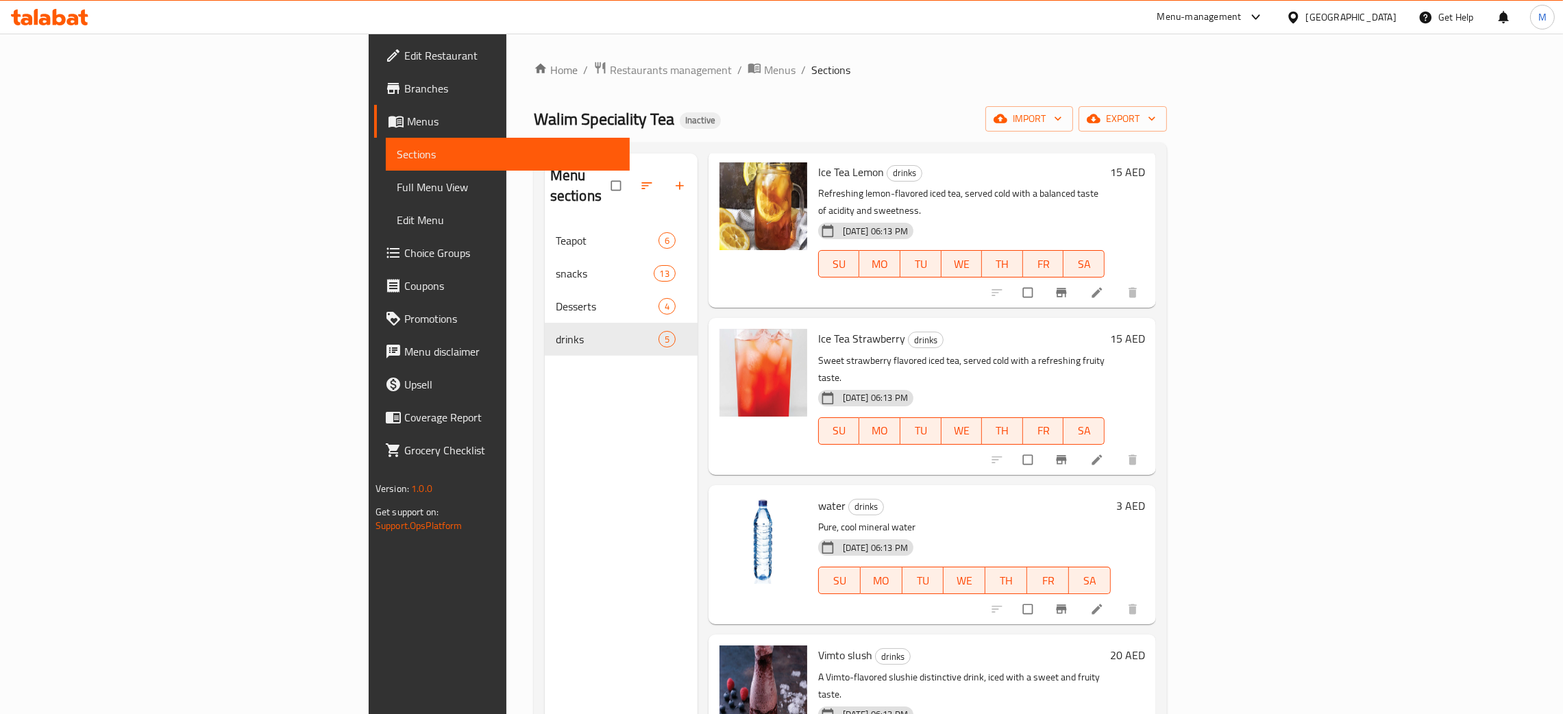
scroll to position [193, 0]
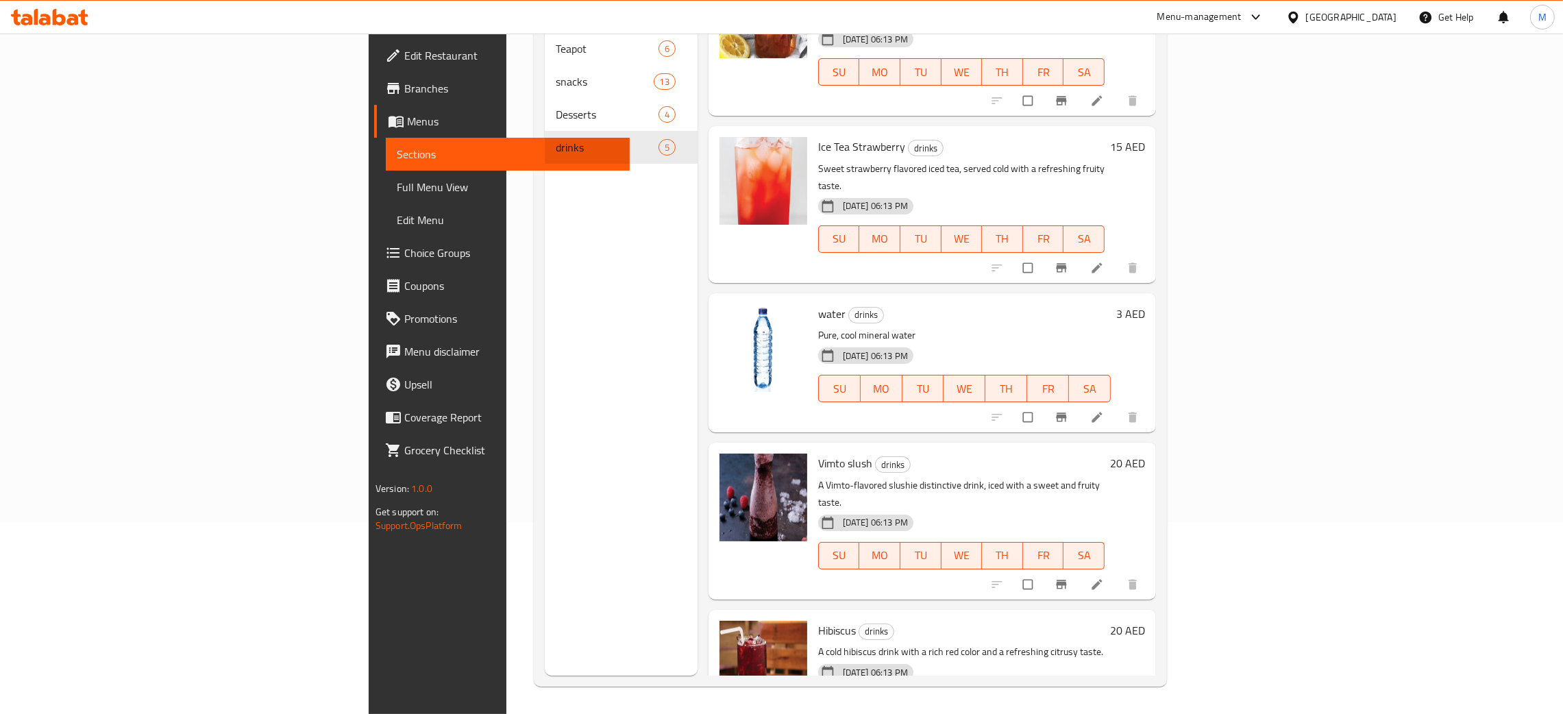
click at [397, 179] on span "Full Menu View" at bounding box center [508, 187] width 222 height 16
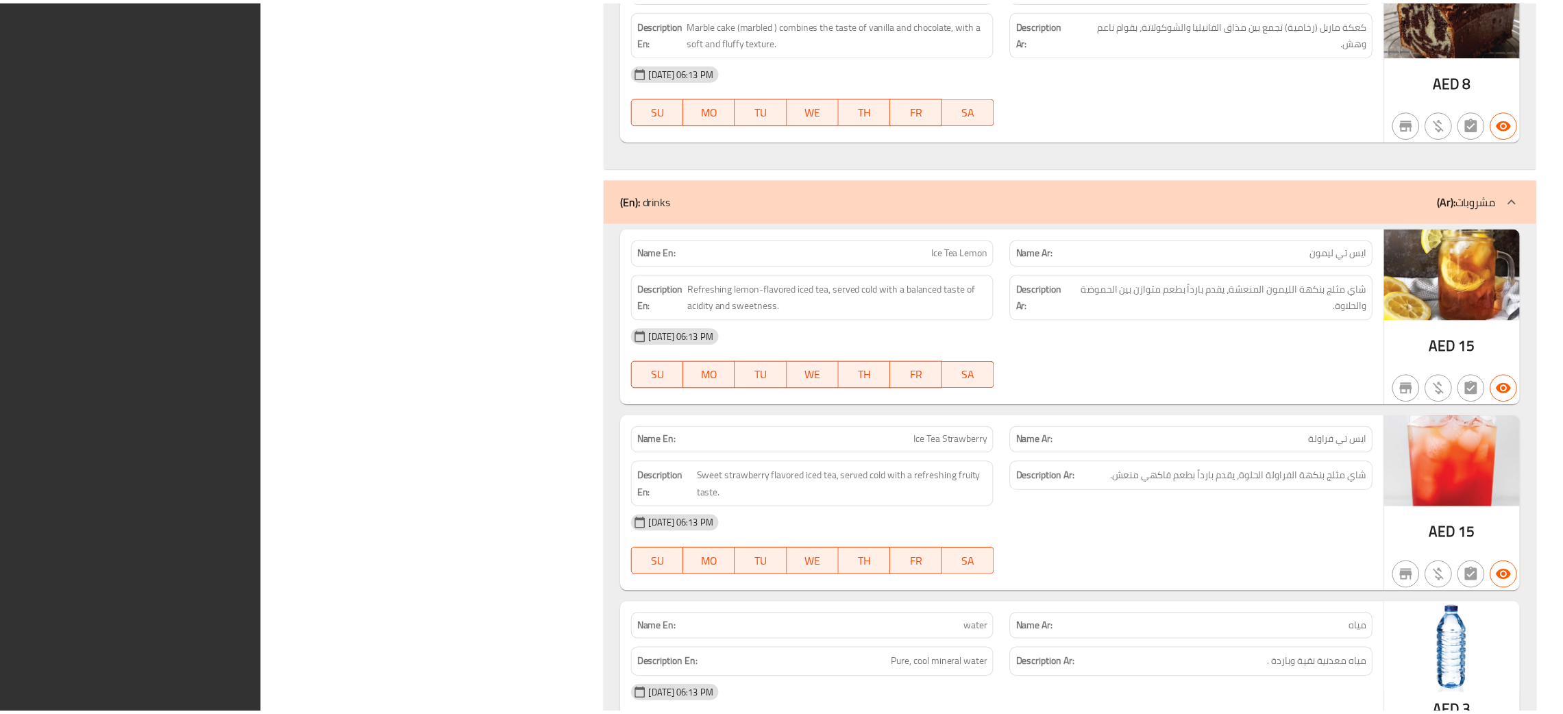
scroll to position [5065, 0]
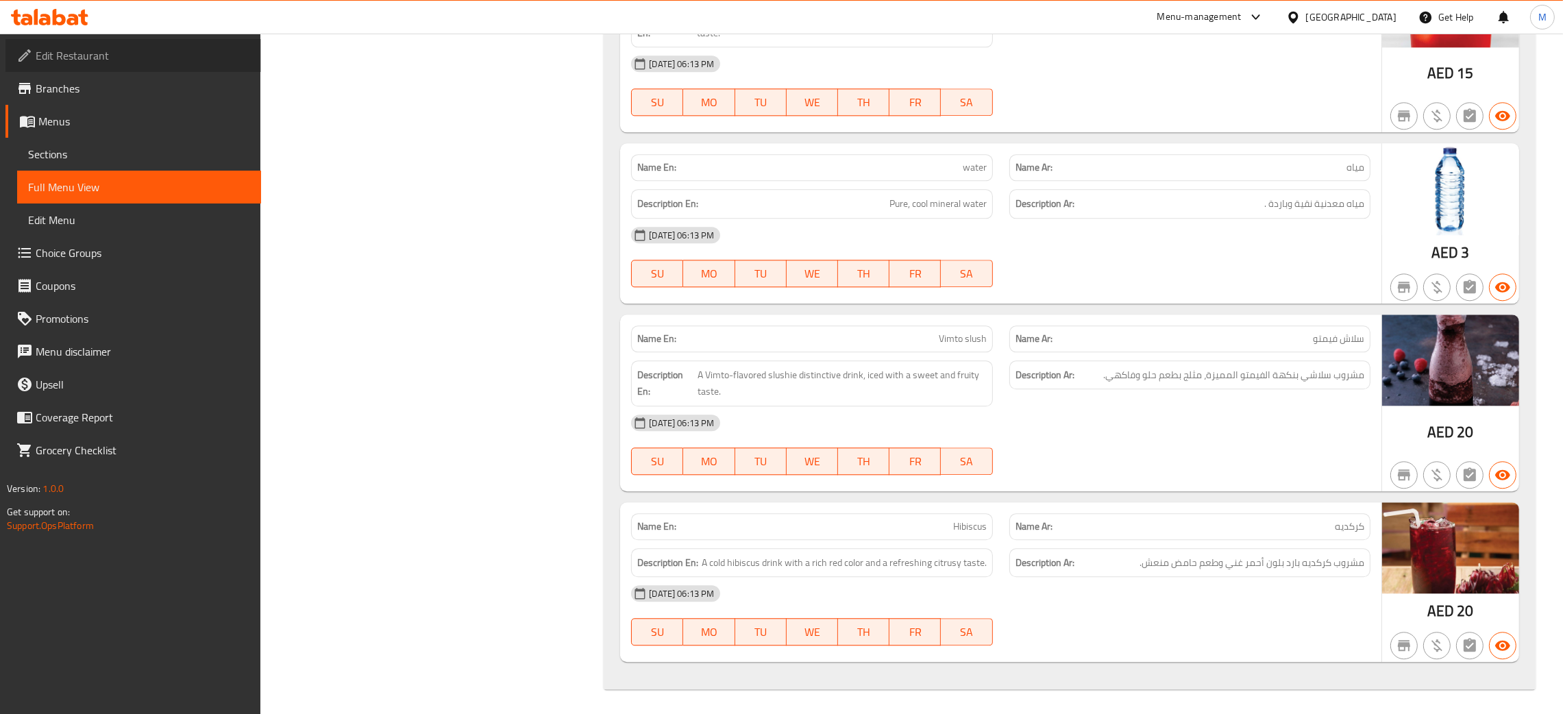
click at [59, 49] on span "Edit Restaurant" at bounding box center [143, 55] width 214 height 16
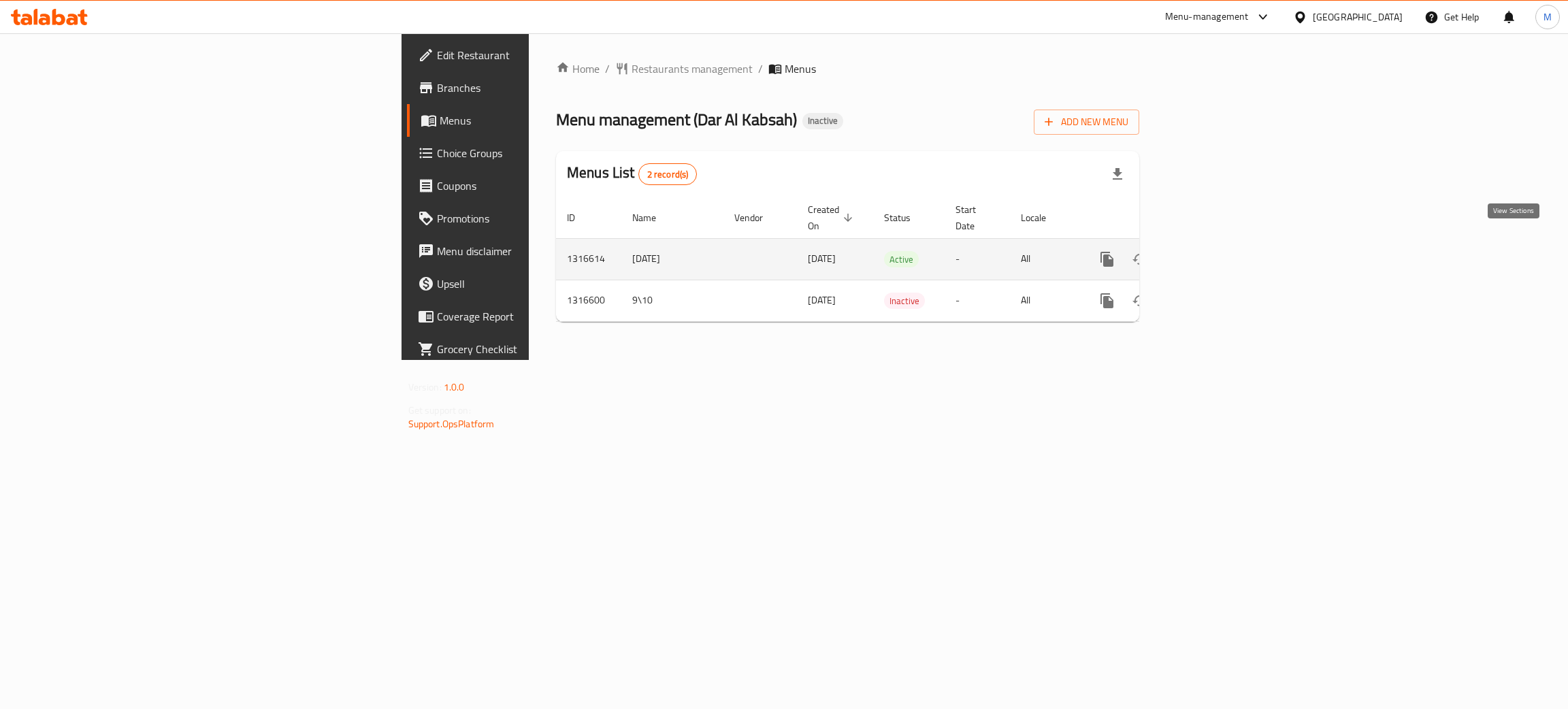
click at [1213, 251] on icon "enhanced table" at bounding box center [1205, 259] width 16 height 16
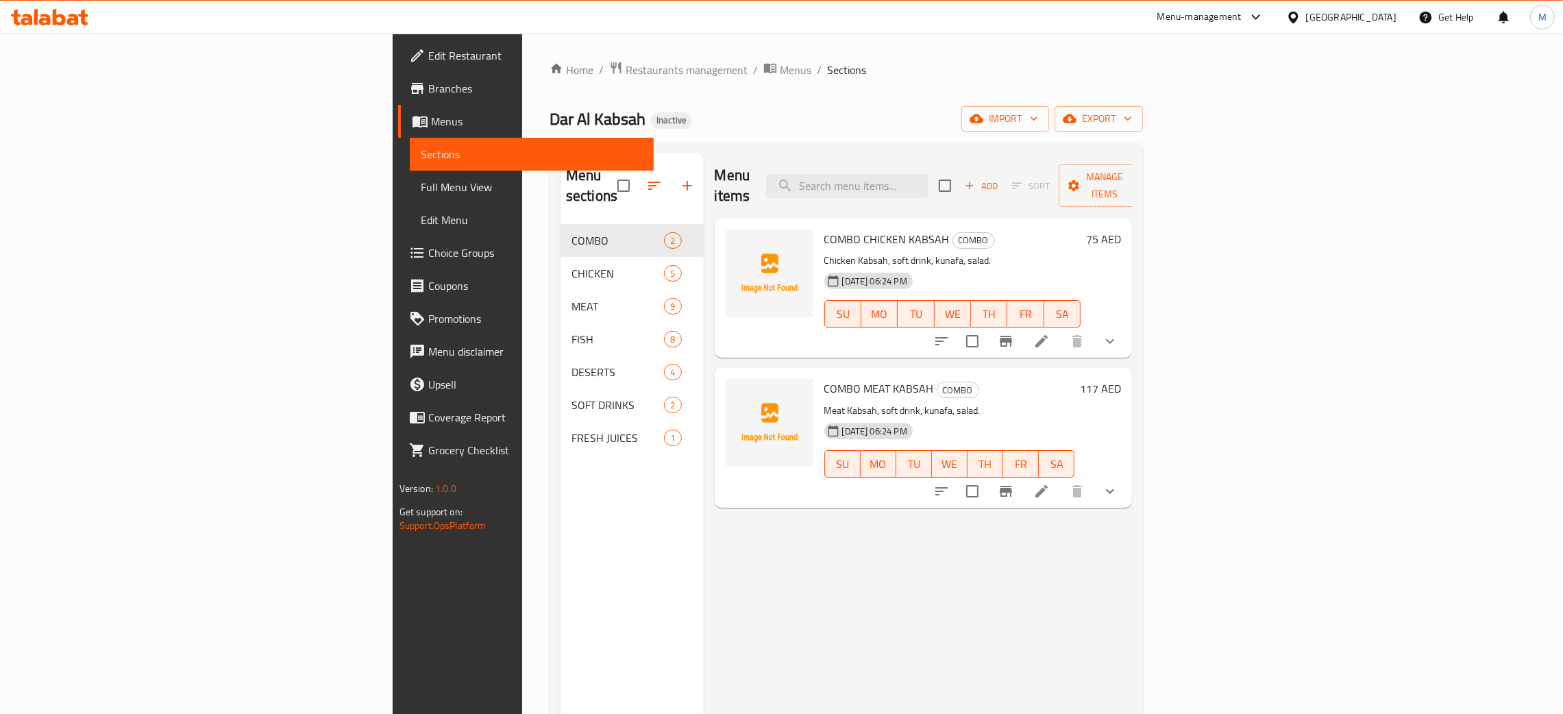
click at [550, 286] on div "Menu sections COMBO 2 CHICKEN 5 MEAT 9 FISH 8 DESERTS 4 SOFT DRINKS 2 FRESH JUI…" at bounding box center [846, 511] width 593 height 736
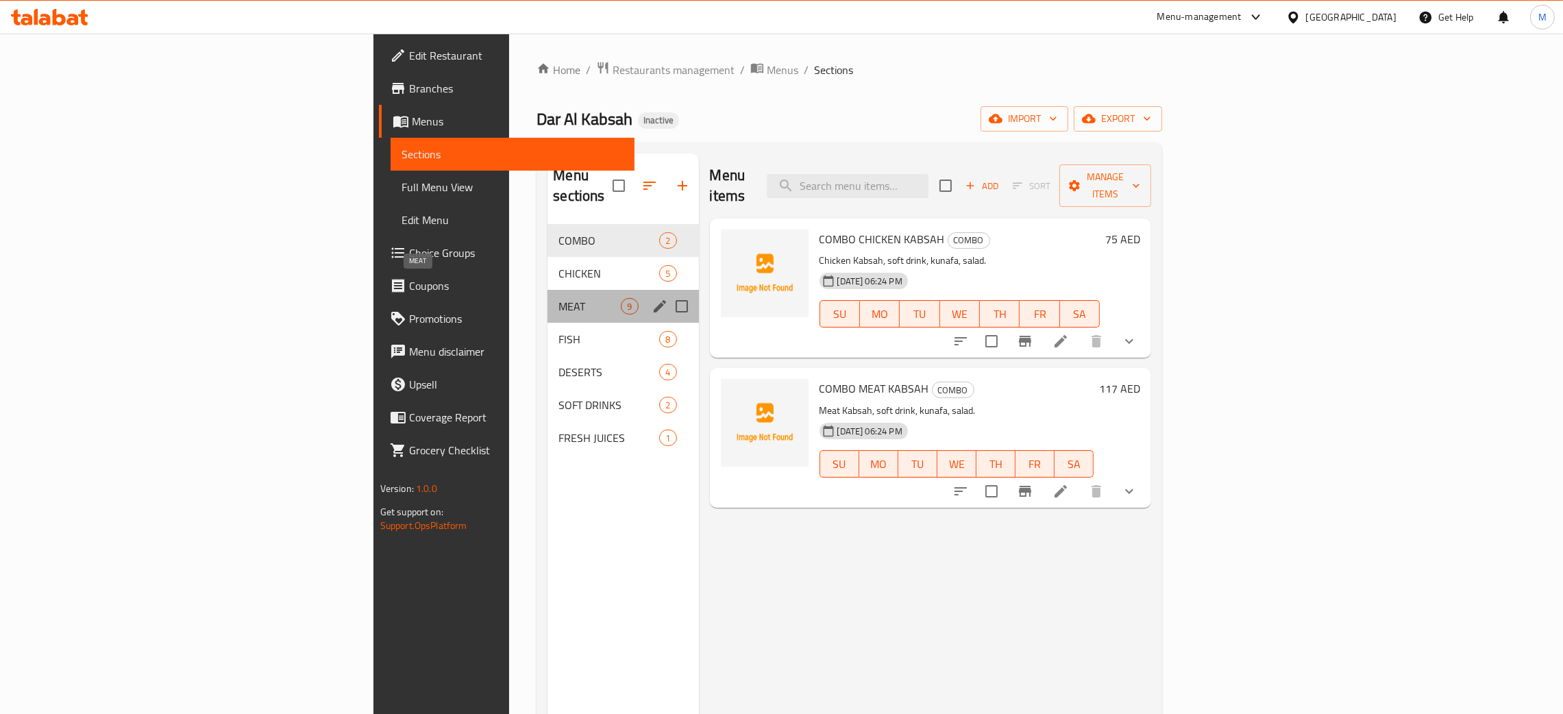
click at [558, 298] on span "MEAT" at bounding box center [589, 306] width 62 height 16
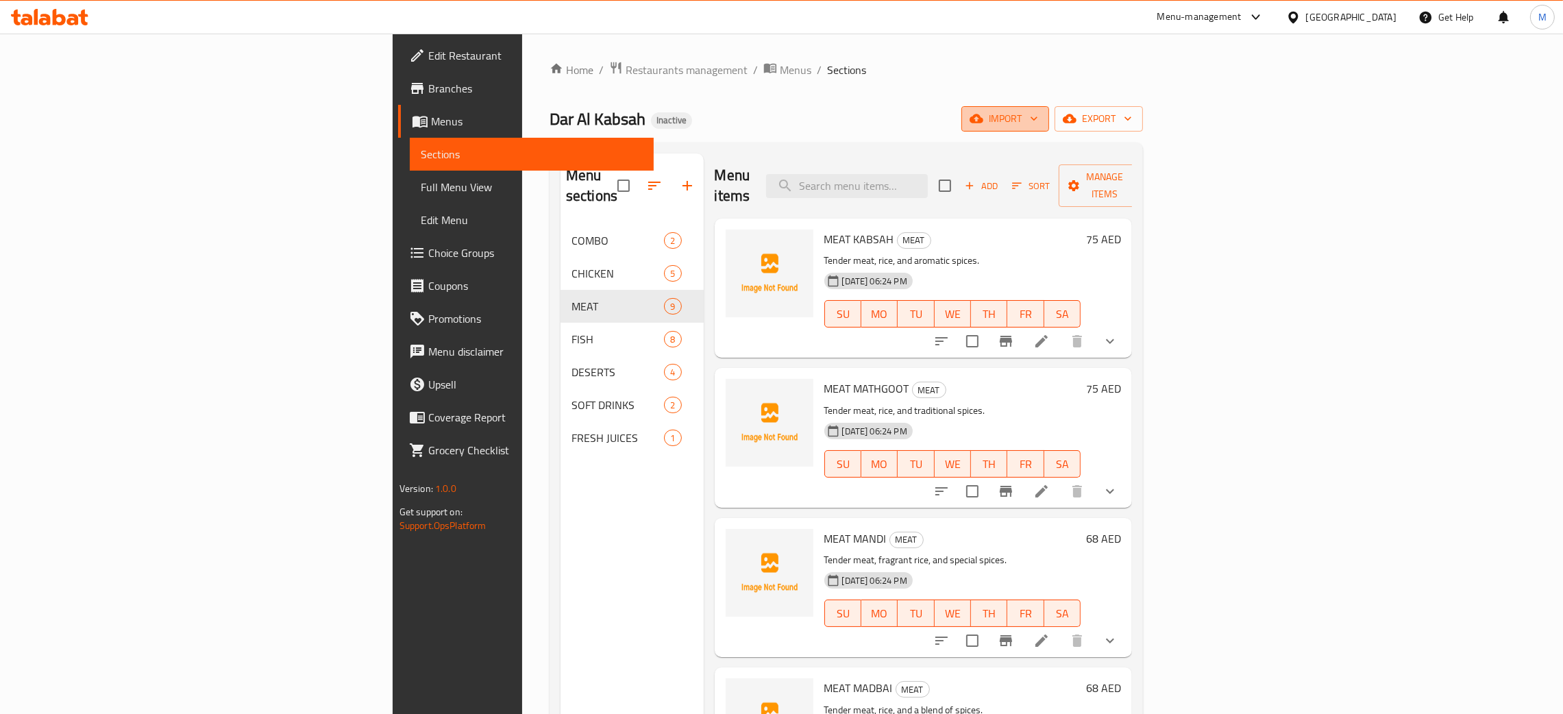
click at [1038, 126] on span "import" at bounding box center [1005, 118] width 66 height 17
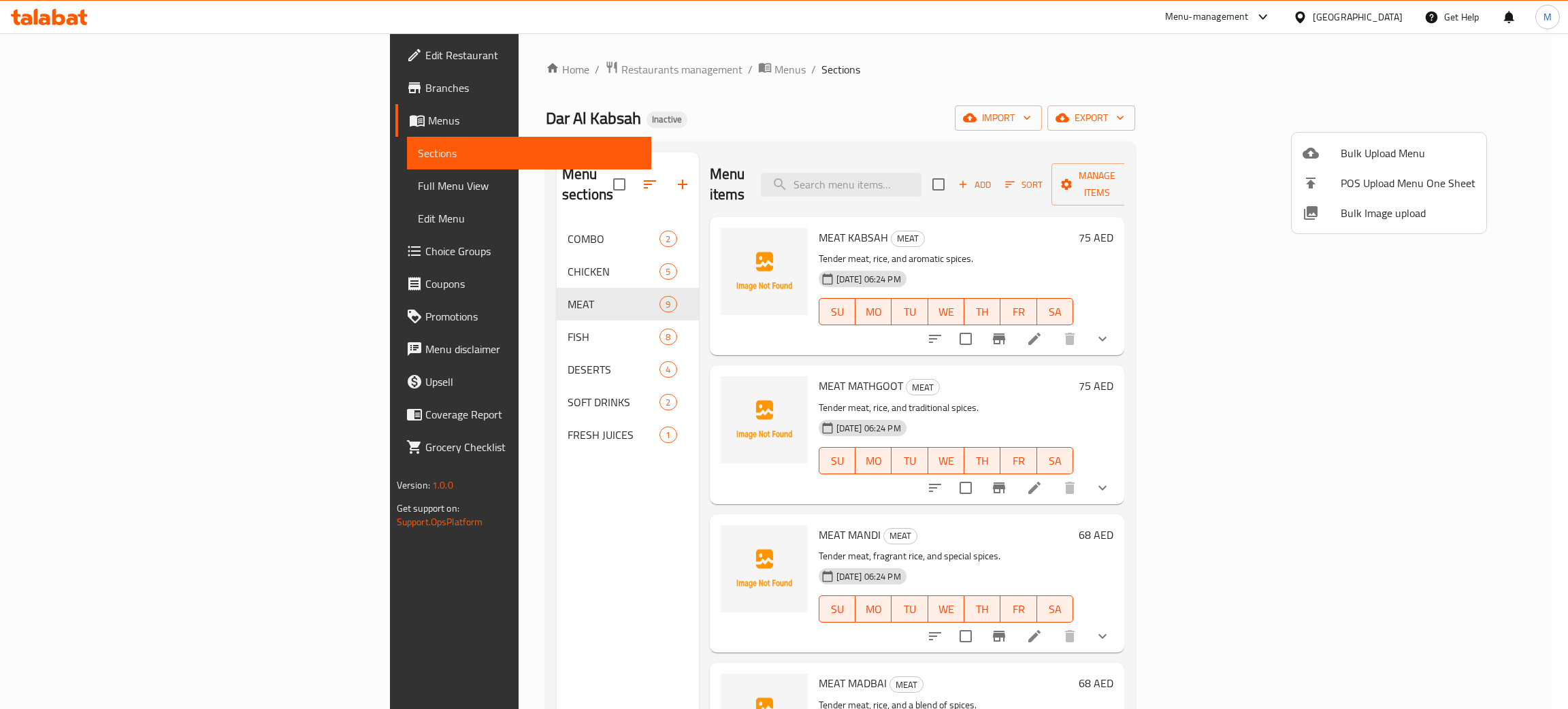
click at [1365, 217] on span "Bulk Image upload" at bounding box center [1408, 213] width 135 height 16
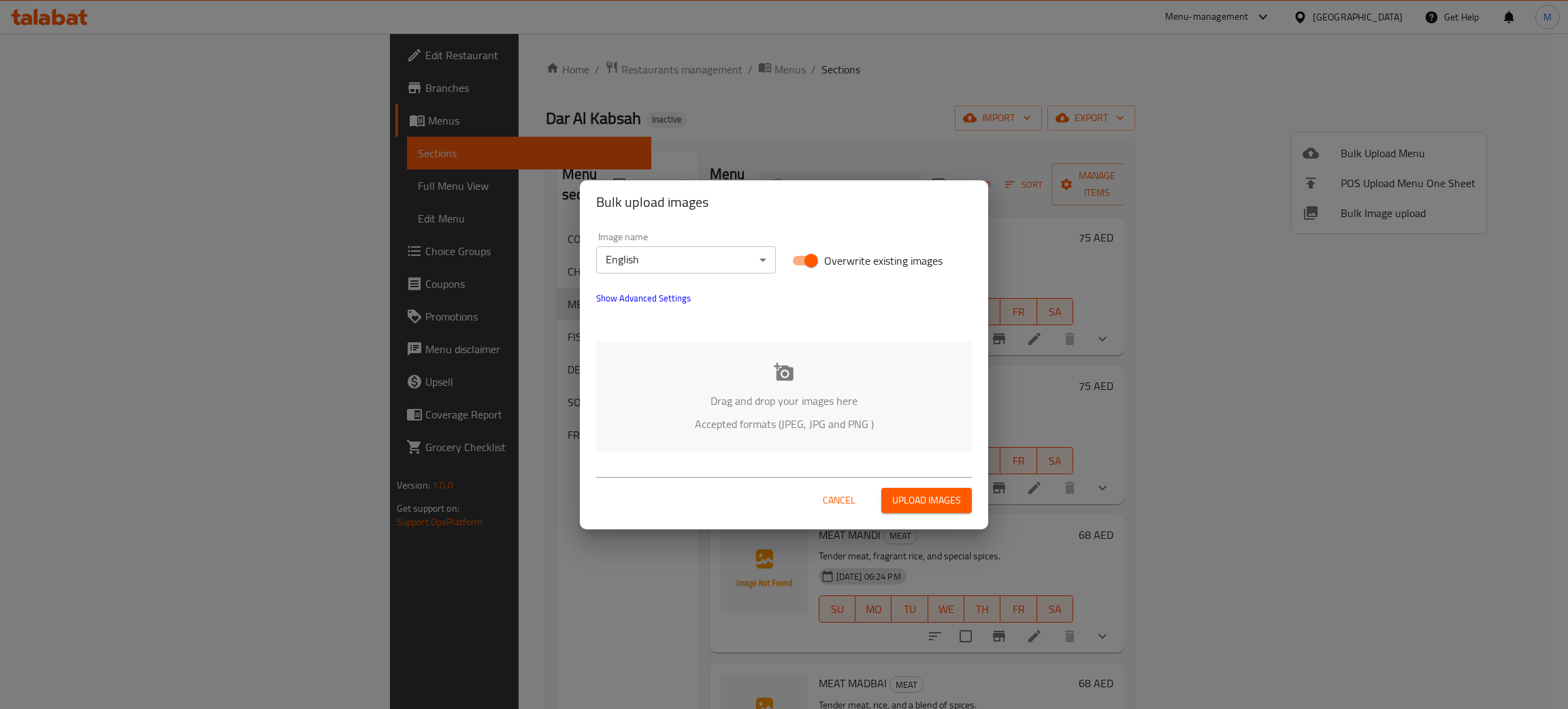
click at [822, 394] on p "Drag and drop your images here" at bounding box center [784, 400] width 335 height 16
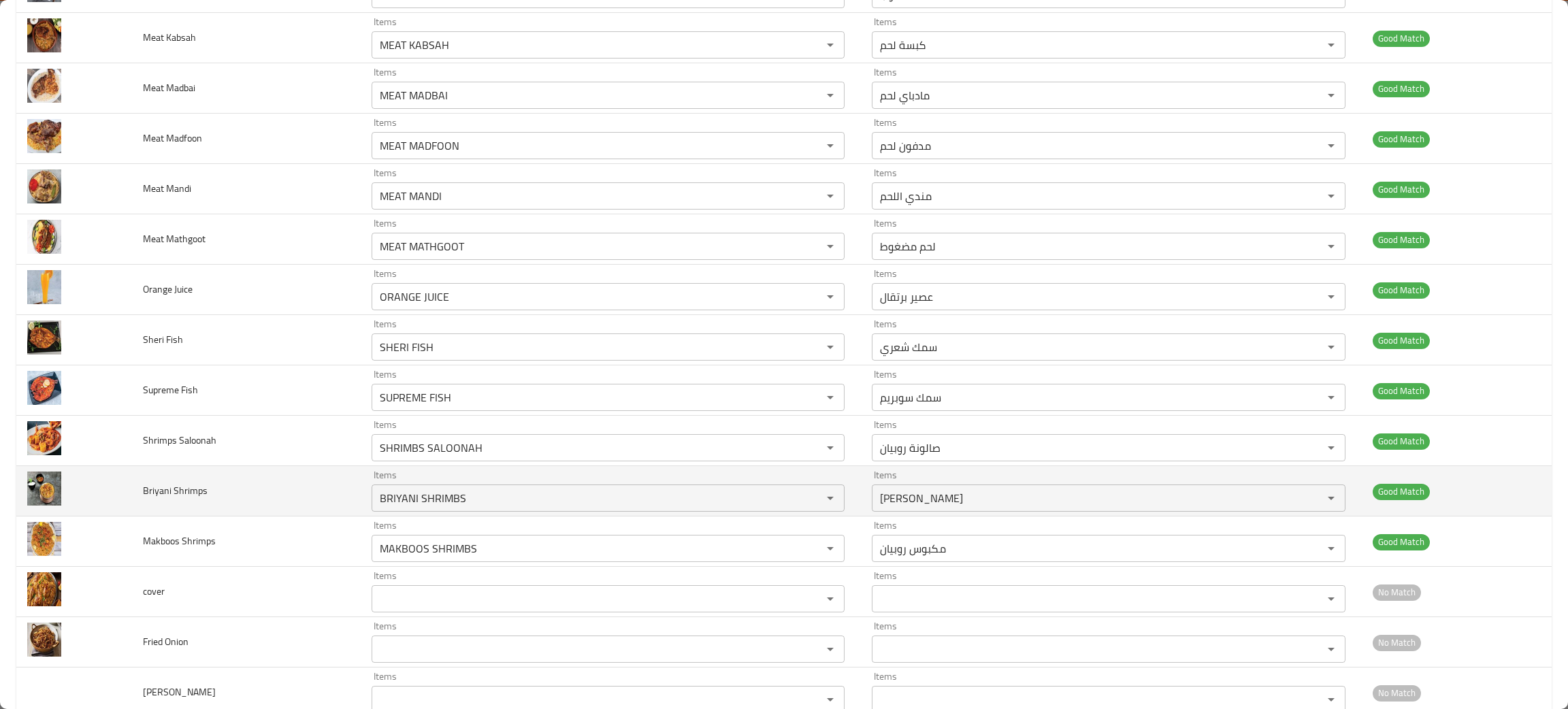
scroll to position [1327, 0]
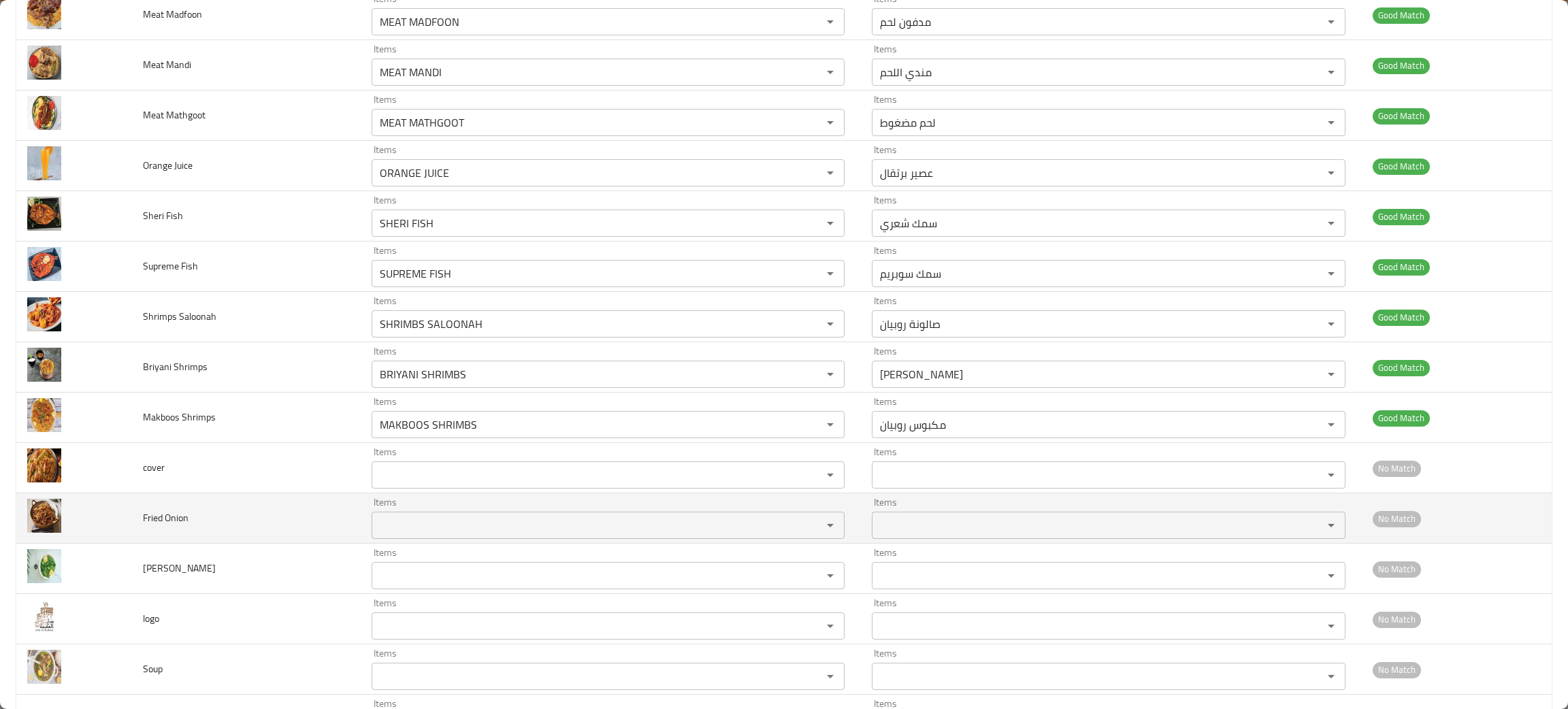
click at [409, 530] on Onion "Items" at bounding box center [588, 524] width 425 height 19
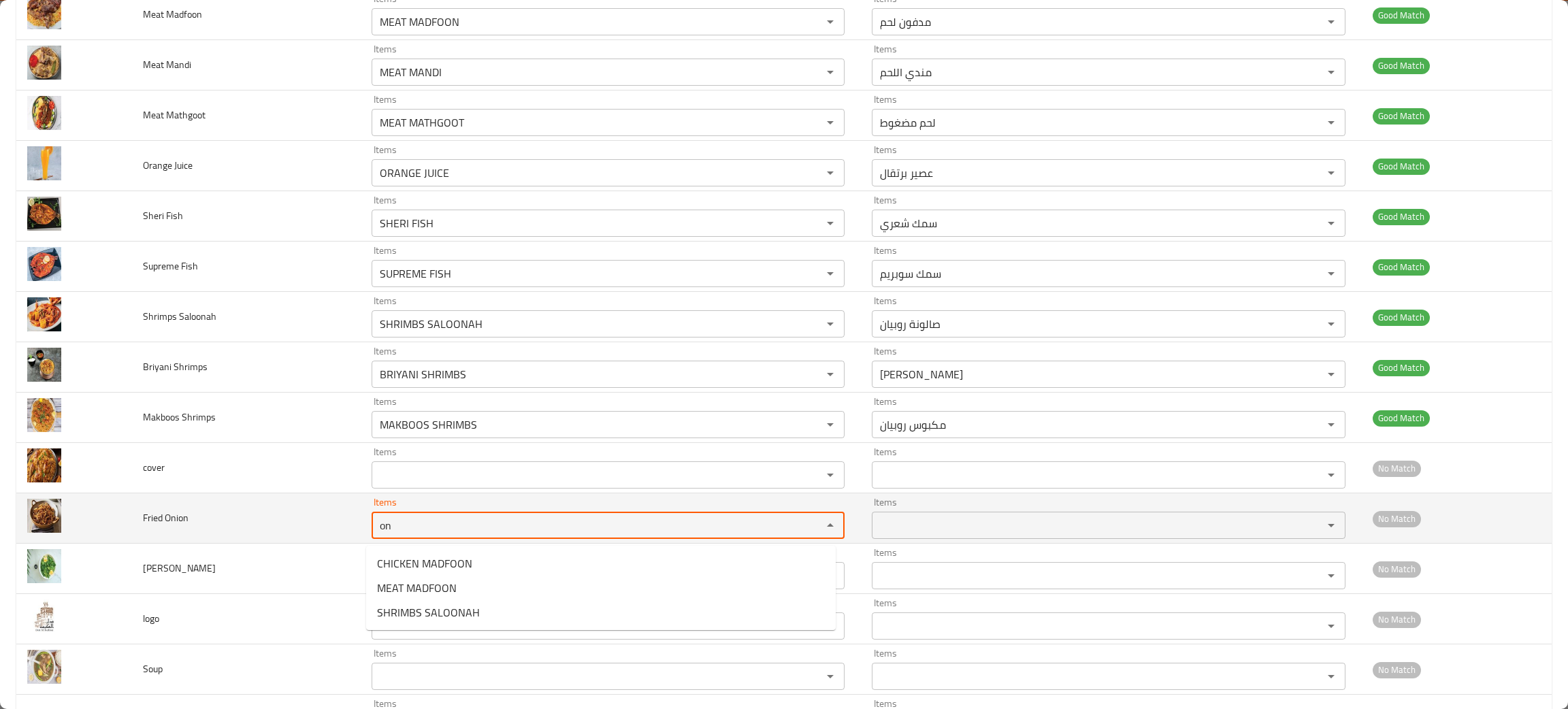
type Onion "on"
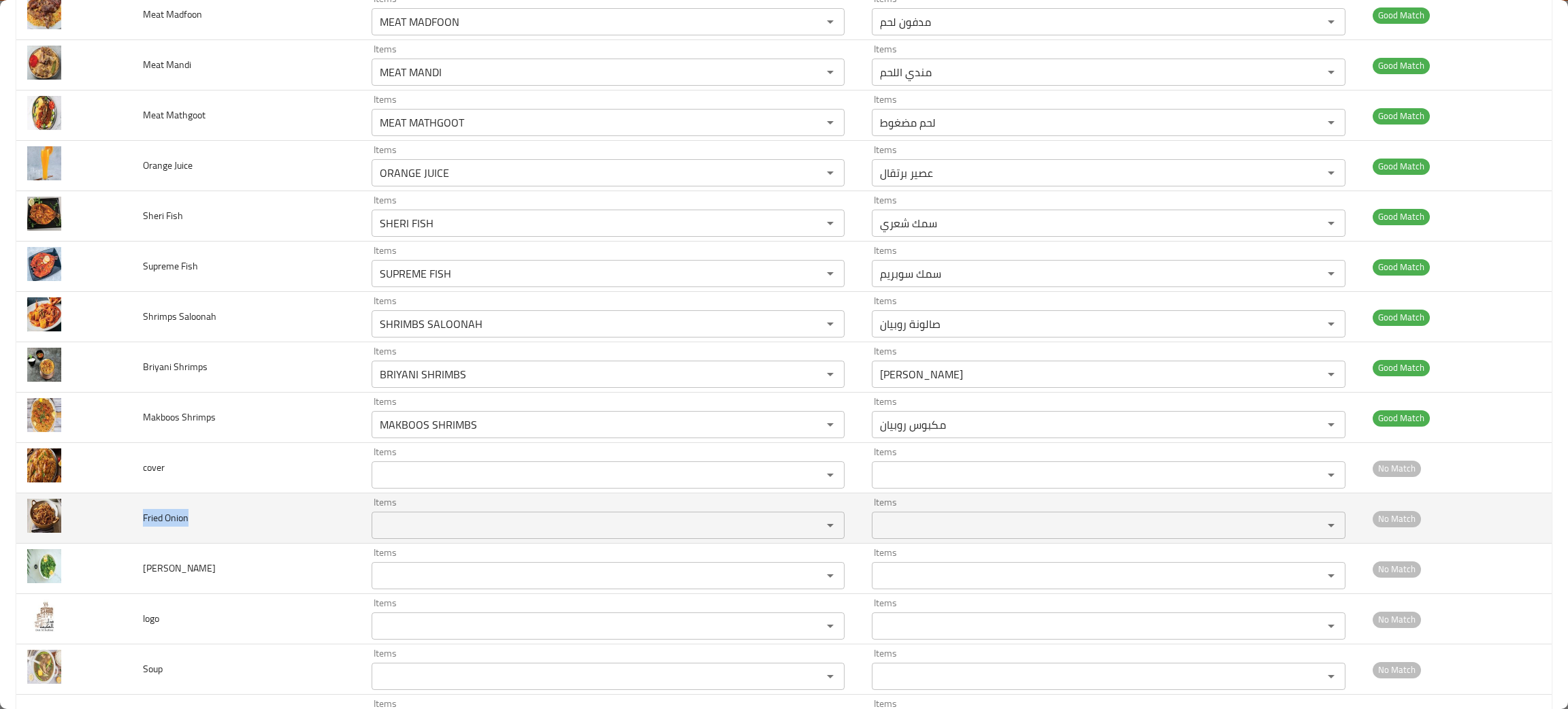
drag, startPoint x: 204, startPoint y: 521, endPoint x: 137, endPoint y: 525, distance: 67.1
click at [137, 525] on td "Fried Onion" at bounding box center [246, 518] width 228 height 51
copy span "Fried Onion"
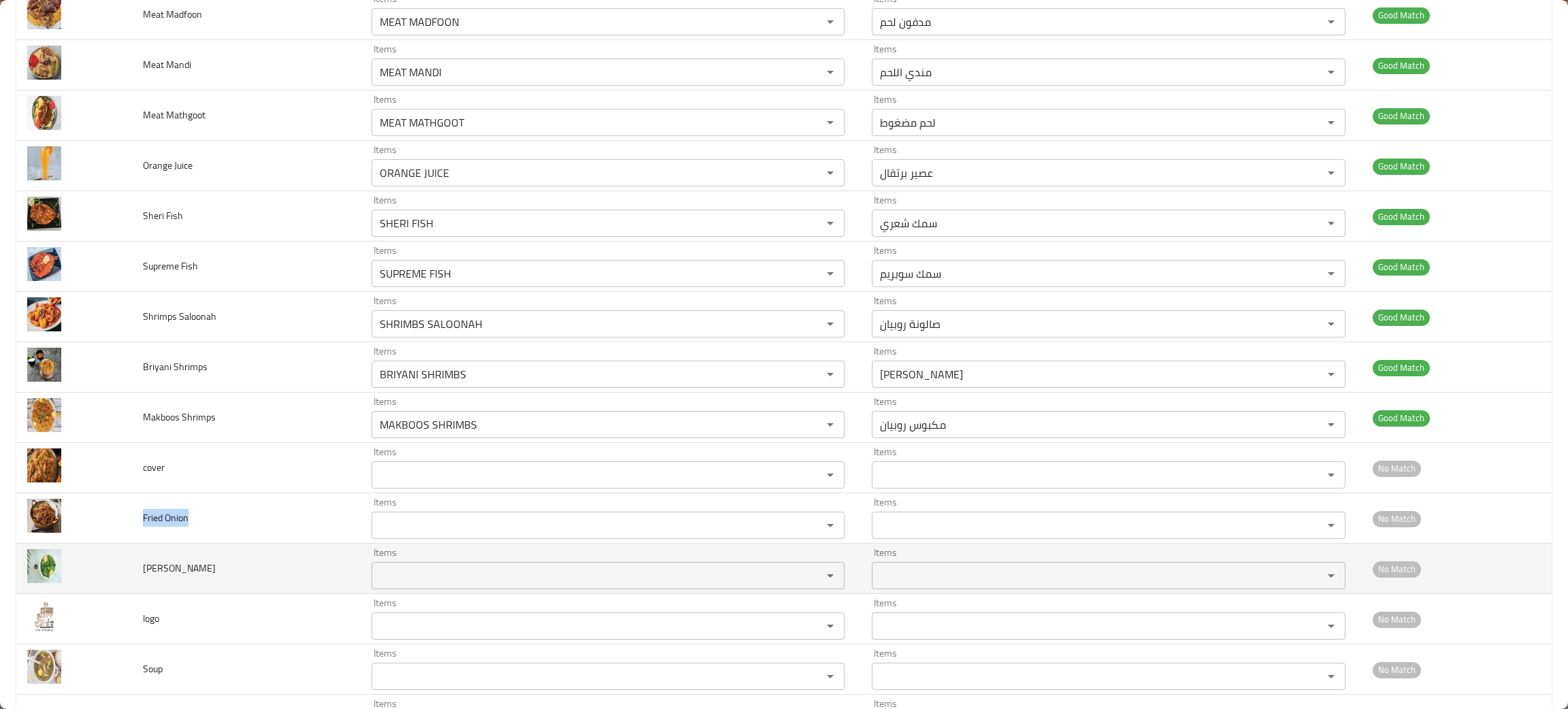
drag, startPoint x: 481, startPoint y: 586, endPoint x: 491, endPoint y: 580, distance: 11.7
click at [483, 583] on input "Items" at bounding box center [588, 575] width 425 height 19
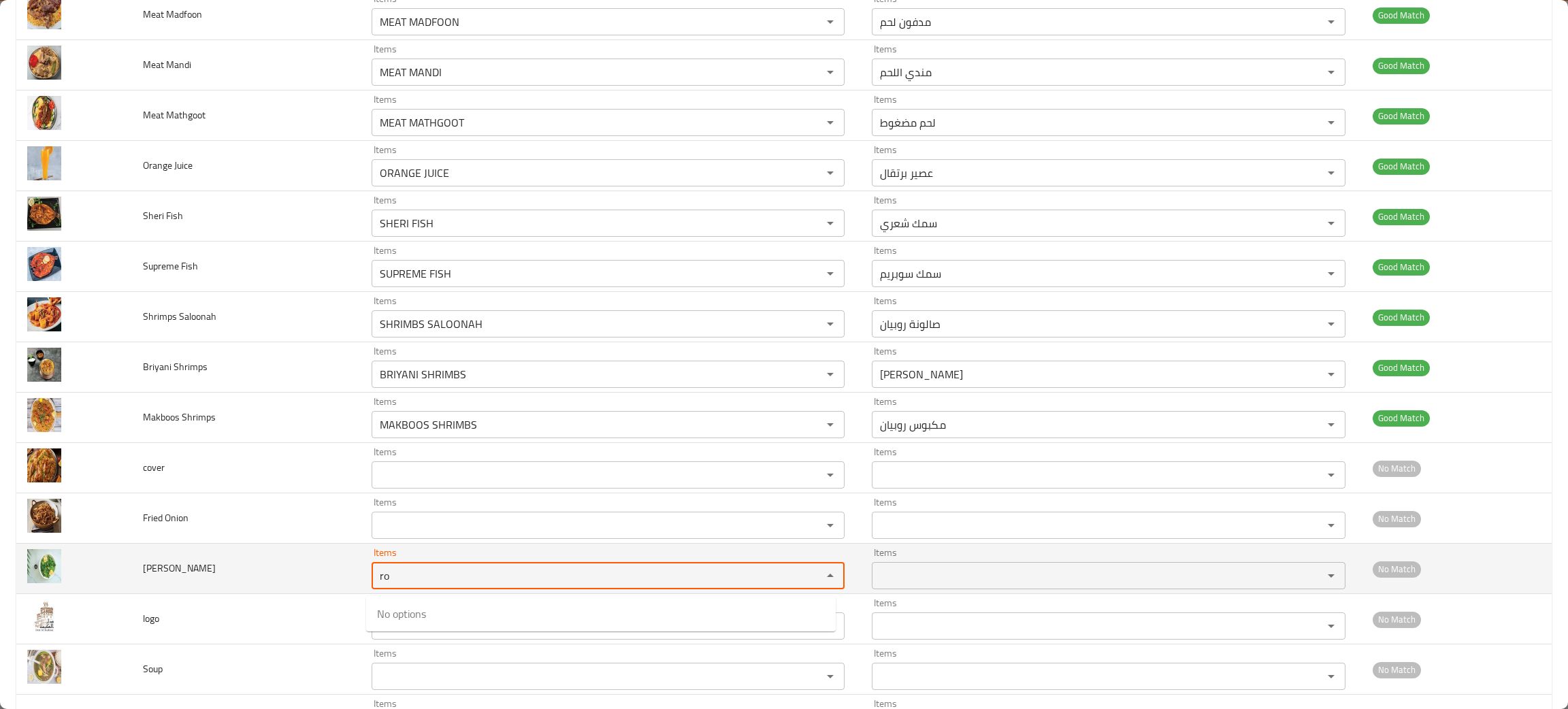
type input "ro"
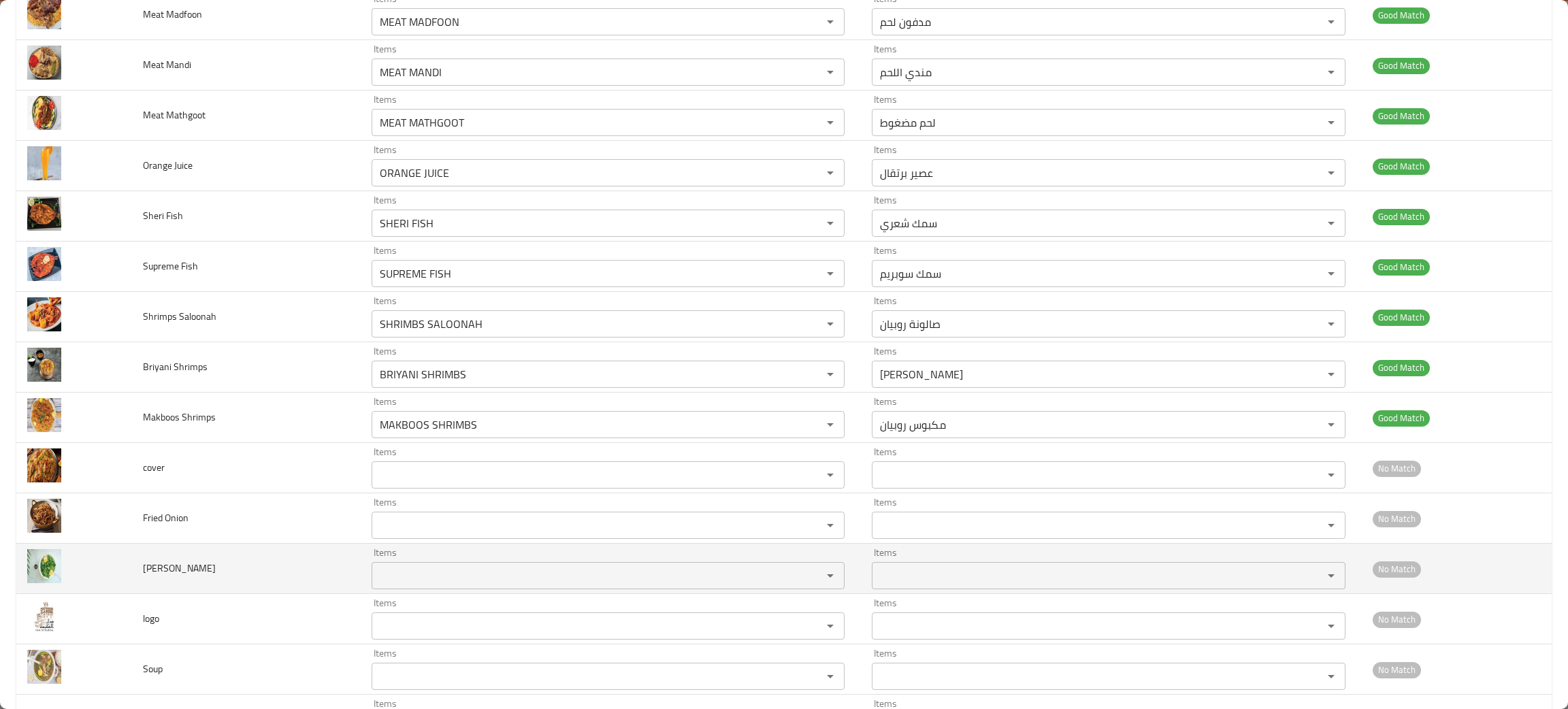
drag, startPoint x: 401, startPoint y: 596, endPoint x: 355, endPoint y: 574, distance: 51.0
click at [403, 585] on input "Items" at bounding box center [588, 575] width 425 height 19
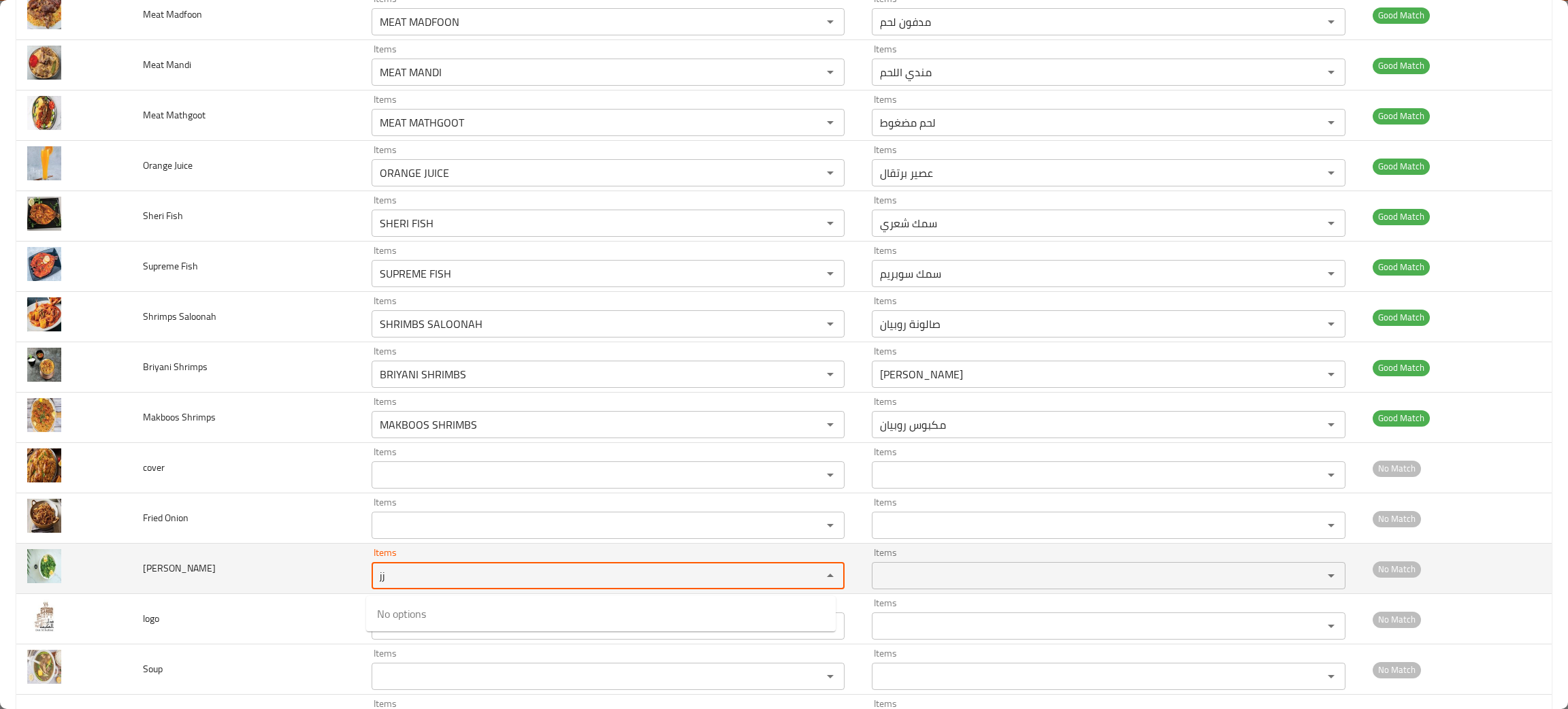
type input "j"
type input "ru"
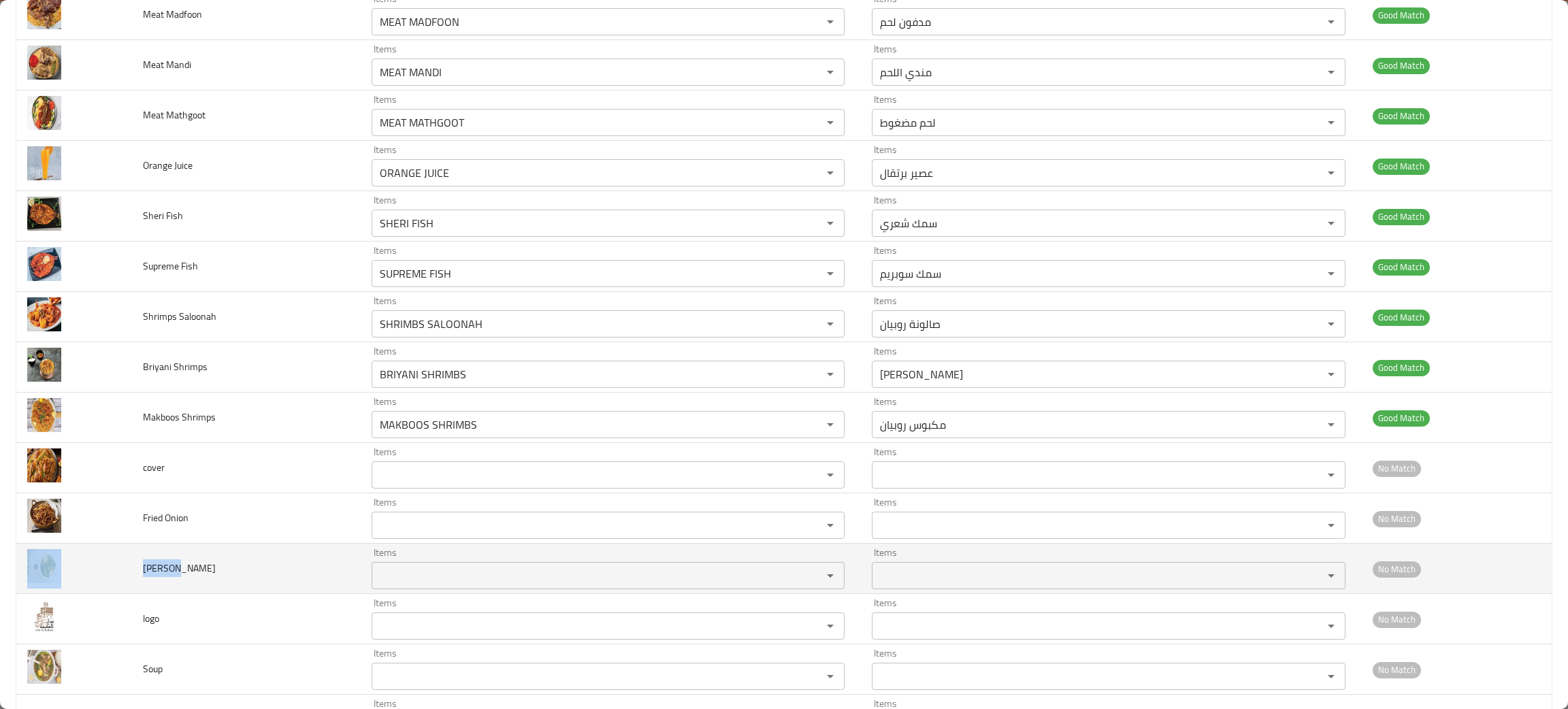
drag, startPoint x: 226, startPoint y: 579, endPoint x: 123, endPoint y: 577, distance: 103.0
click at [123, 577] on tr "[PERSON_NAME] Items Items Items Items No Match" at bounding box center [784, 569] width 1535 height 51
copy tr "[PERSON_NAME]"
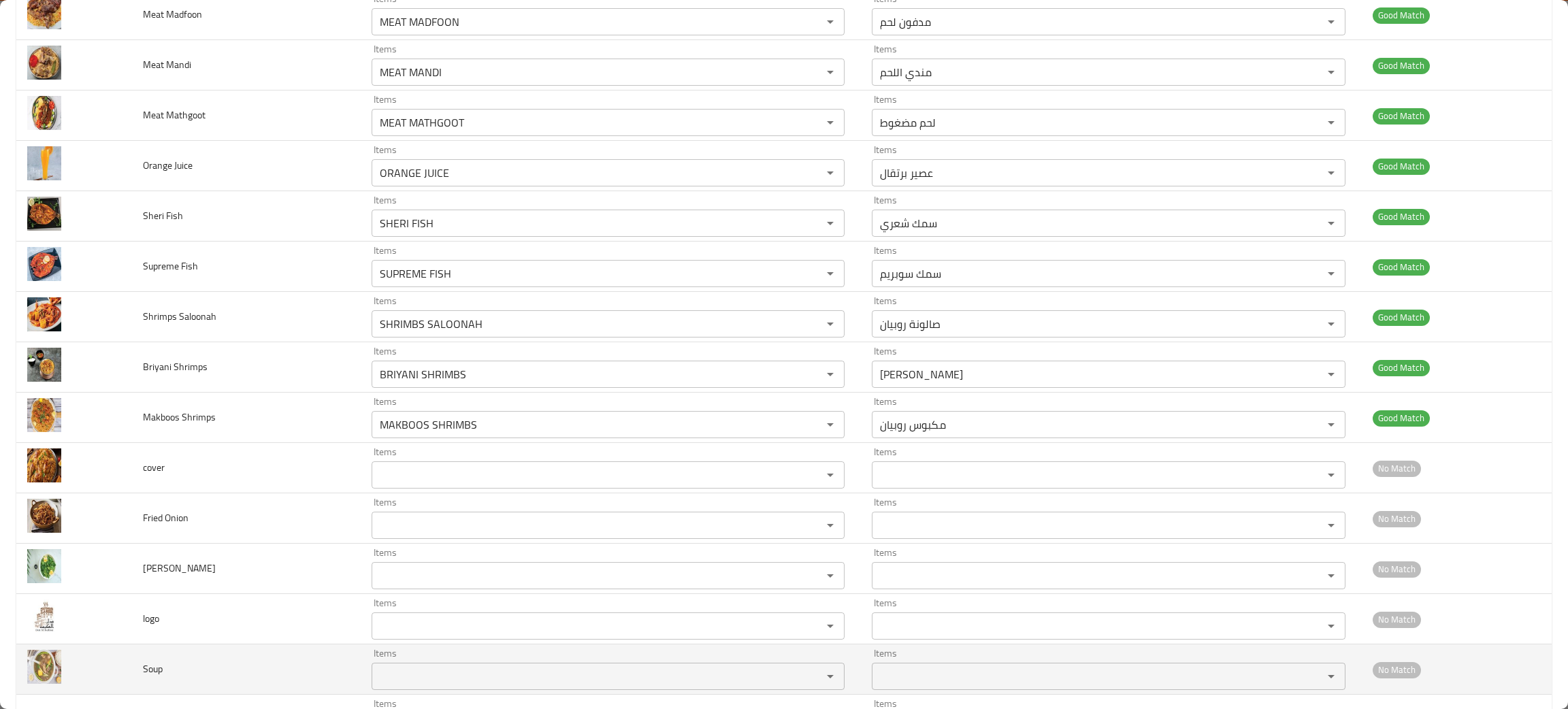
click at [204, 671] on td "Soup" at bounding box center [246, 669] width 228 height 51
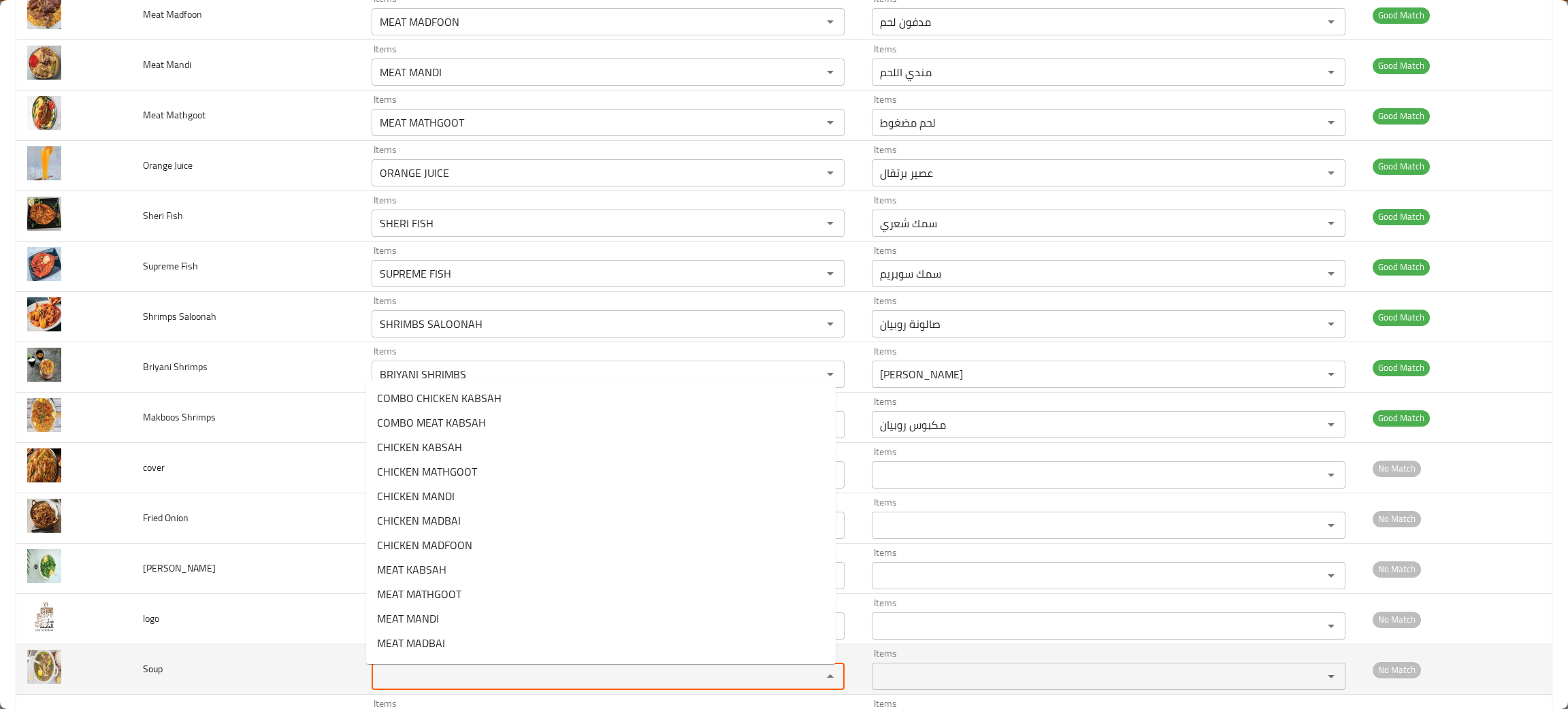
click at [397, 676] on input "Items" at bounding box center [588, 676] width 425 height 19
type input "so"
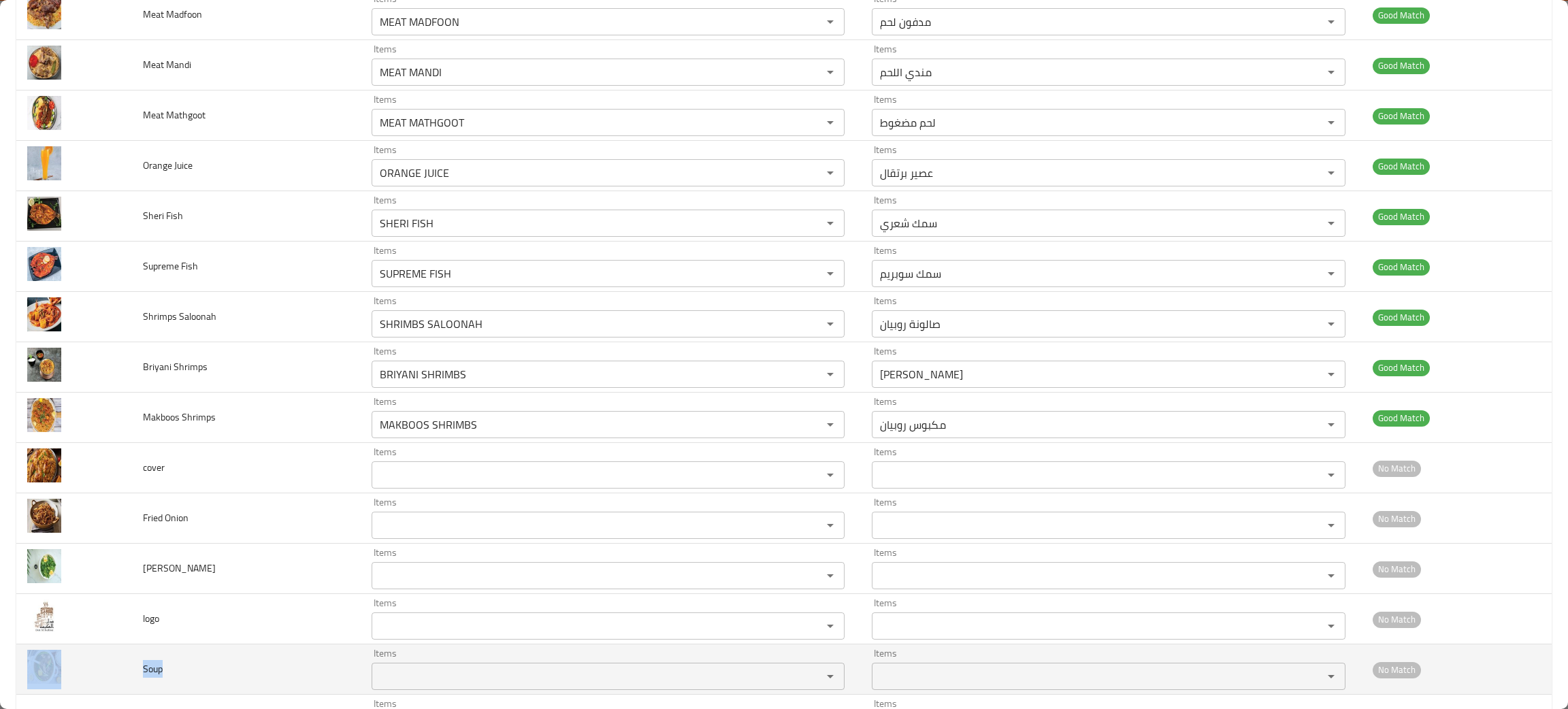
drag, startPoint x: 176, startPoint y: 673, endPoint x: 122, endPoint y: 669, distance: 54.1
click at [122, 669] on tr "Soup Items Items Items Items No Match" at bounding box center [784, 669] width 1535 height 51
copy tr "Soup"
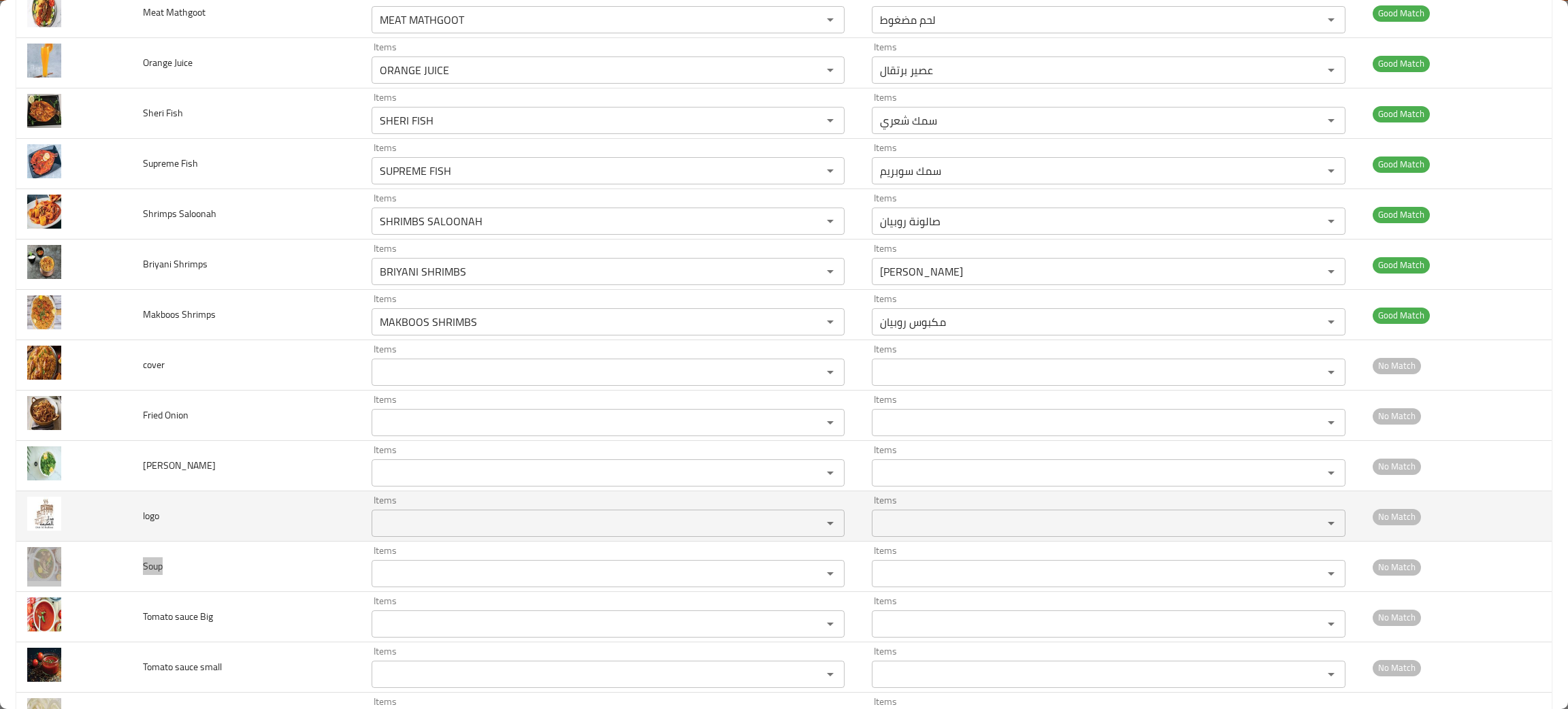
scroll to position [1545, 0]
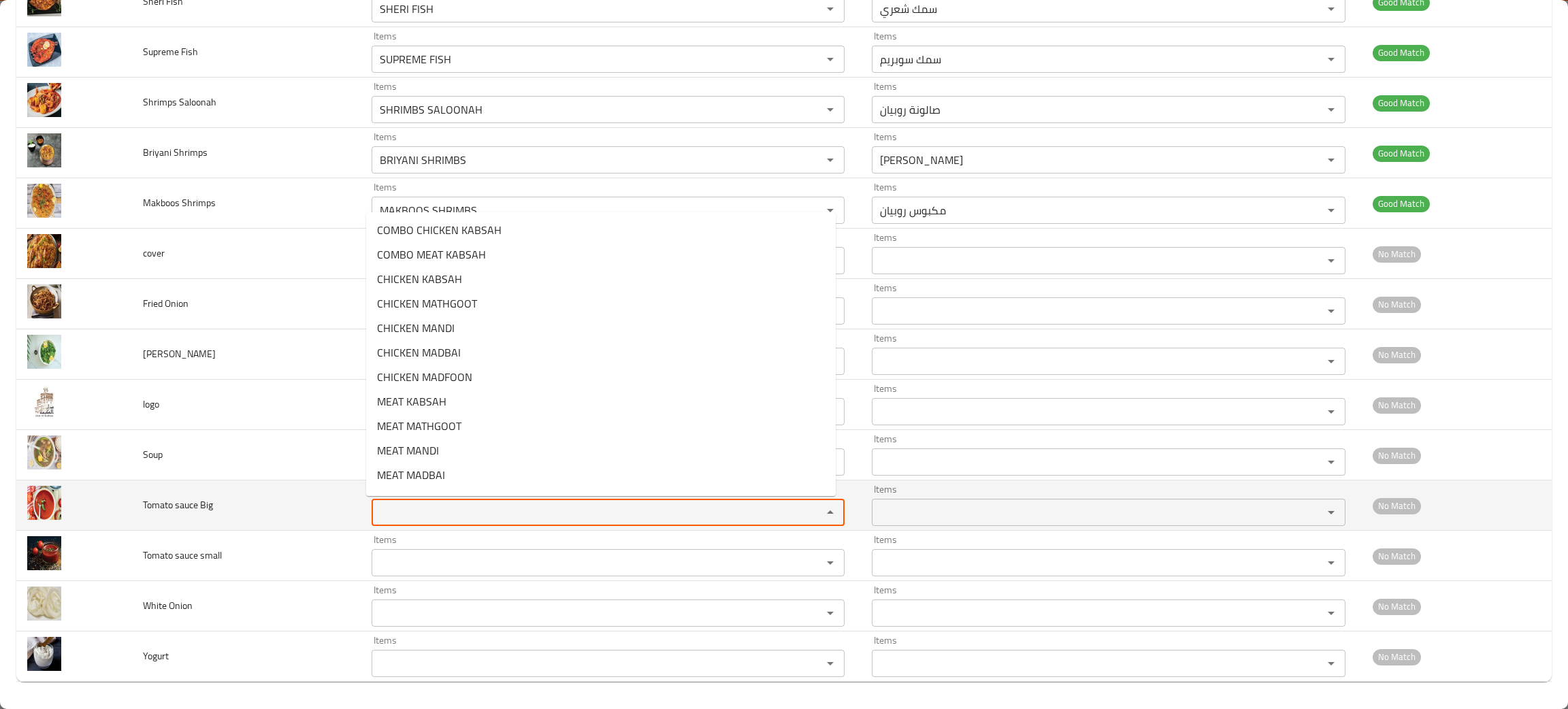
click at [405, 512] on Big "Items" at bounding box center [588, 511] width 425 height 19
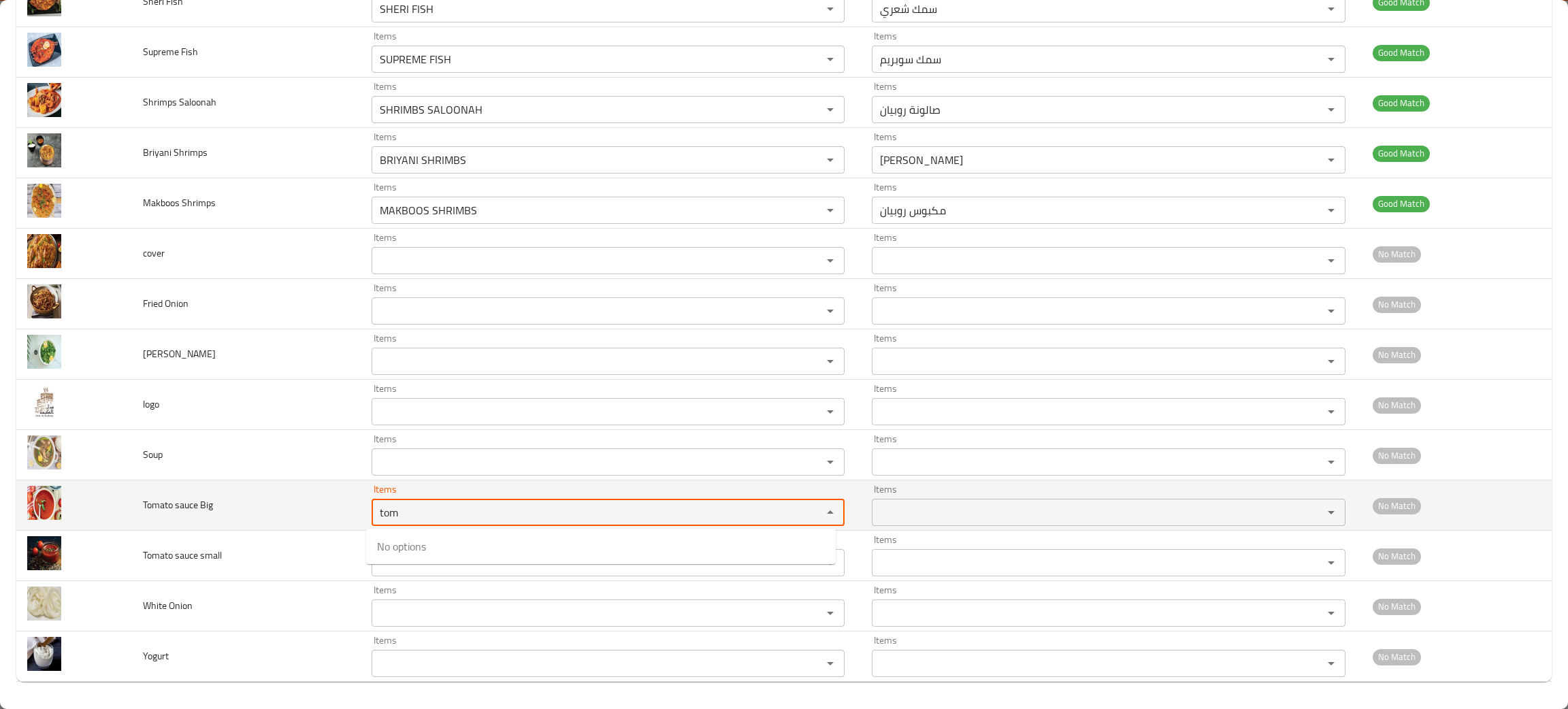
type Big "tom"
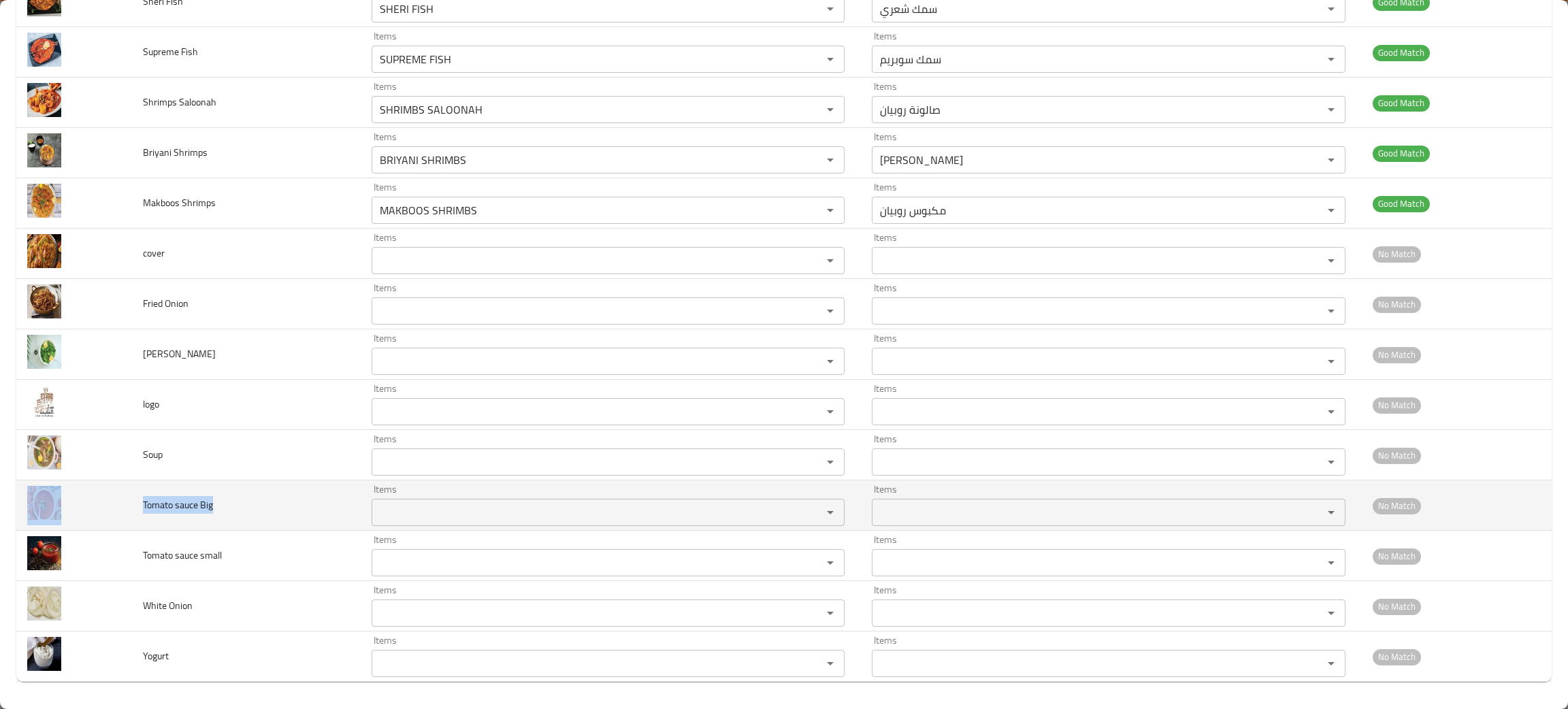
drag, startPoint x: 234, startPoint y: 516, endPoint x: 113, endPoint y: 516, distance: 121.0
click at [113, 516] on tr "Tomato sauce Big Items Items Items Items No Match" at bounding box center [784, 505] width 1535 height 51
copy tr "Tomato sauce Big"
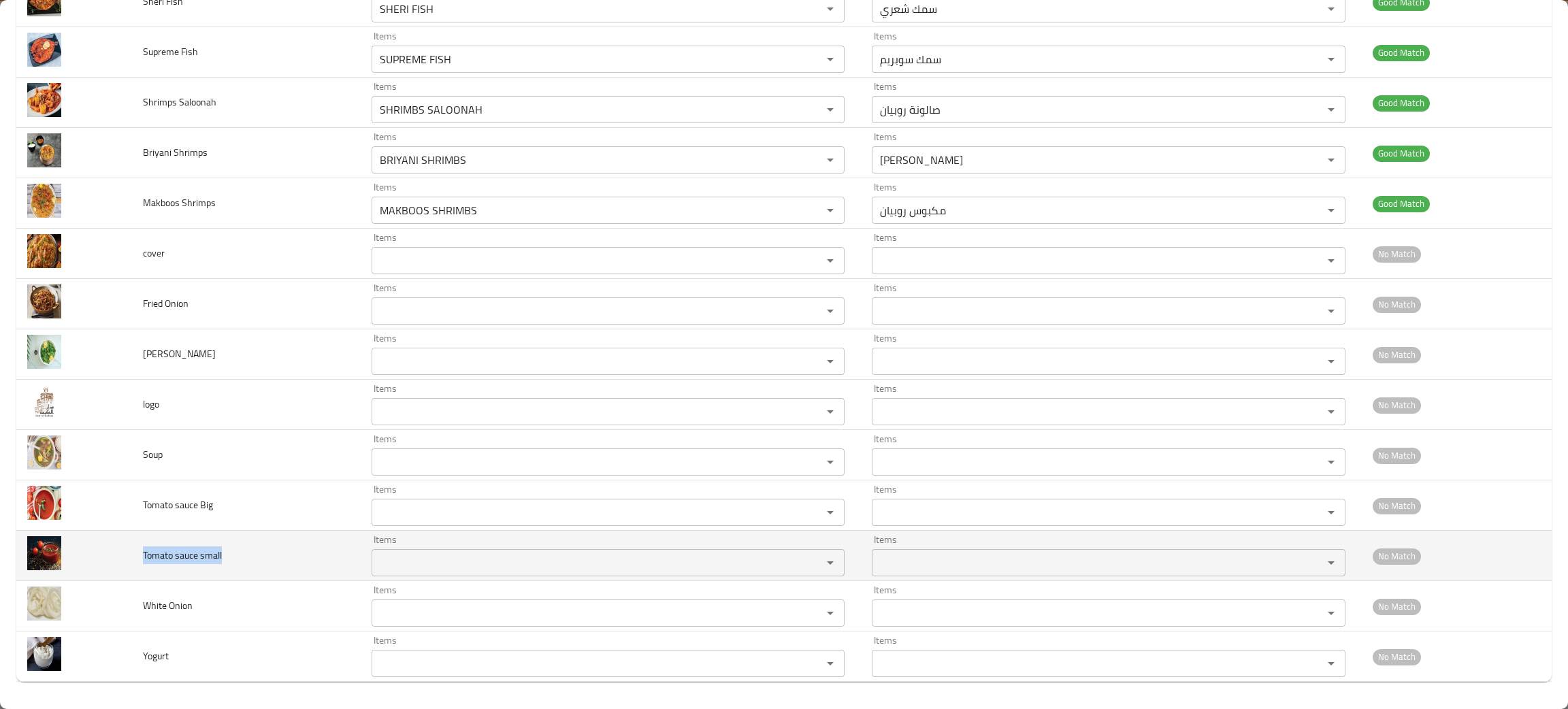
drag, startPoint x: 250, startPoint y: 561, endPoint x: 132, endPoint y: 561, distance: 118.0
click at [132, 561] on td "Tomato sauce small" at bounding box center [246, 555] width 228 height 51
copy span "Tomato sauce small"
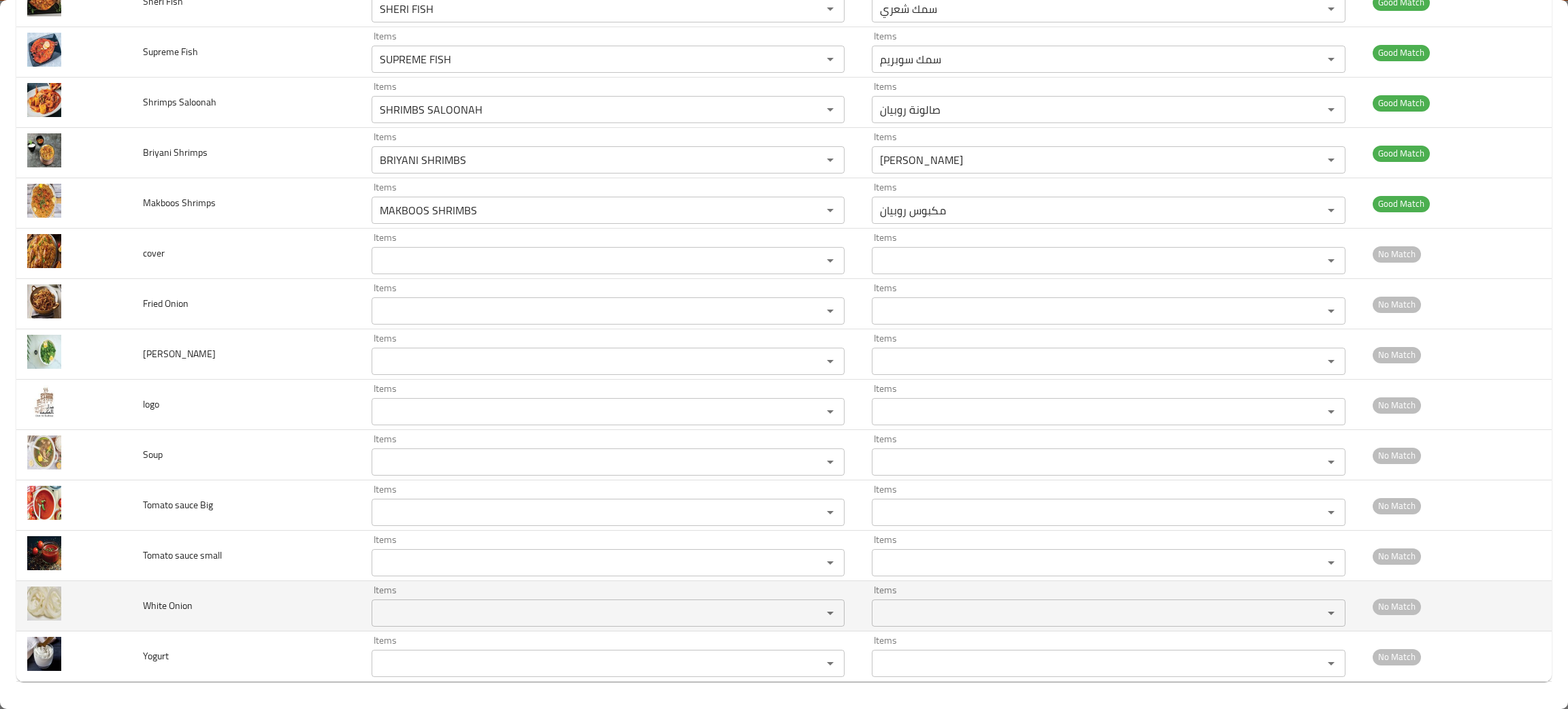
click at [396, 618] on Onion "Items" at bounding box center [588, 613] width 425 height 19
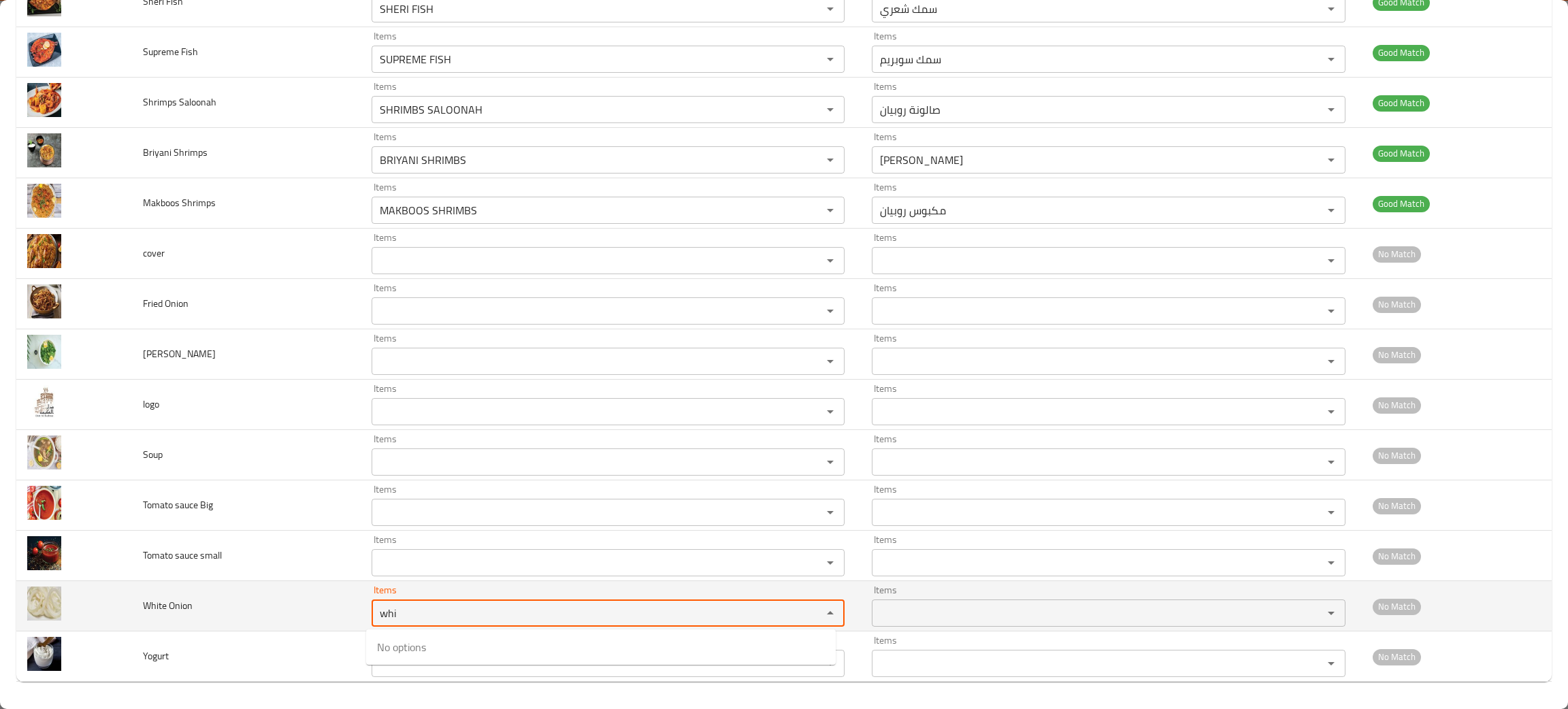
type Onion "whi"
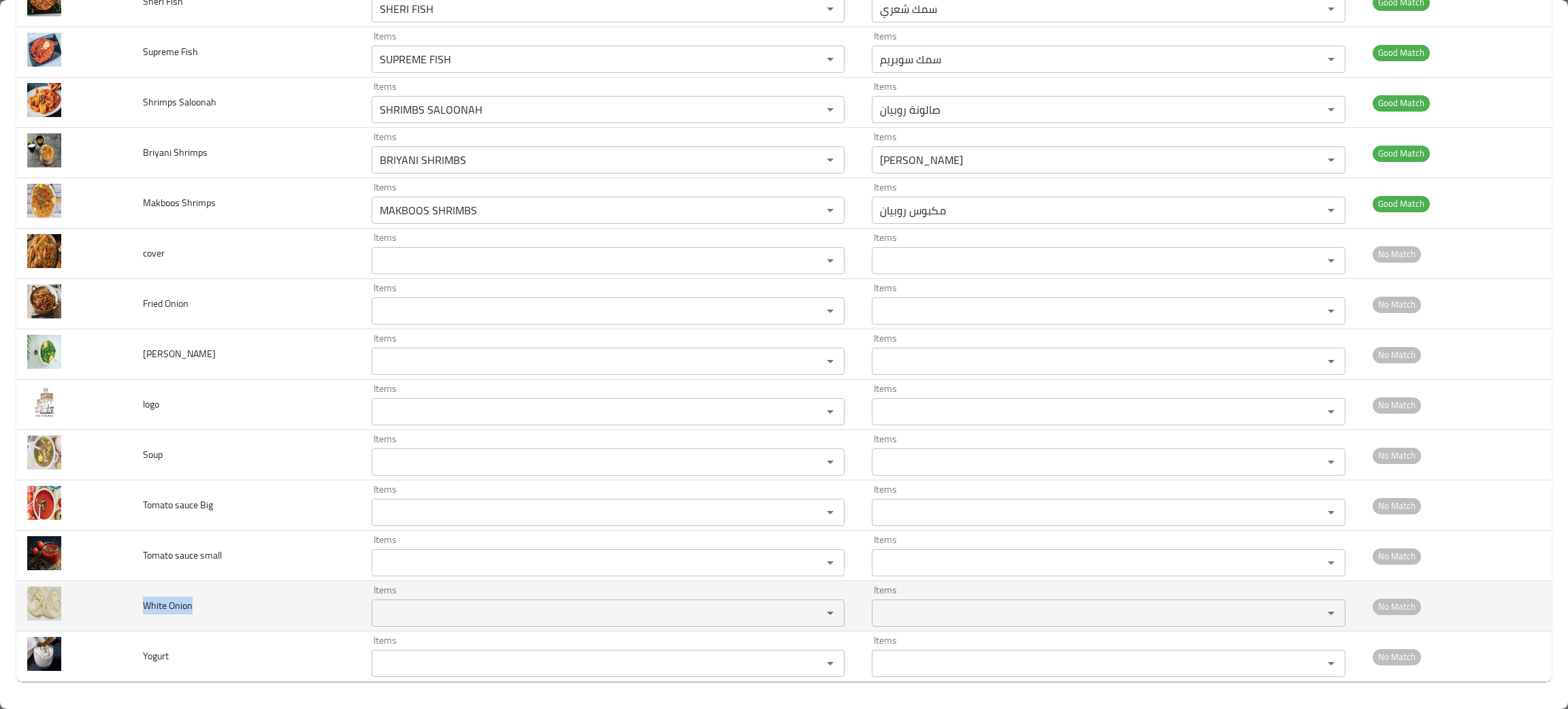
drag, startPoint x: 211, startPoint y: 612, endPoint x: 133, endPoint y: 604, distance: 78.4
click at [133, 604] on td "White Onion" at bounding box center [246, 606] width 228 height 51
copy span "White Onion"
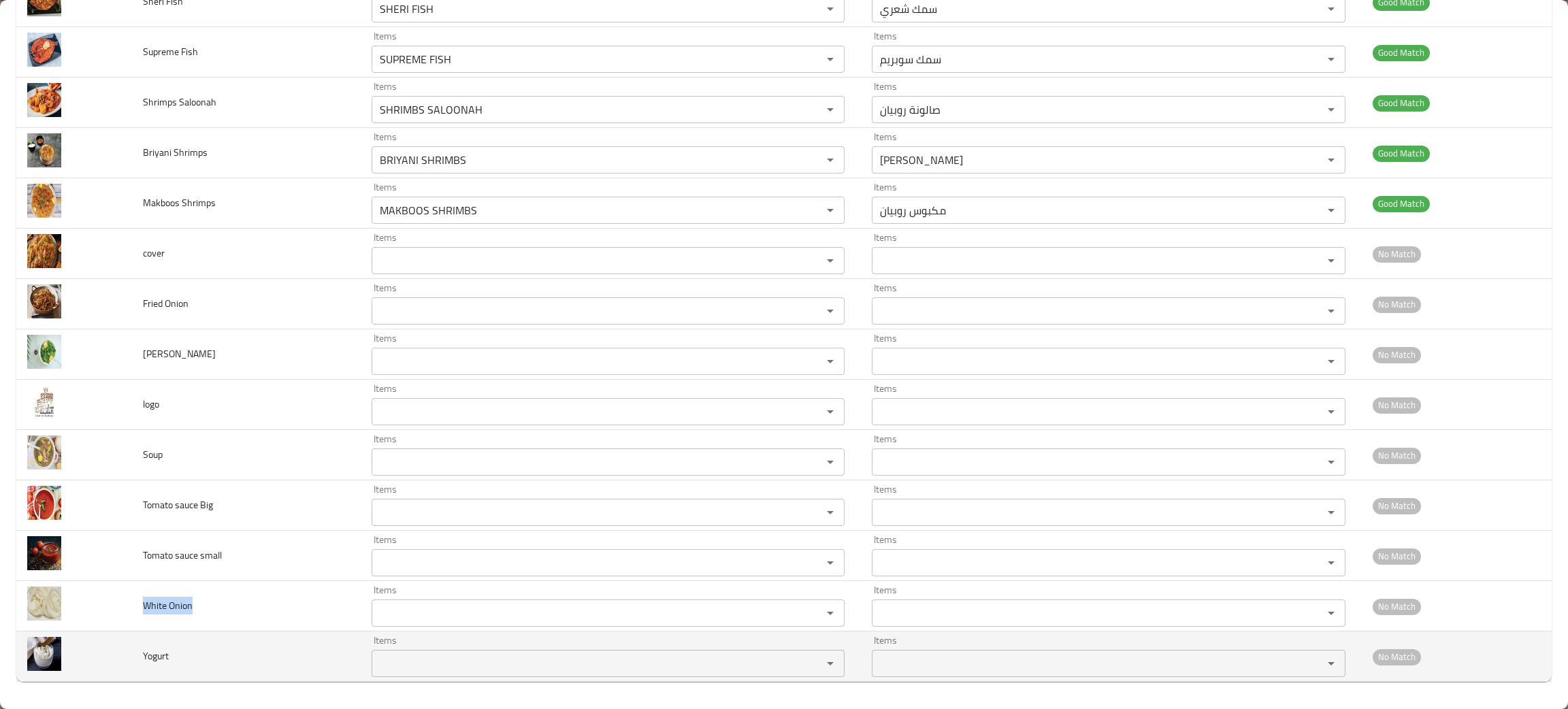
click at [401, 658] on input "Items" at bounding box center [588, 663] width 425 height 19
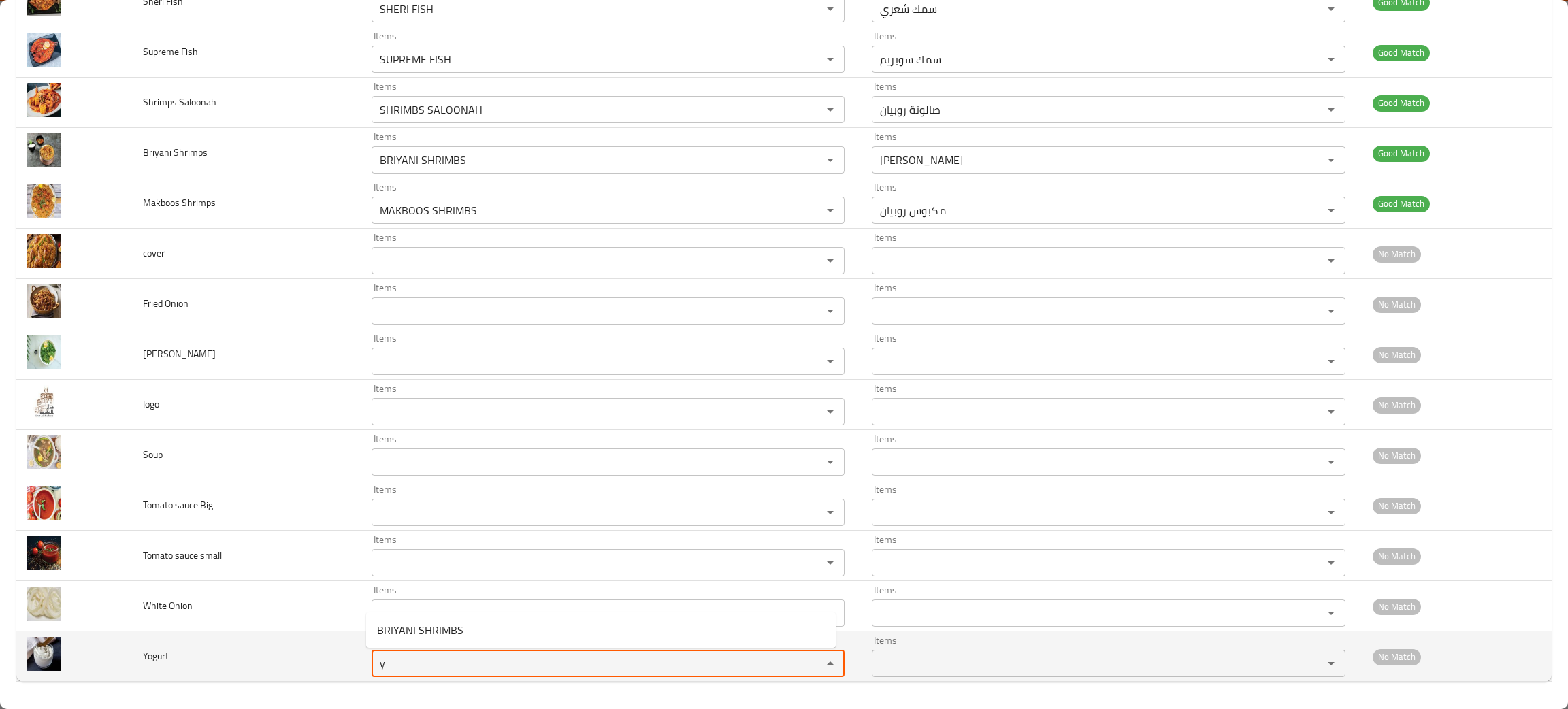
type input "y"
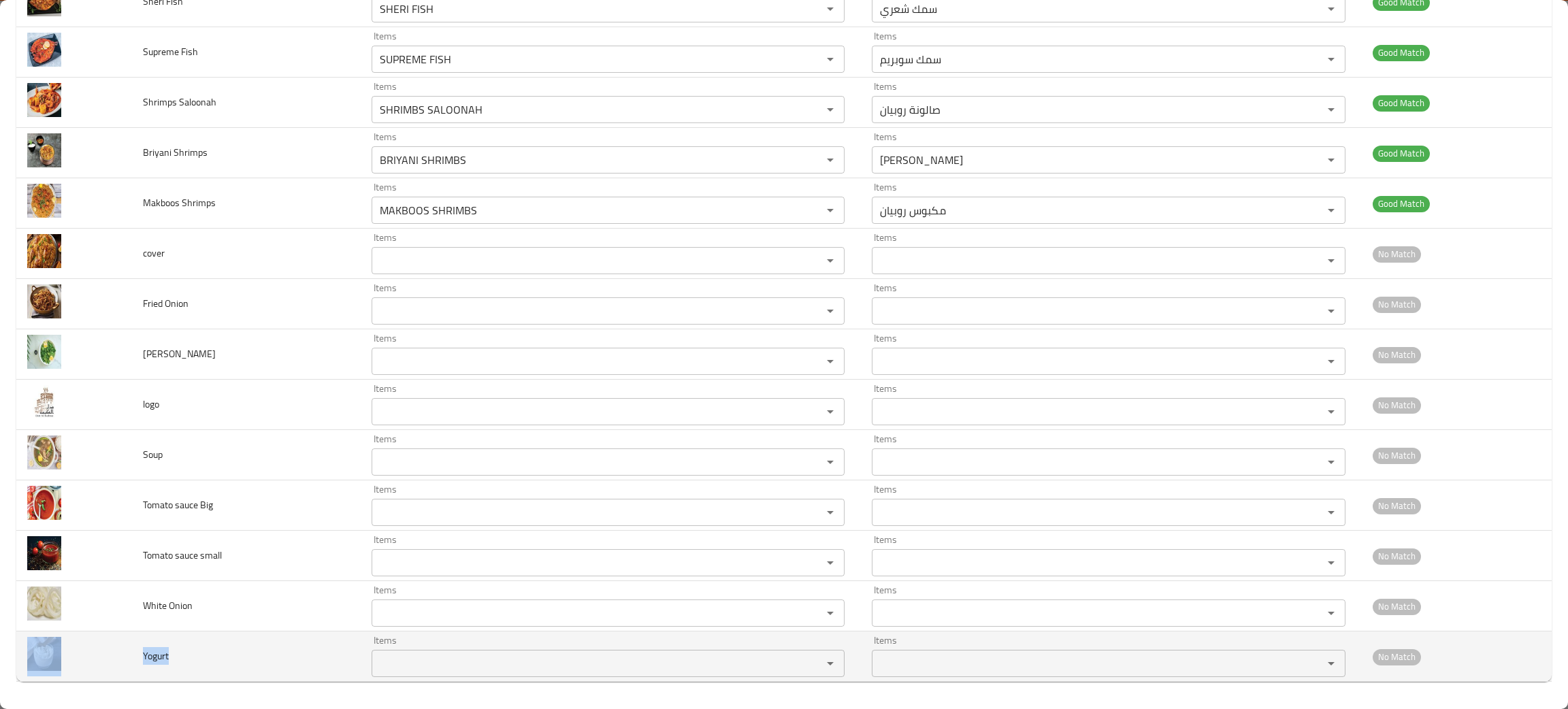
drag, startPoint x: 189, startPoint y: 659, endPoint x: 107, endPoint y: 662, distance: 82.1
click at [107, 662] on tr "Yogurt Items Items Items Items No Match" at bounding box center [784, 656] width 1535 height 51
copy tr "Yogurt"
click at [241, 640] on td "Yogurt" at bounding box center [246, 656] width 228 height 51
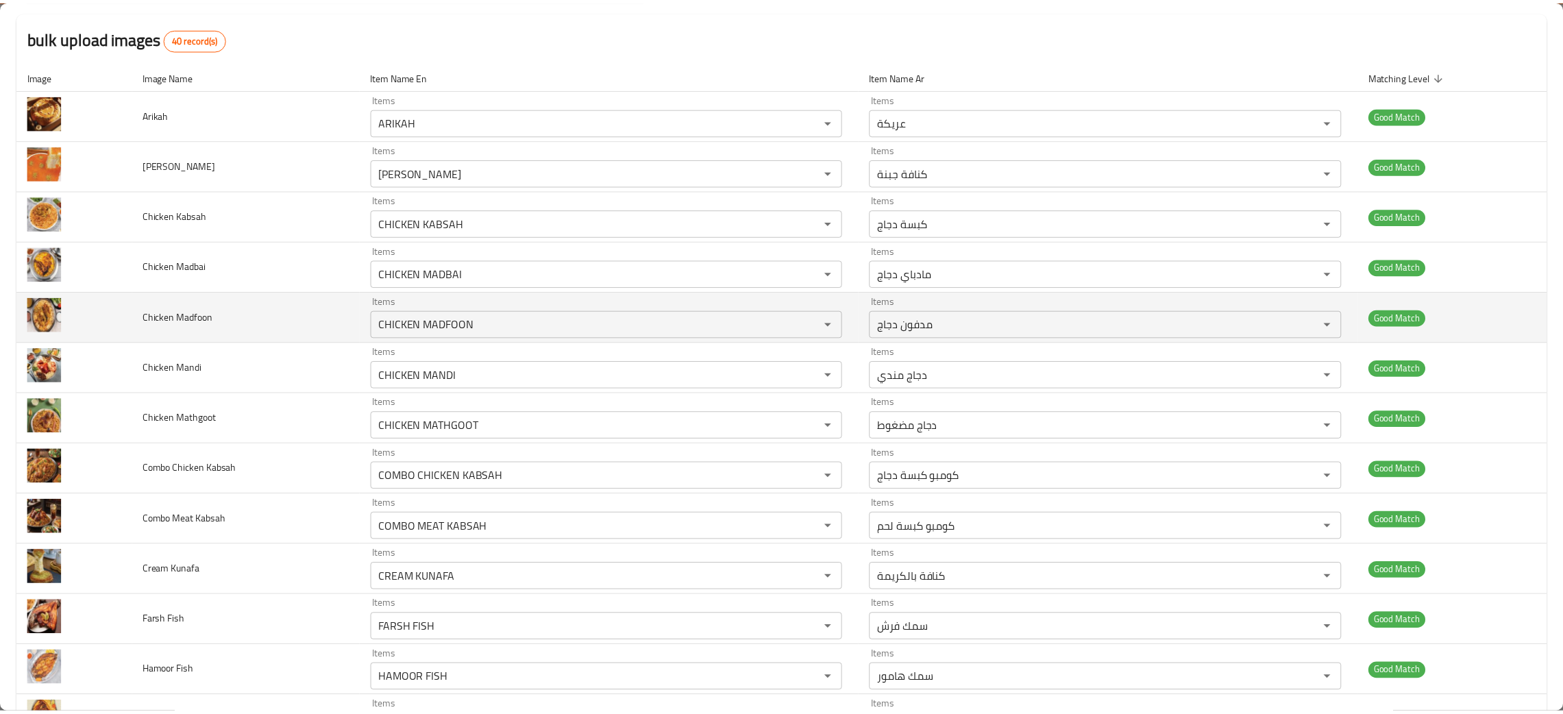
scroll to position [0, 0]
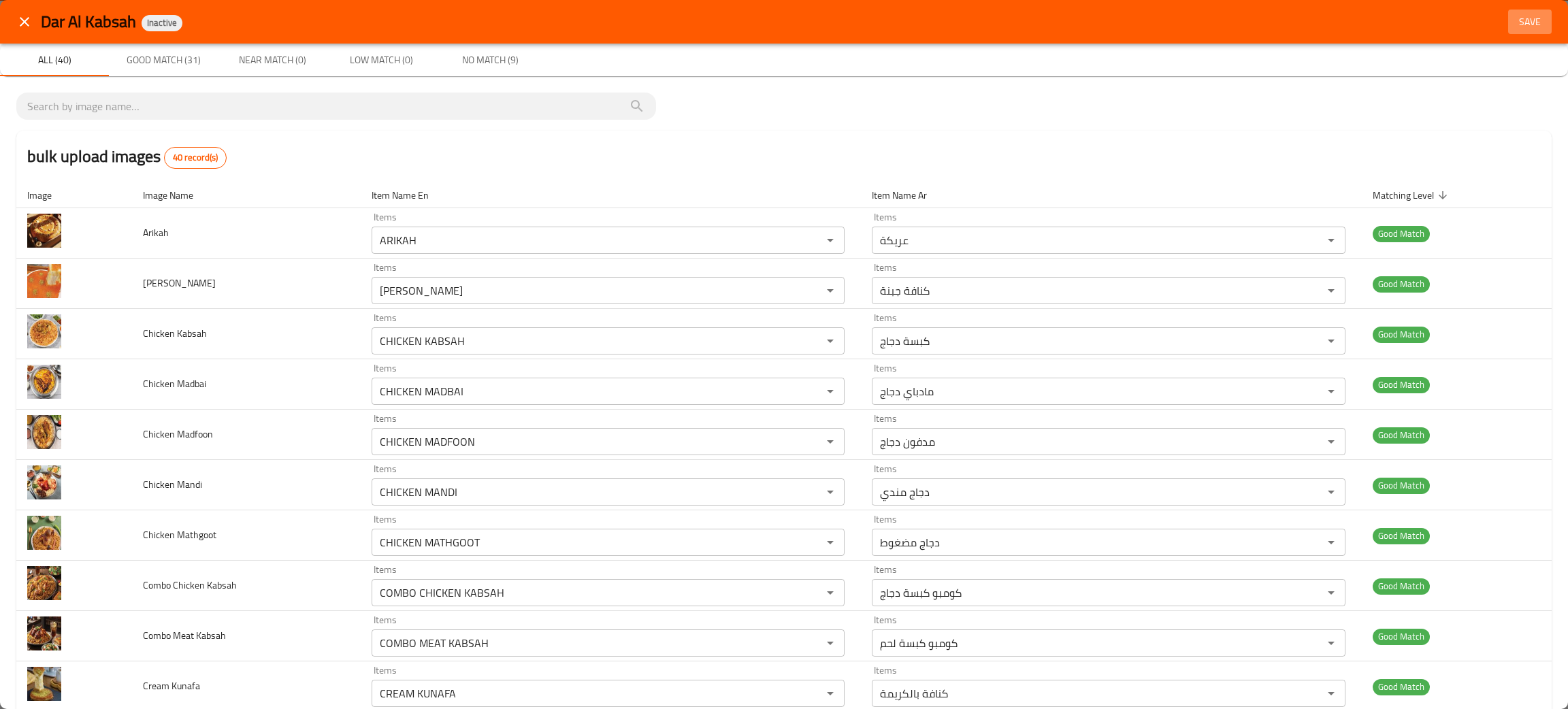
click at [1517, 19] on span "Save" at bounding box center [1529, 22] width 33 height 17
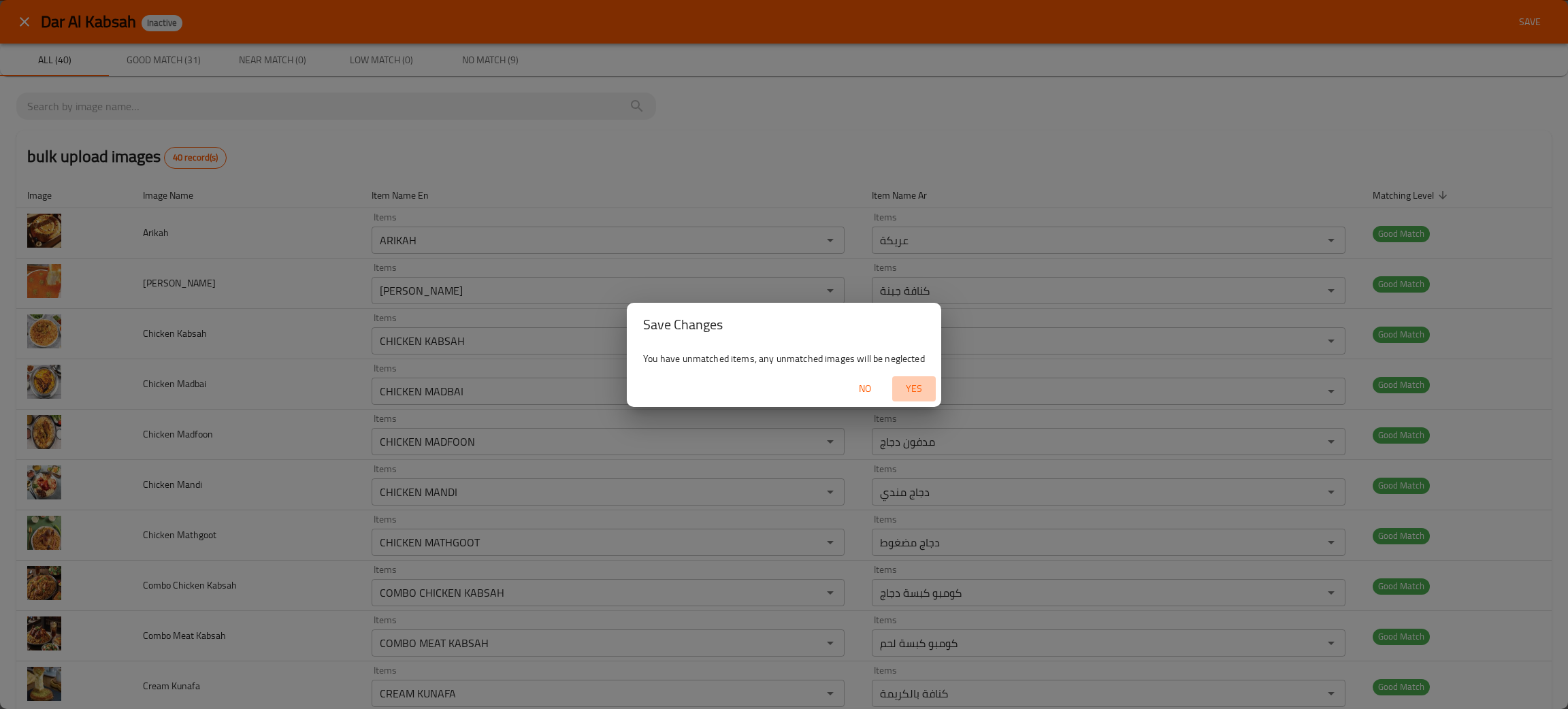
click at [908, 390] on span "Yes" at bounding box center [914, 388] width 33 height 17
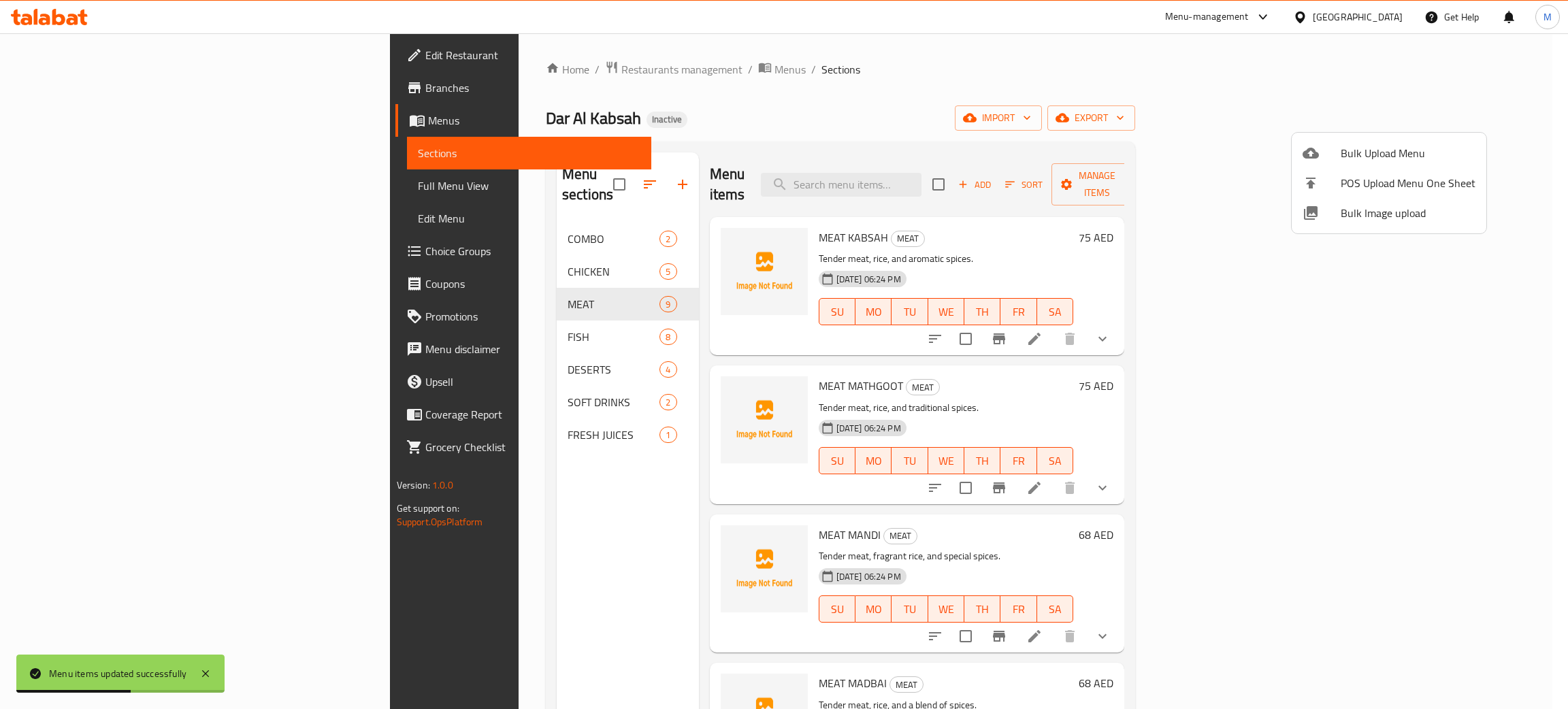
click at [338, 215] on div at bounding box center [784, 354] width 1568 height 709
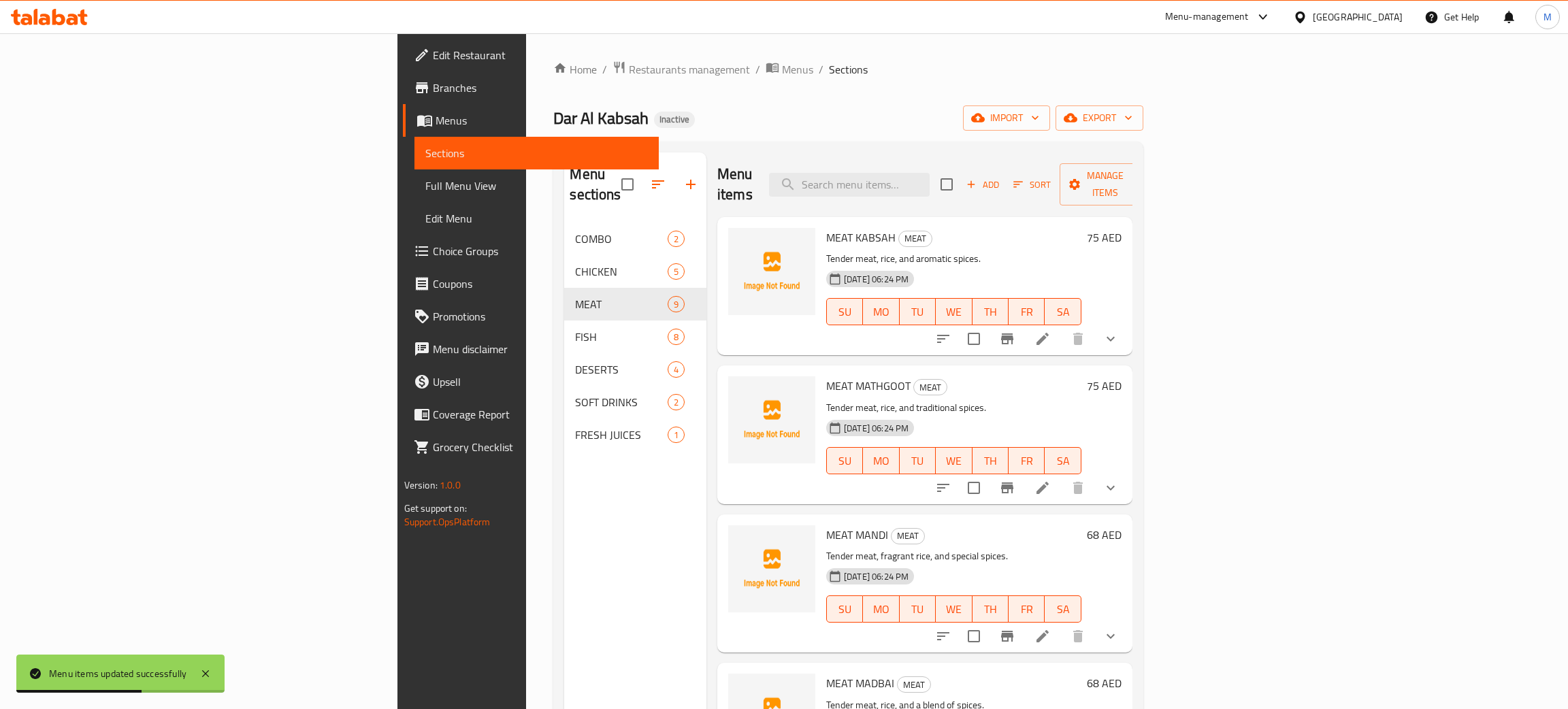
click at [575, 230] on span "COMBO" at bounding box center [621, 238] width 92 height 16
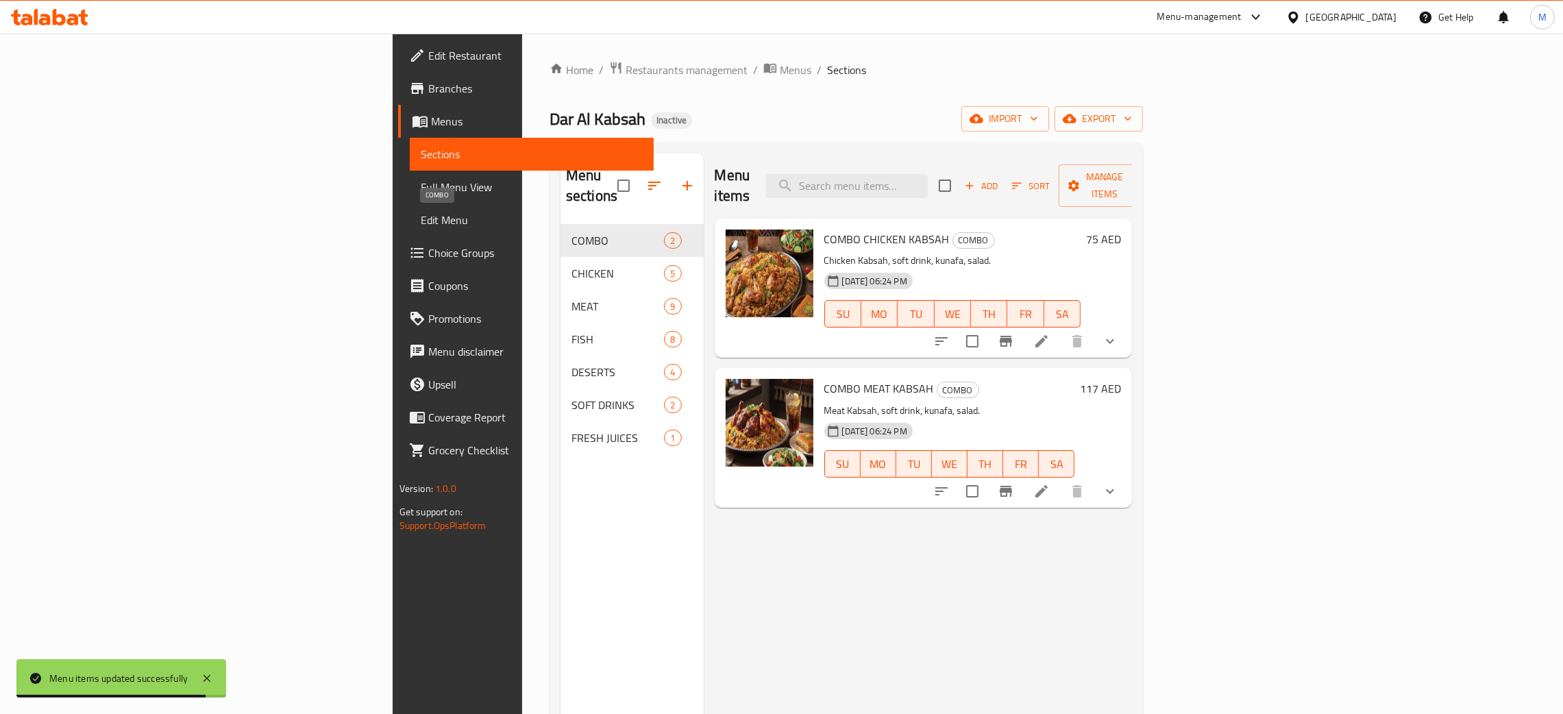
click at [943, 101] on div "Home / Restaurants management / Menus / Sections Dar Al Kabsah Inactive import …" at bounding box center [846, 469] width 593 height 817
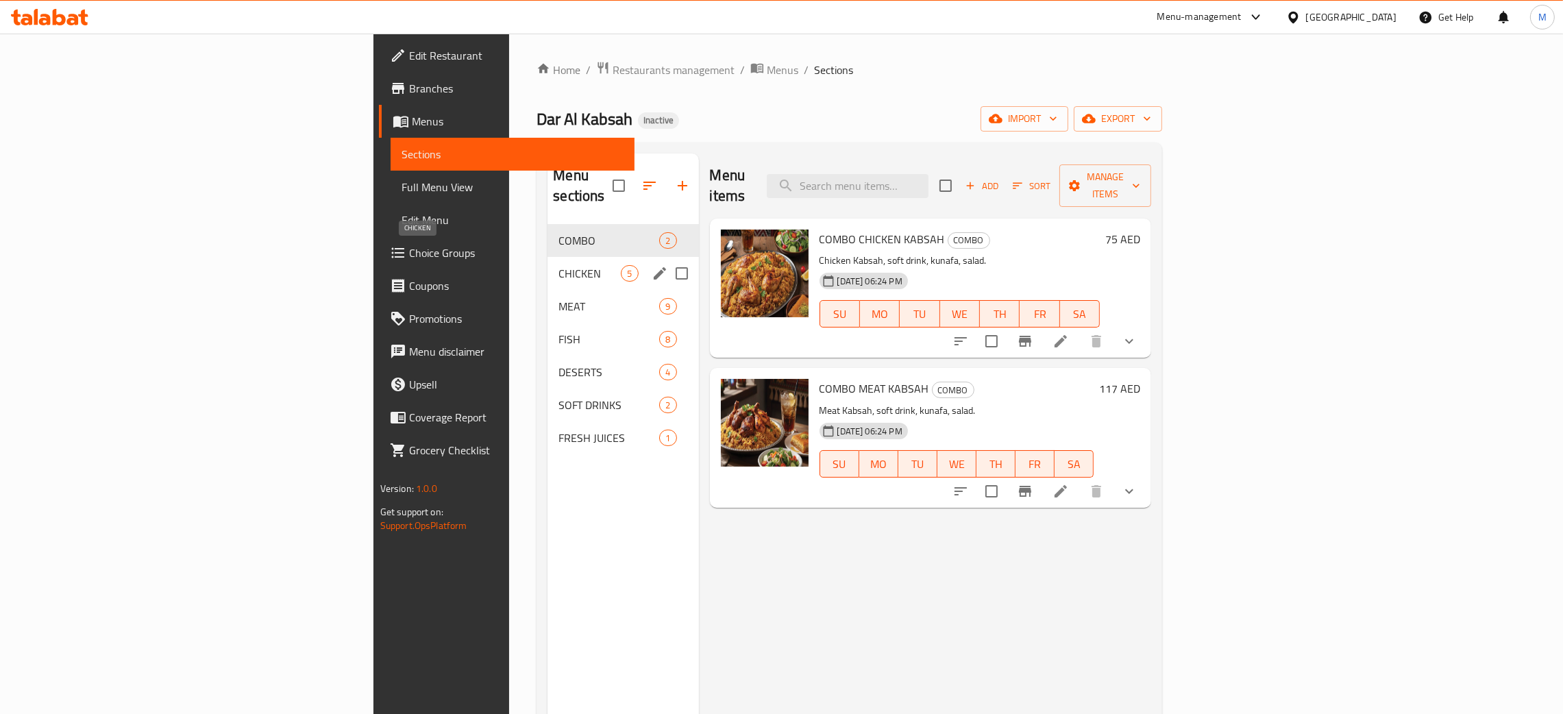
click at [558, 265] on span "CHICKEN" at bounding box center [589, 273] width 62 height 16
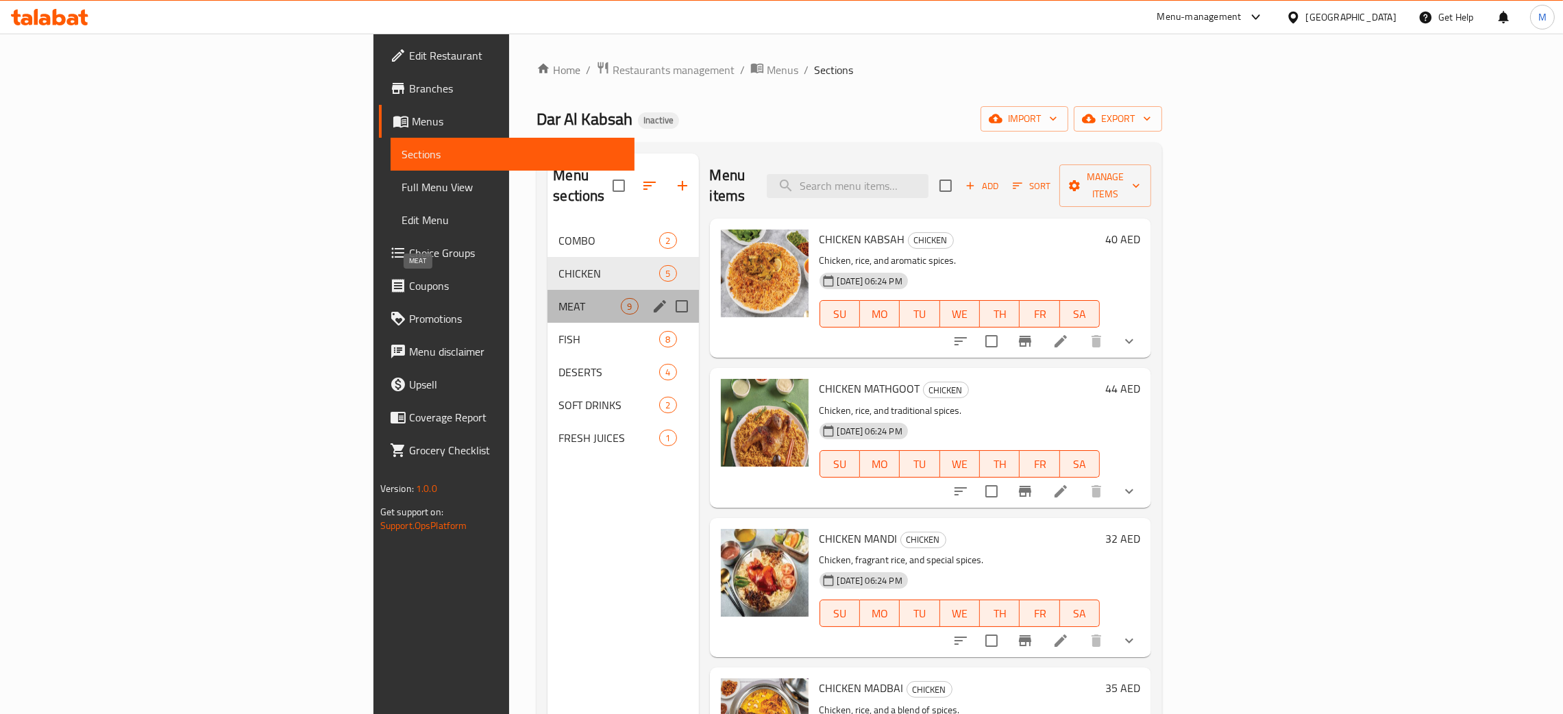
click at [558, 298] on span "MEAT" at bounding box center [589, 306] width 62 height 16
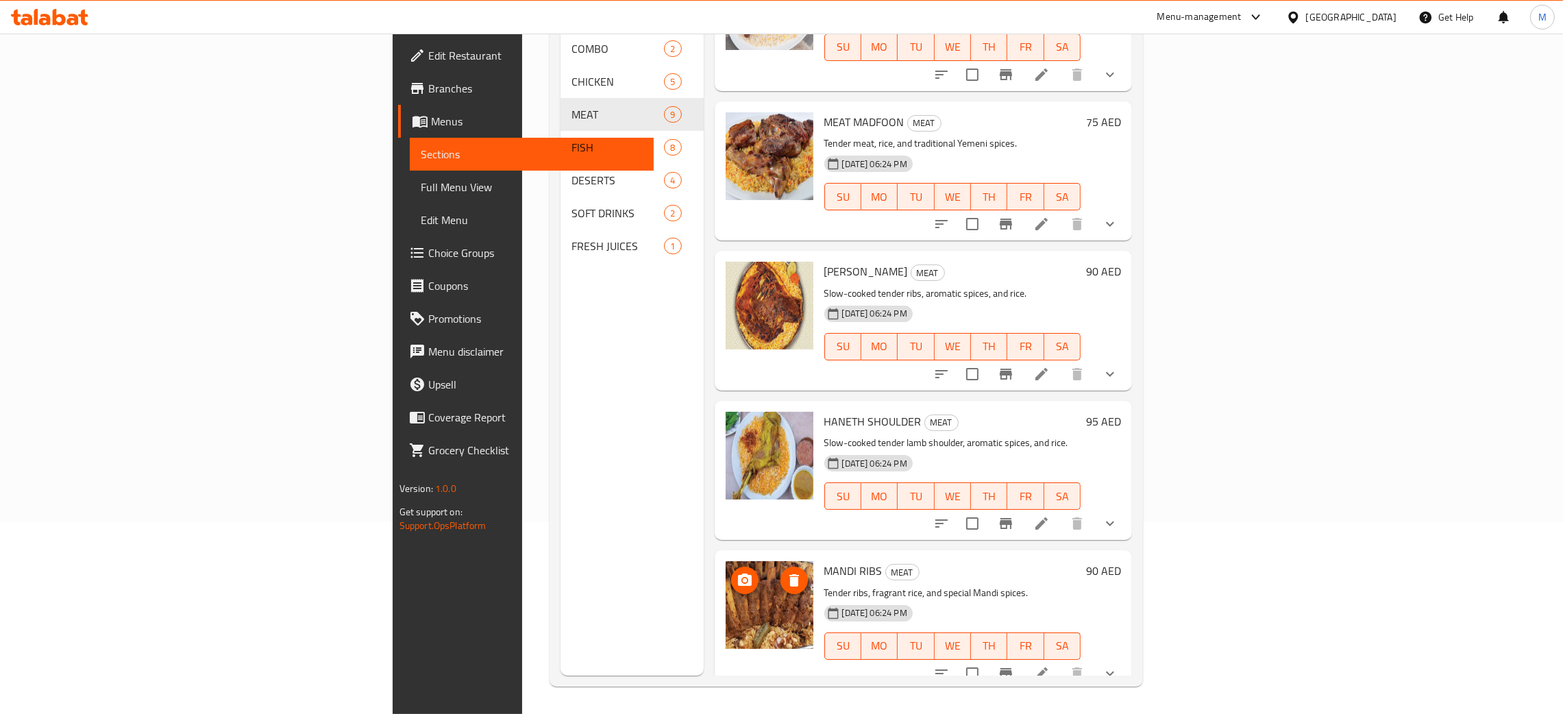
scroll to position [151, 0]
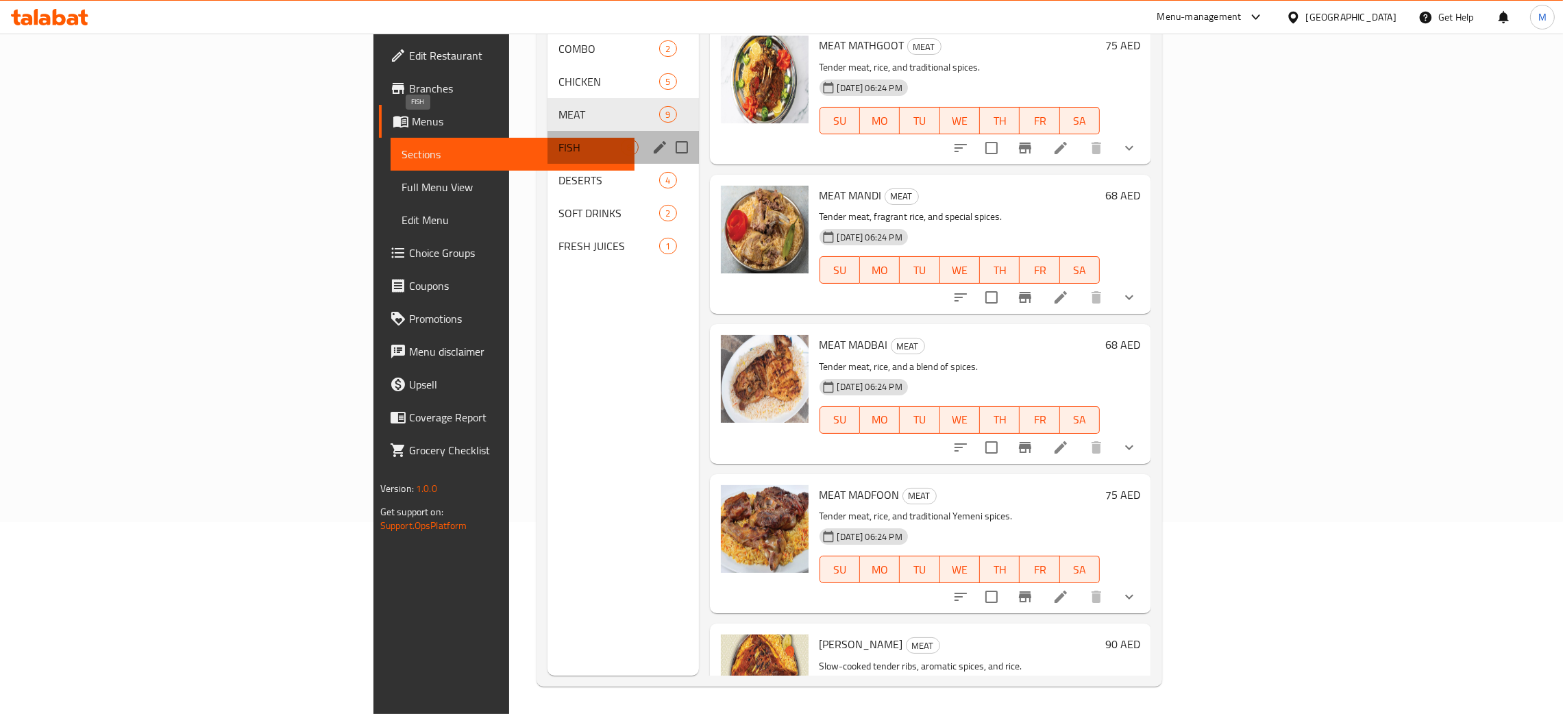
click at [558, 139] on span "FISH" at bounding box center [589, 147] width 62 height 16
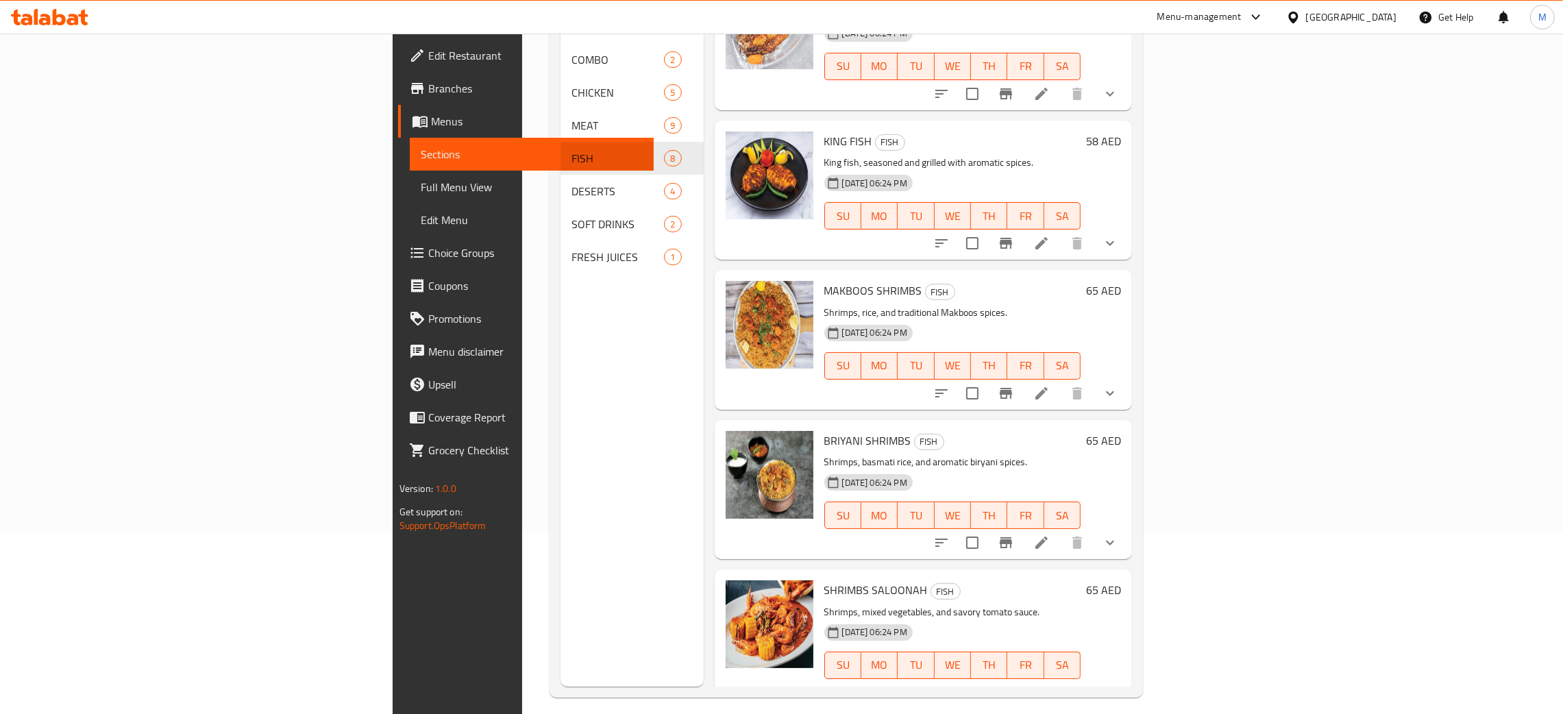
scroll to position [193, 0]
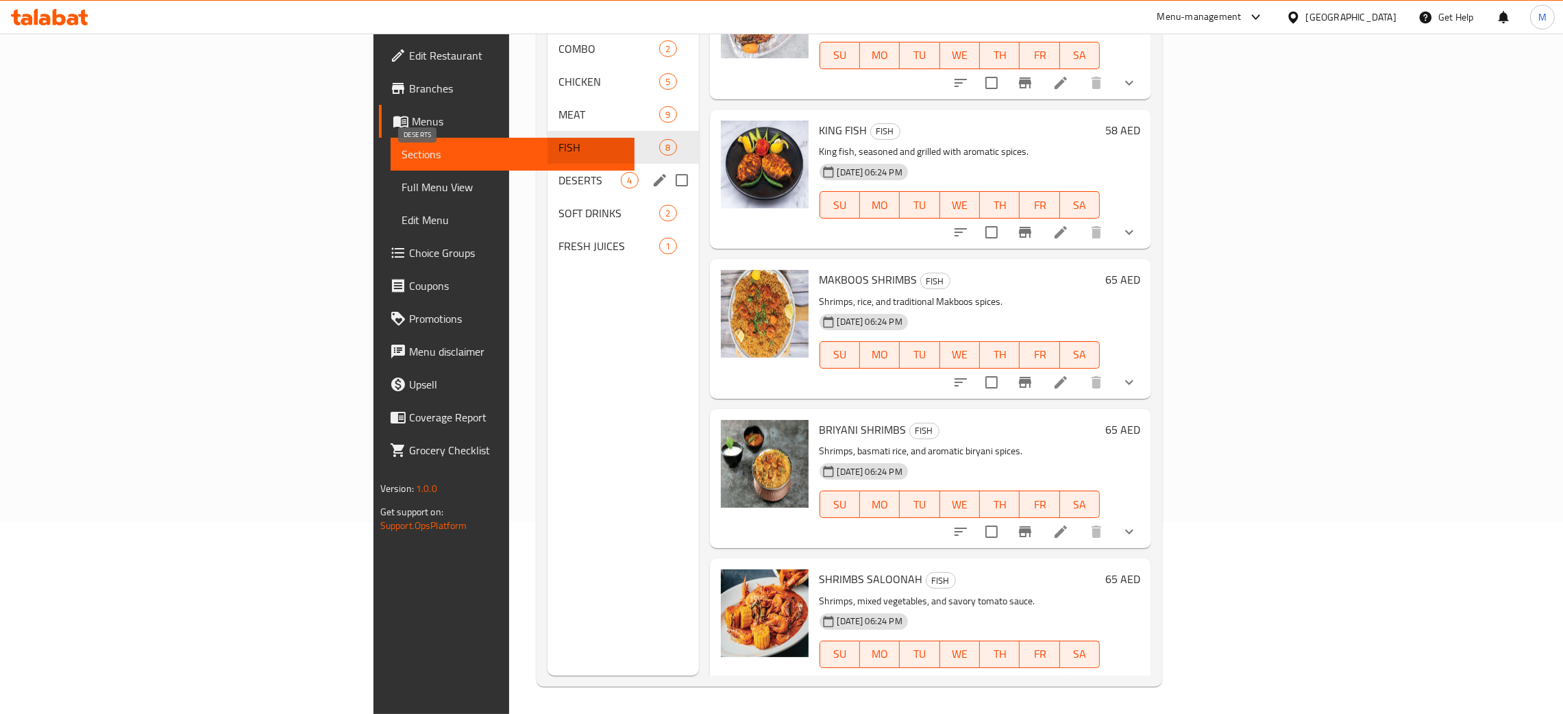
click at [558, 172] on span "DESERTS" at bounding box center [589, 180] width 62 height 16
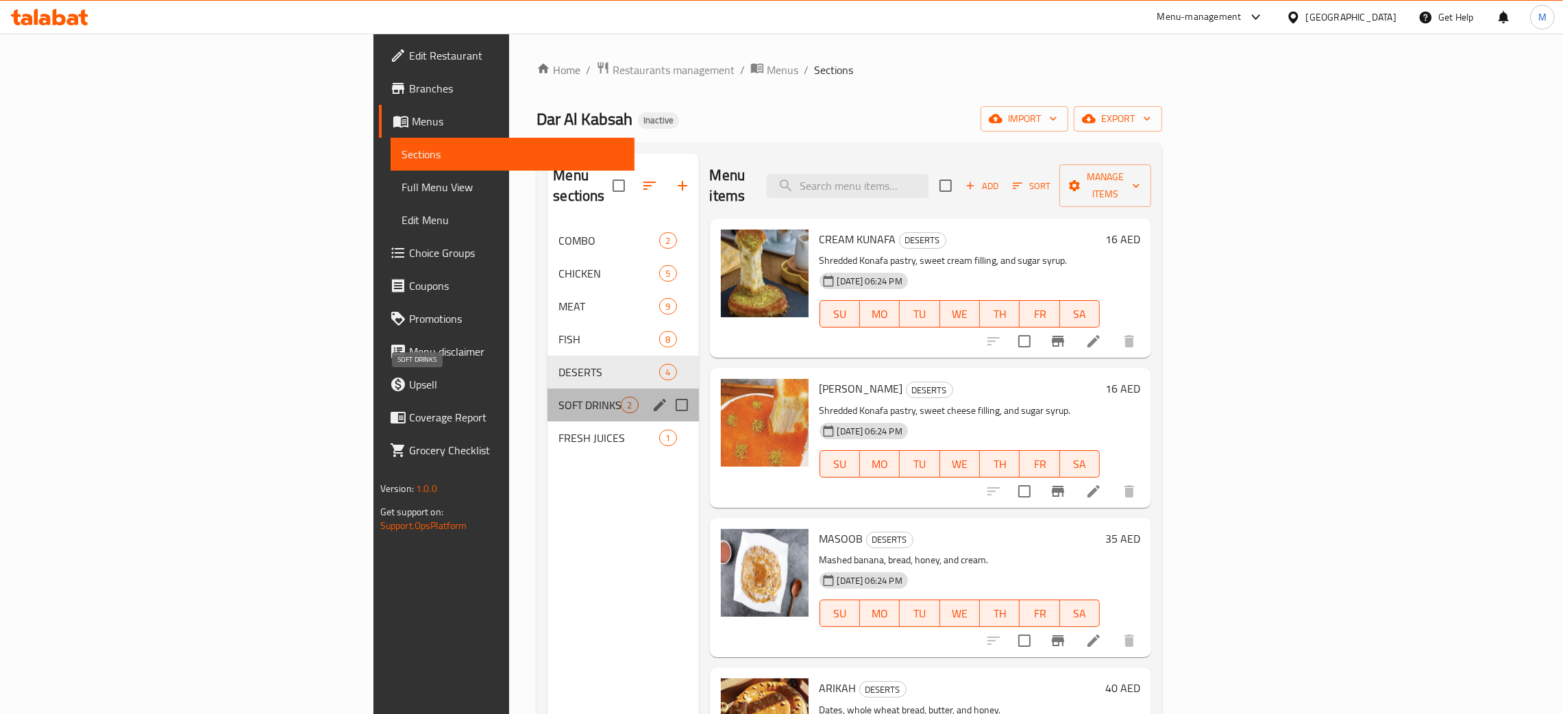
click at [558, 397] on span "SOFT DRINKS" at bounding box center [589, 405] width 62 height 16
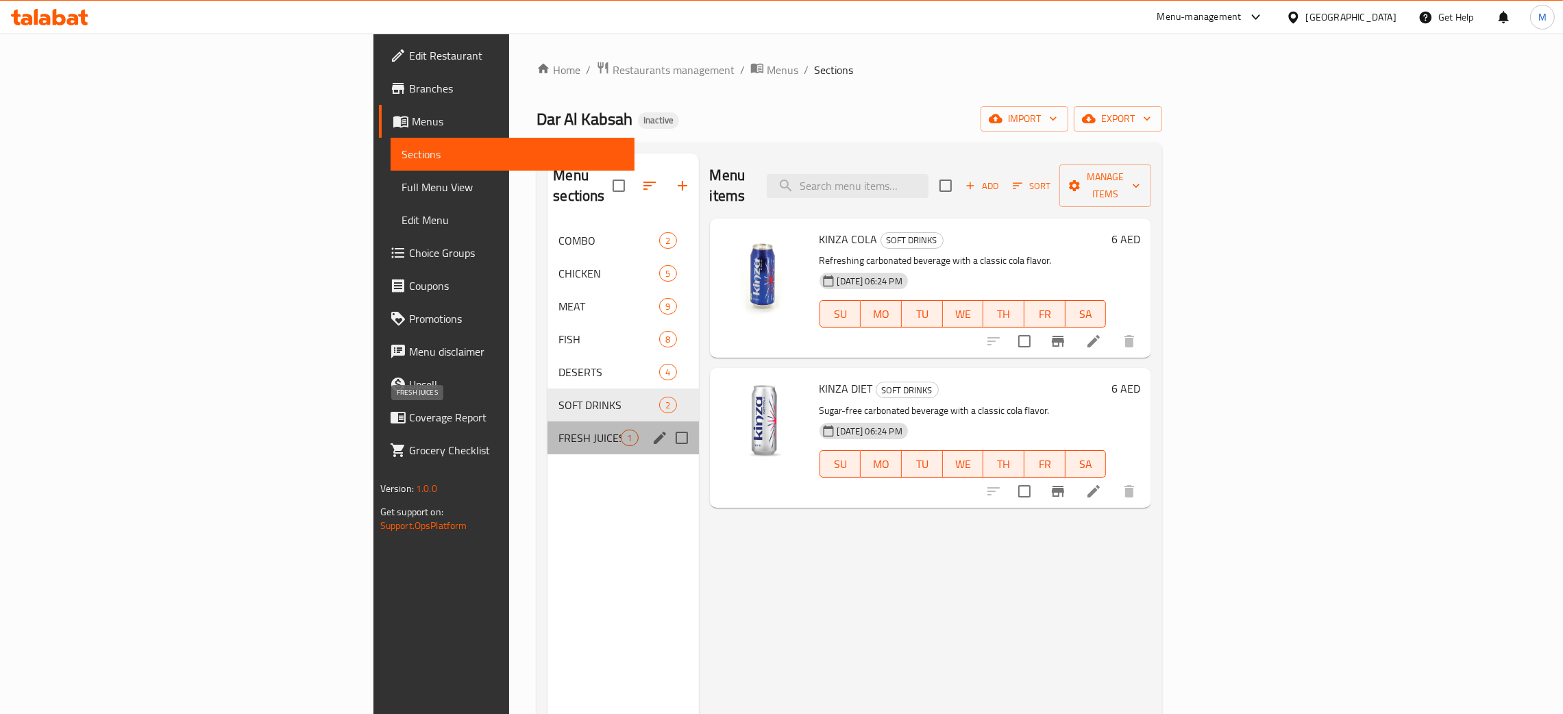
click at [558, 430] on span "FRESH JUICES" at bounding box center [589, 438] width 62 height 16
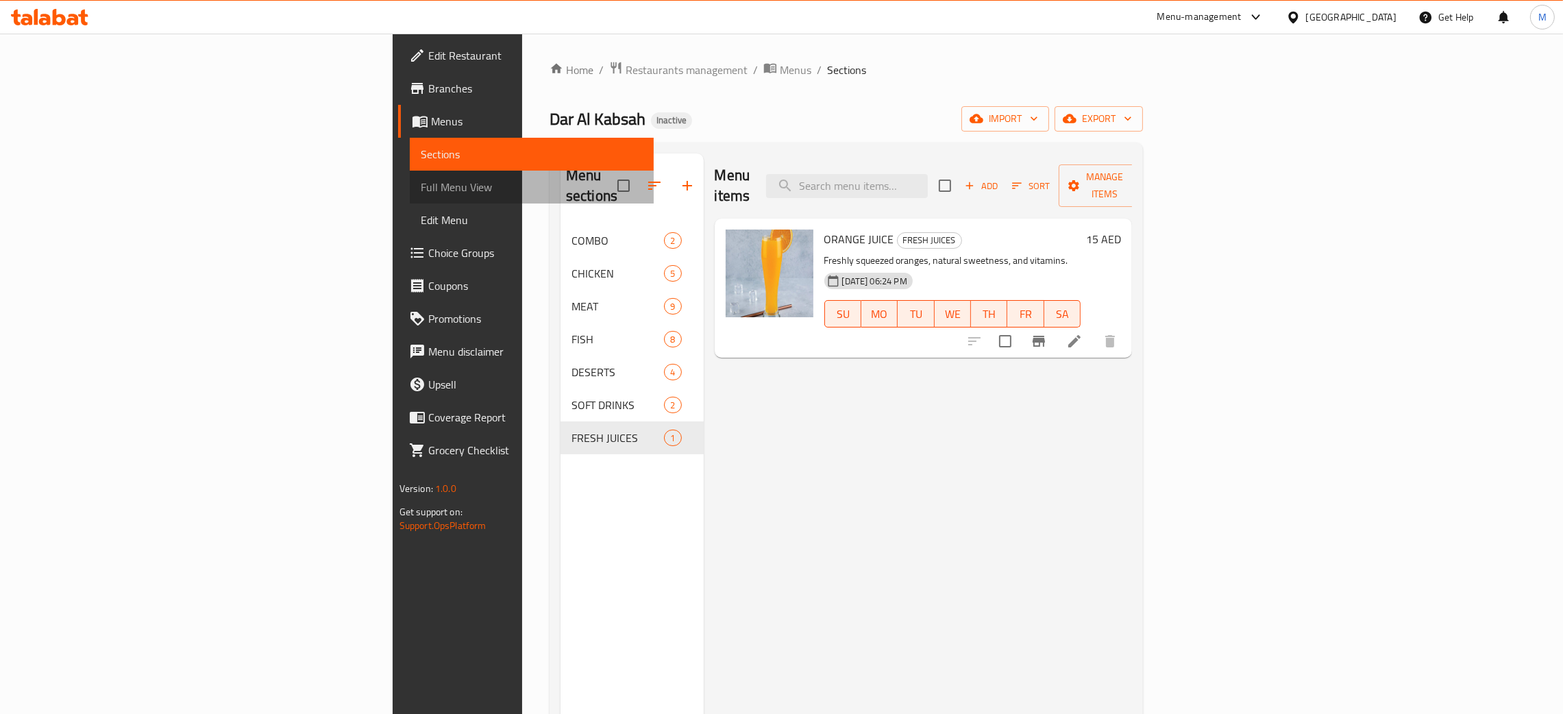
click at [421, 186] on span "Full Menu View" at bounding box center [532, 187] width 222 height 16
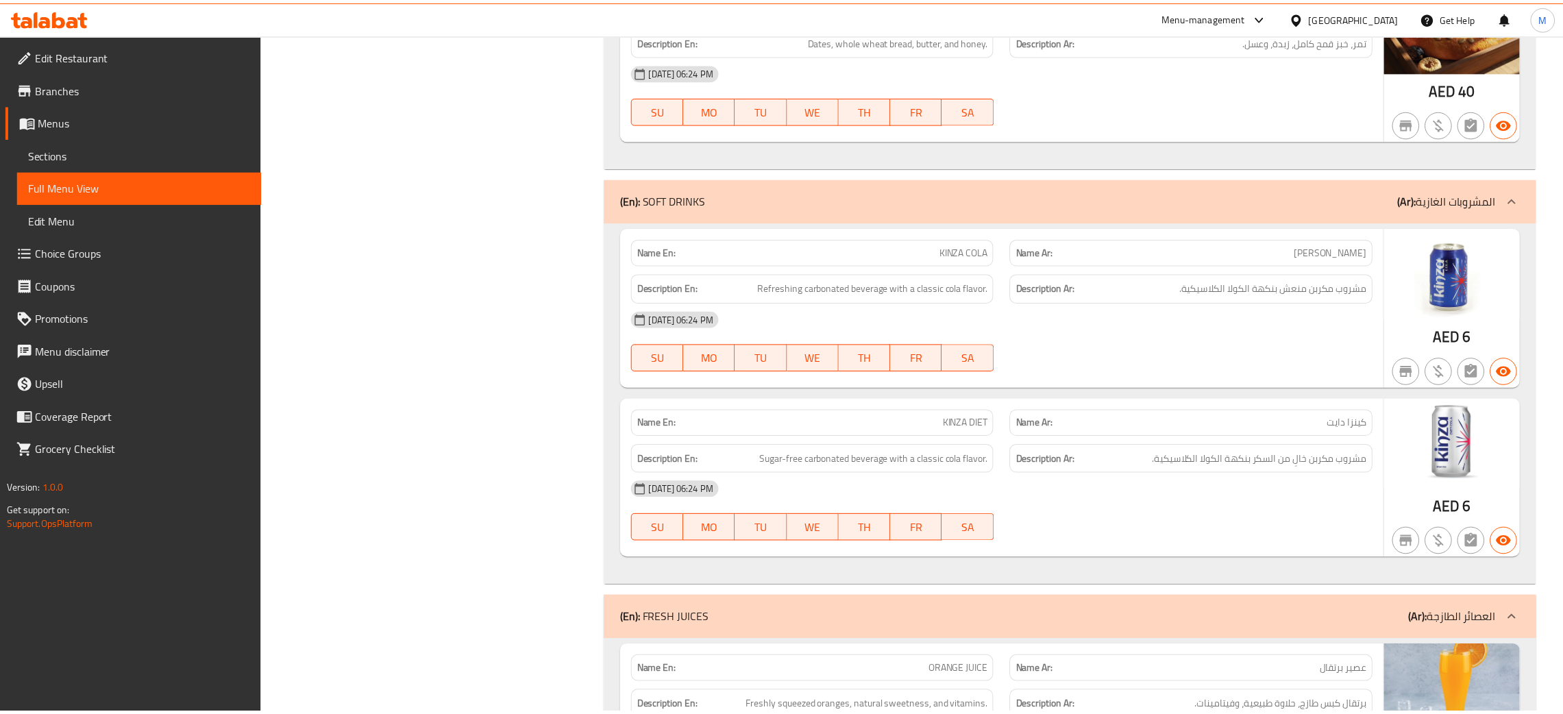
scroll to position [7070, 0]
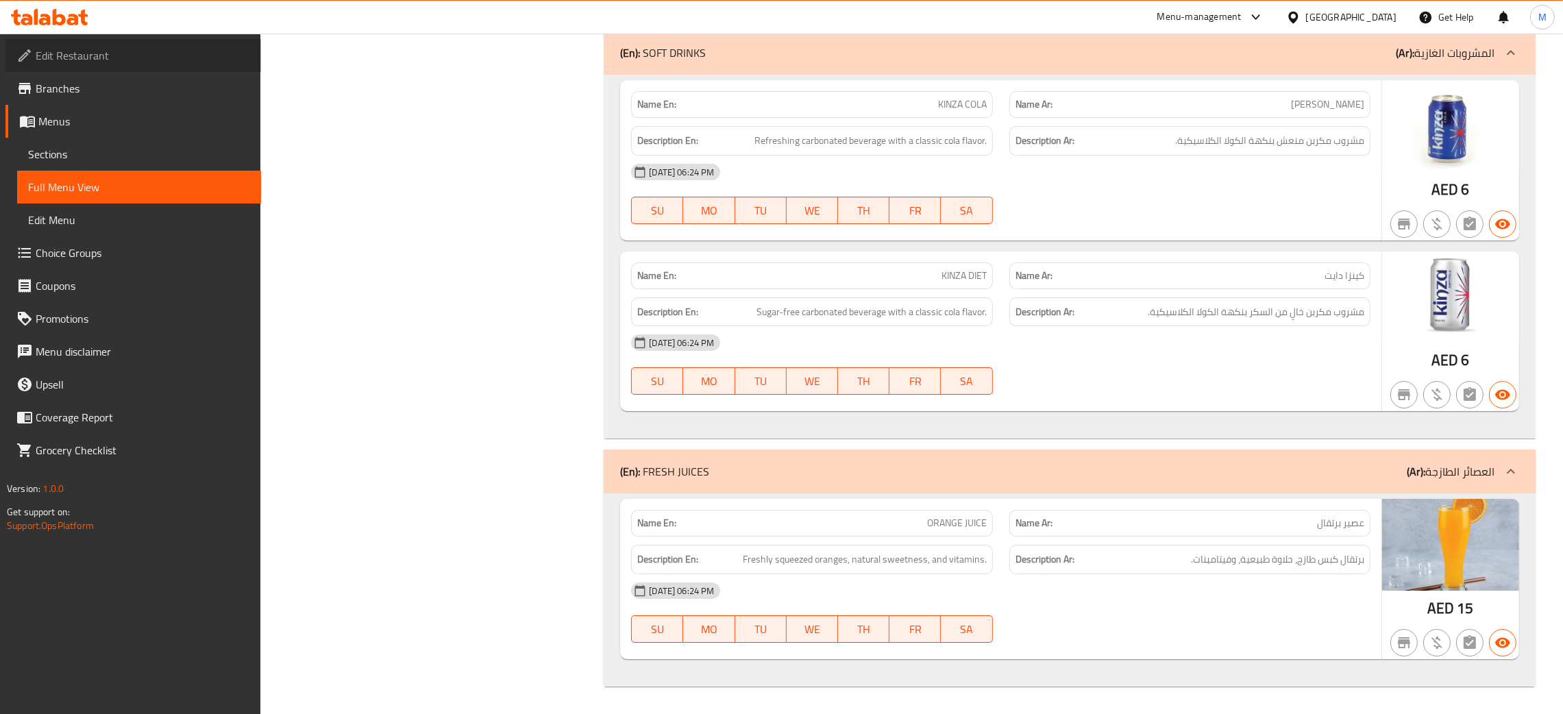
click at [71, 49] on span "Edit Restaurant" at bounding box center [143, 55] width 214 height 16
